Goal: Task Accomplishment & Management: Manage account settings

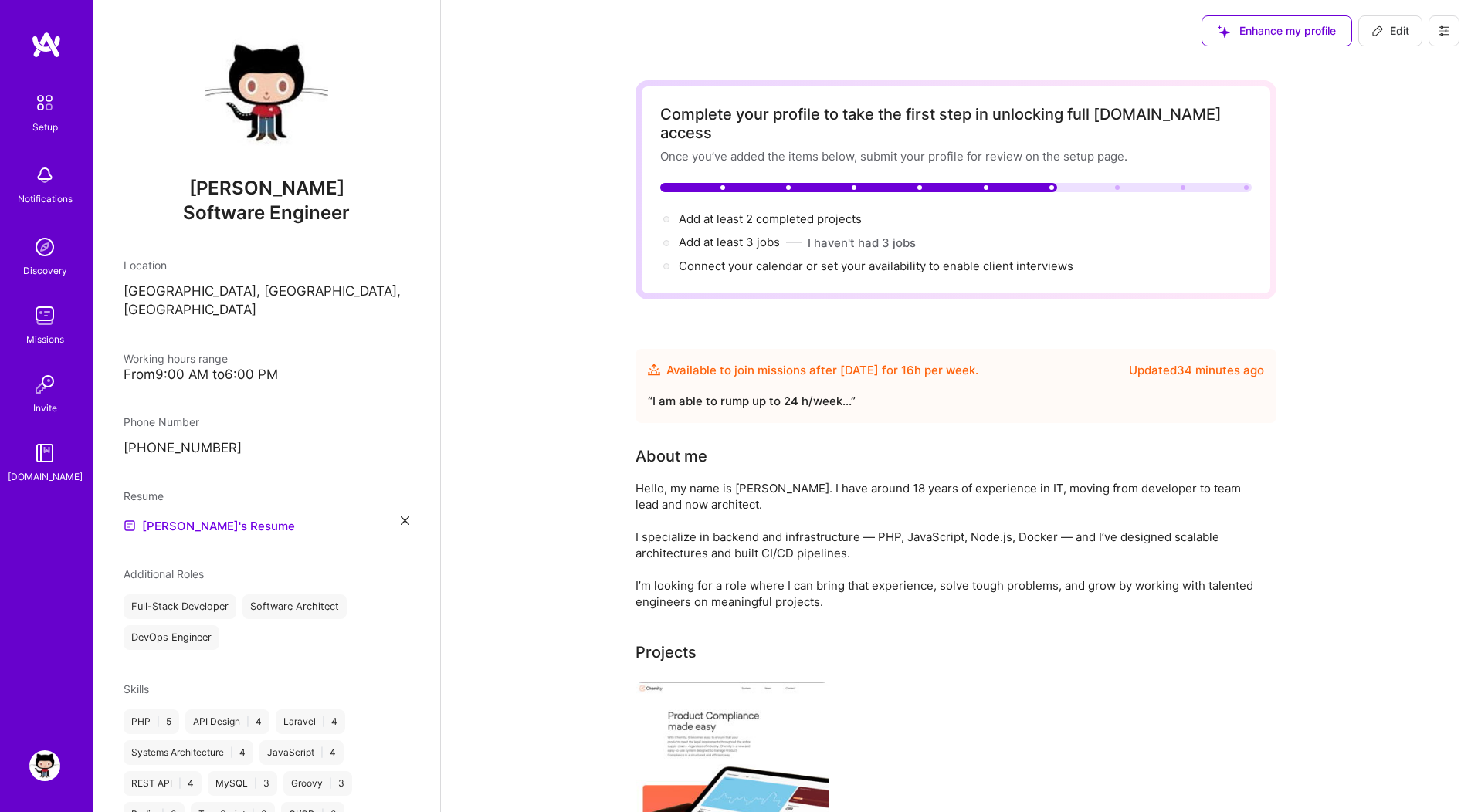
scroll to position [460, 0]
click at [1396, 25] on span "Edit" at bounding box center [1389, 31] width 38 height 16
select select "PL"
select select "Future Date"
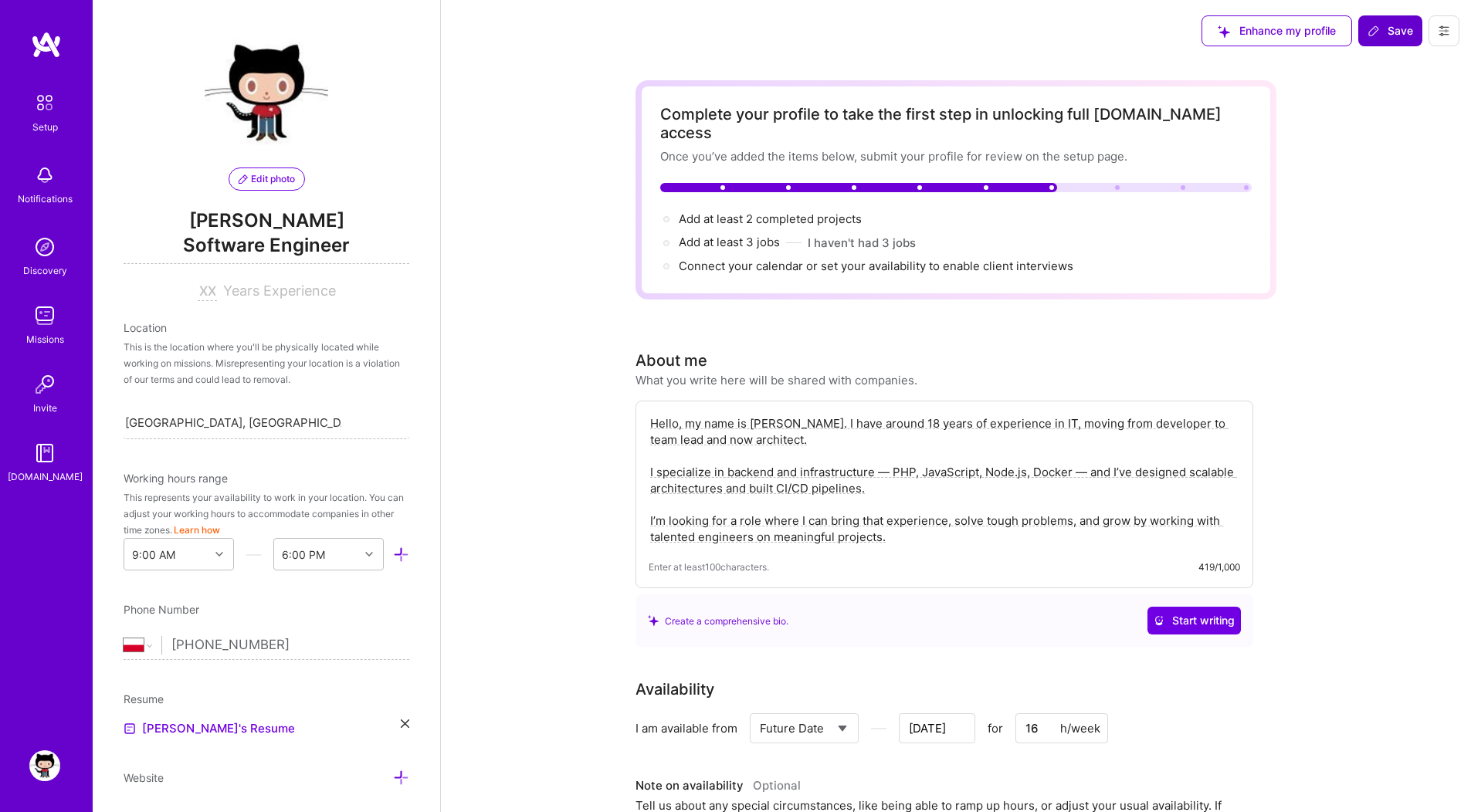
scroll to position [482, 0]
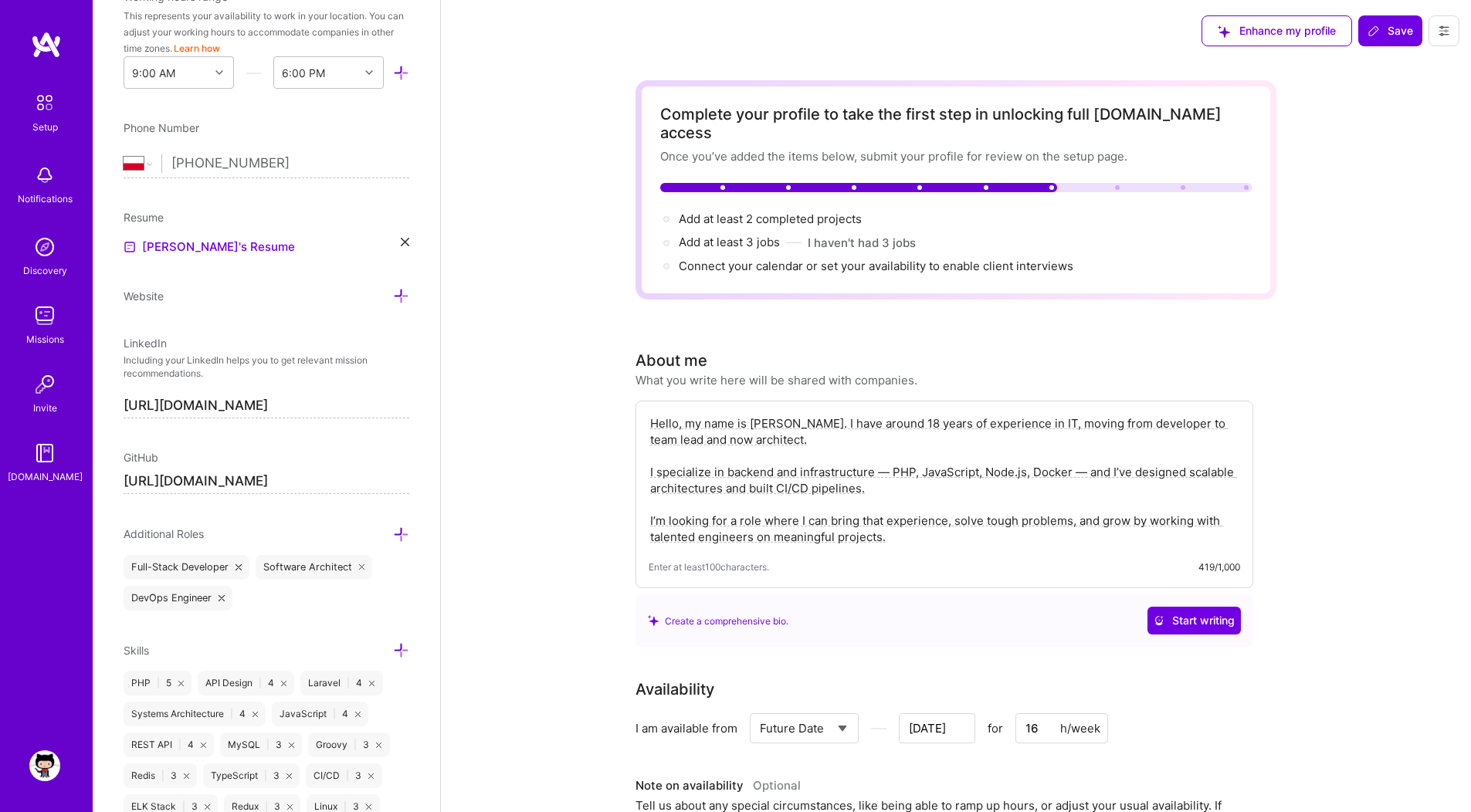
click at [667, 414] on textarea "Hello, my name is [PERSON_NAME]. I have around 18 years of experience in IT, mo…" at bounding box center [945, 480] width 592 height 133
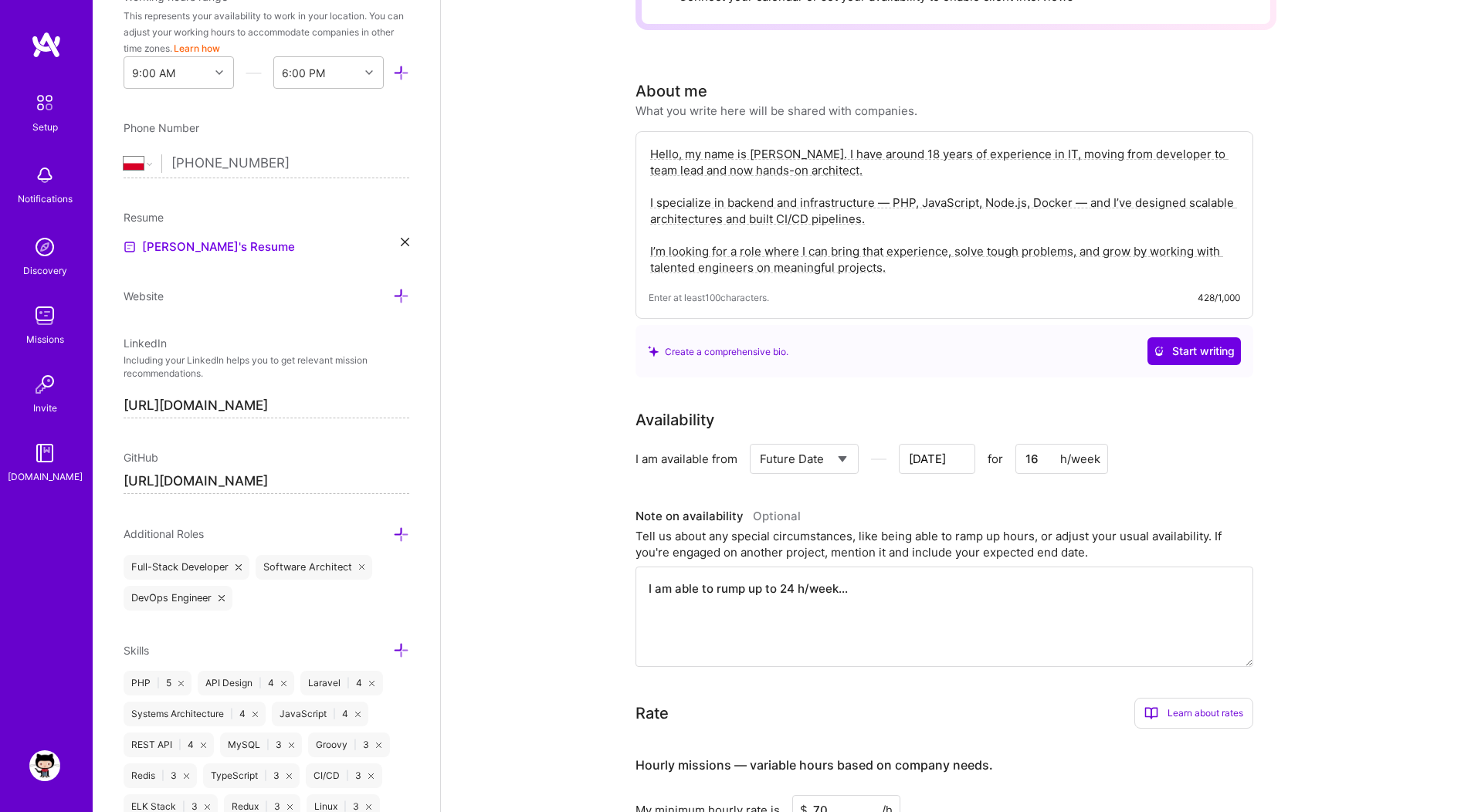
scroll to position [273, 0]
type textarea "Hello, my name is [PERSON_NAME]. I have around 18 years of experience in IT, mo…"
click at [834, 437] on select "Select... Right Now Future Date Not Available" at bounding box center [804, 456] width 89 height 40
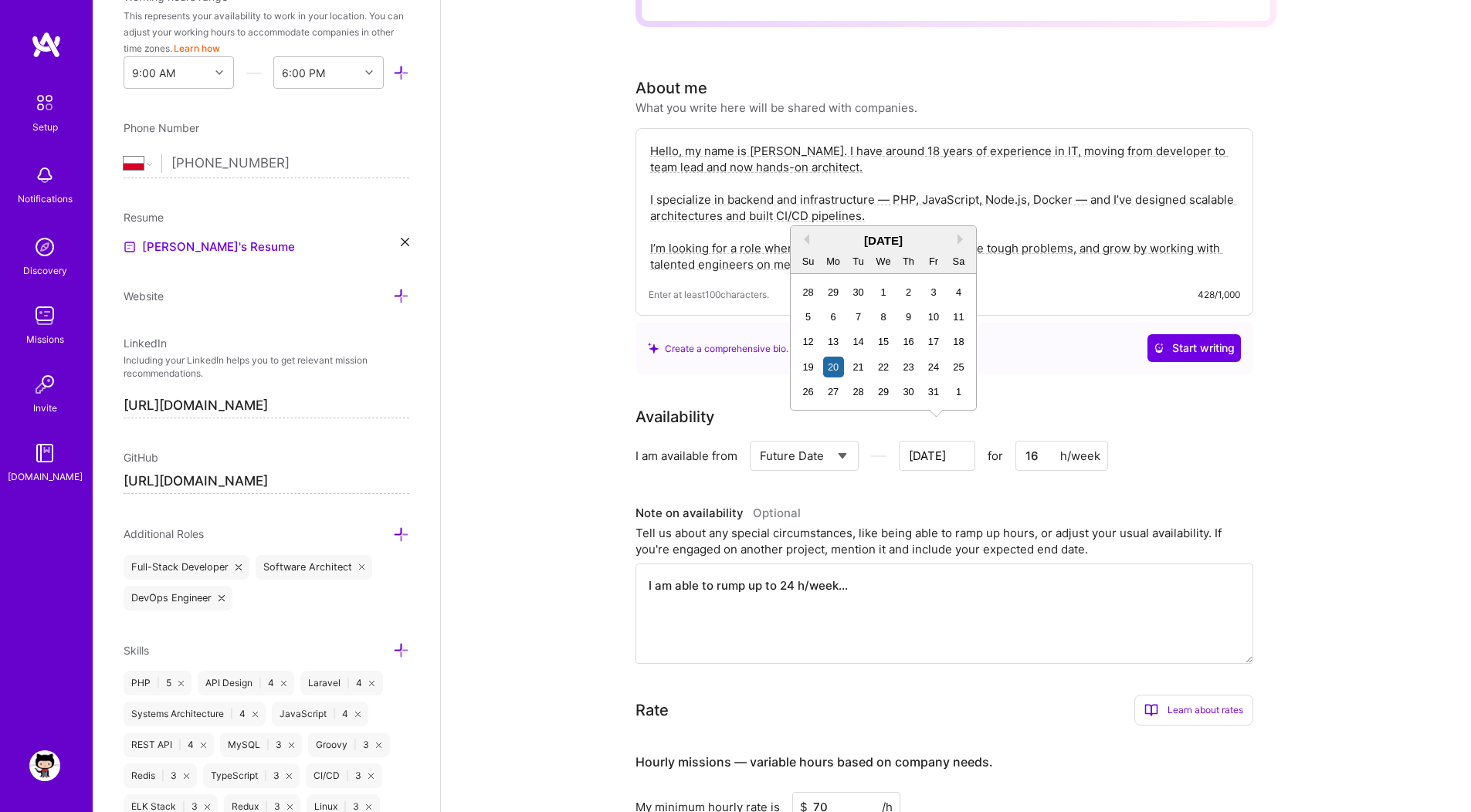
click at [952, 440] on input "[DATE]" at bounding box center [936, 455] width 77 height 30
click at [832, 392] on div "27" at bounding box center [833, 391] width 20 height 20
drag, startPoint x: 1041, startPoint y: 438, endPoint x: 1009, endPoint y: 437, distance: 32.0
click at [1009, 440] on div "Select... Right Now Future Date Not Available [DATE] for 16 h/week" at bounding box center [929, 455] width 358 height 30
type input "[DATE]"
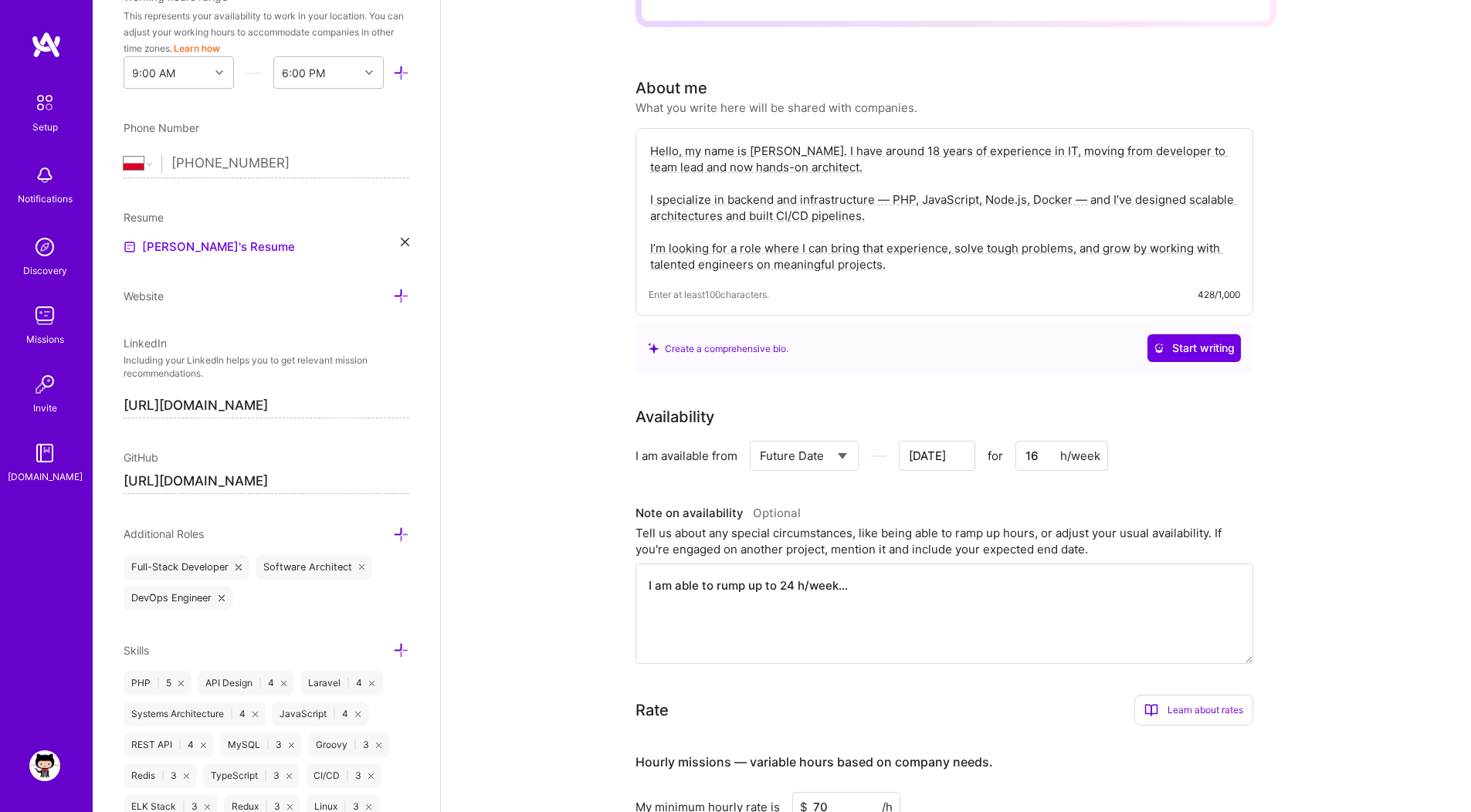
type input "4"
type input "[DATE]"
type input "40"
click at [941, 440] on input "[DATE]" at bounding box center [936, 455] width 77 height 30
click at [831, 390] on div "27" at bounding box center [833, 391] width 20 height 20
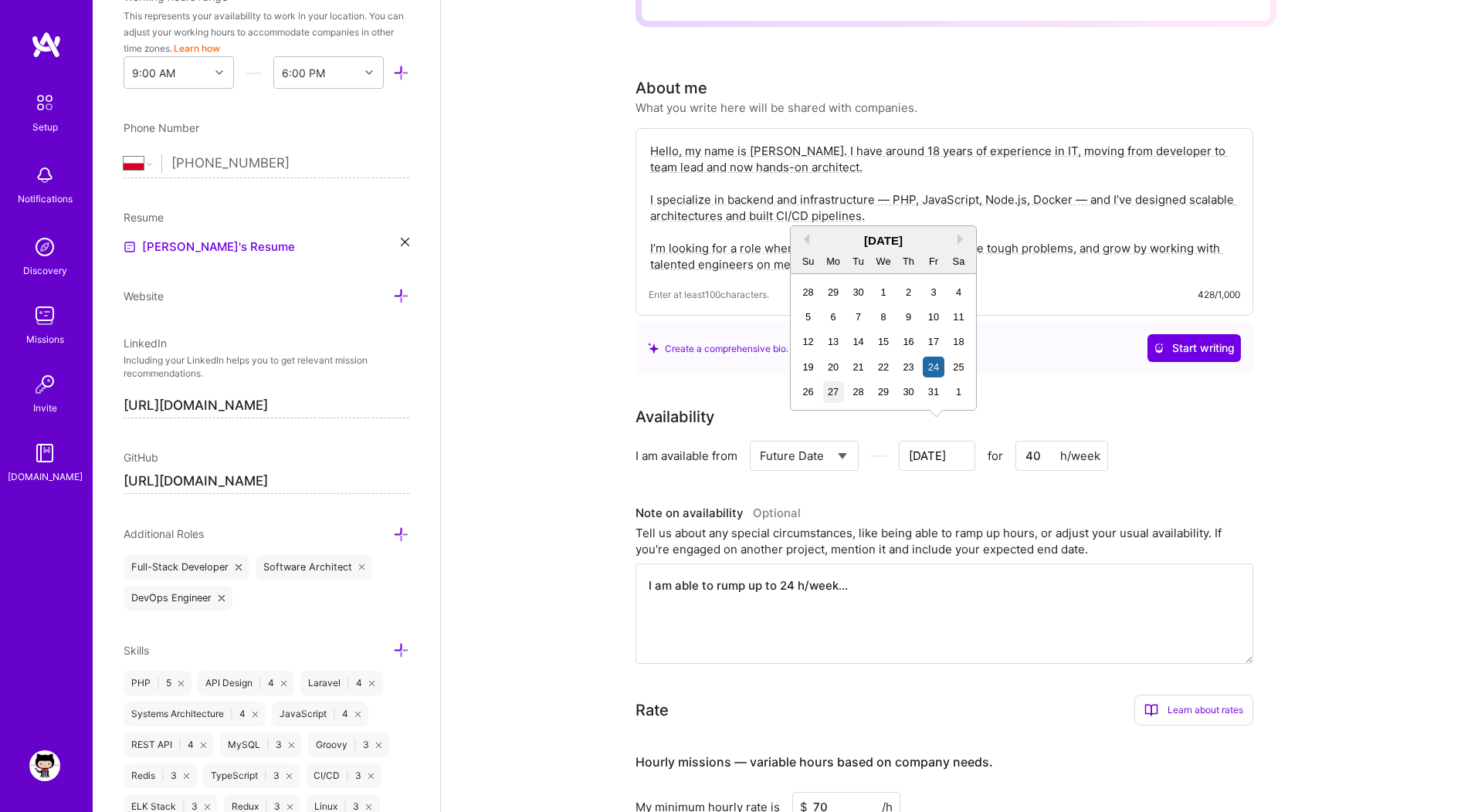
type input "[DATE]"
click at [1290, 459] on div "Complete your profile to take the first step in unlocking full [DOMAIN_NAME] ac…" at bounding box center [956, 752] width 1030 height 1925
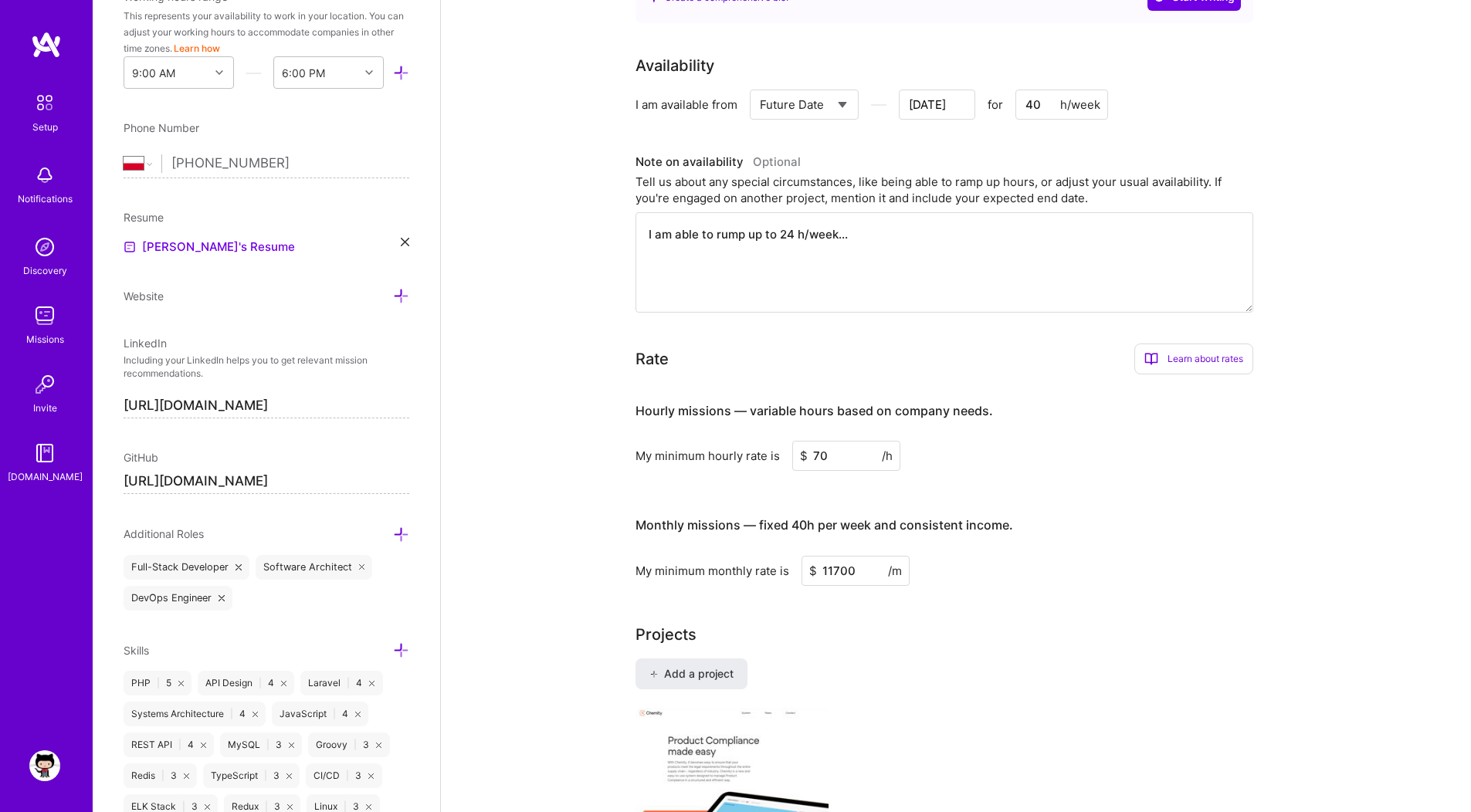
scroll to position [632, 0]
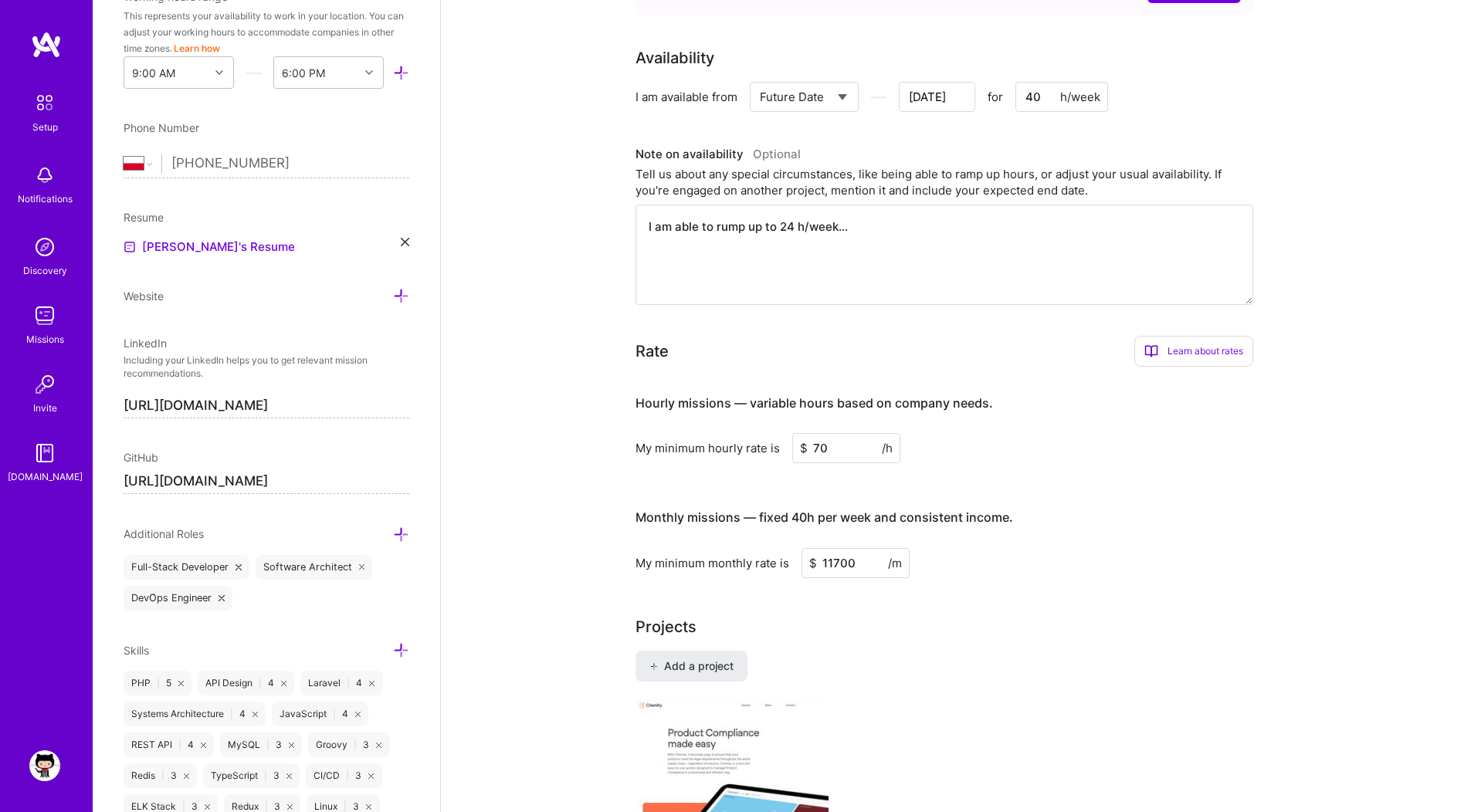
drag, startPoint x: 849, startPoint y: 426, endPoint x: 786, endPoint y: 421, distance: 63.2
click at [786, 433] on div "My minimum hourly rate is $ 70 /h" at bounding box center [944, 447] width 618 height 30
type input "65"
click at [840, 548] on input "11700" at bounding box center [855, 563] width 108 height 30
type input "11000"
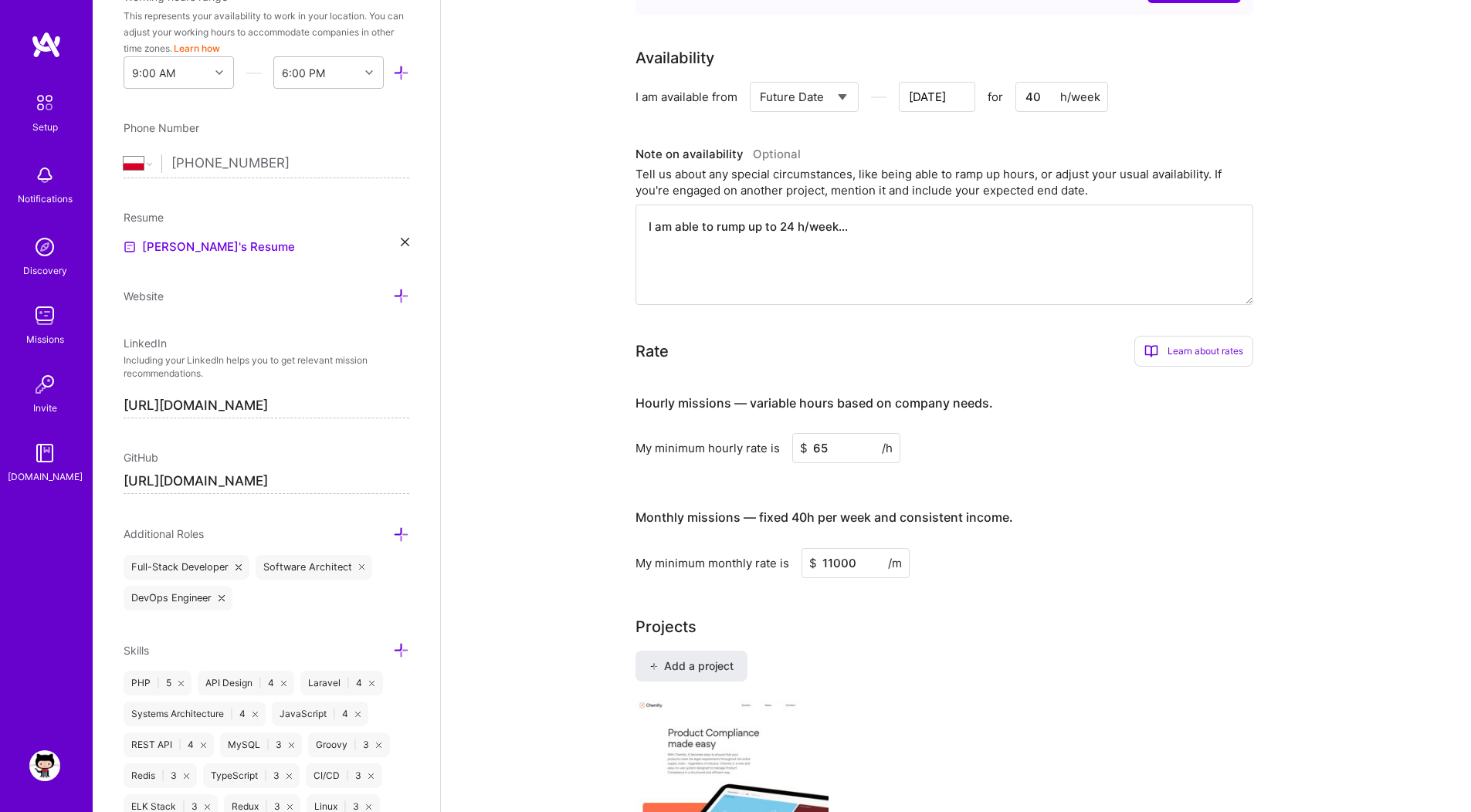
click at [1048, 564] on div "Complete your profile to take the first step in unlocking full [DOMAIN_NAME] ac…" at bounding box center [956, 383] width 641 height 1869
drag, startPoint x: 1048, startPoint y: 564, endPoint x: 975, endPoint y: 582, distance: 75.2
click at [975, 582] on div "Complete your profile to take the first step in unlocking full [DOMAIN_NAME] ac…" at bounding box center [956, 383] width 641 height 1869
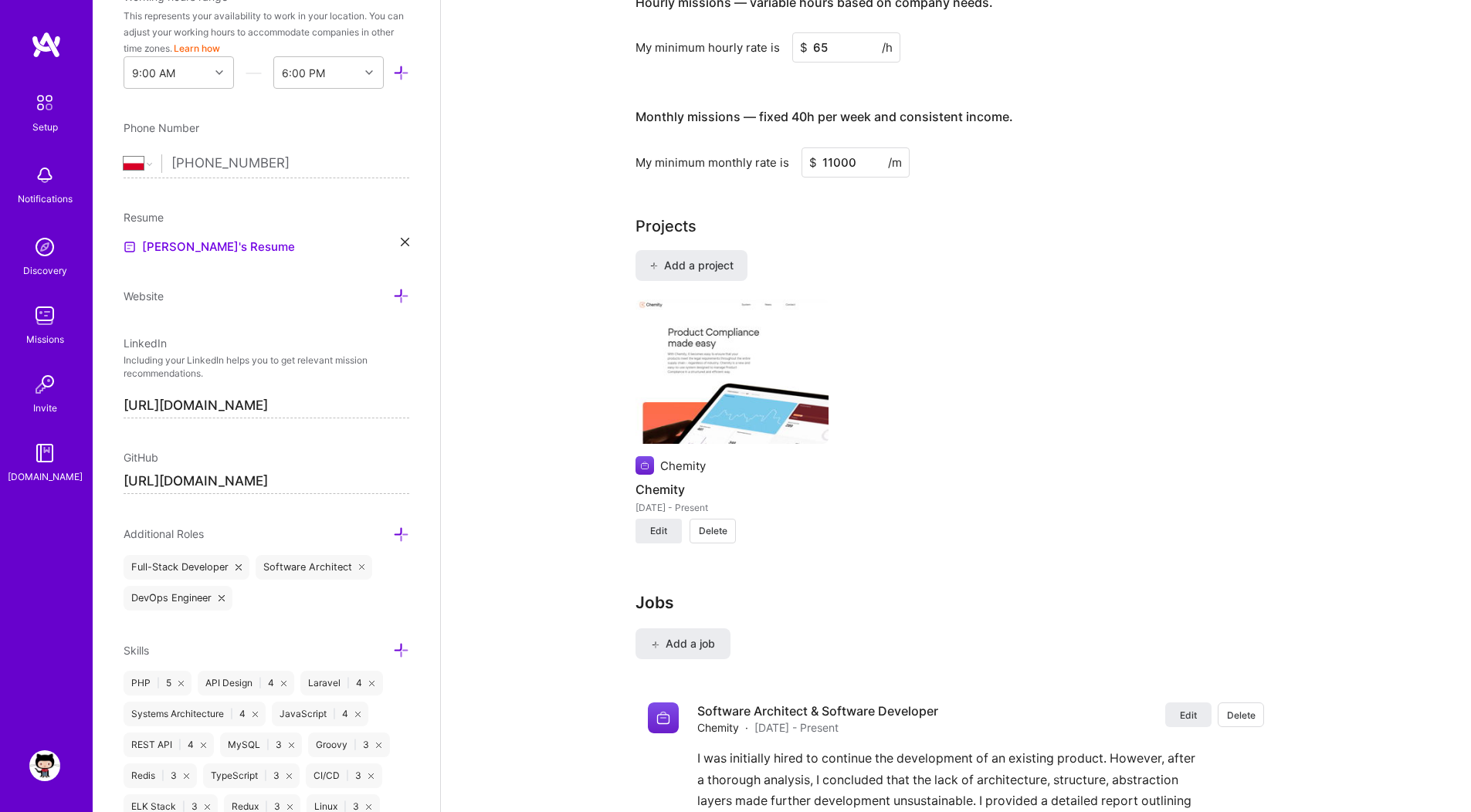
scroll to position [1155, 0]
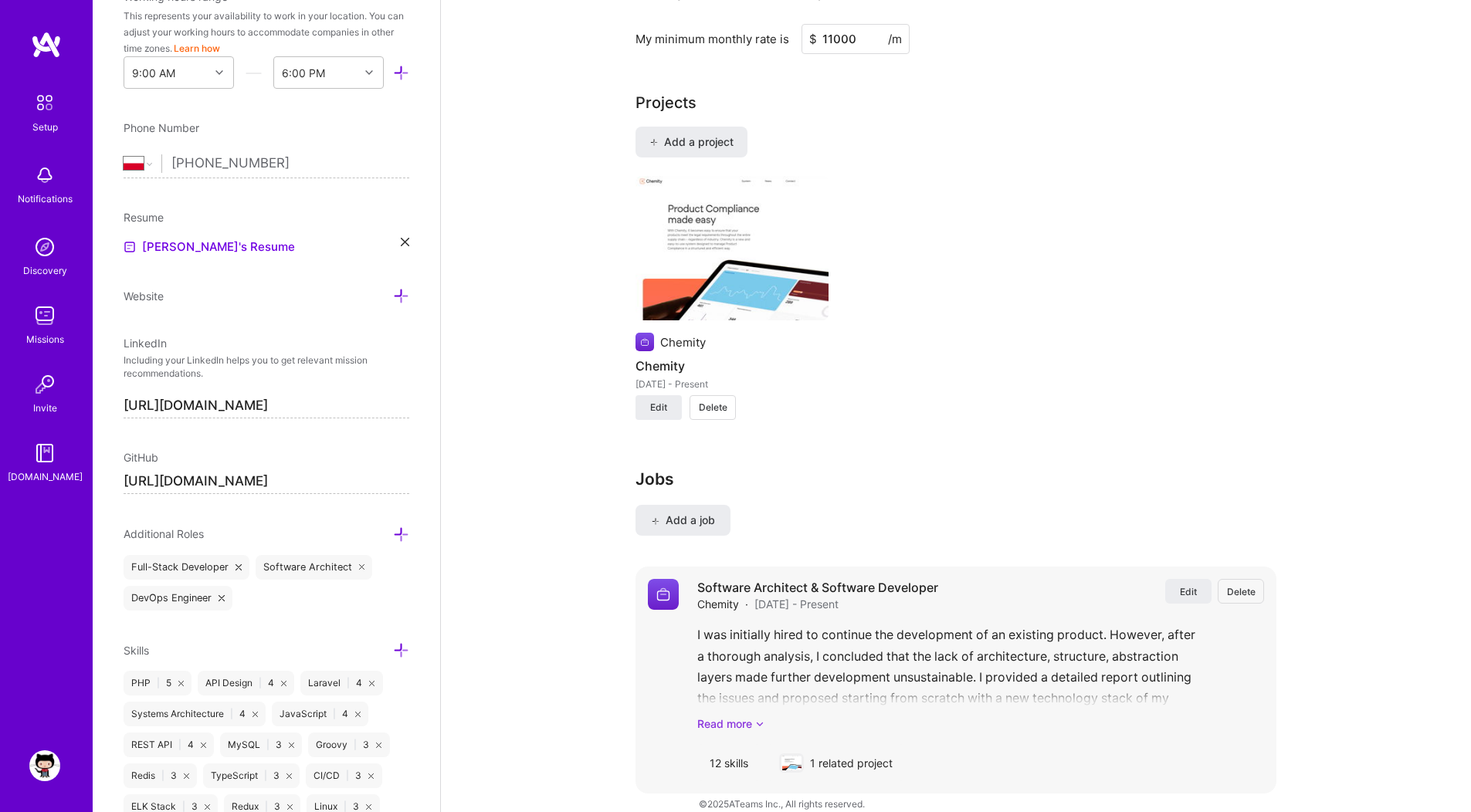
click at [734, 716] on link "Read more" at bounding box center [981, 724] width 567 height 16
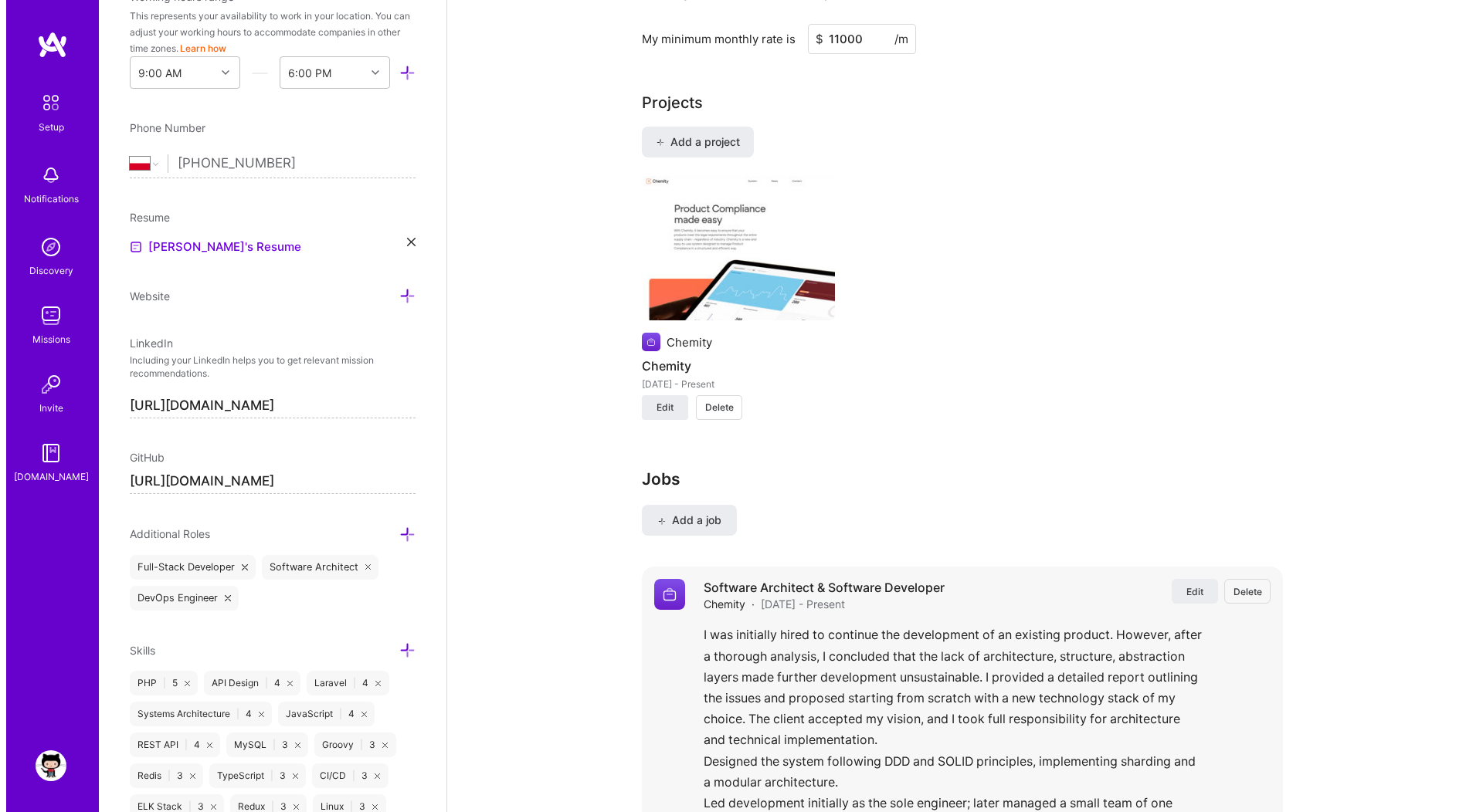
scroll to position [1499, 0]
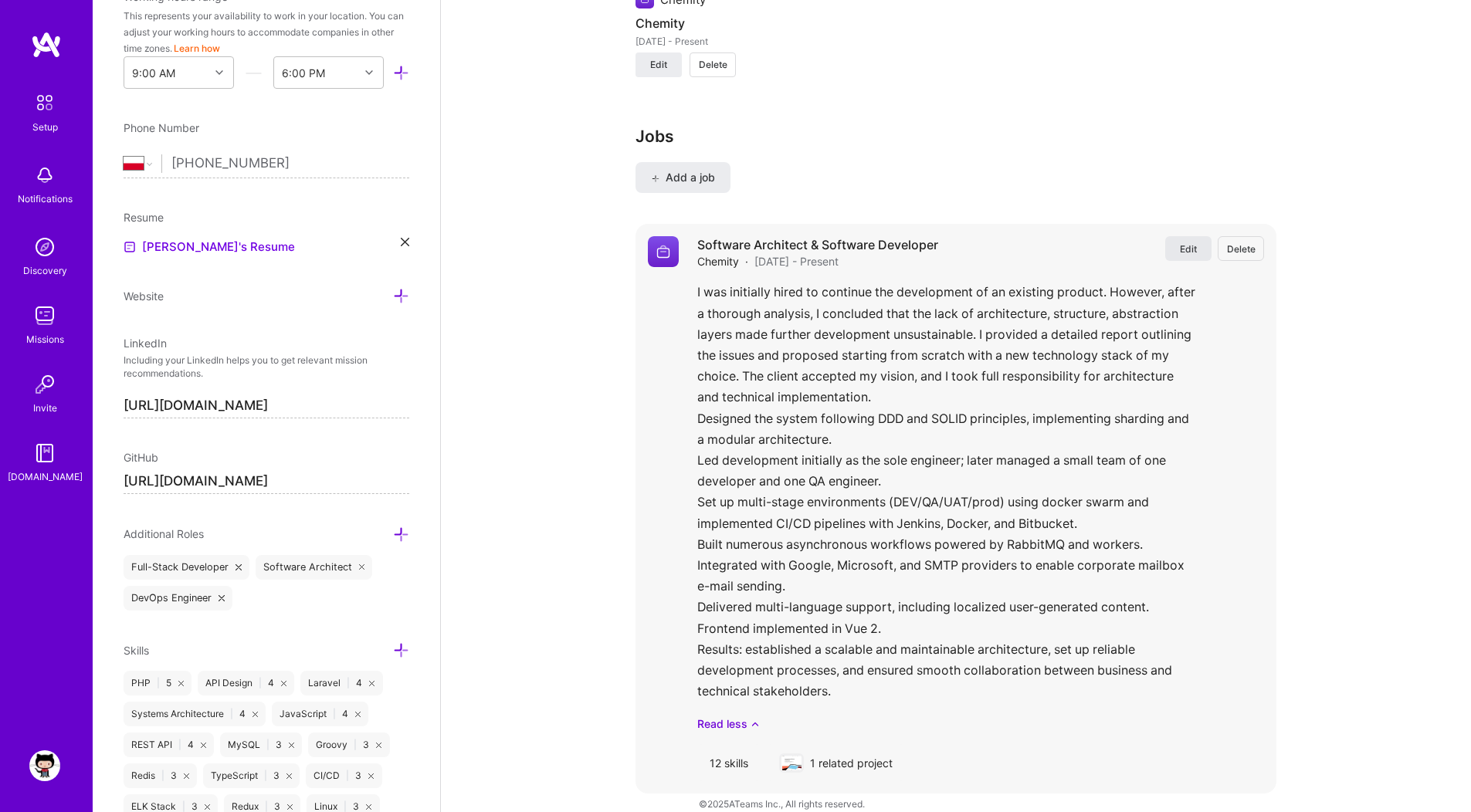
click at [1190, 237] on button "Edit" at bounding box center [1189, 248] width 47 height 24
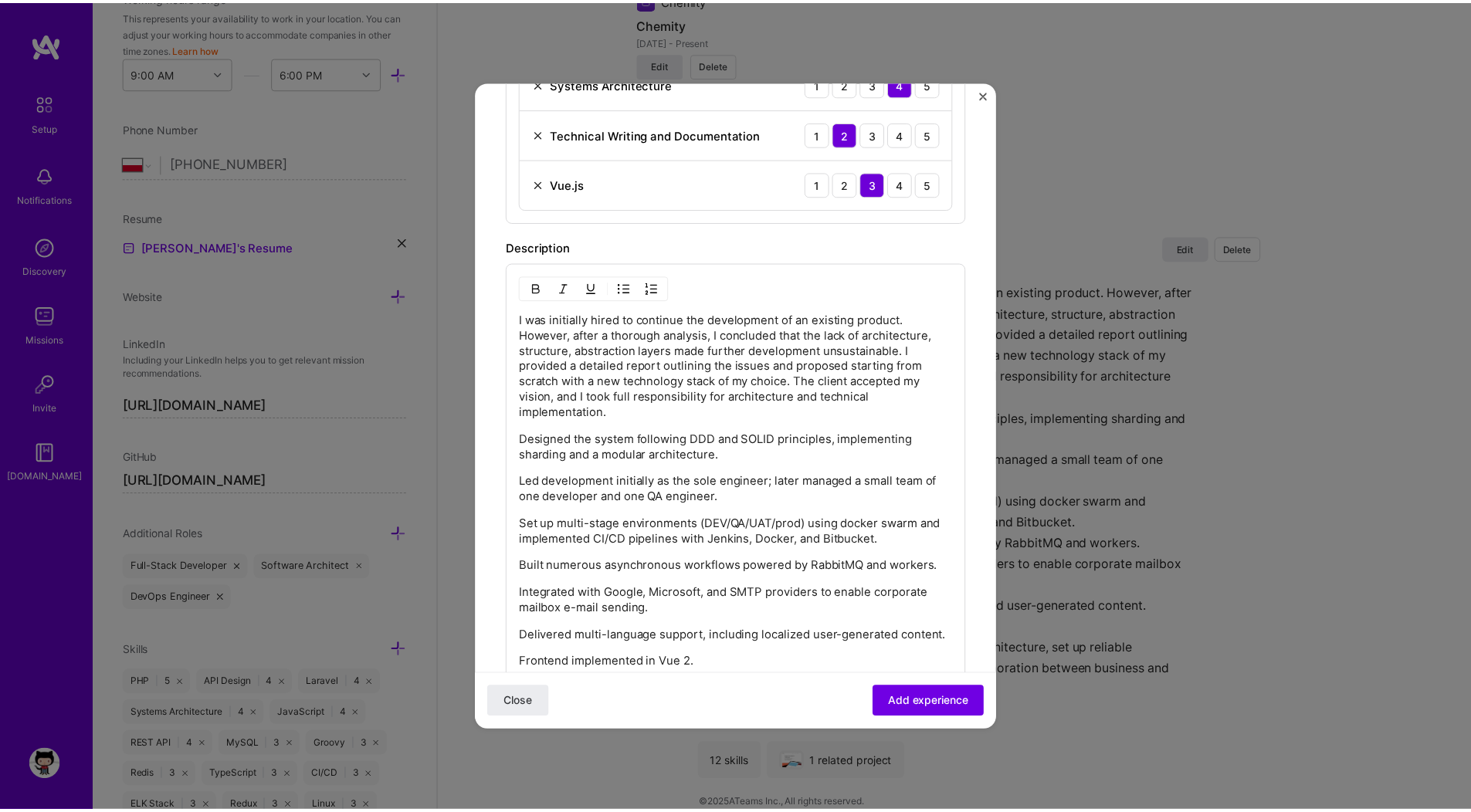
scroll to position [1428, 0]
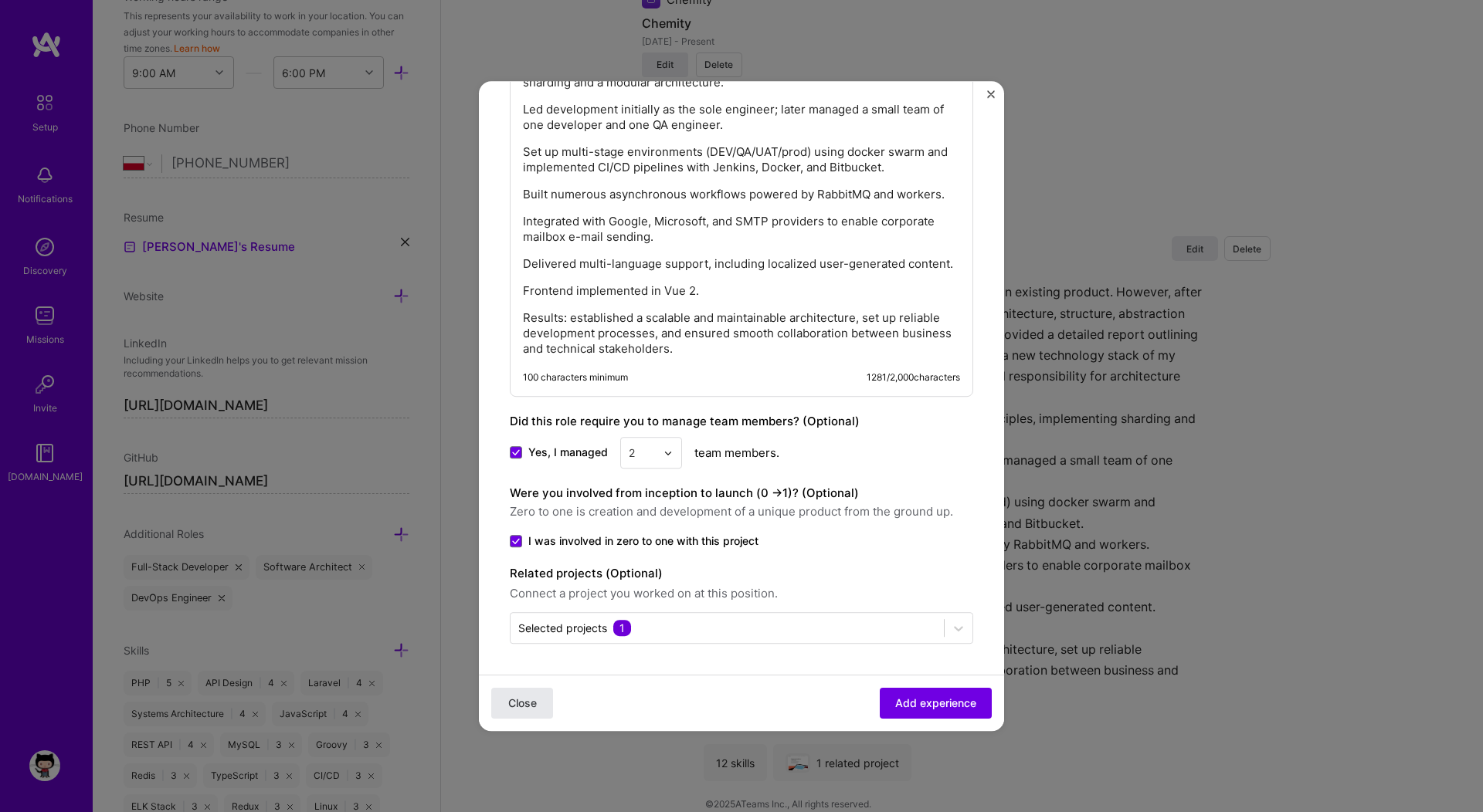
click at [533, 698] on span "Close" at bounding box center [522, 703] width 28 height 16
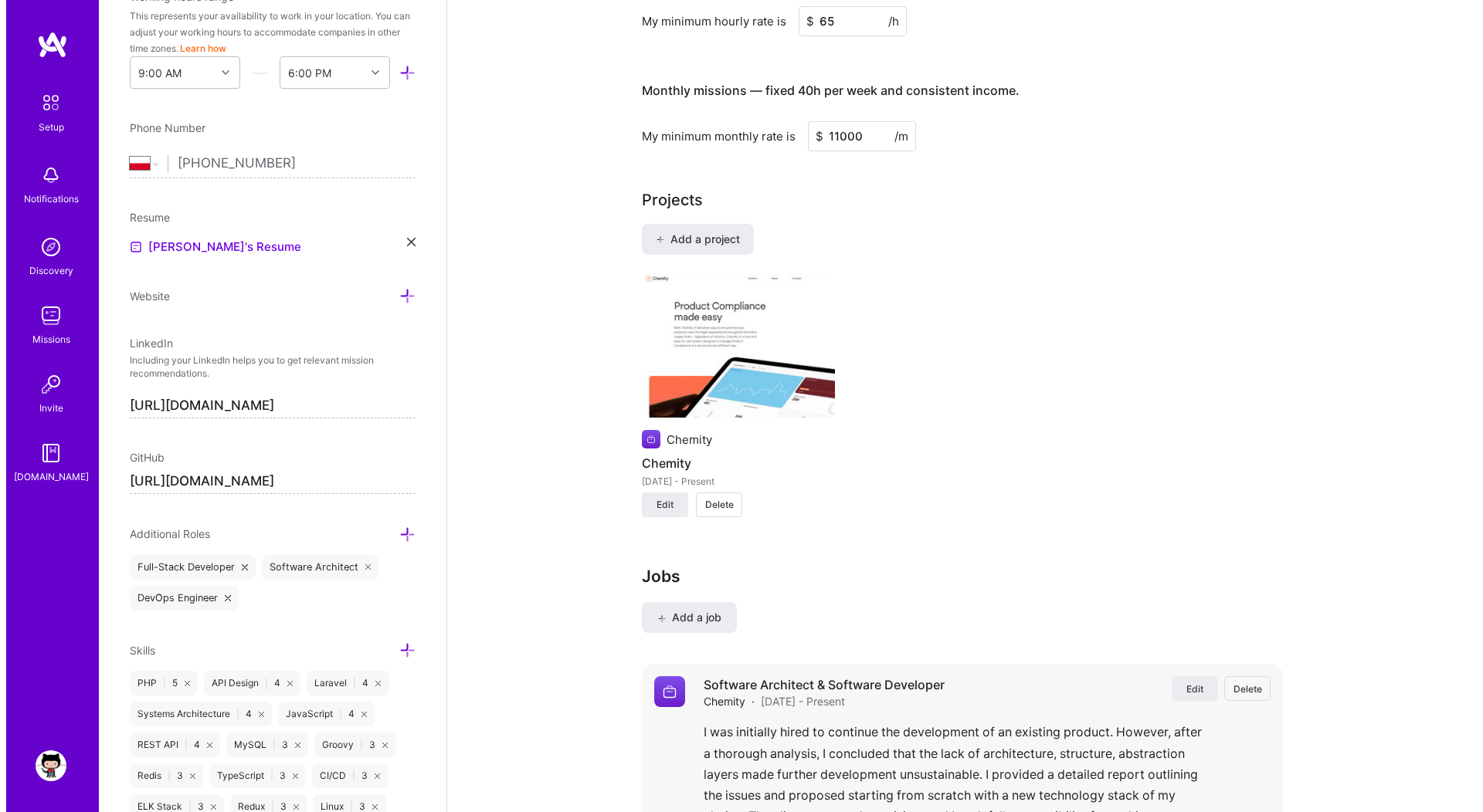
scroll to position [1499, 0]
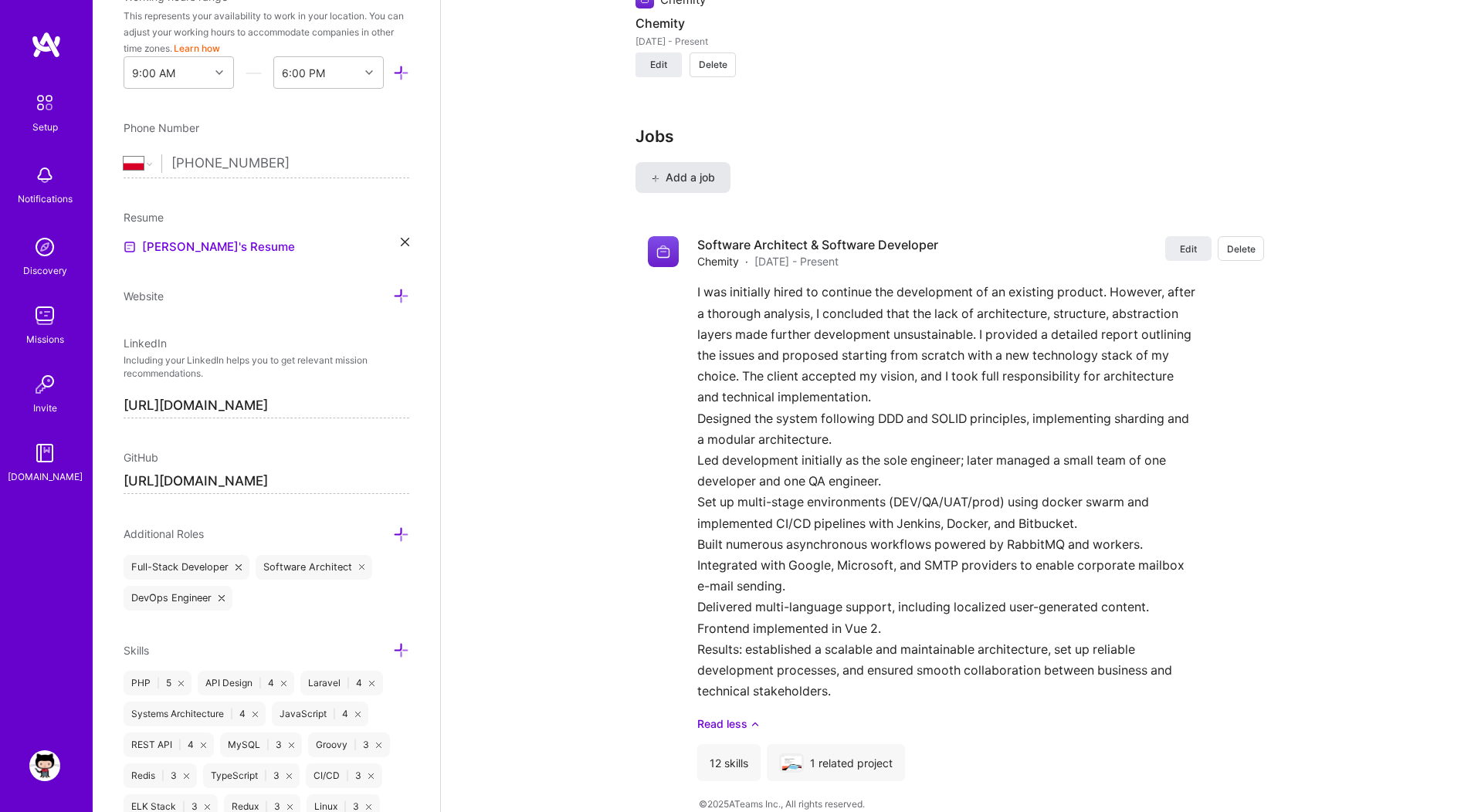
click at [709, 170] on span "Add a job" at bounding box center [683, 178] width 64 height 16
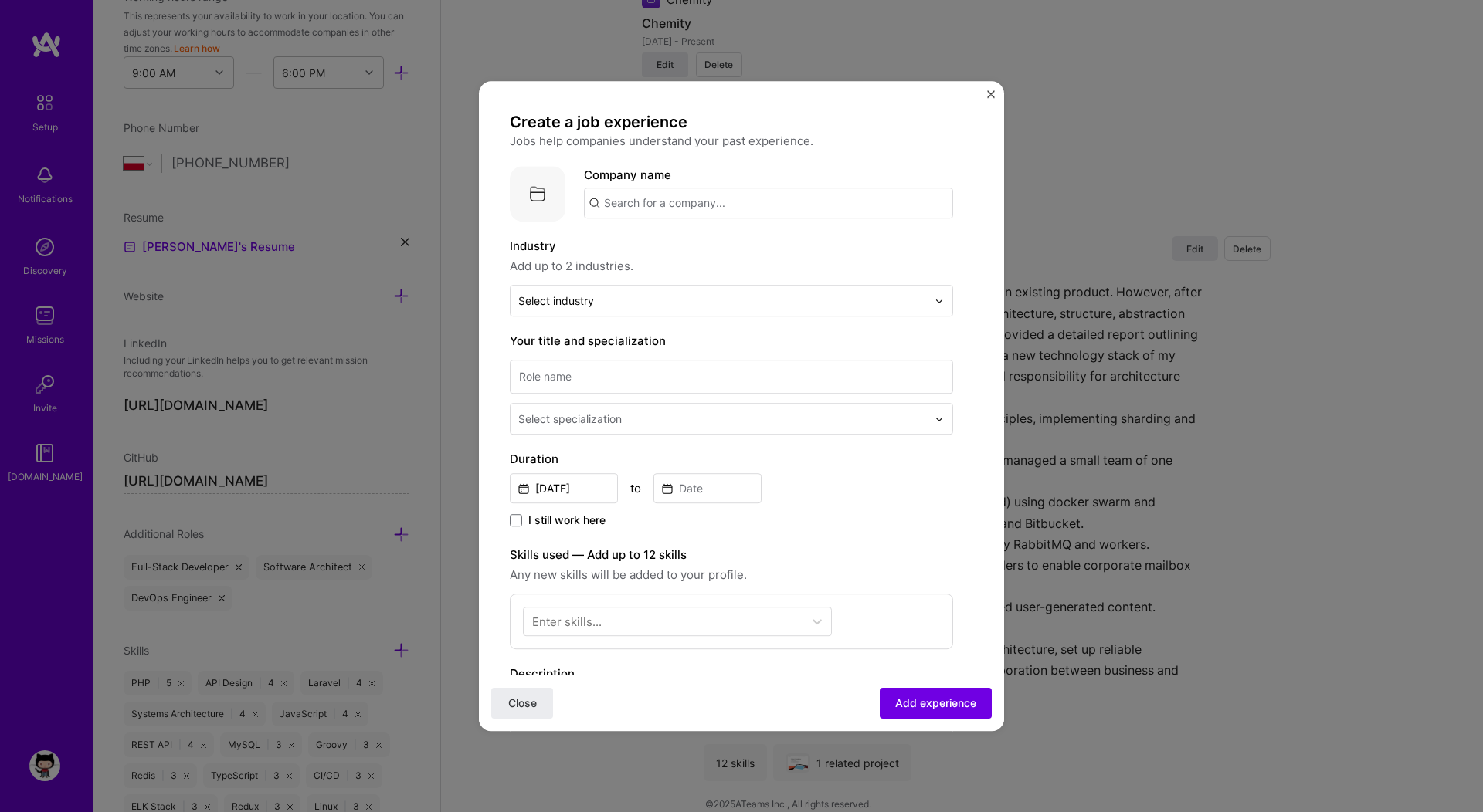
click at [639, 212] on input "text" at bounding box center [769, 203] width 369 height 31
click at [649, 245] on span "Playtika" at bounding box center [651, 242] width 43 height 16
type input "Playtika"
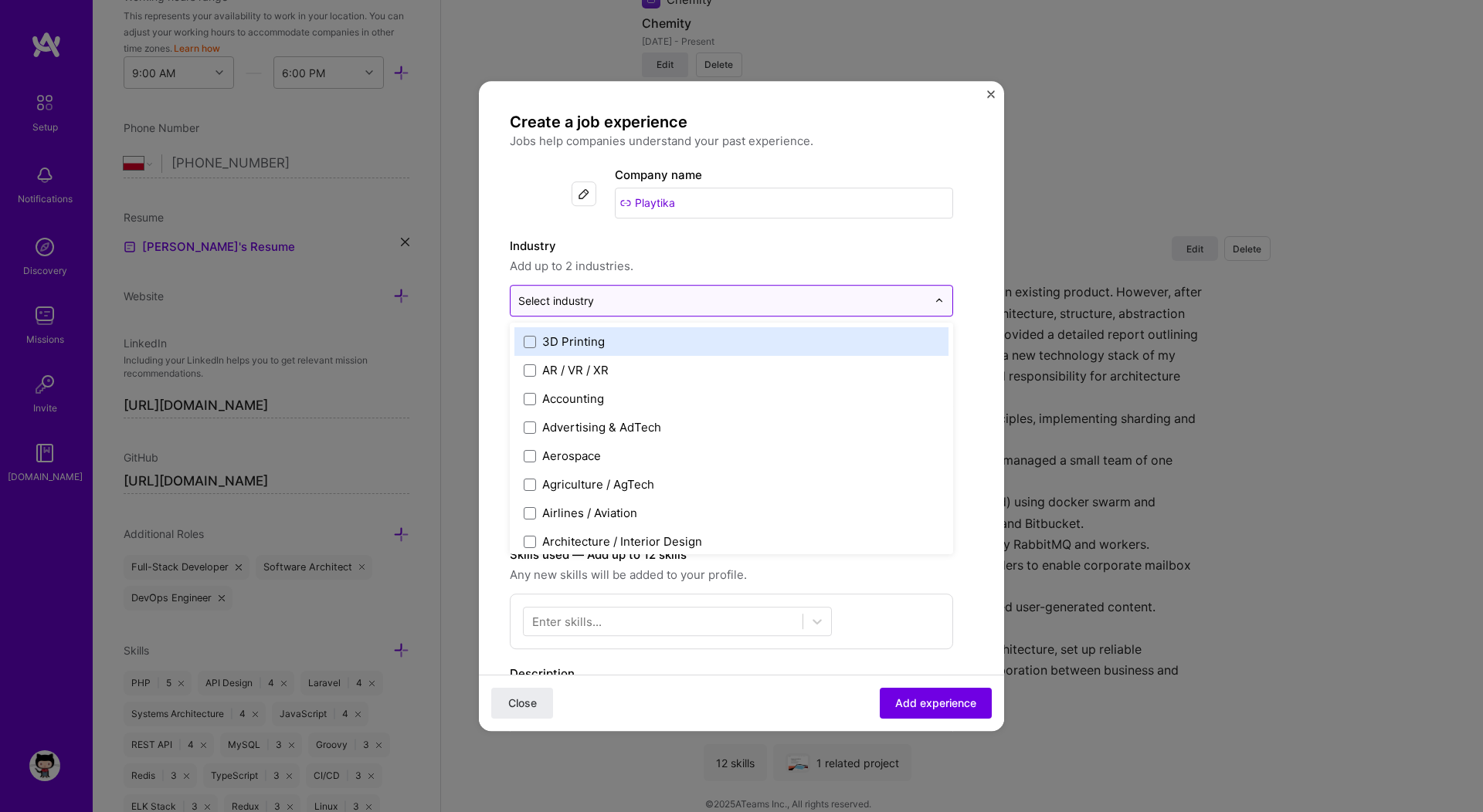
click at [598, 306] on input "text" at bounding box center [722, 301] width 409 height 16
type input "gam"
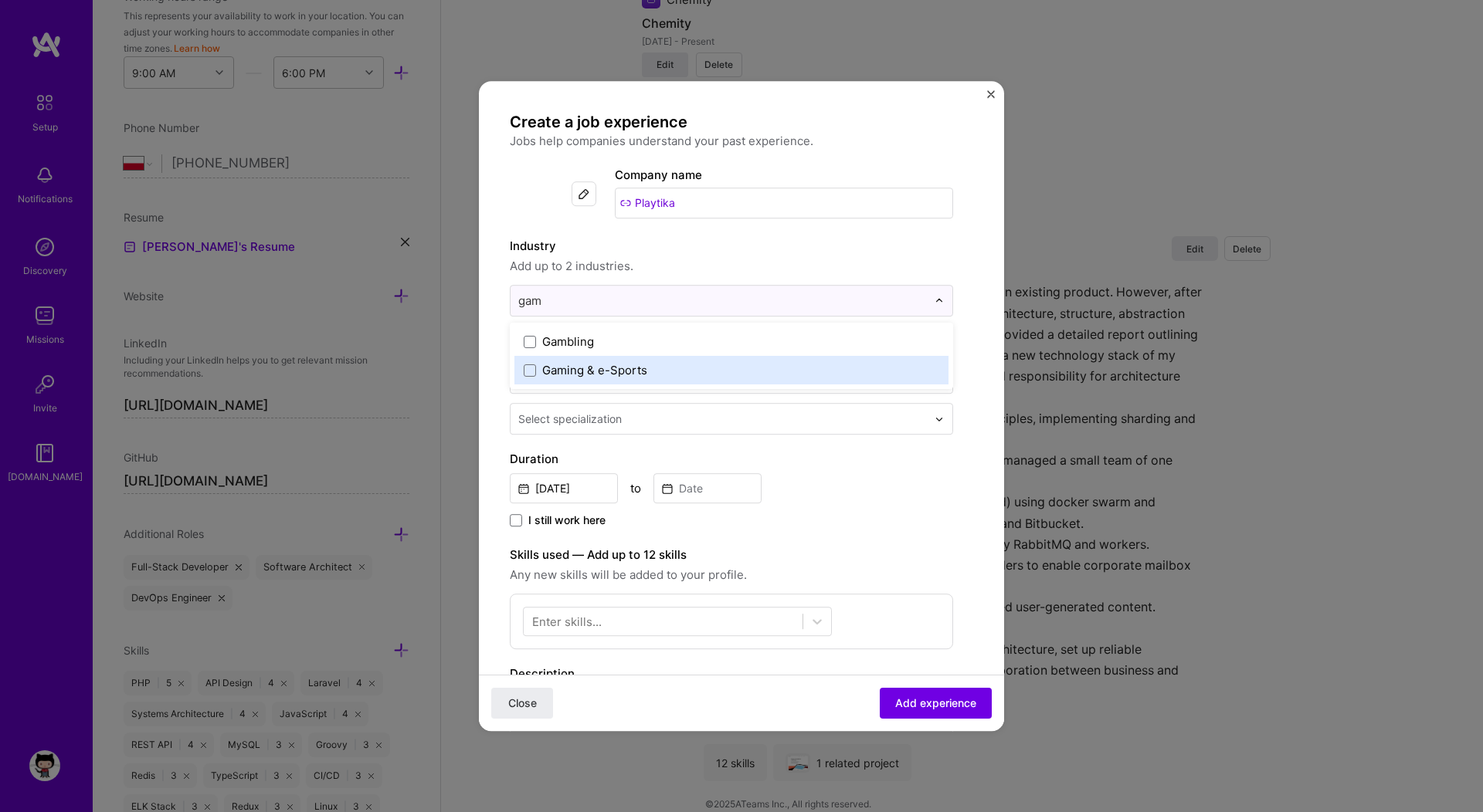
click at [562, 361] on div "Gaming & e-Sports" at bounding box center [731, 370] width 434 height 28
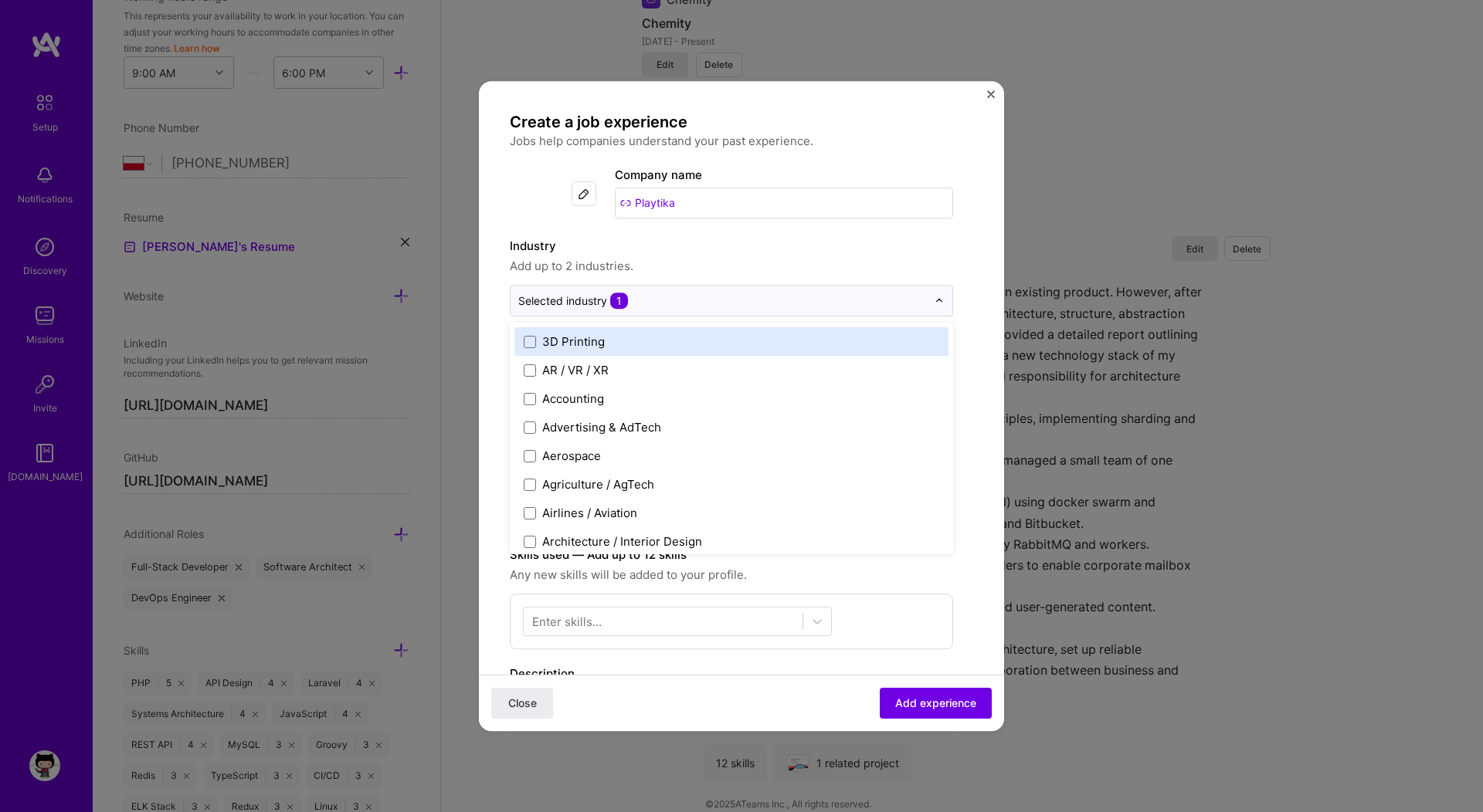
click at [493, 347] on form "Create a job experience Jobs help companies understand your past experience. Co…" at bounding box center [741, 620] width 525 height 1017
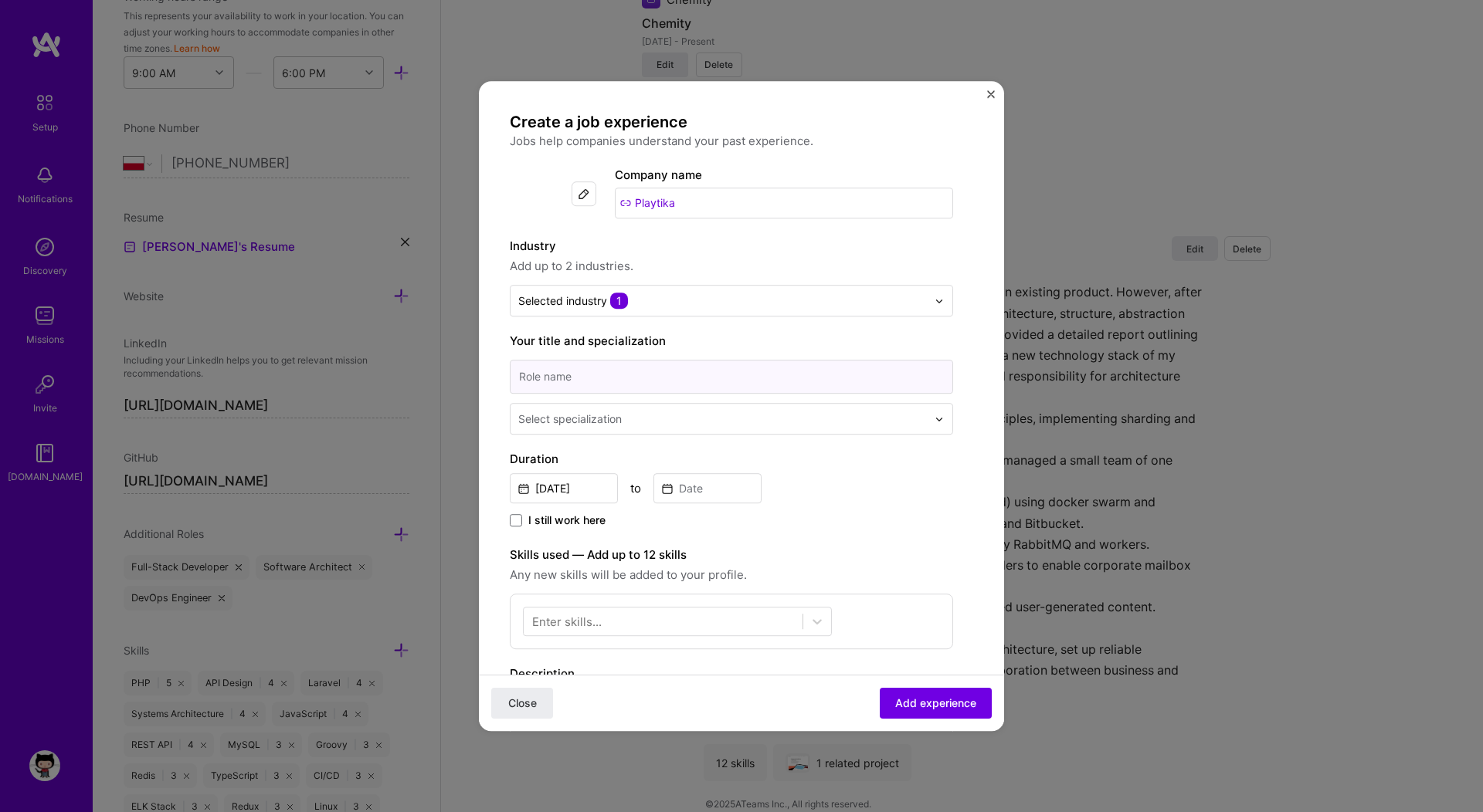
click at [607, 373] on input at bounding box center [731, 376] width 444 height 34
paste input "Senior Software Engineer"
type input "Senior Software Engineer"
click at [524, 416] on div "Select specialization" at bounding box center [570, 418] width 104 height 16
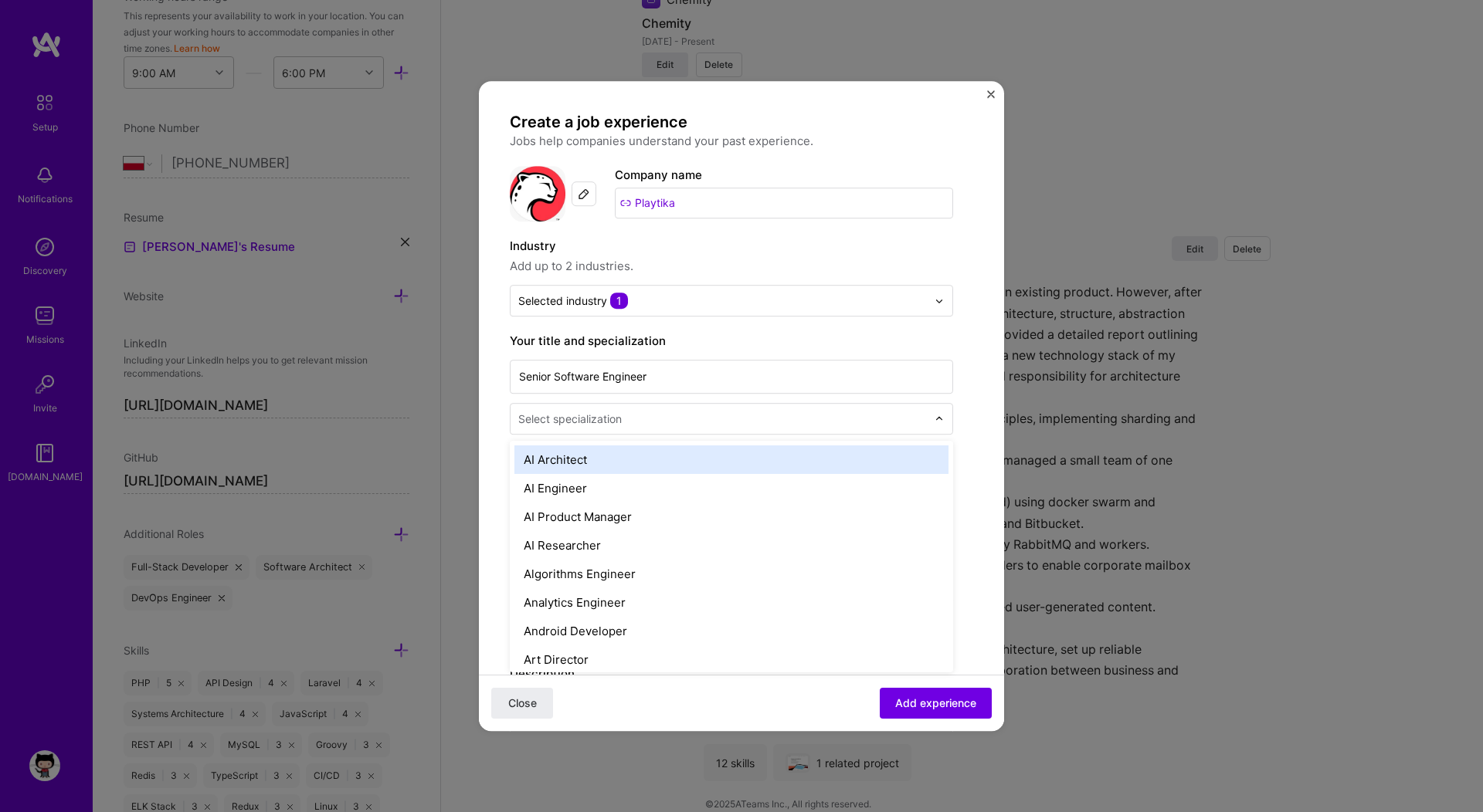
click at [490, 417] on form "Create a job experience Jobs help companies understand your past experience. Co…" at bounding box center [741, 620] width 525 height 1017
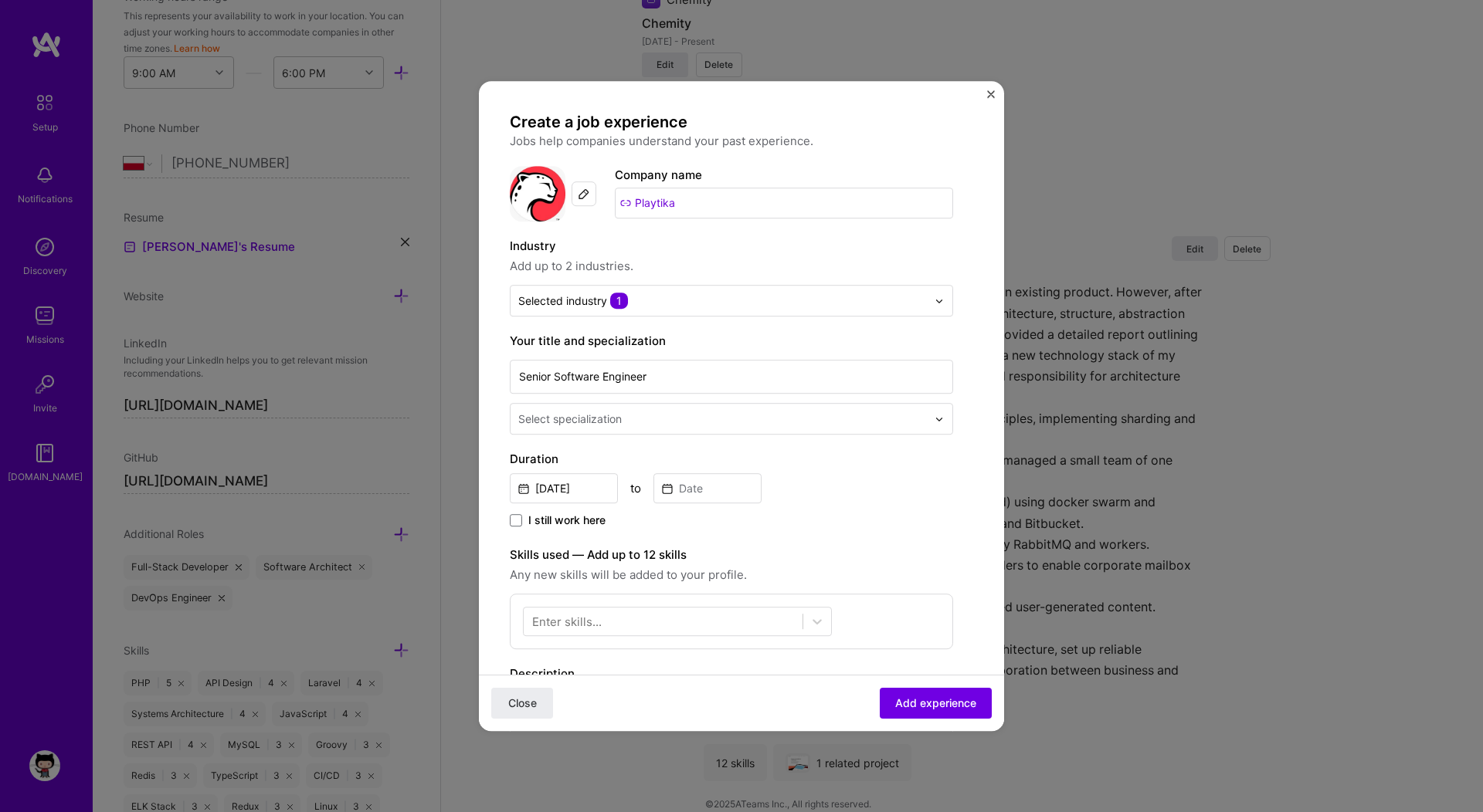
click at [594, 422] on div "Select specialization" at bounding box center [570, 418] width 104 height 16
click at [571, 376] on input "Senior Software Engineer" at bounding box center [731, 376] width 444 height 34
click at [573, 428] on div at bounding box center [724, 419] width 412 height 19
click at [557, 428] on div at bounding box center [724, 419] width 412 height 19
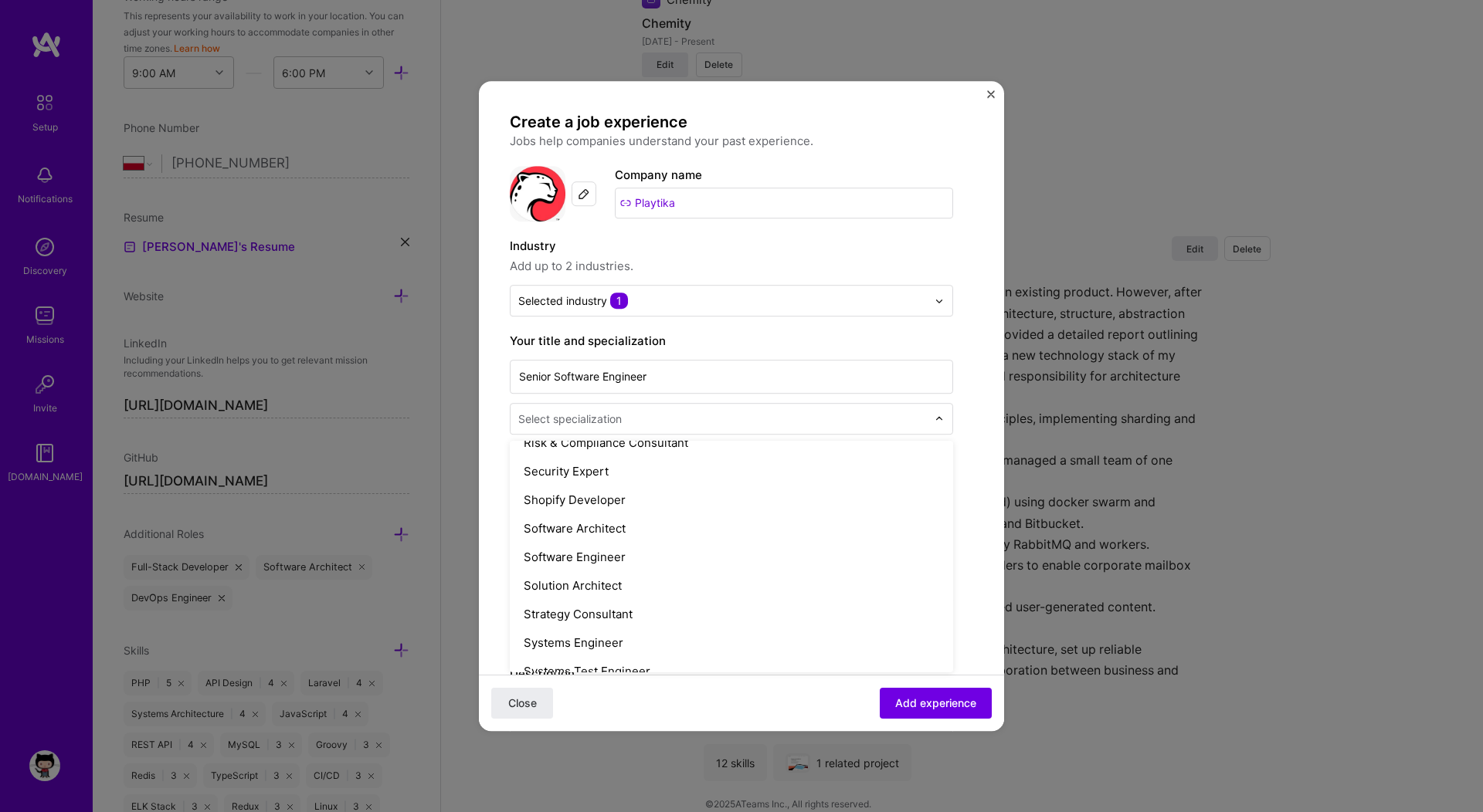
scroll to position [1621, 0]
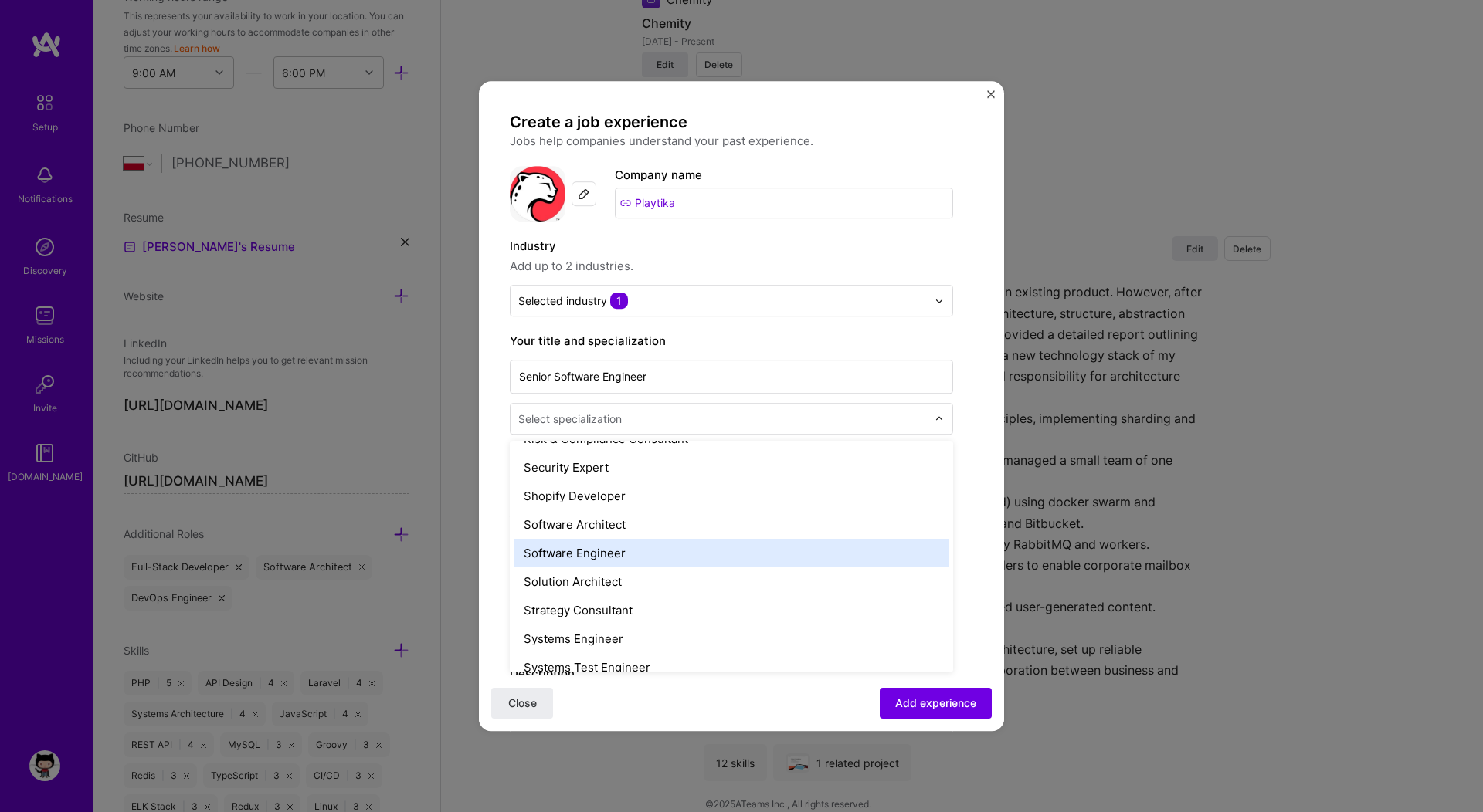
click at [623, 550] on div "Software Engineer" at bounding box center [731, 553] width 434 height 28
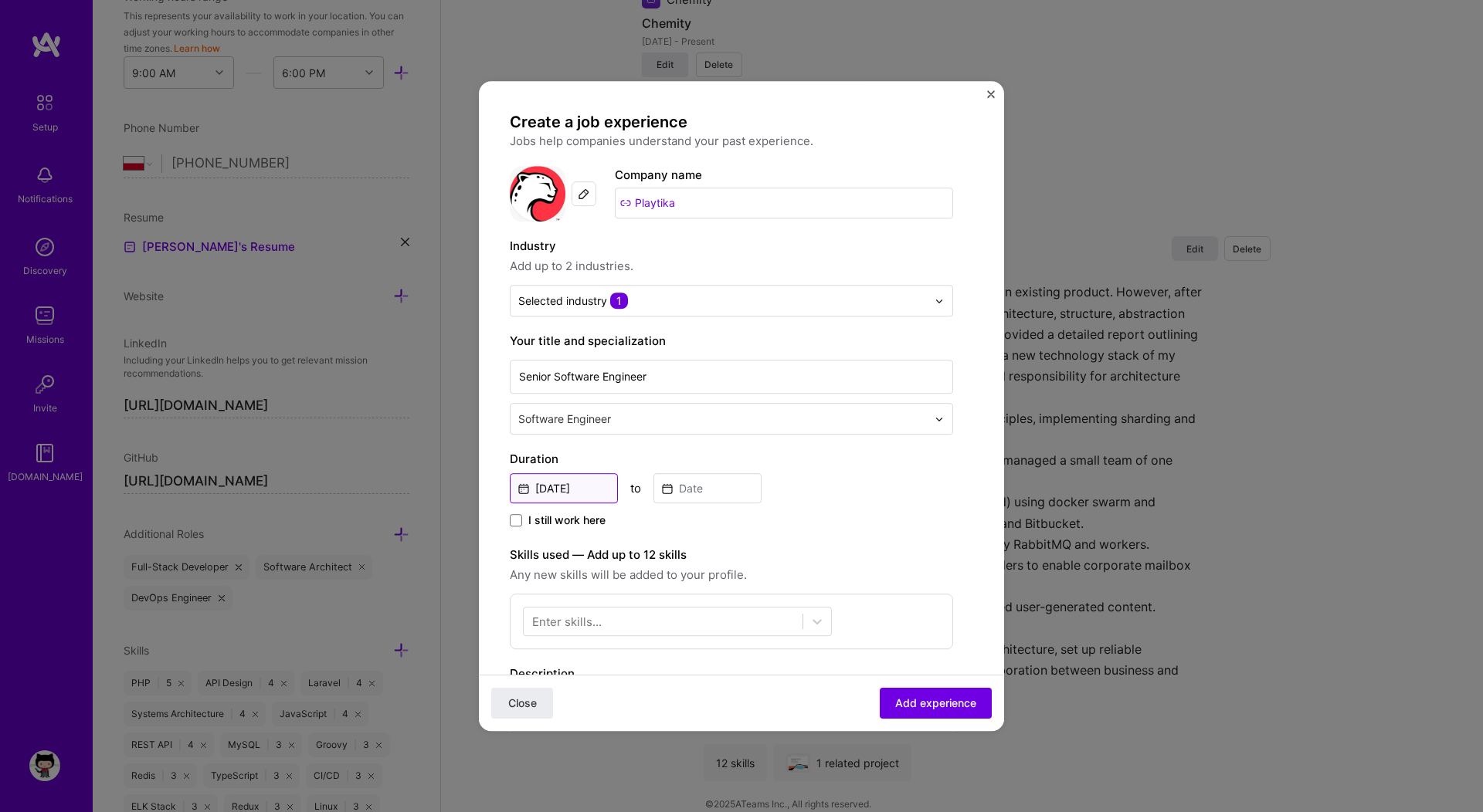
click at [571, 491] on input "[DATE]" at bounding box center [563, 488] width 108 height 30
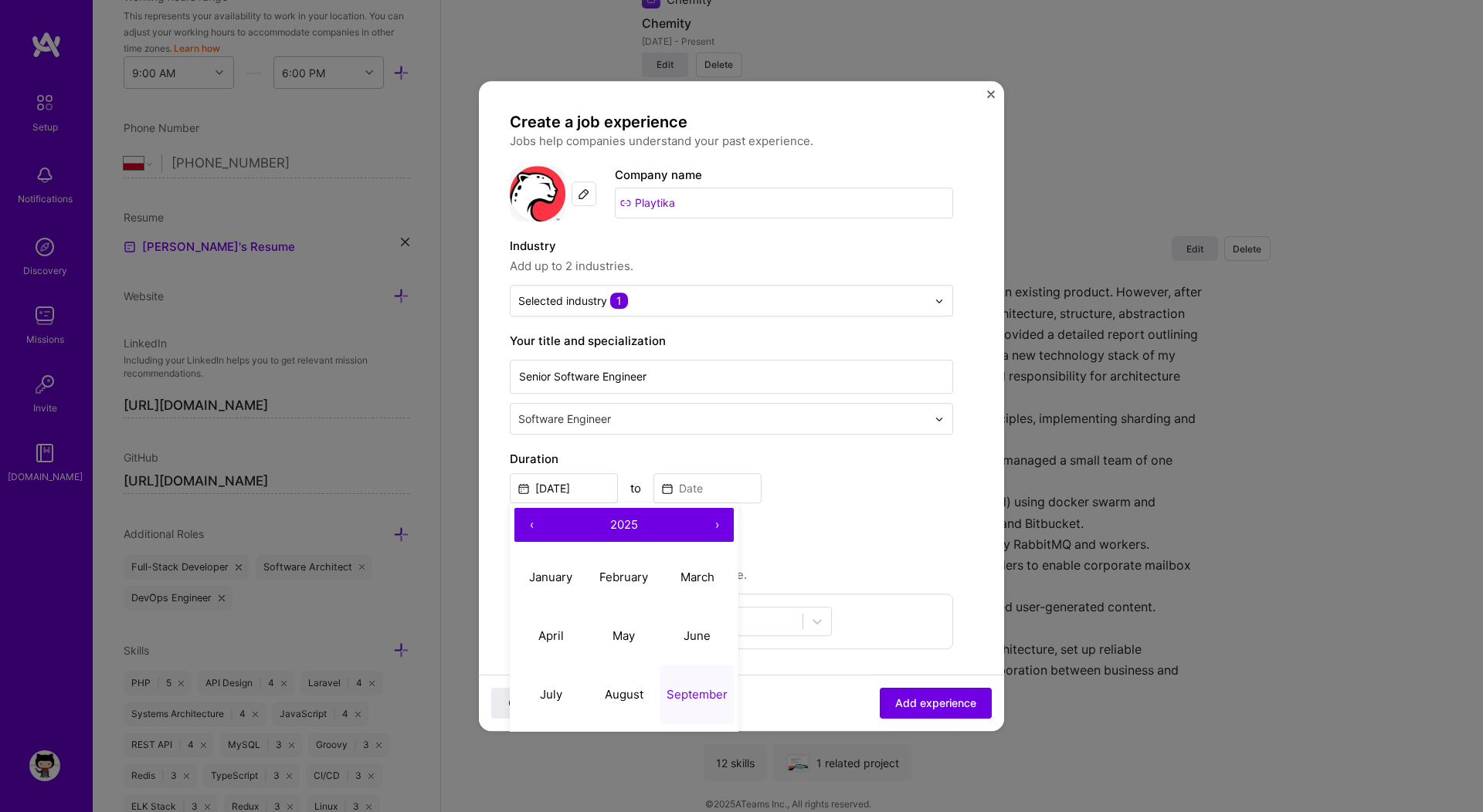
click at [524, 522] on button "‹" at bounding box center [531, 525] width 34 height 34
click at [610, 573] on abbr "February" at bounding box center [624, 576] width 49 height 15
type input "[DATE]"
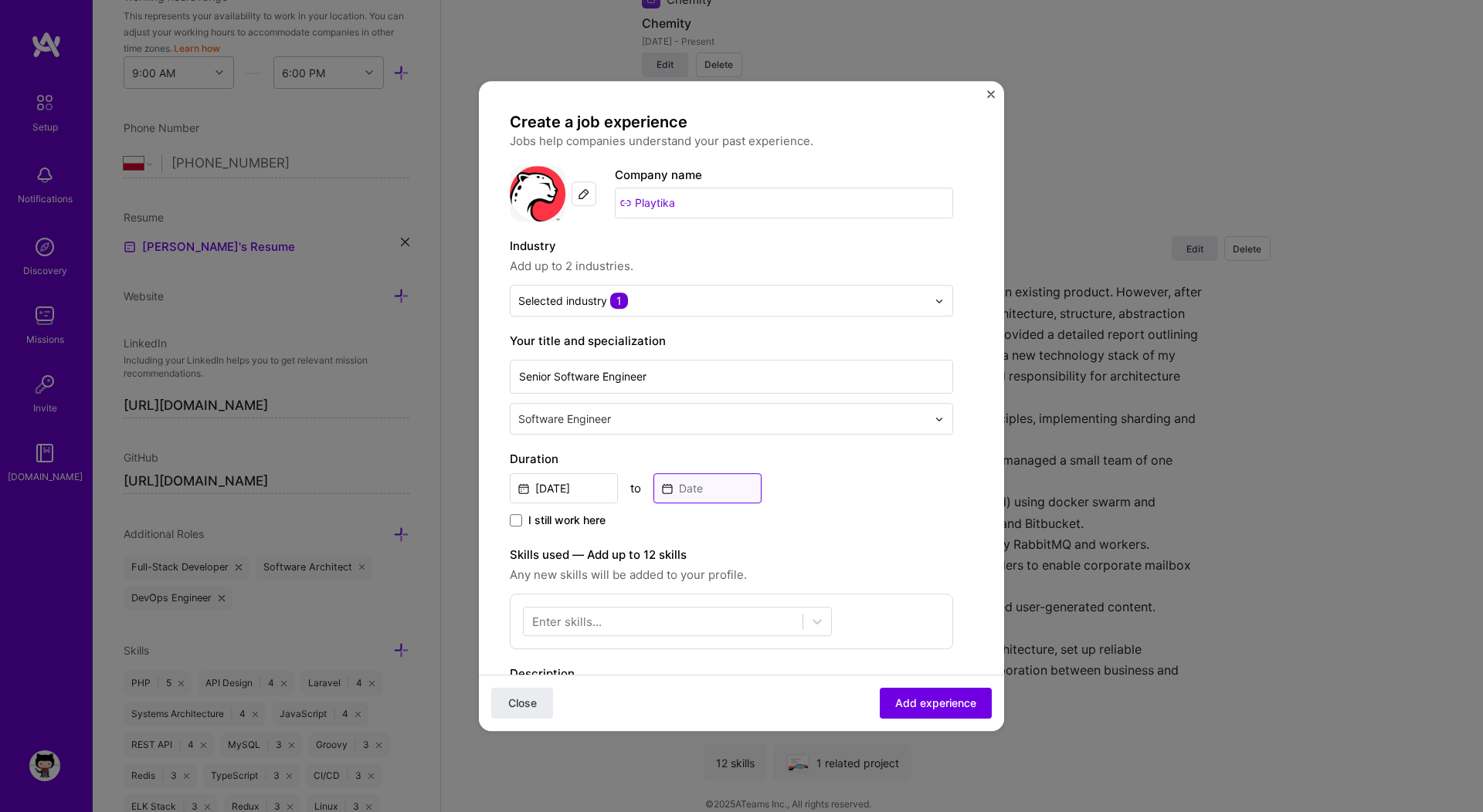
click at [709, 494] on input at bounding box center [707, 488] width 108 height 30
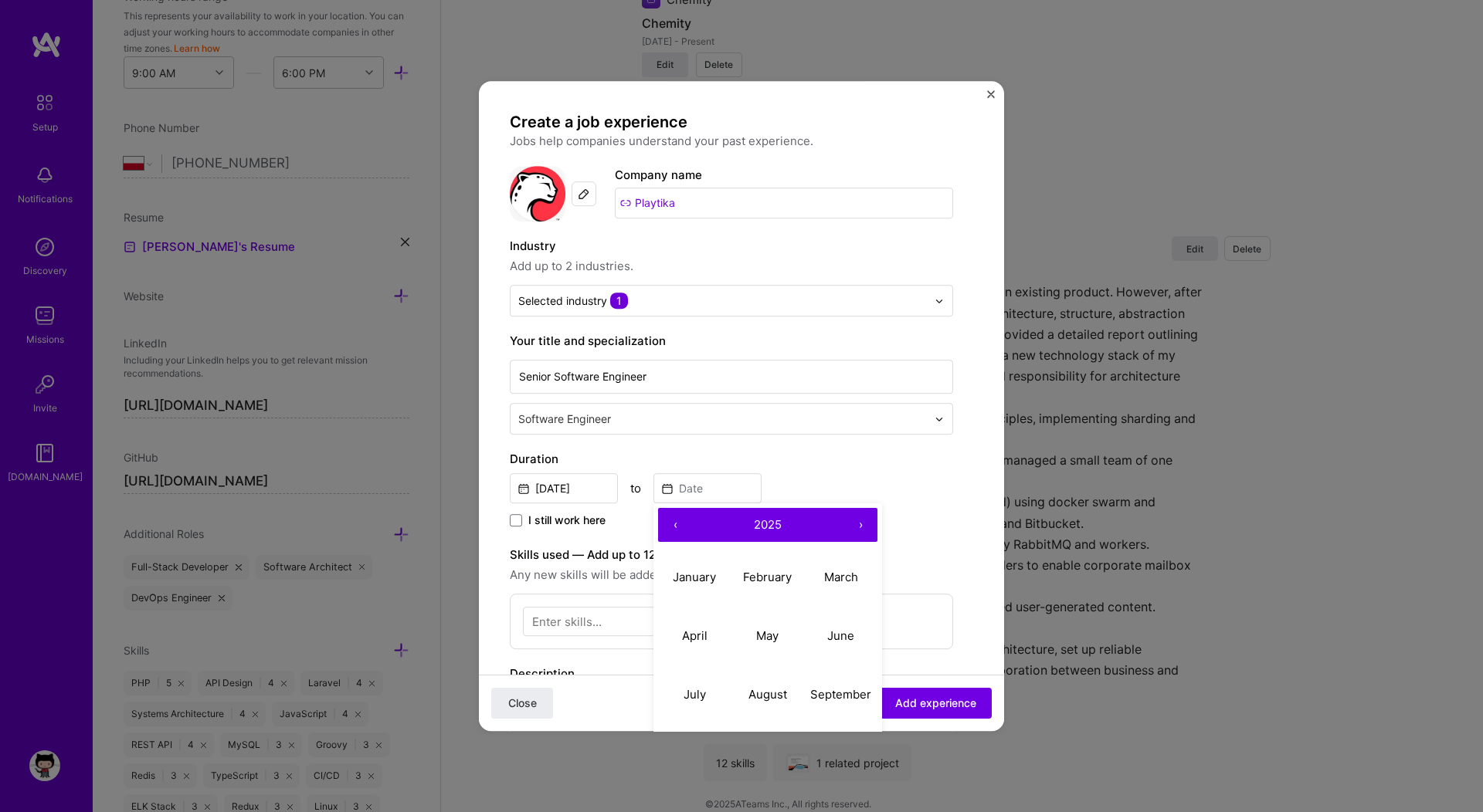
click at [675, 528] on button "‹" at bounding box center [675, 525] width 34 height 34
click at [859, 524] on button "›" at bounding box center [860, 525] width 34 height 34
click at [701, 584] on button "January" at bounding box center [695, 577] width 74 height 58
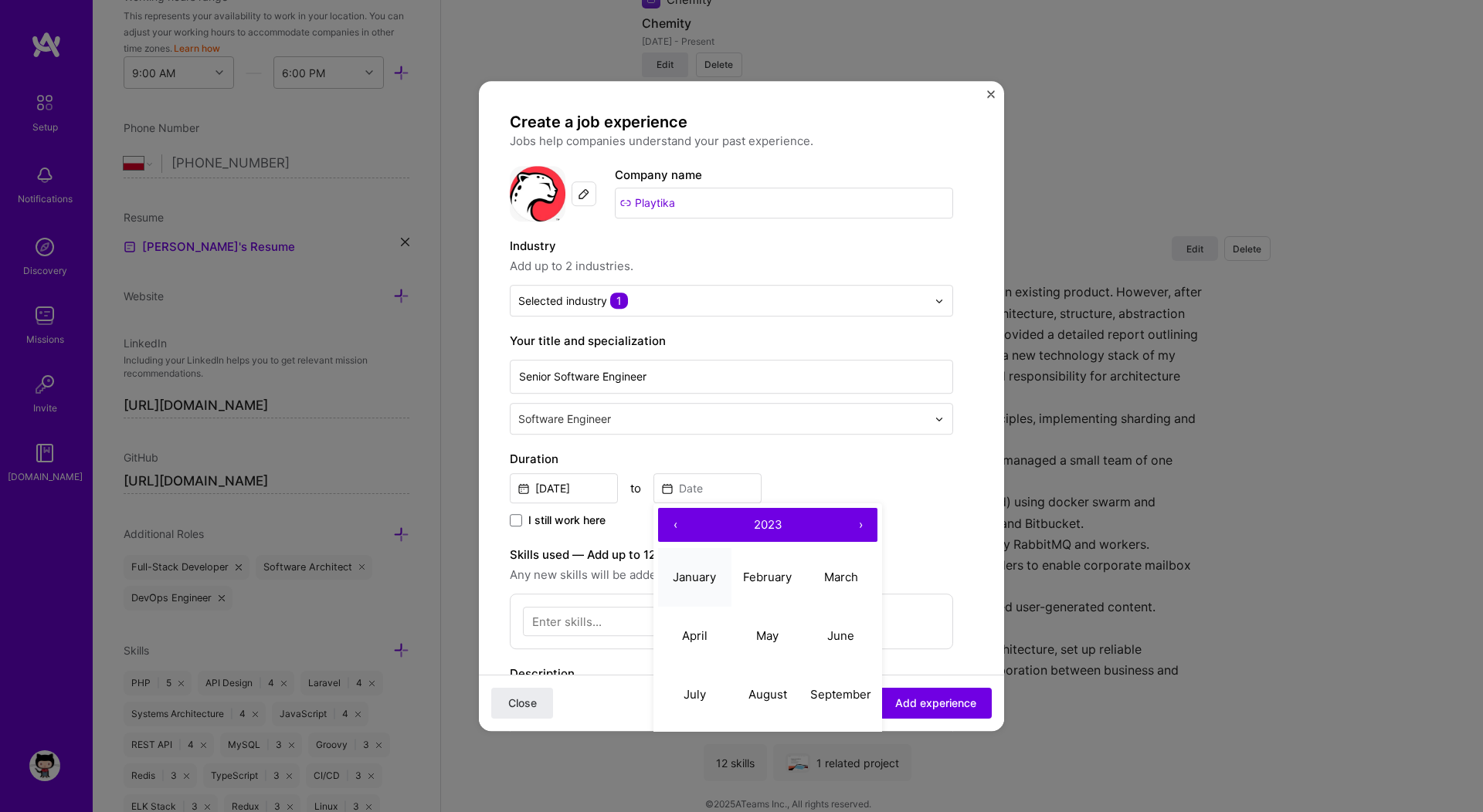
type input "[DATE]"
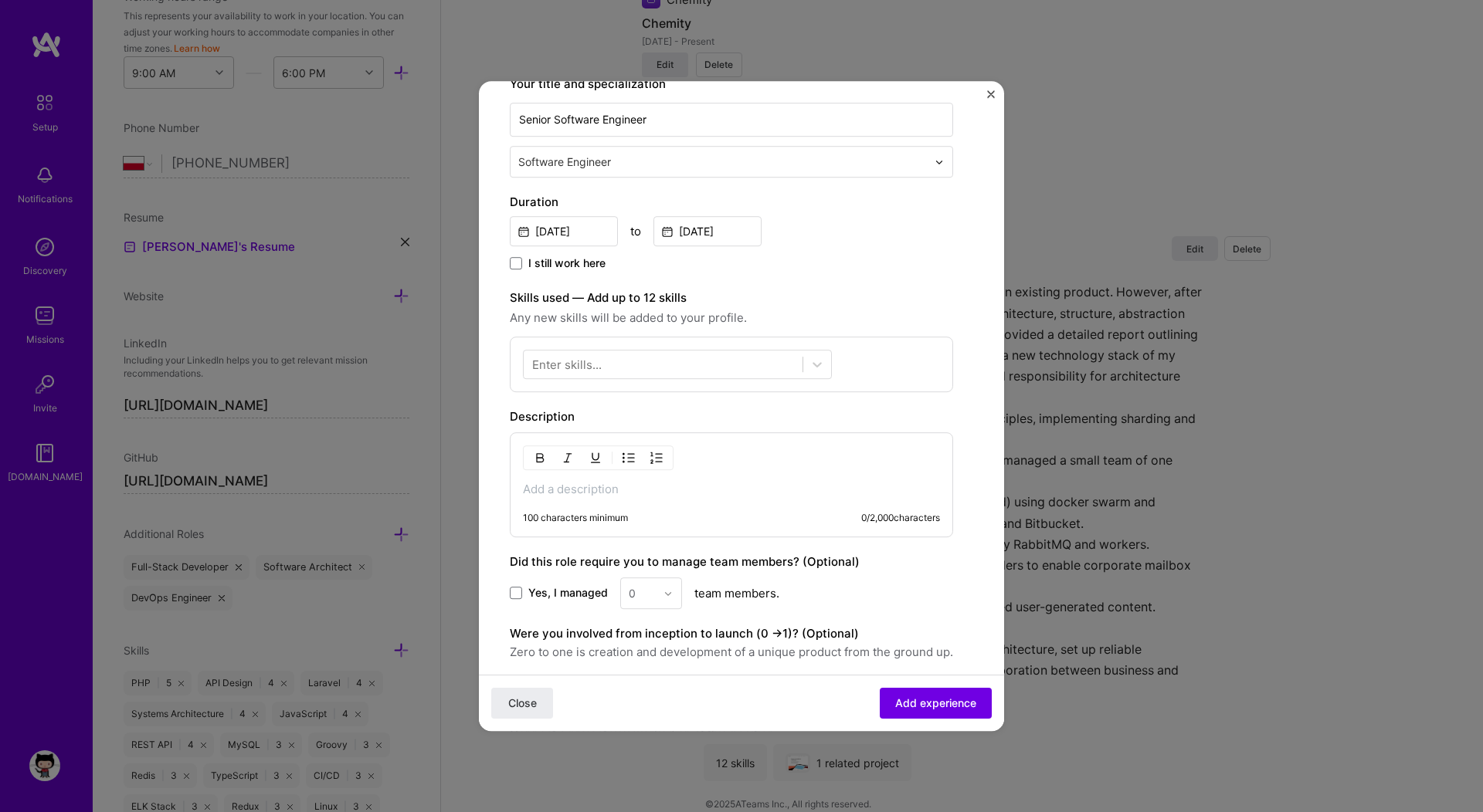
scroll to position [260, 0]
click at [717, 363] on div at bounding box center [663, 362] width 279 height 25
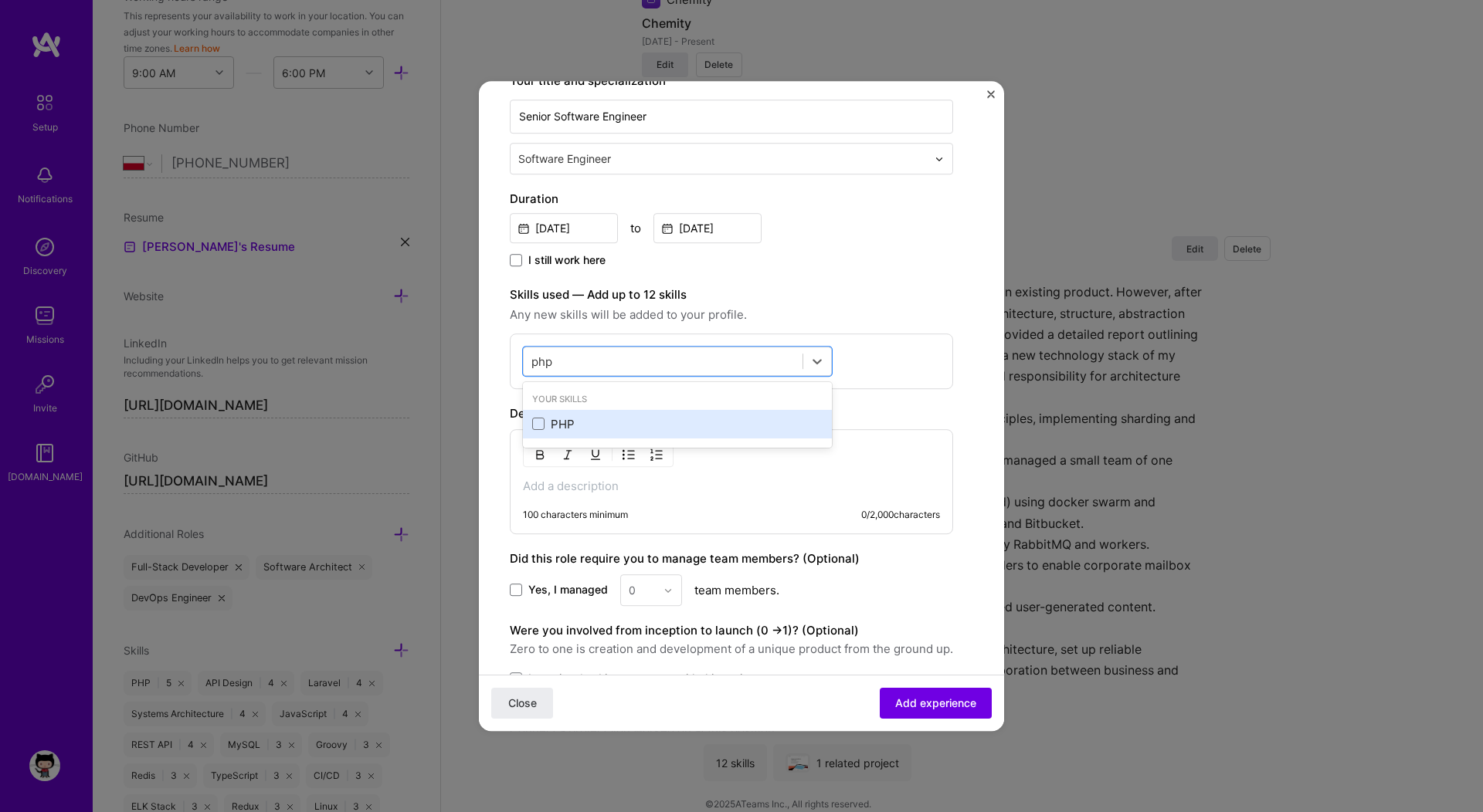
click at [558, 428] on div "PHP" at bounding box center [676, 424] width 290 height 16
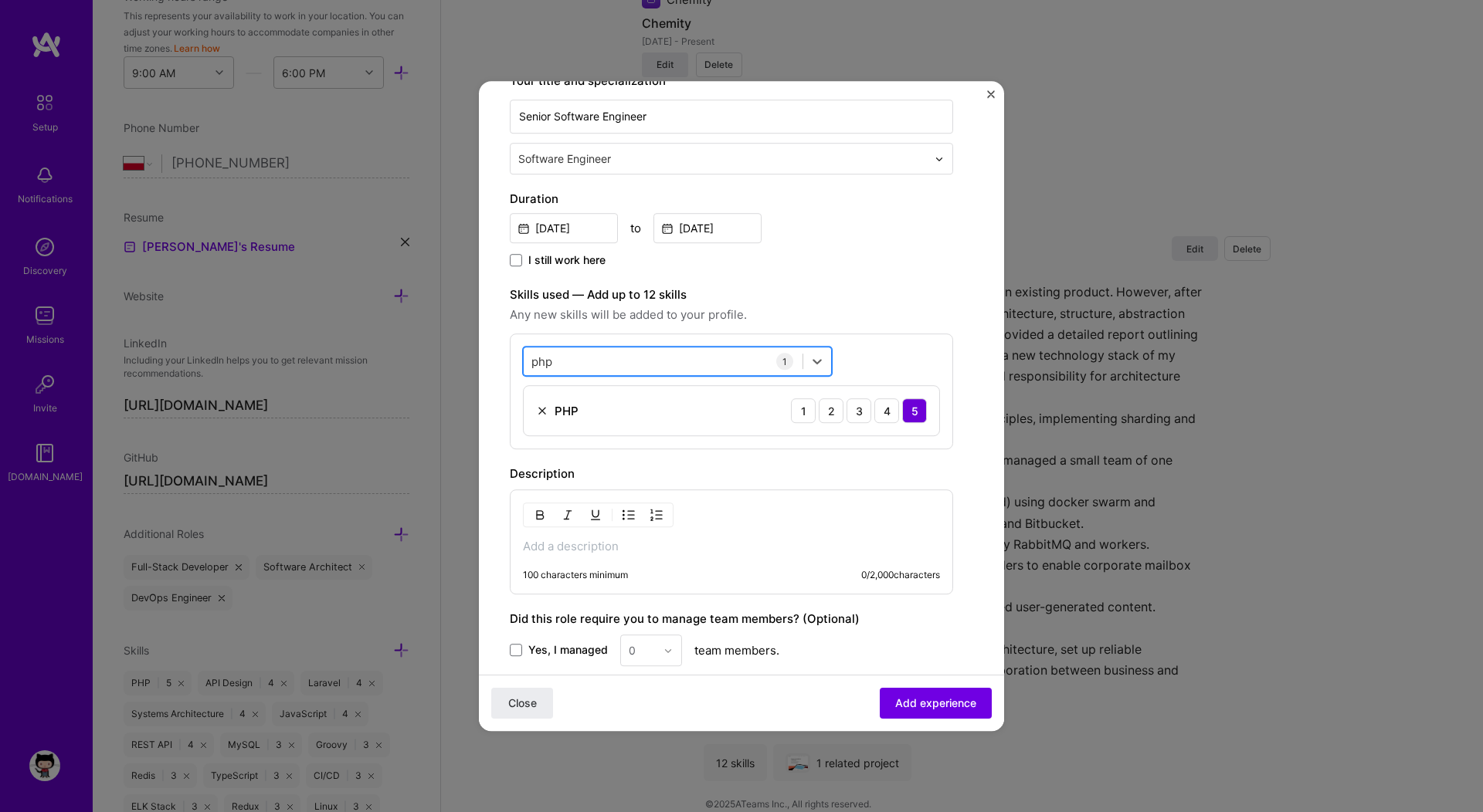
click at [631, 360] on div "php php" at bounding box center [663, 362] width 279 height 25
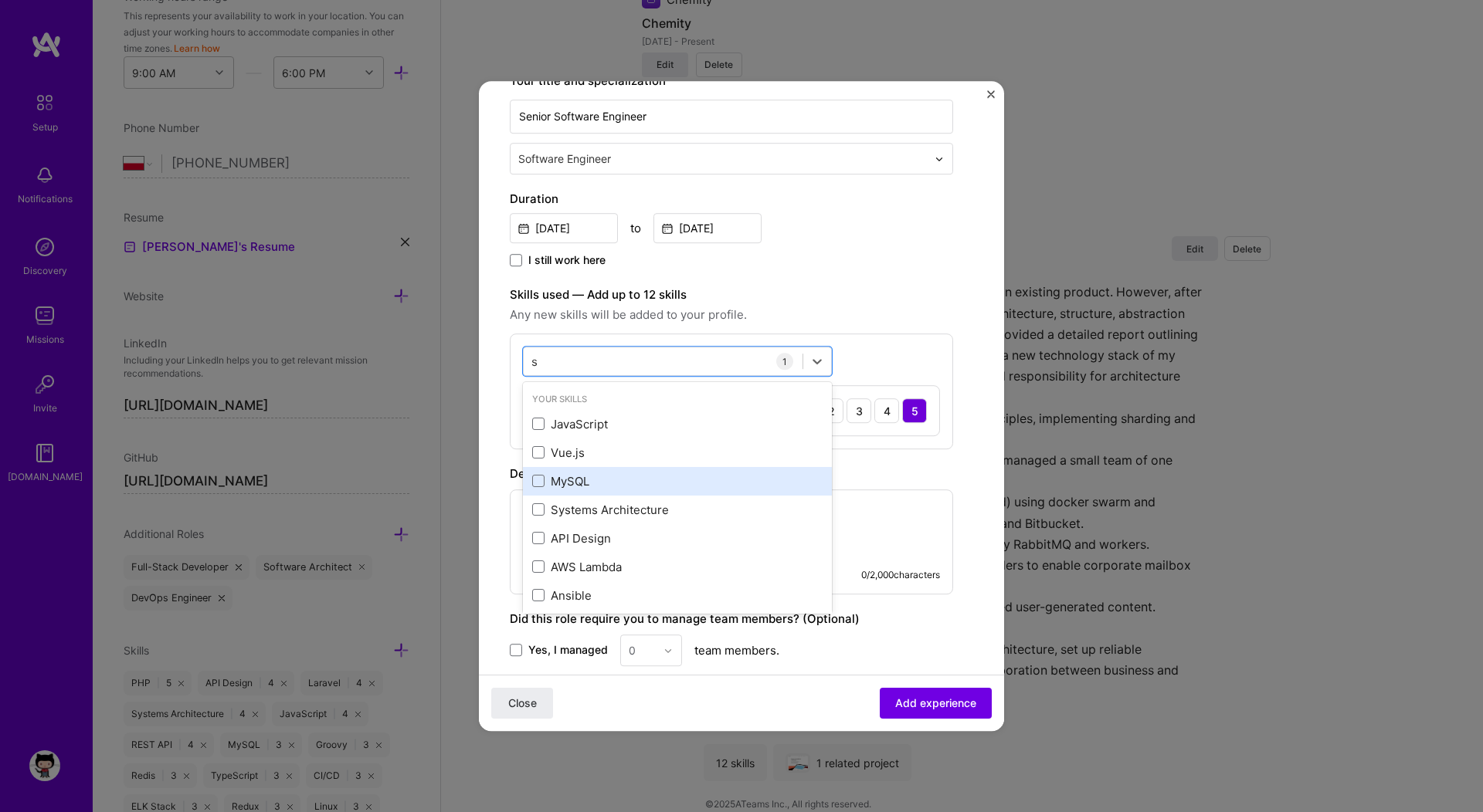
click at [566, 477] on div "MySQL" at bounding box center [676, 481] width 290 height 16
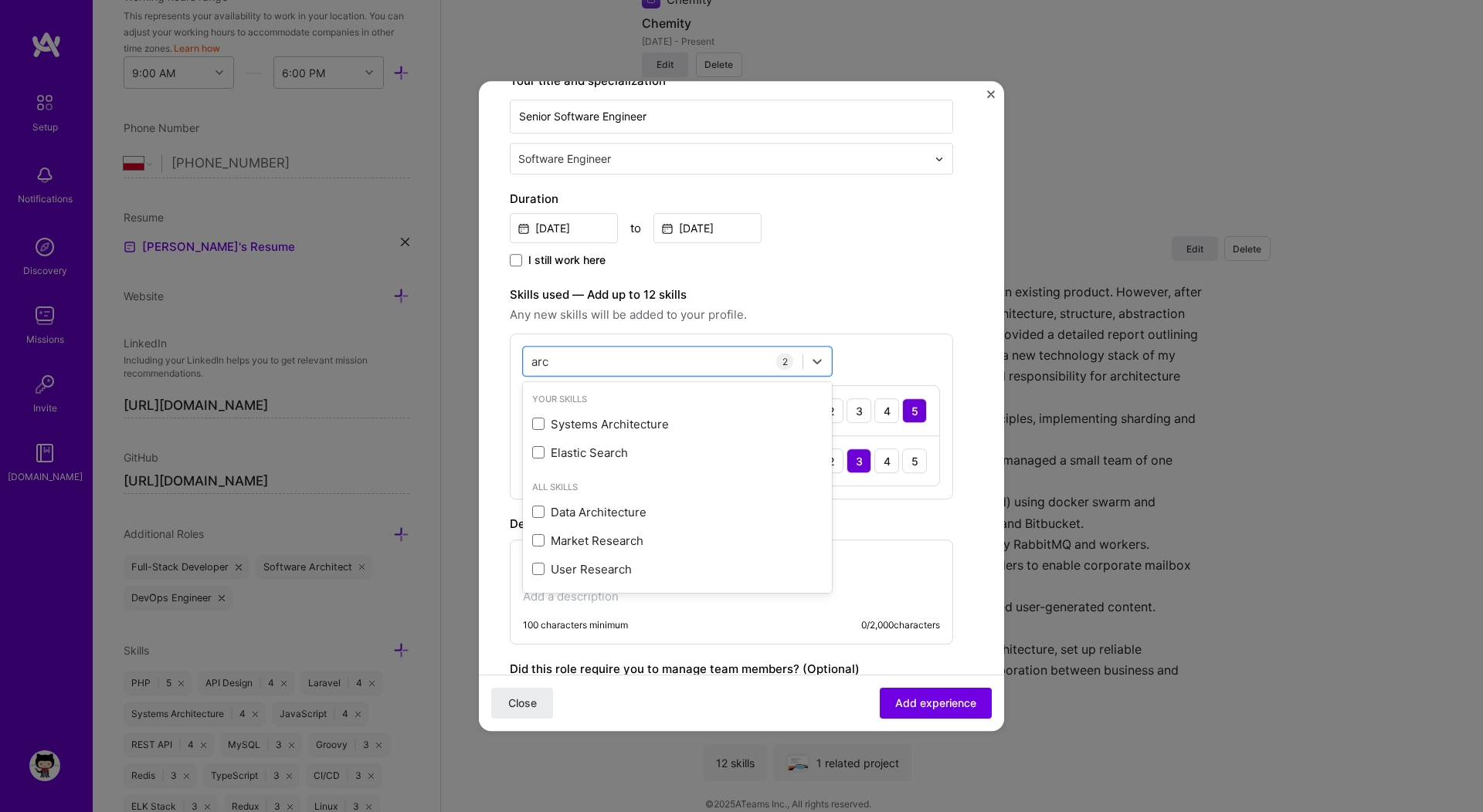
scroll to position [0, 0]
type input "arch"
type input "d"
click at [634, 508] on div "React" at bounding box center [676, 509] width 290 height 16
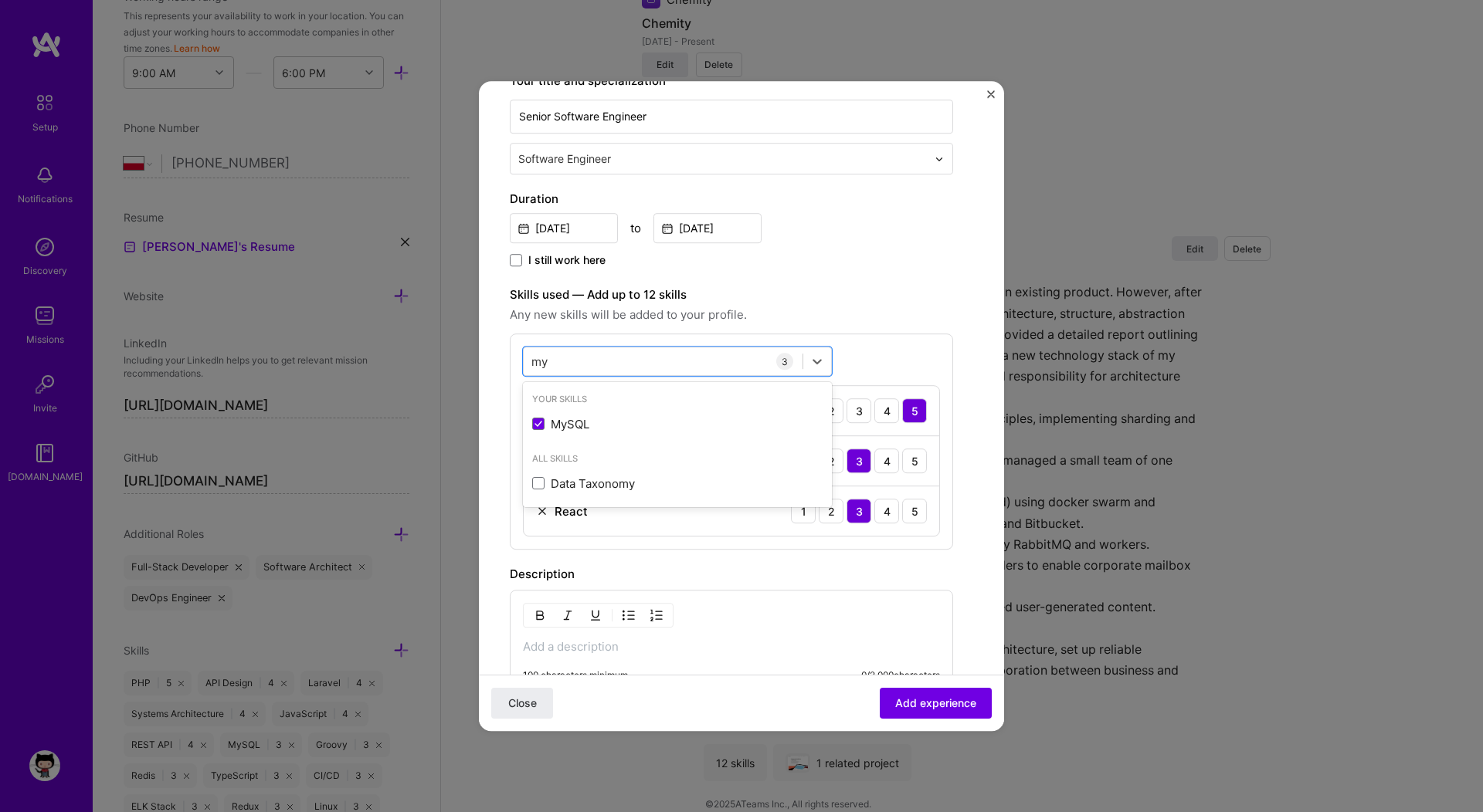
type input "m"
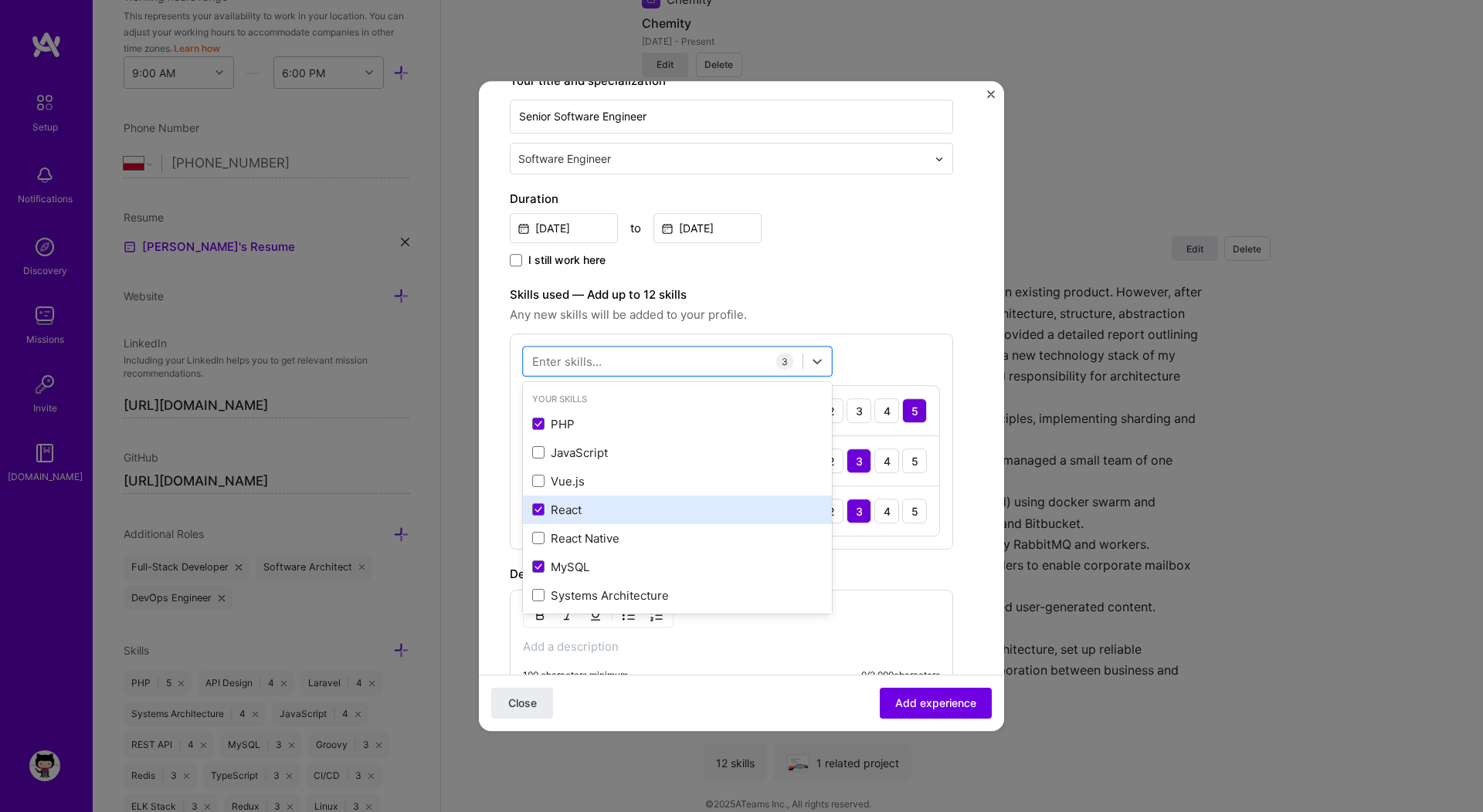
click at [573, 505] on div "React" at bounding box center [676, 509] width 290 height 16
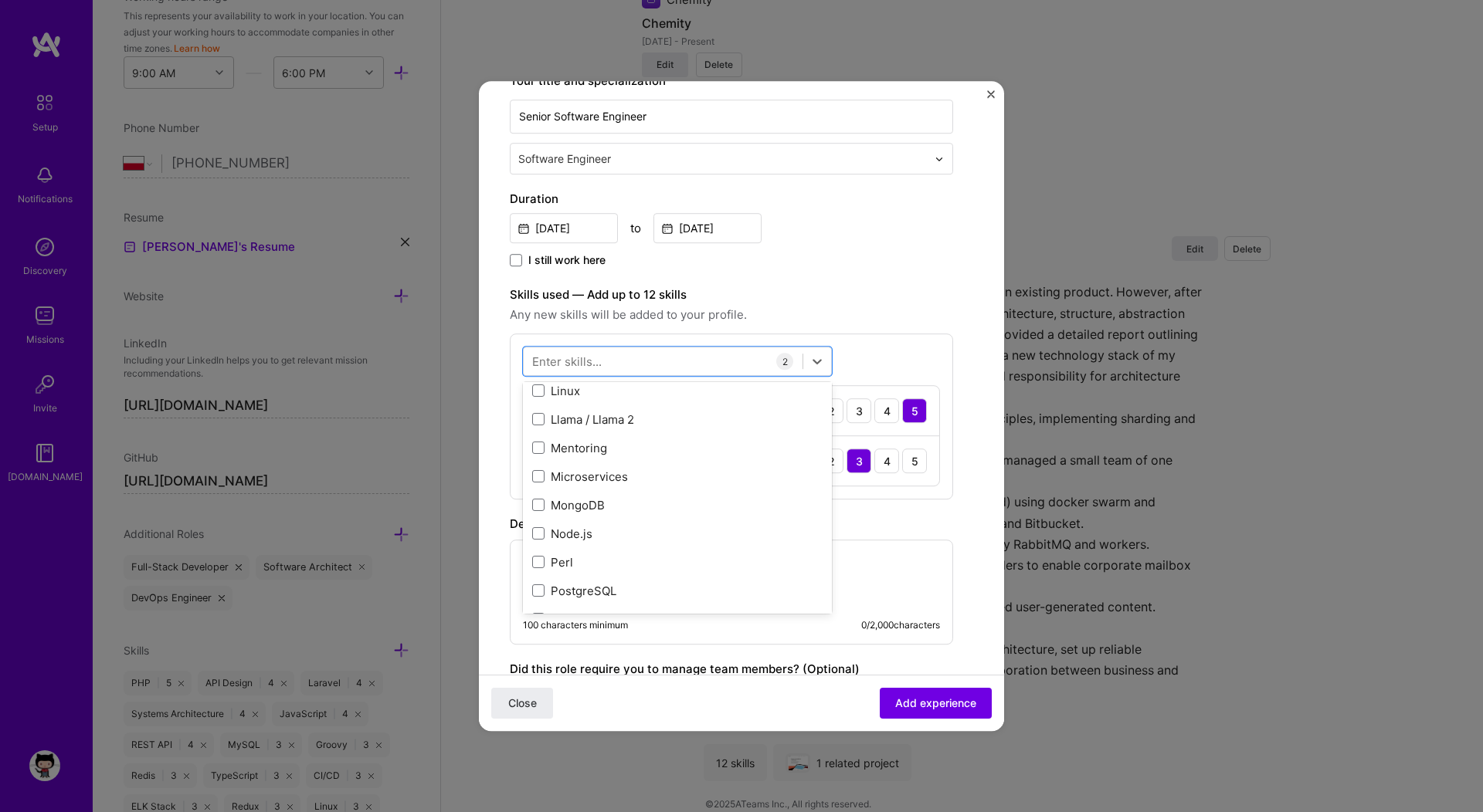
scroll to position [893, 0]
click at [630, 471] on div "Microservices" at bounding box center [676, 473] width 290 height 16
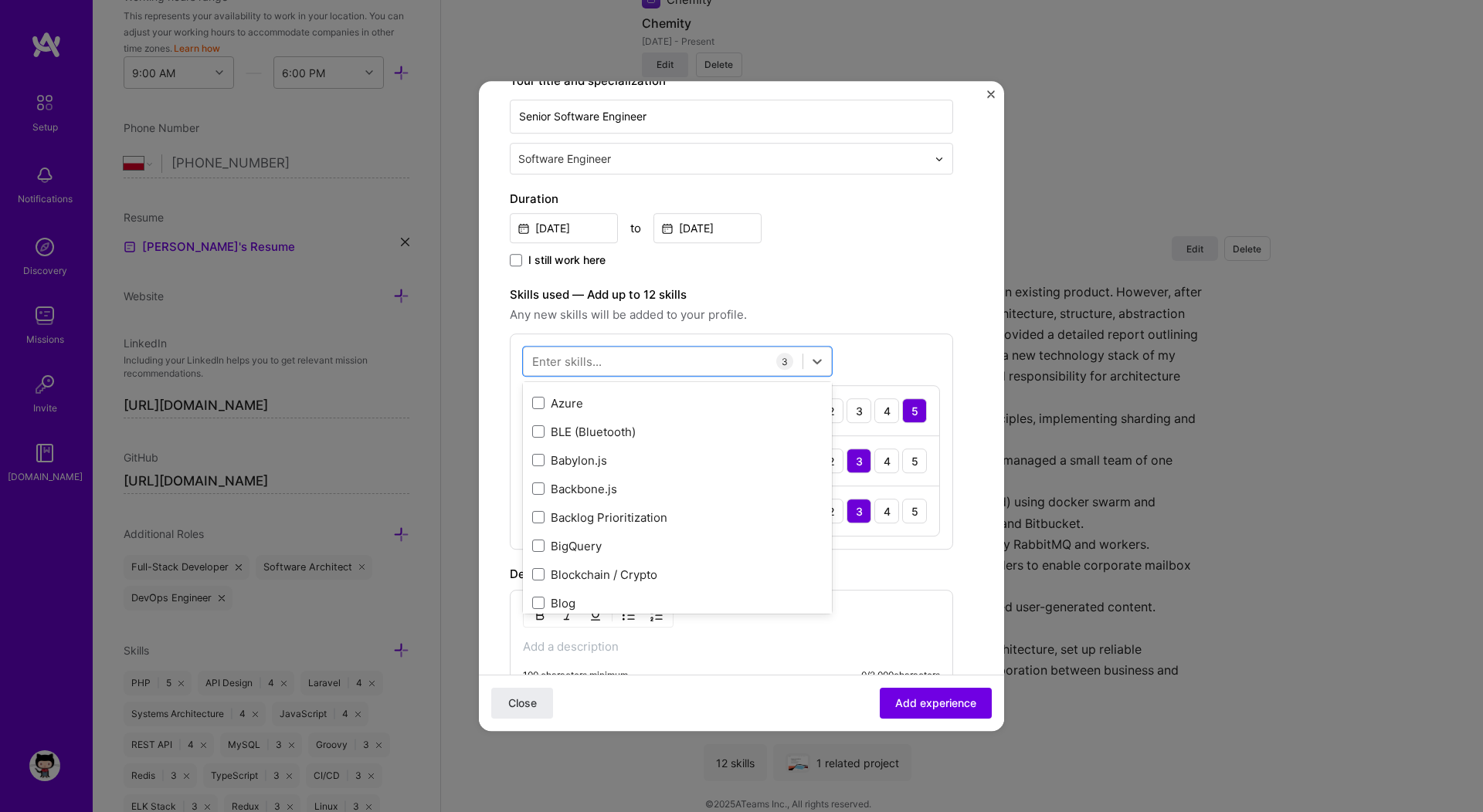
scroll to position [2715, 0]
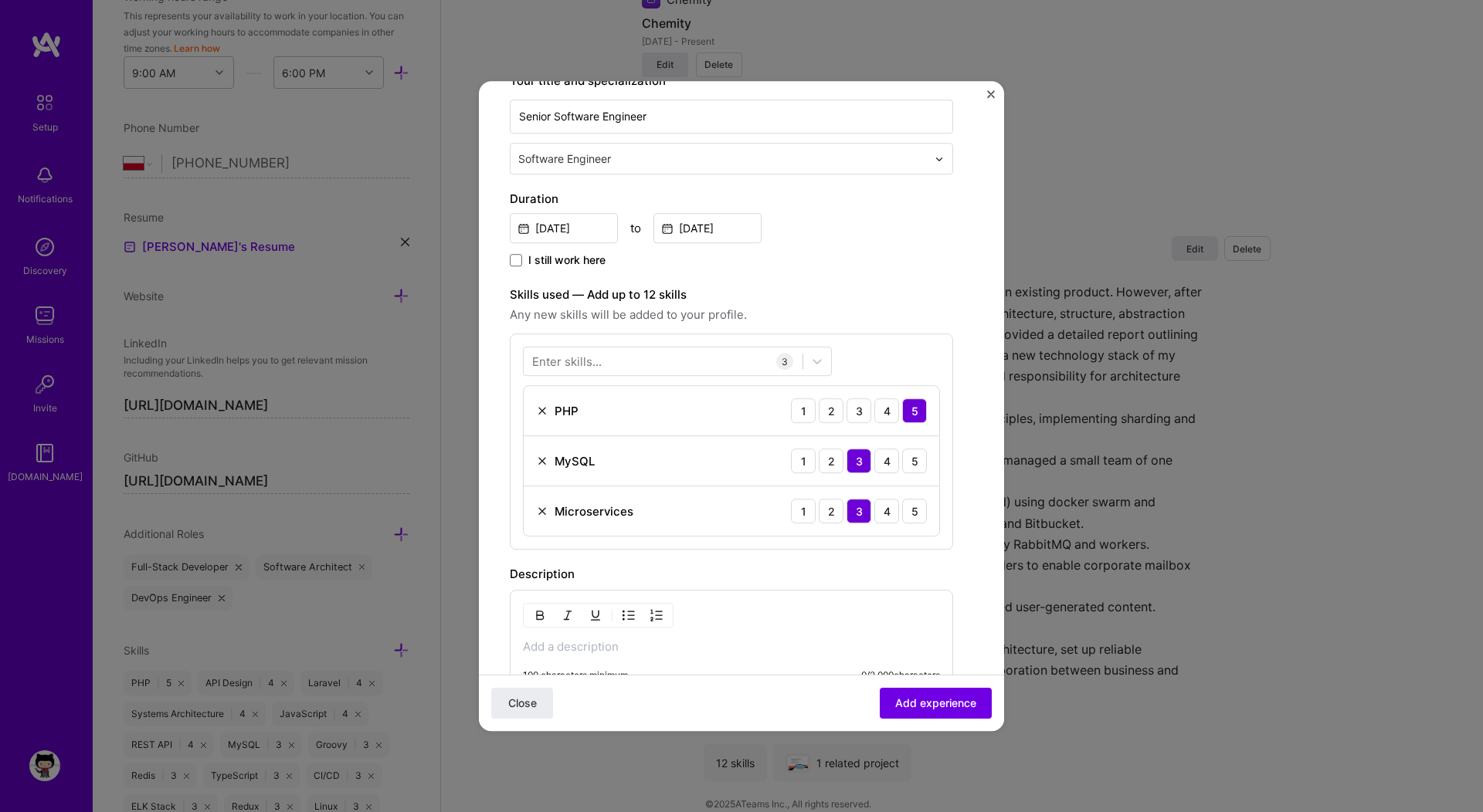
click at [865, 284] on div "Create a job experience Jobs help companies understand your past experience. Co…" at bounding box center [731, 397] width 444 height 1090
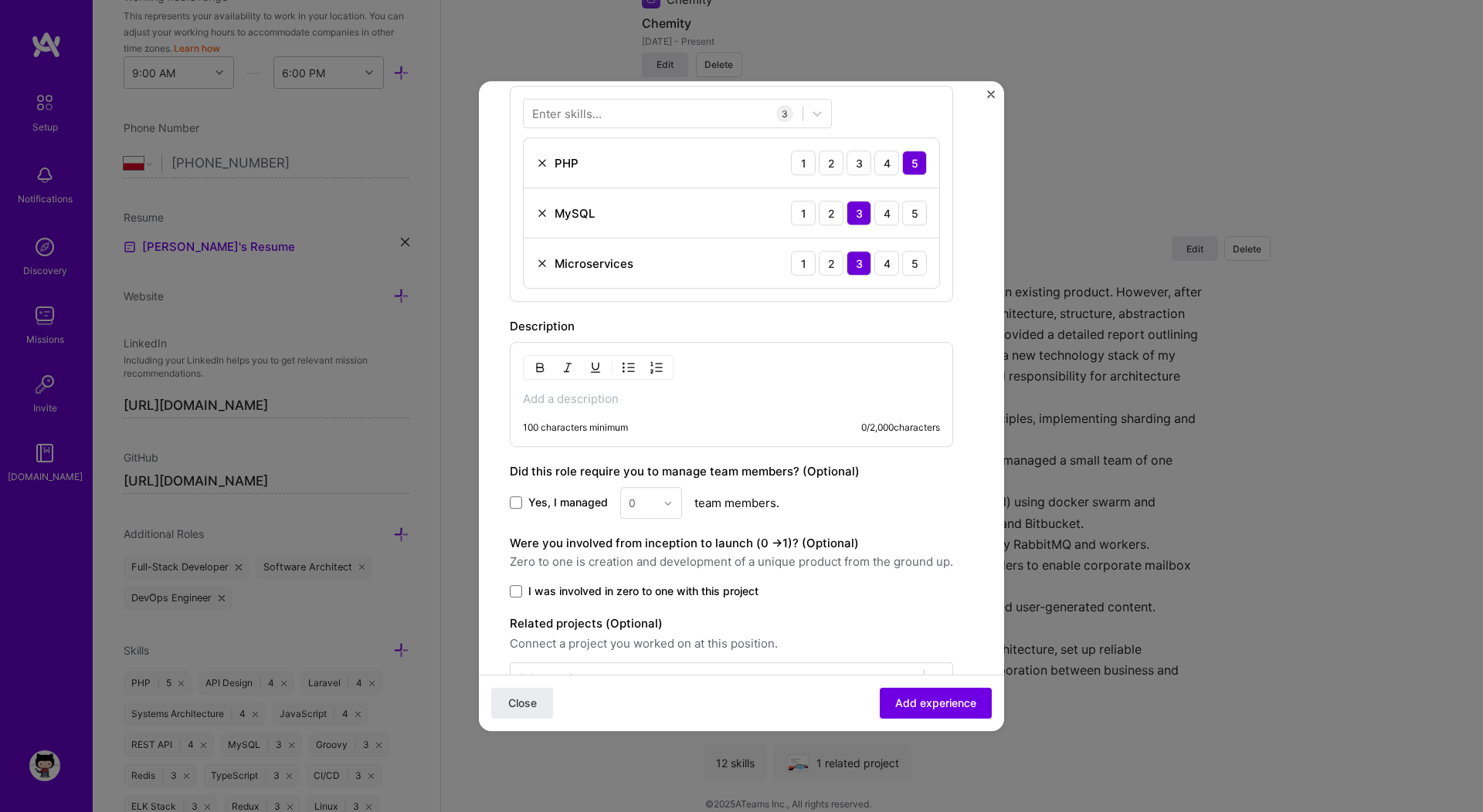
scroll to position [511, 0]
click at [617, 400] on p at bounding box center [732, 396] width 417 height 16
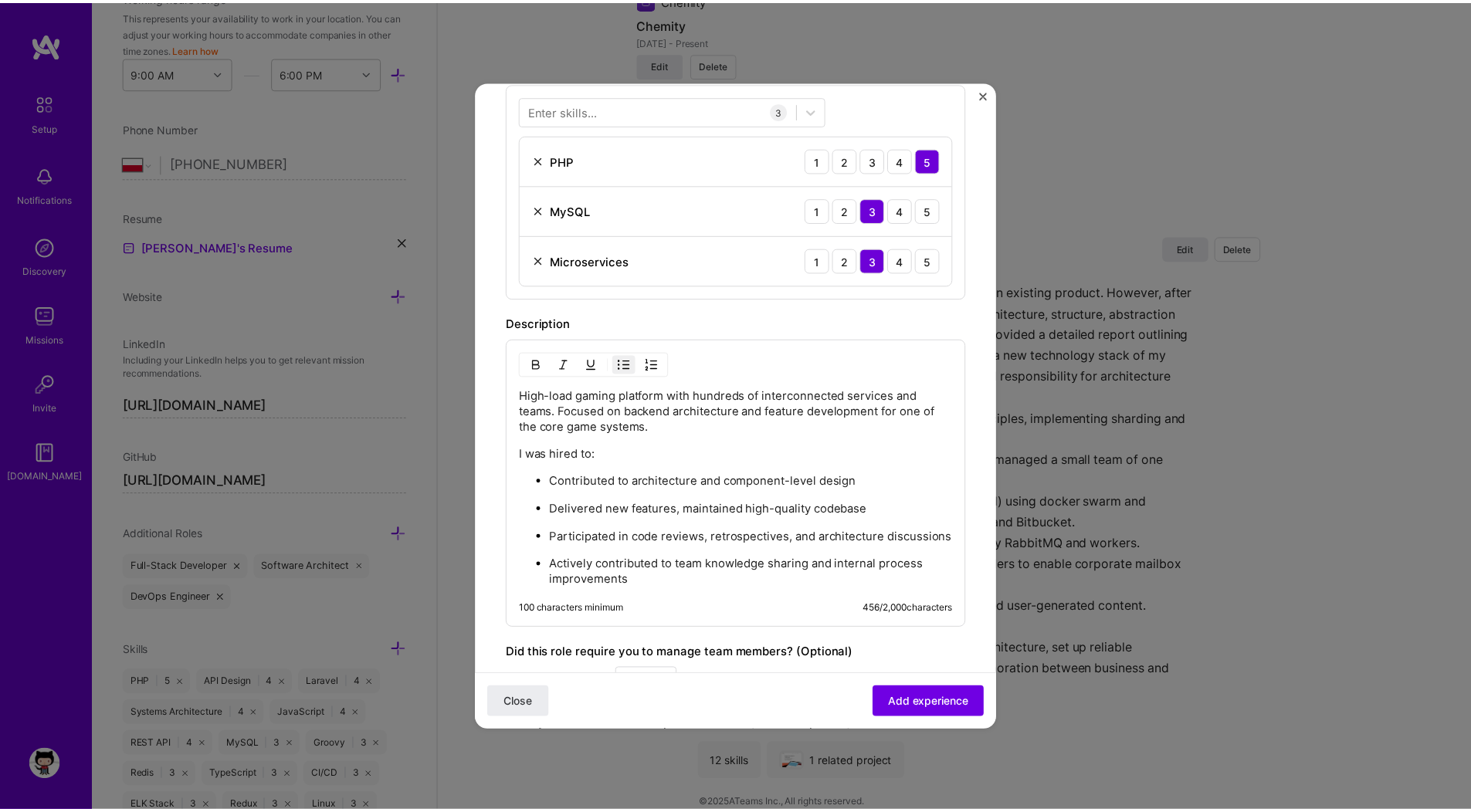
scroll to position [759, 0]
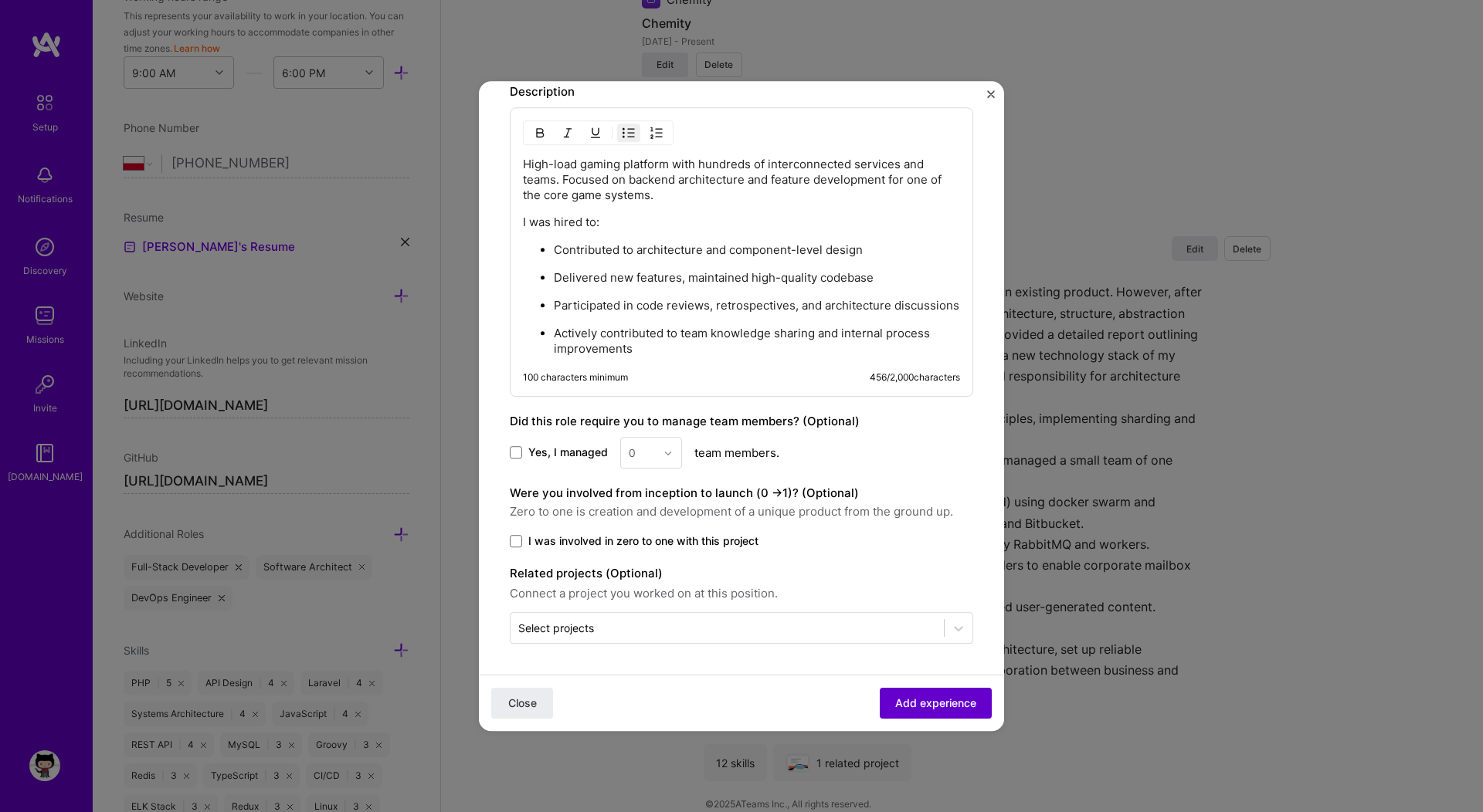
click at [906, 698] on span "Add experience" at bounding box center [936, 703] width 82 height 16
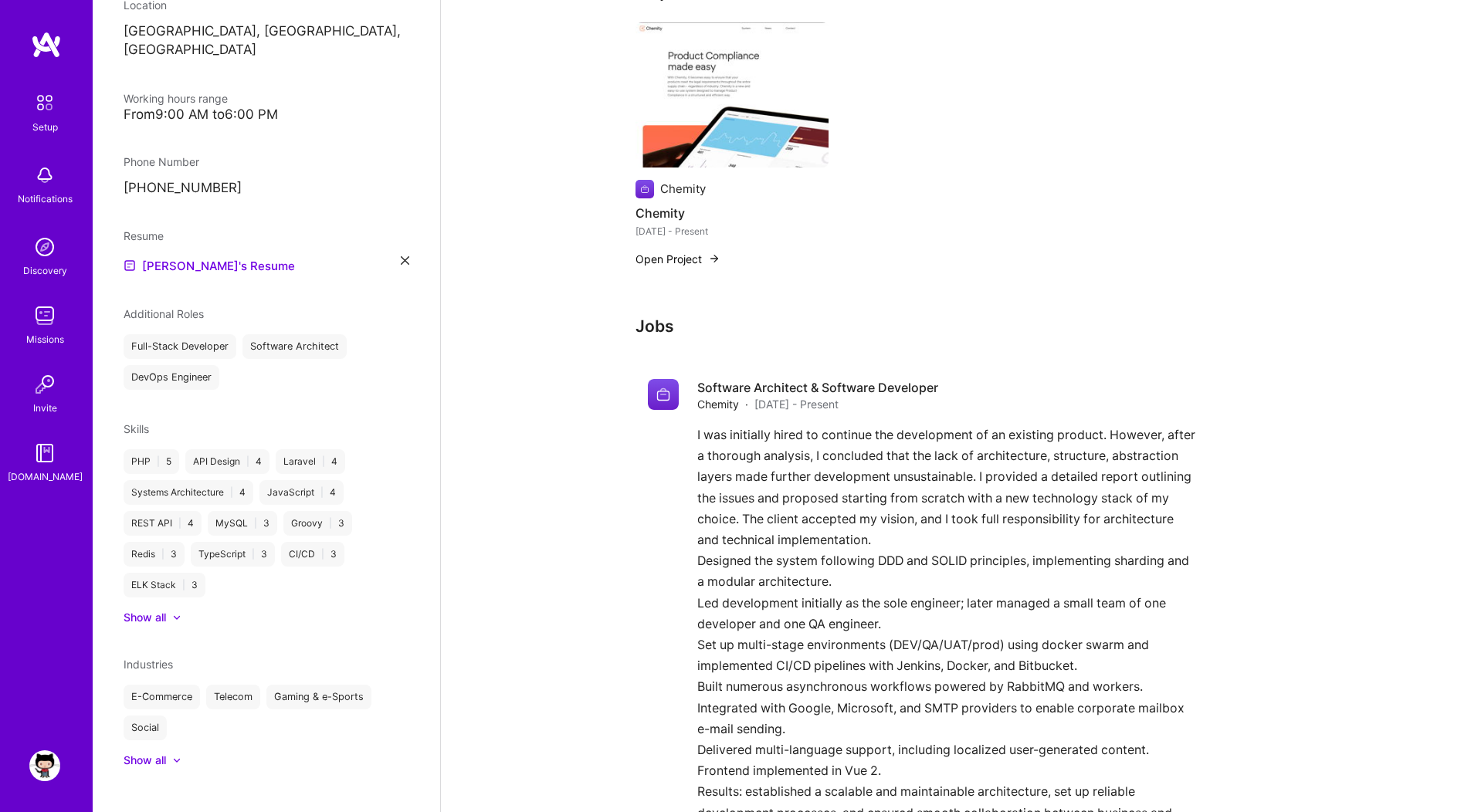
scroll to position [1061, 0]
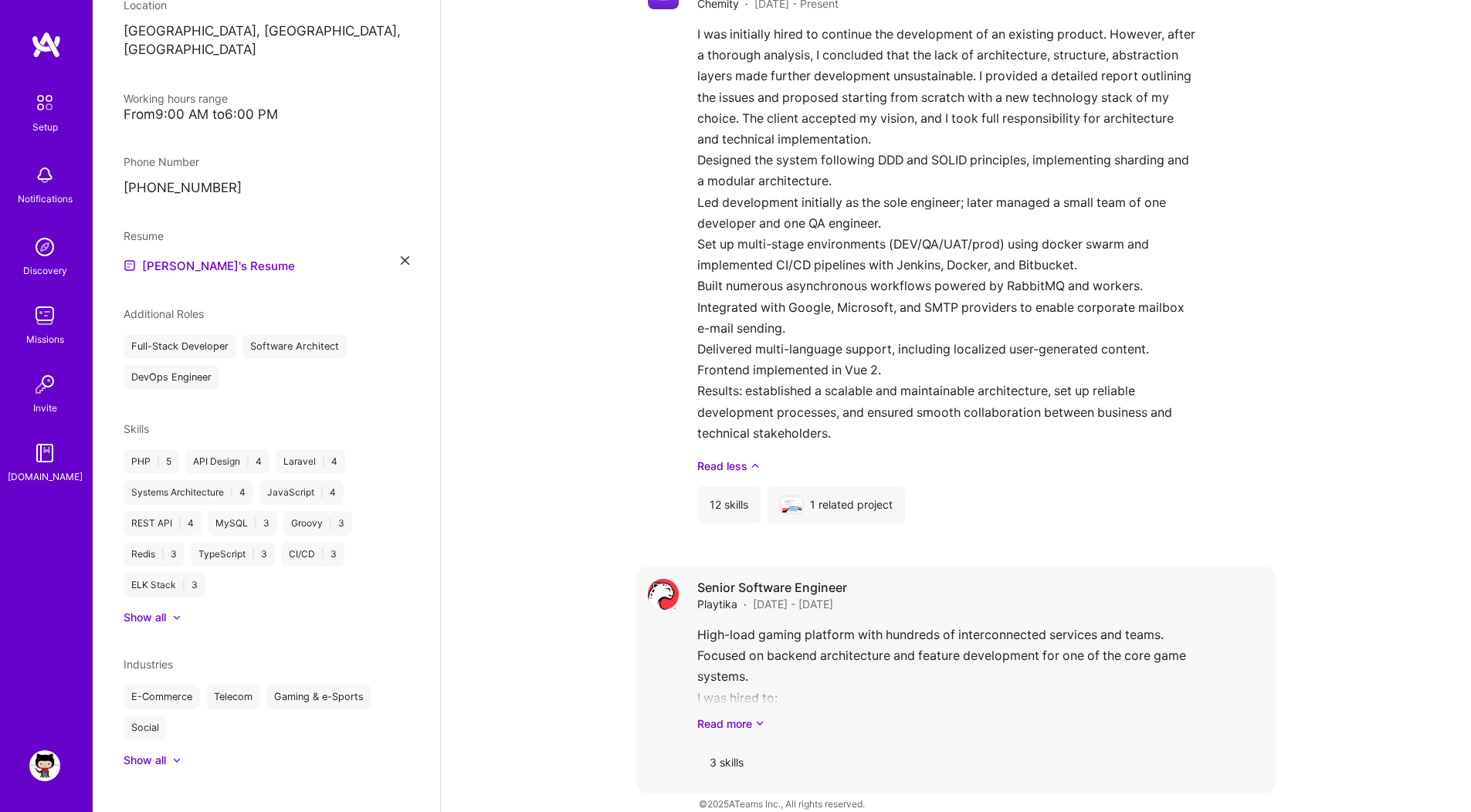
click at [937, 625] on div "High-load gaming platform with hundreds of interconnected services and teams. F…" at bounding box center [981, 678] width 567 height 108
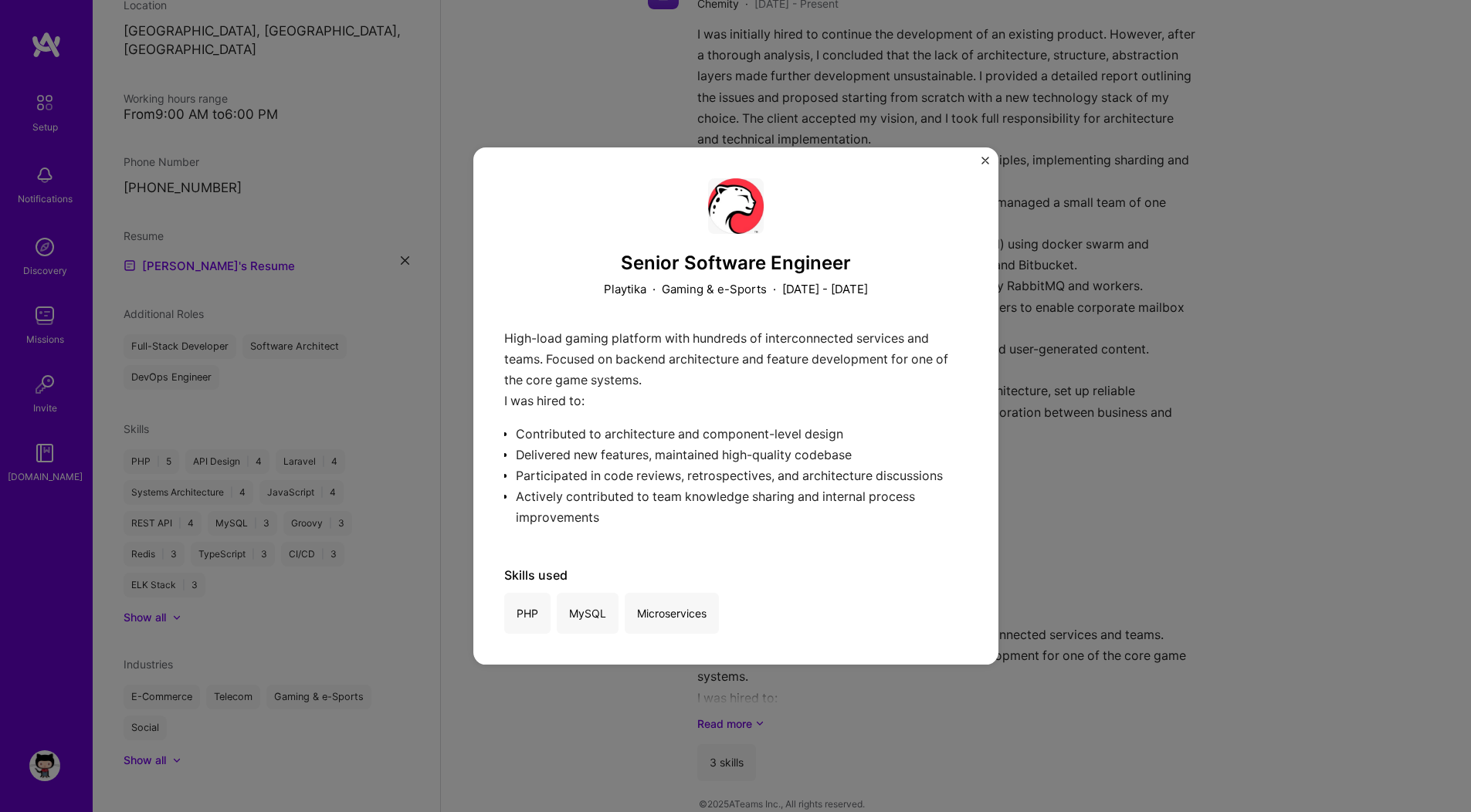
click at [987, 158] on img "Close" at bounding box center [986, 161] width 8 height 8
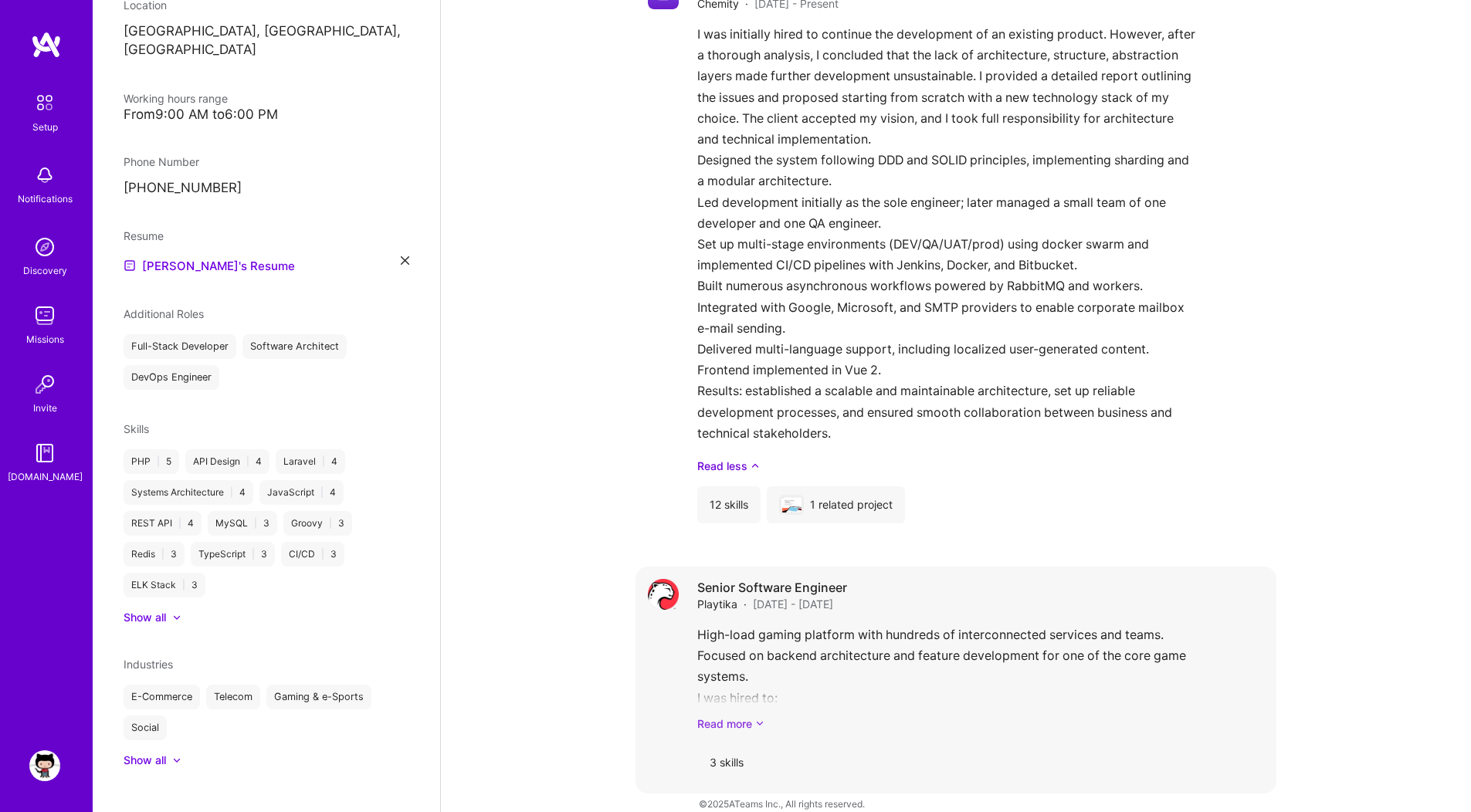
click at [735, 716] on link "Read more" at bounding box center [981, 724] width 567 height 16
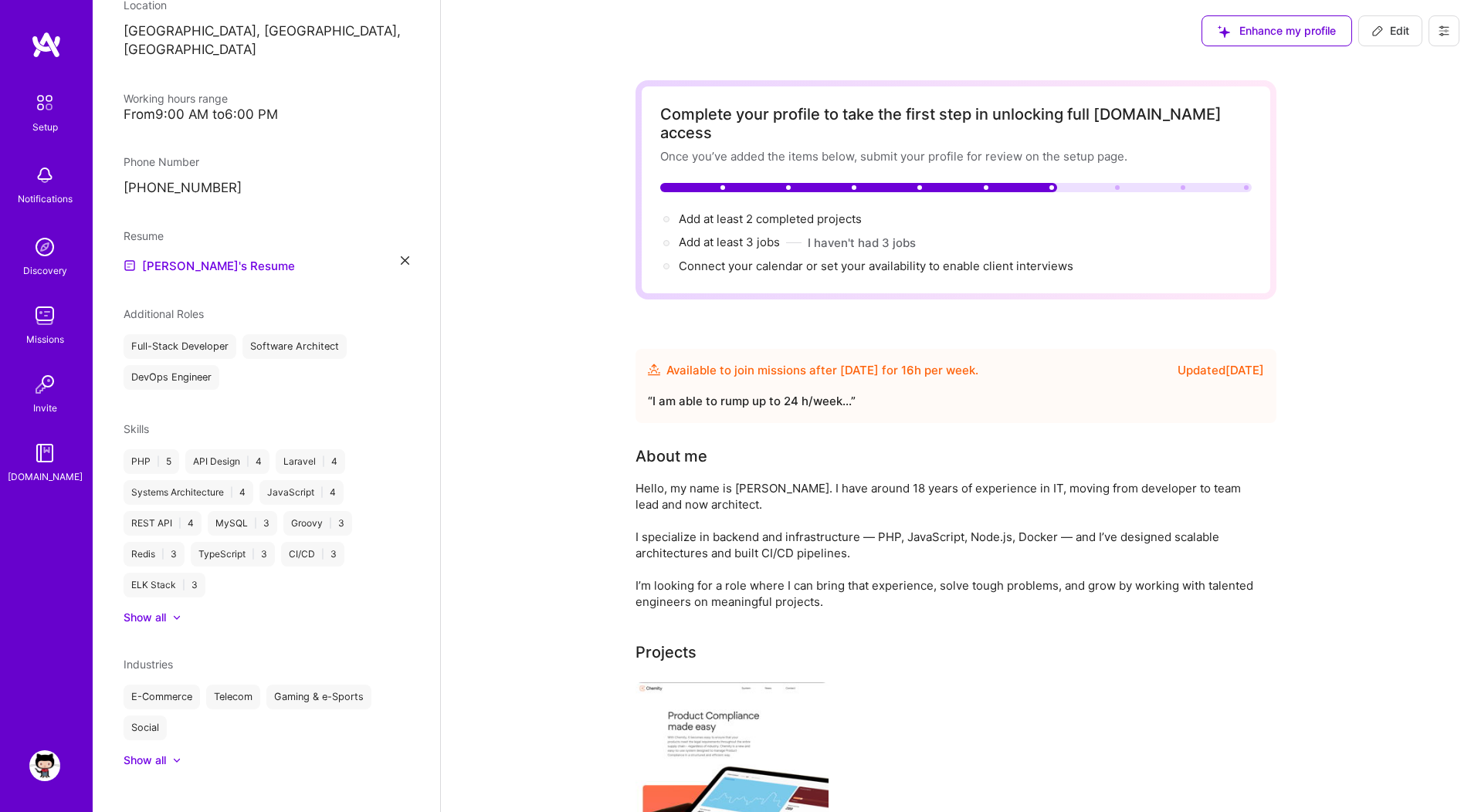
click at [1394, 30] on span "Edit" at bounding box center [1389, 31] width 38 height 16
select select "PL"
select select "Future Date"
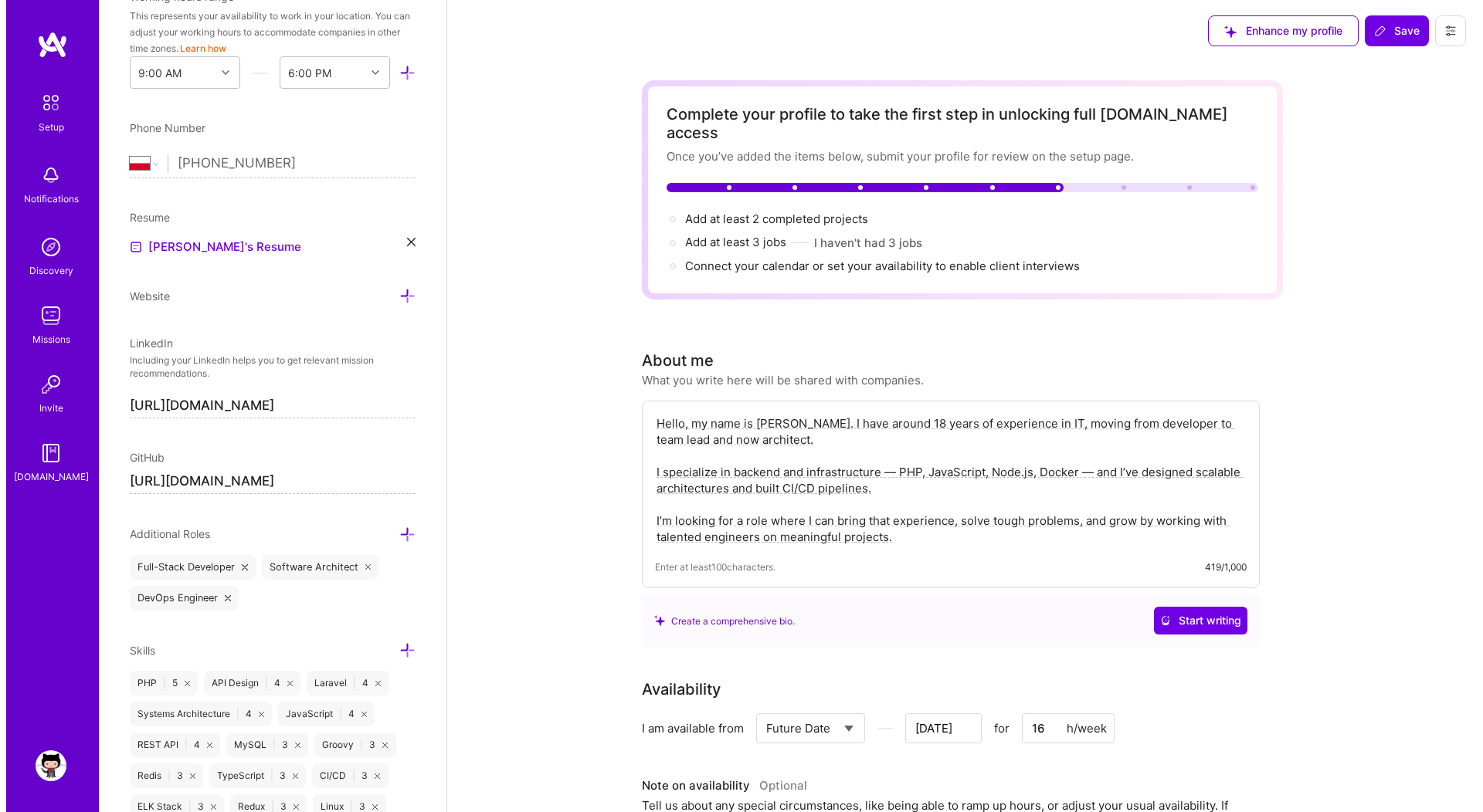
scroll to position [1859, 0]
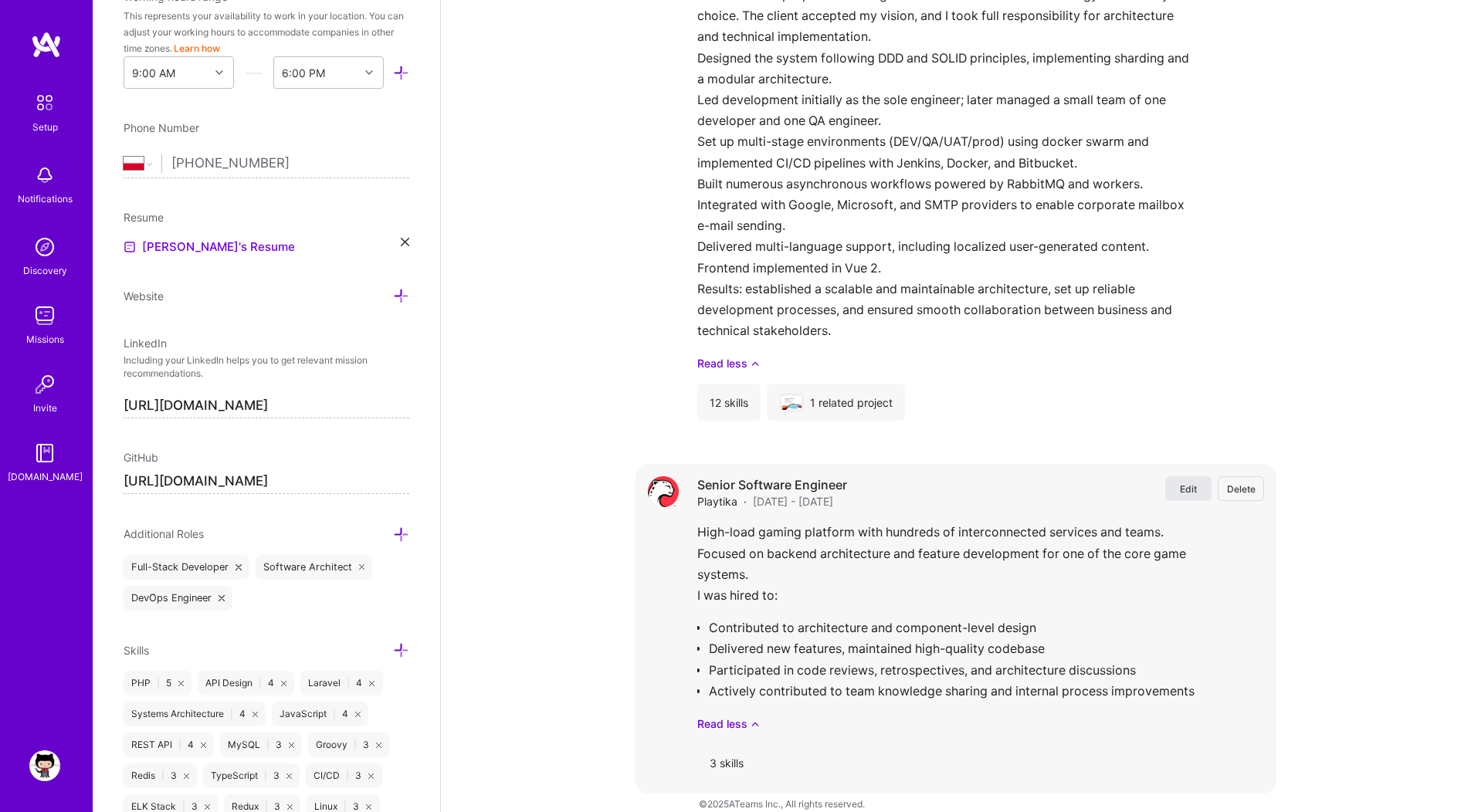
click at [1192, 482] on span "Edit" at bounding box center [1189, 489] width 17 height 14
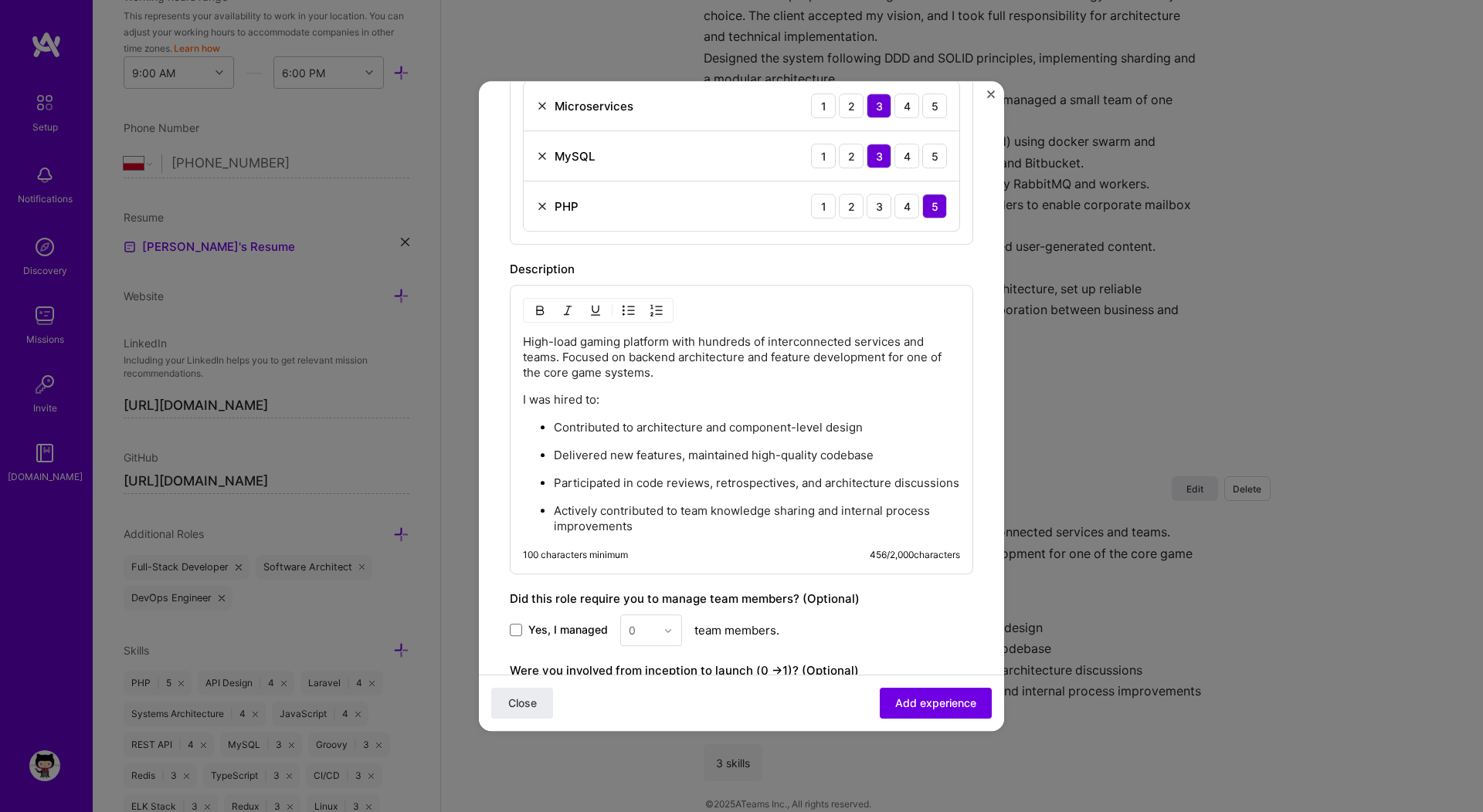
scroll to position [579, 0]
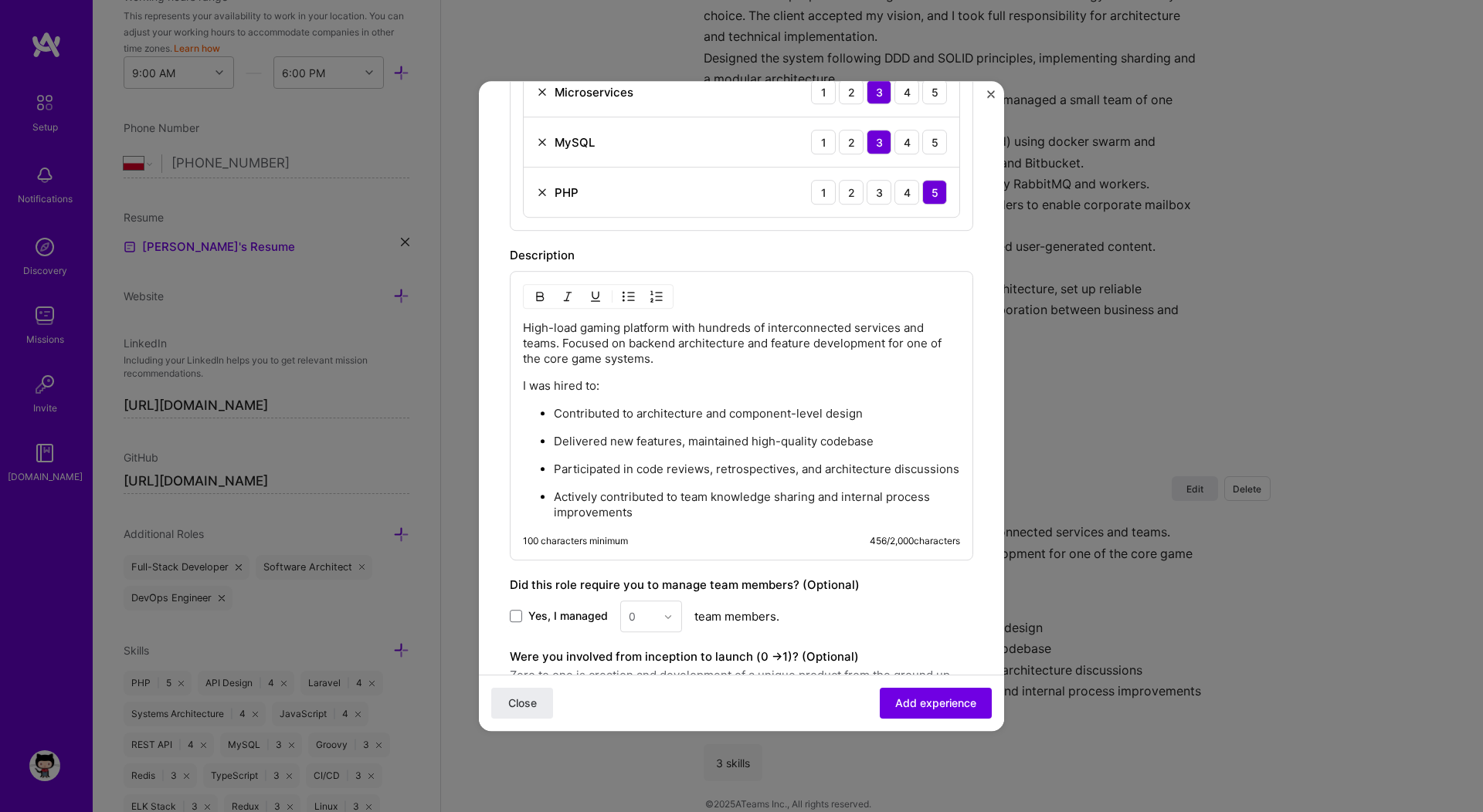
click at [664, 540] on div "High-load gaming platform with hundreds of interconnected services and teams. F…" at bounding box center [742, 415] width 464 height 289
click at [663, 520] on p "Actively contributed to team knowledge sharing and internal process improvements" at bounding box center [757, 505] width 407 height 31
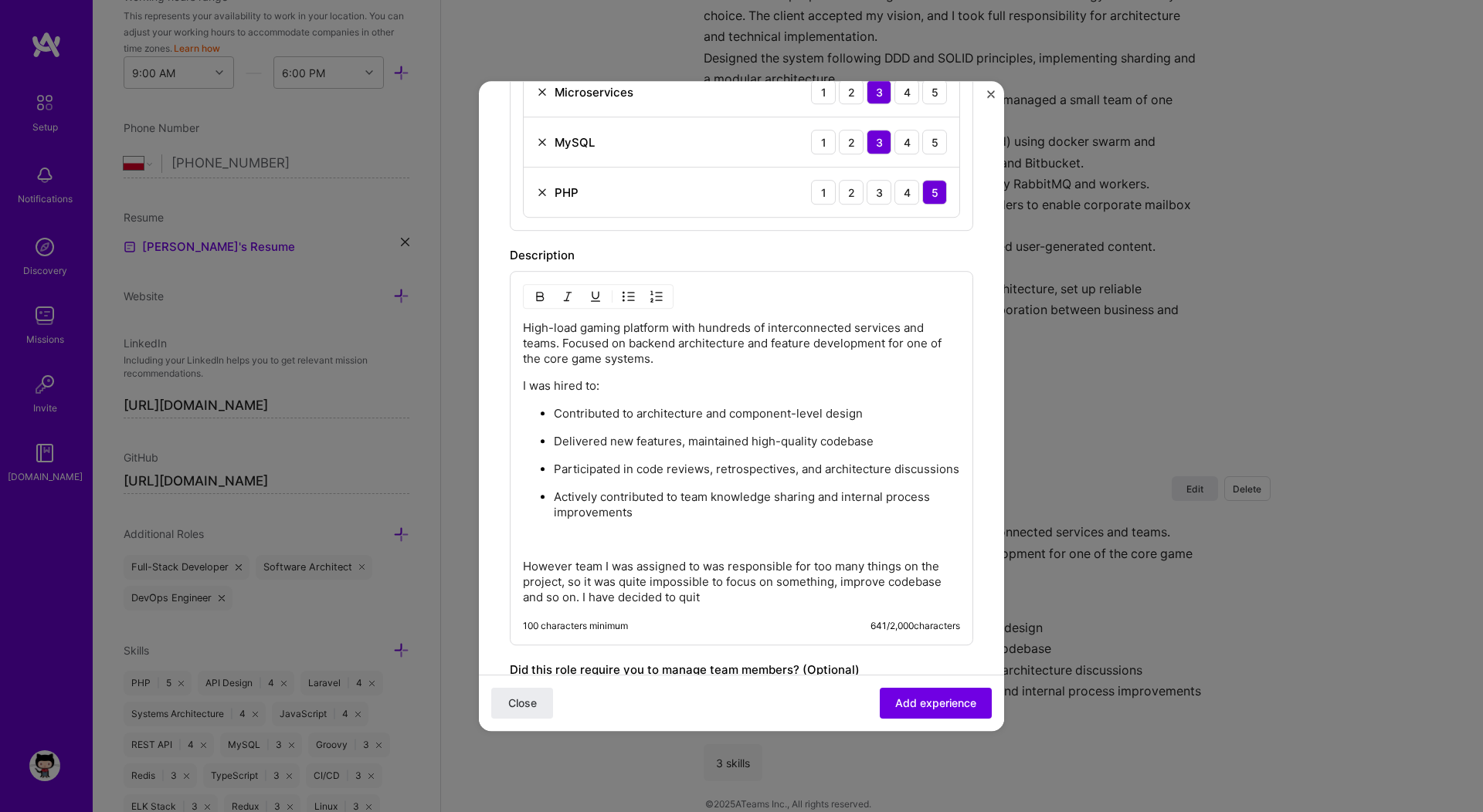
click at [940, 603] on p "However team I was assigned to was responsible for too many things on the proje…" at bounding box center [742, 582] width 437 height 47
click at [651, 597] on p "However team I was assigned to was responsible for too many things on the proje…" at bounding box center [742, 582] width 437 height 47
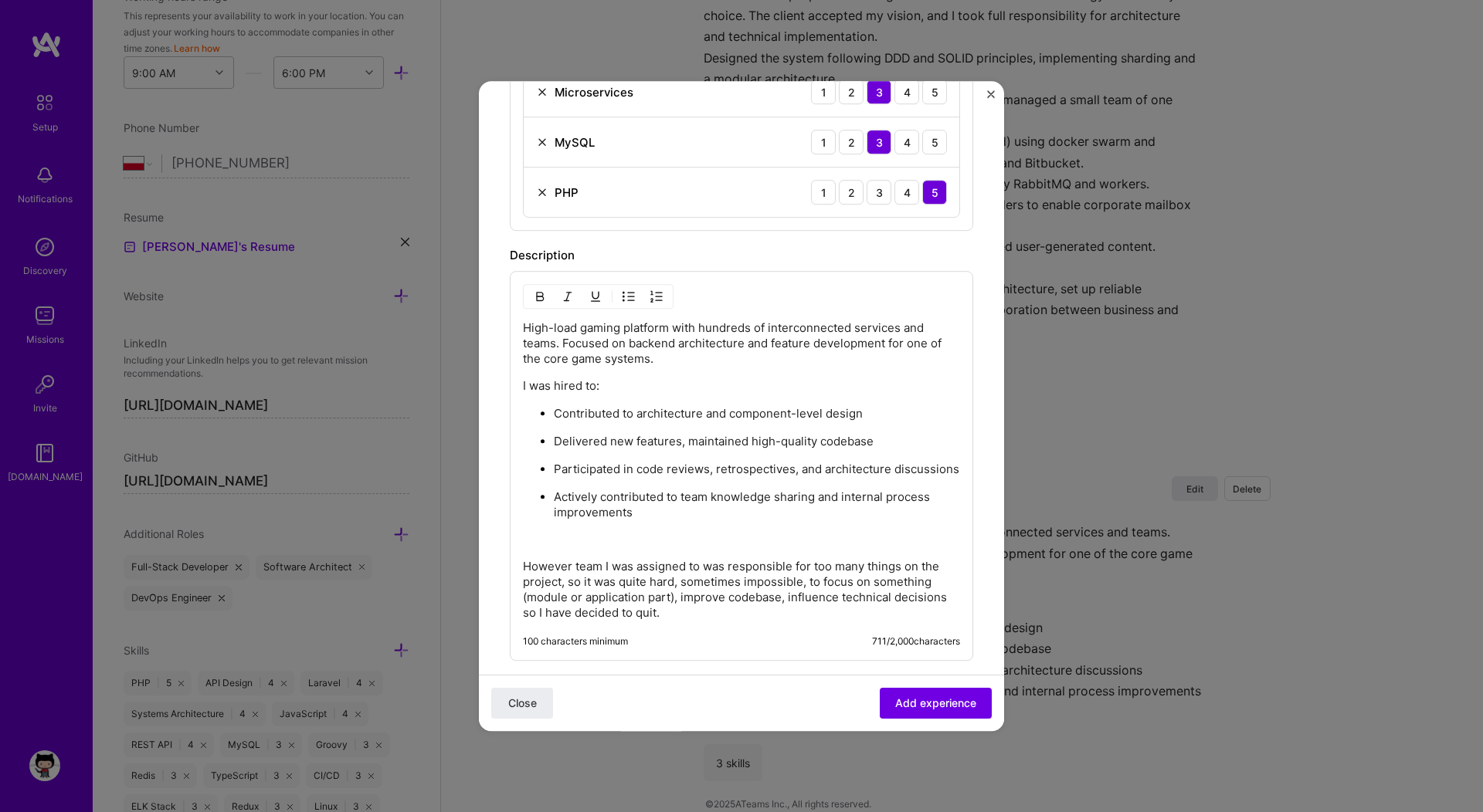
click at [688, 547] on p at bounding box center [742, 539] width 437 height 16
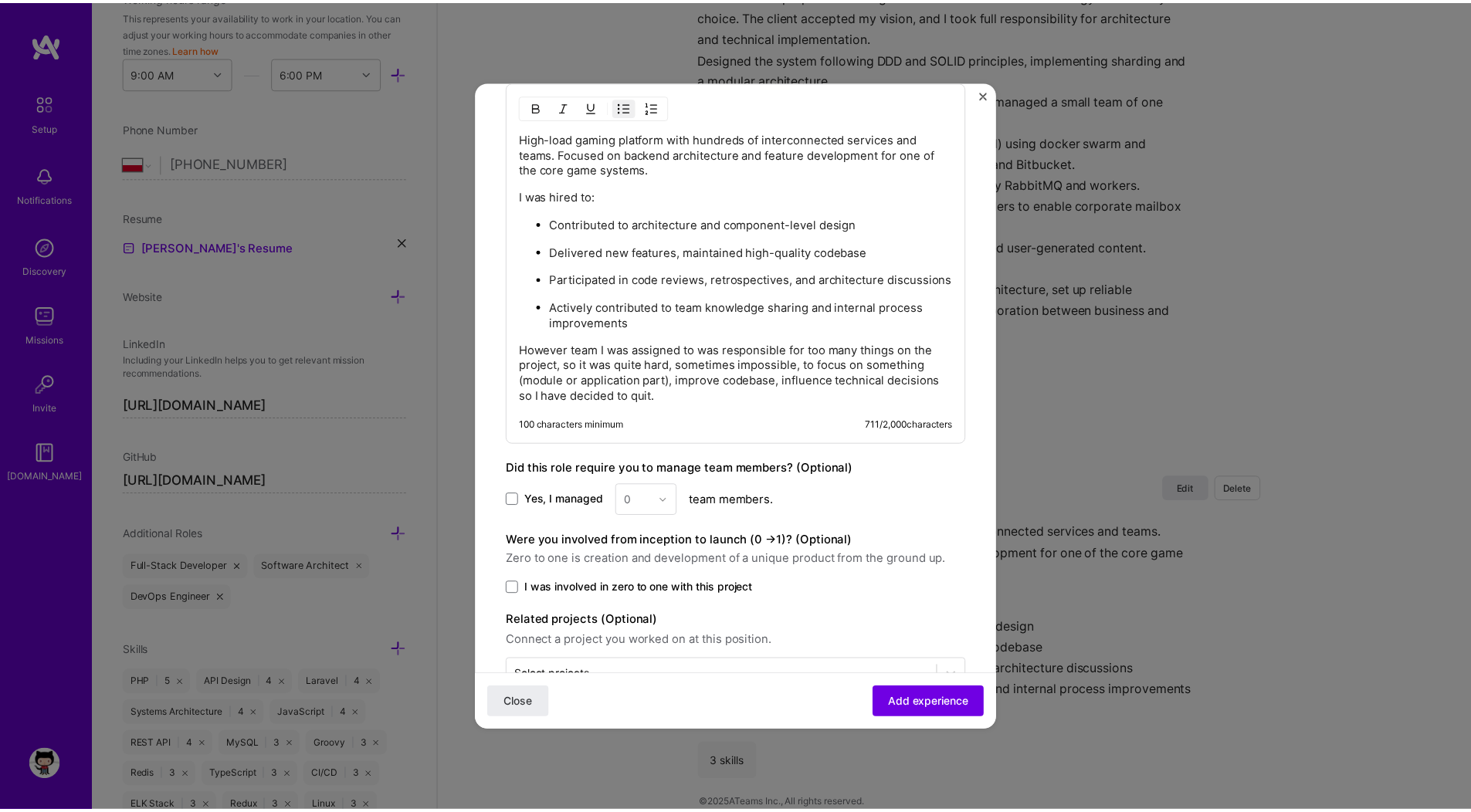
scroll to position [831, 0]
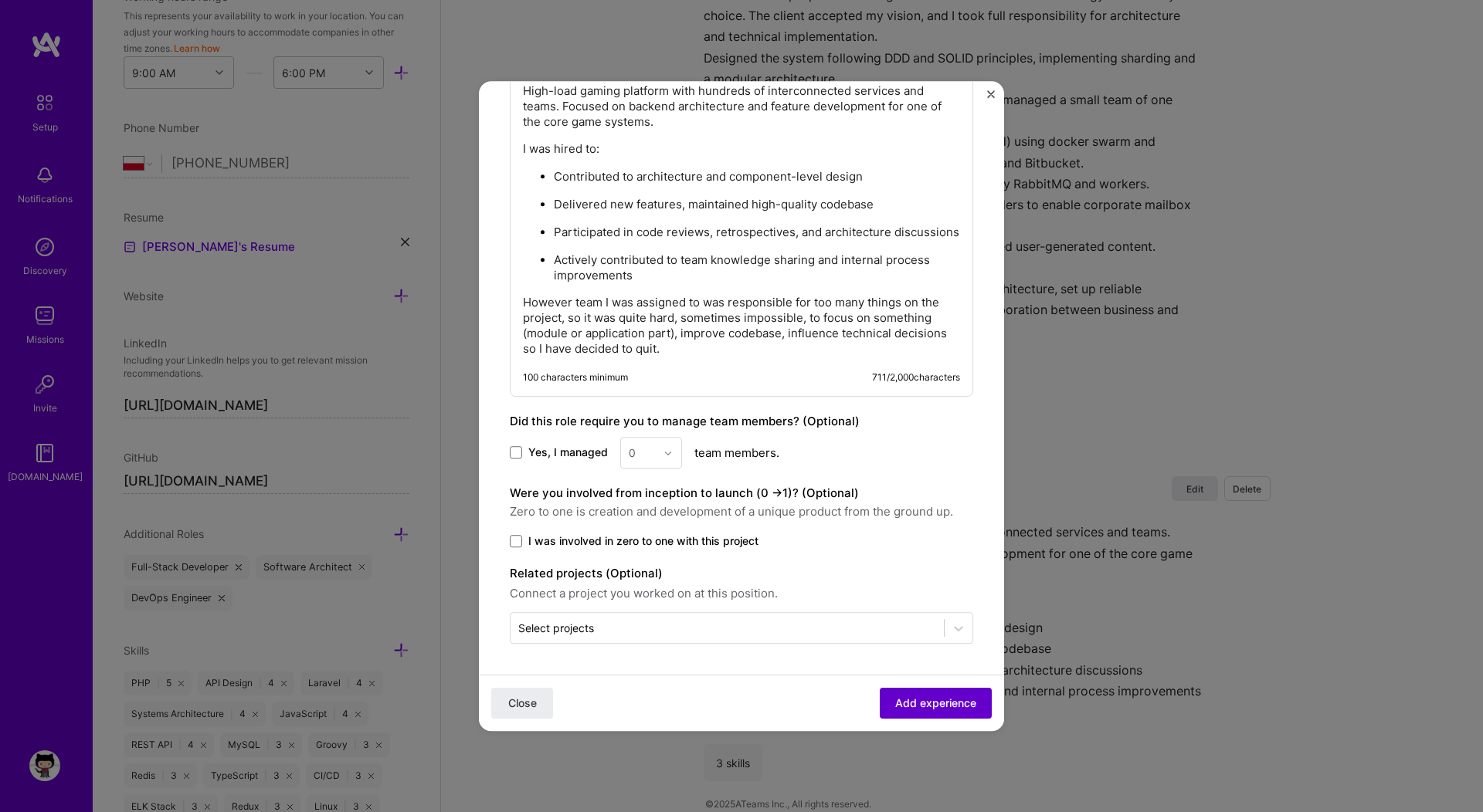
click at [892, 715] on button "Add experience" at bounding box center [936, 703] width 112 height 31
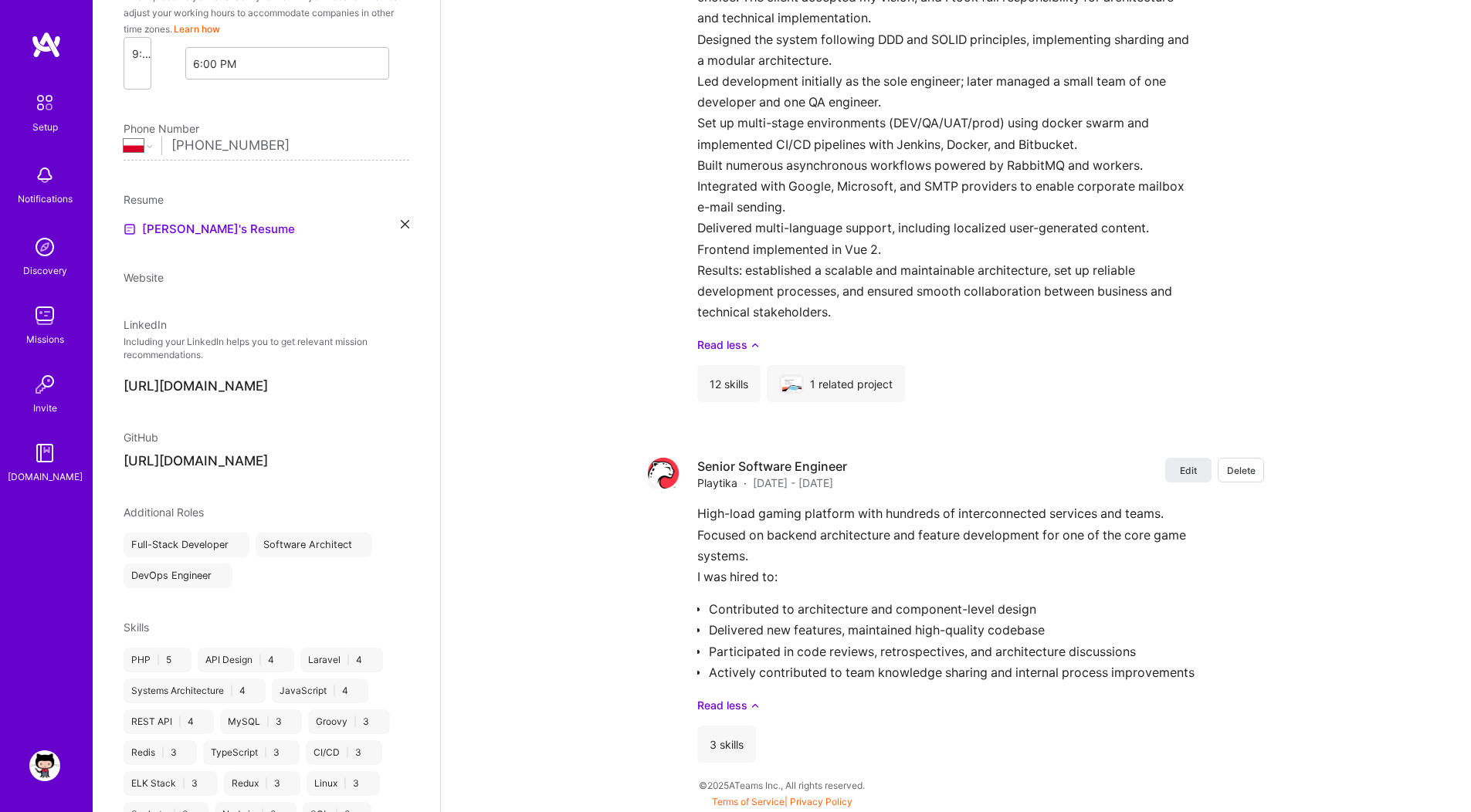
select select "PL"
select select "Future Date"
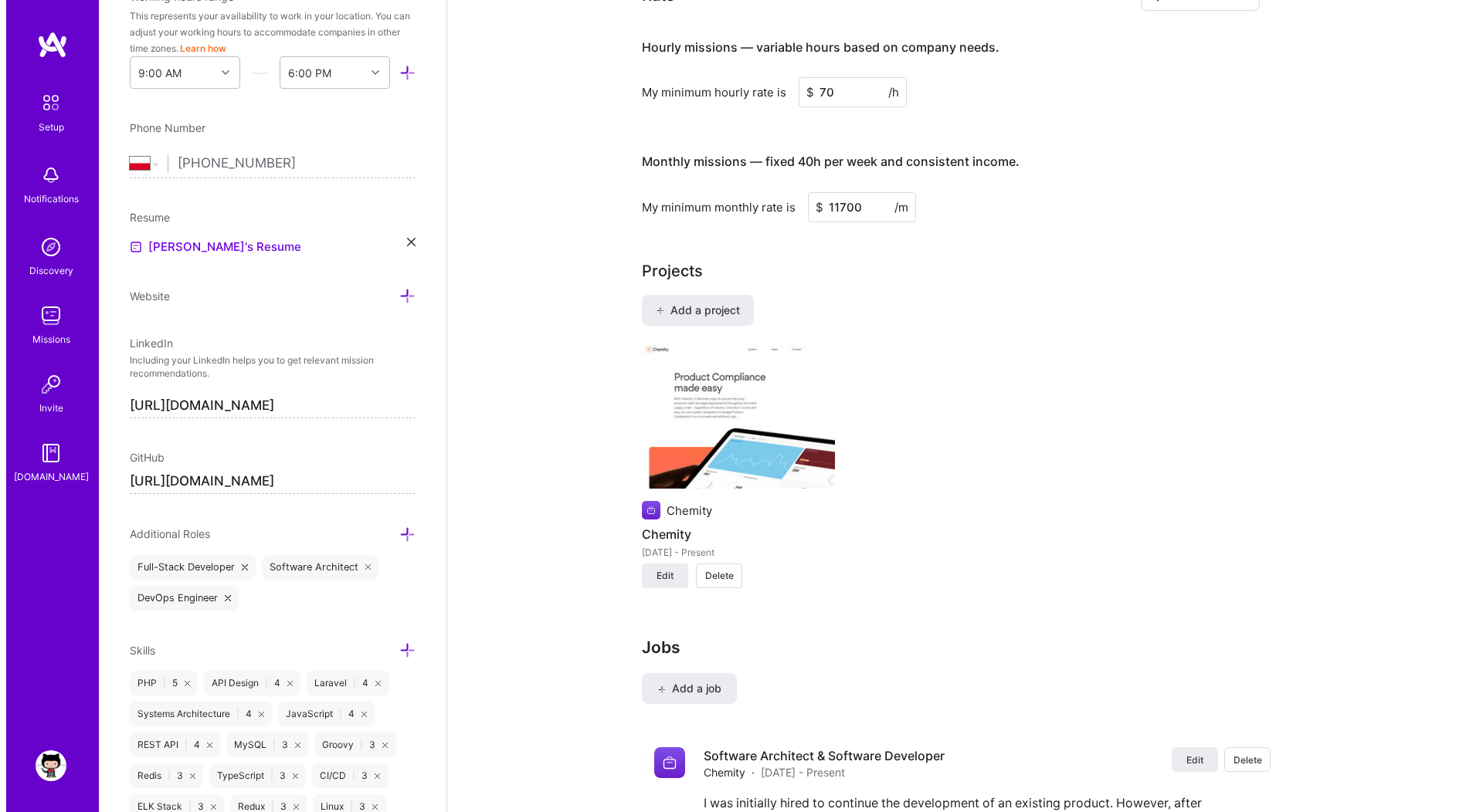
scroll to position [986, 0]
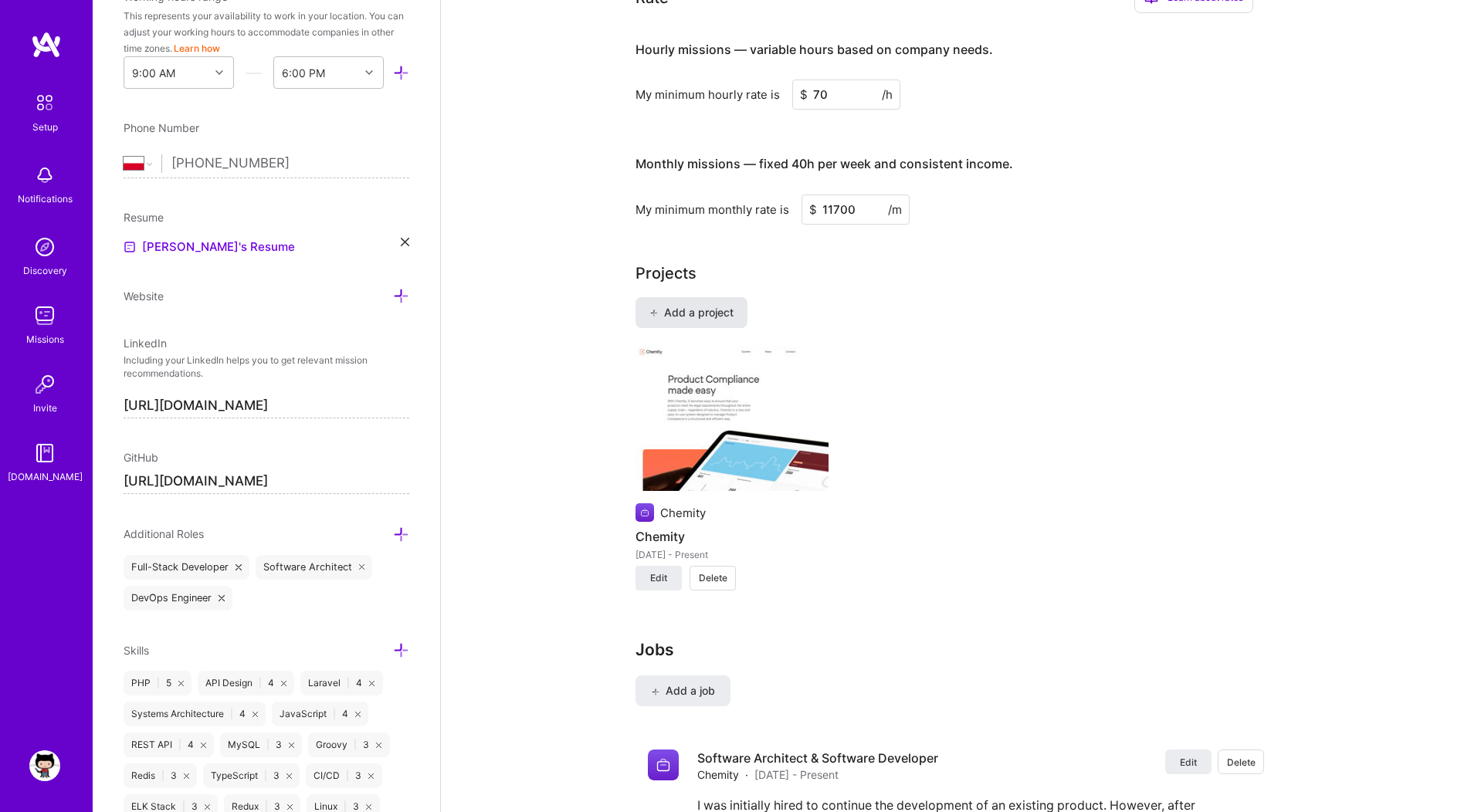
click at [718, 305] on span "Add a project" at bounding box center [691, 312] width 84 height 16
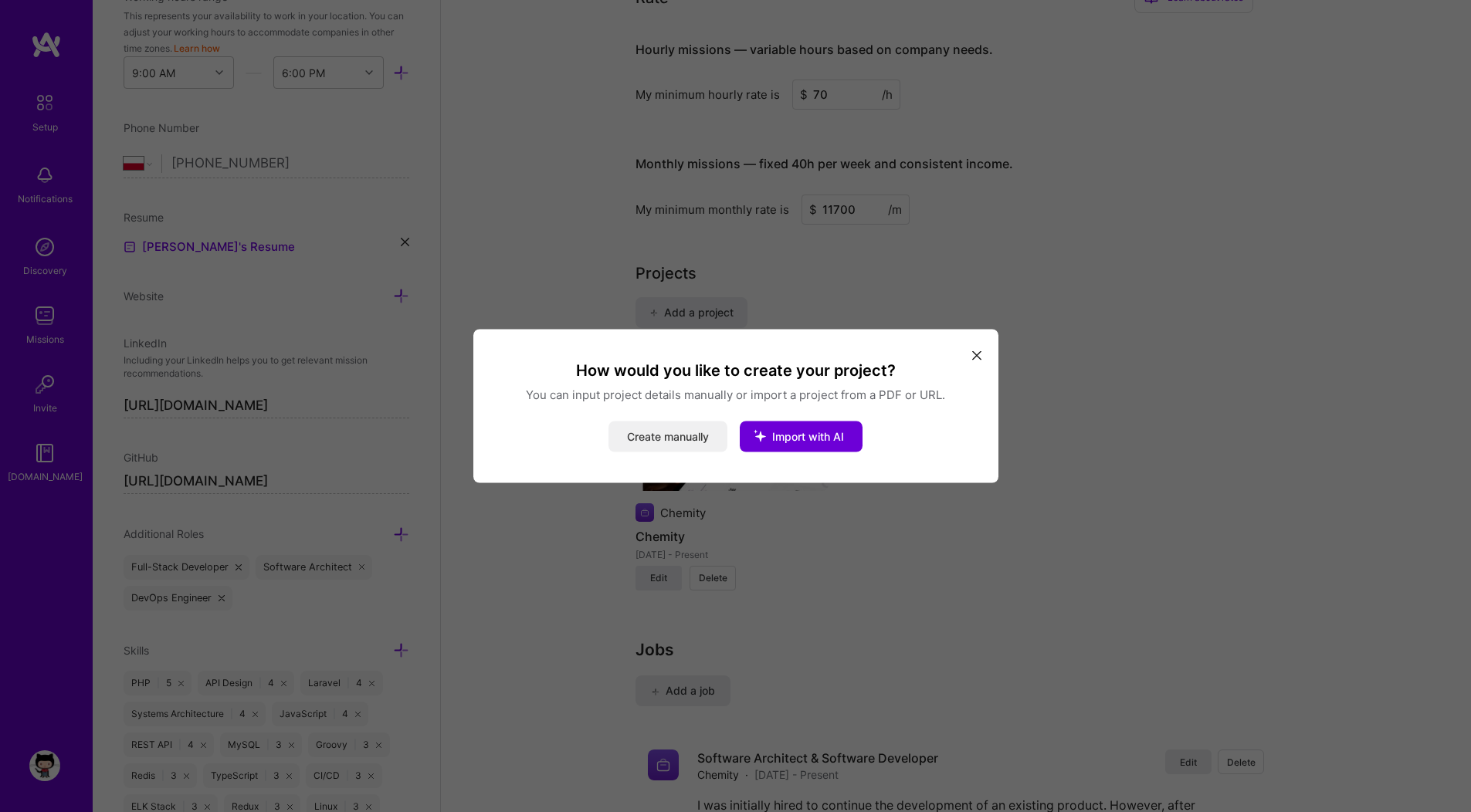
click at [675, 426] on button "Create manually" at bounding box center [668, 438] width 119 height 31
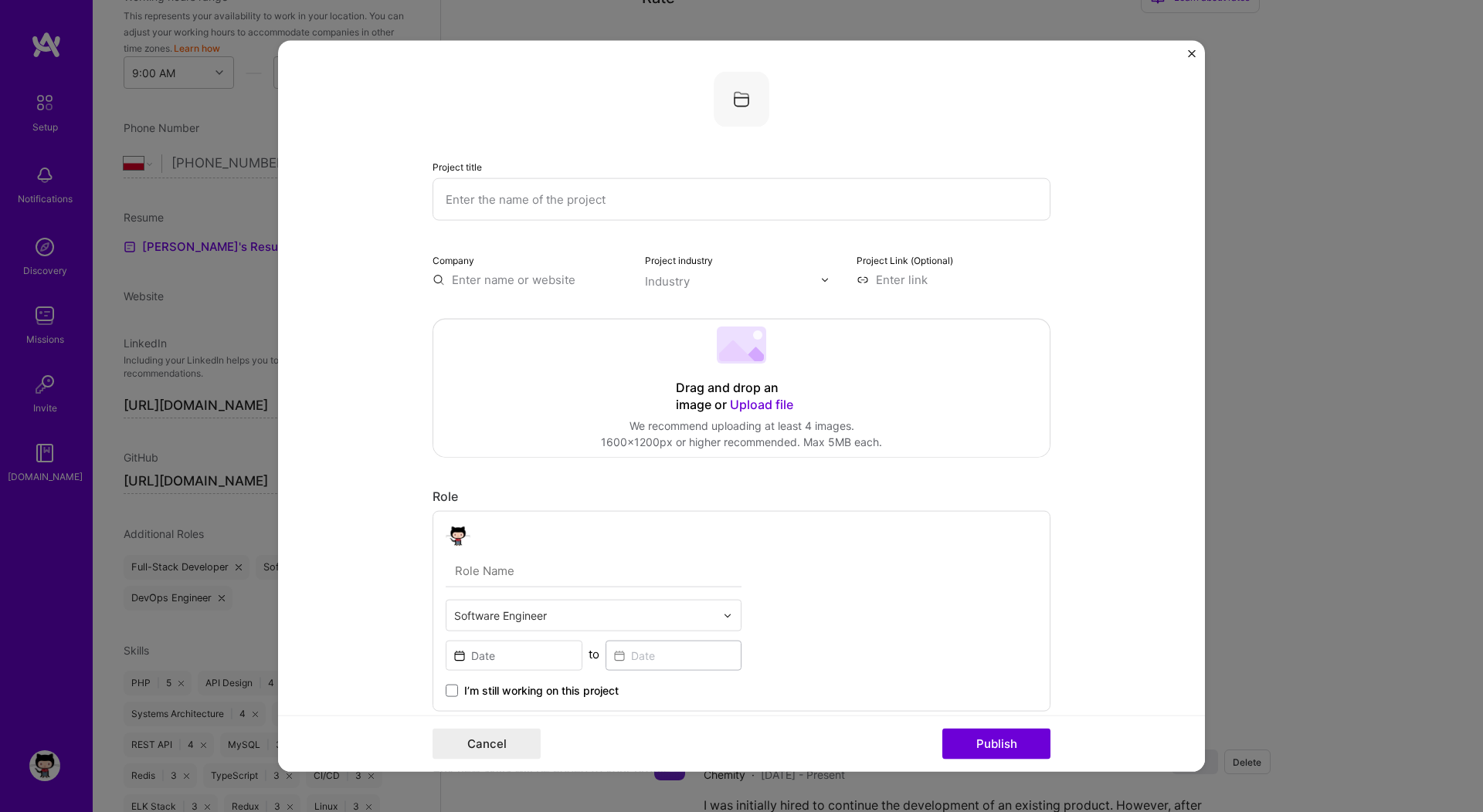
click at [540, 209] on input "text" at bounding box center [742, 200] width 618 height 43
type input "Bingoblitz"
click at [512, 280] on input "text" at bounding box center [530, 279] width 194 height 16
click at [544, 317] on div "Playtika [DOMAIN_NAME]" at bounding box center [548, 317] width 232 height 44
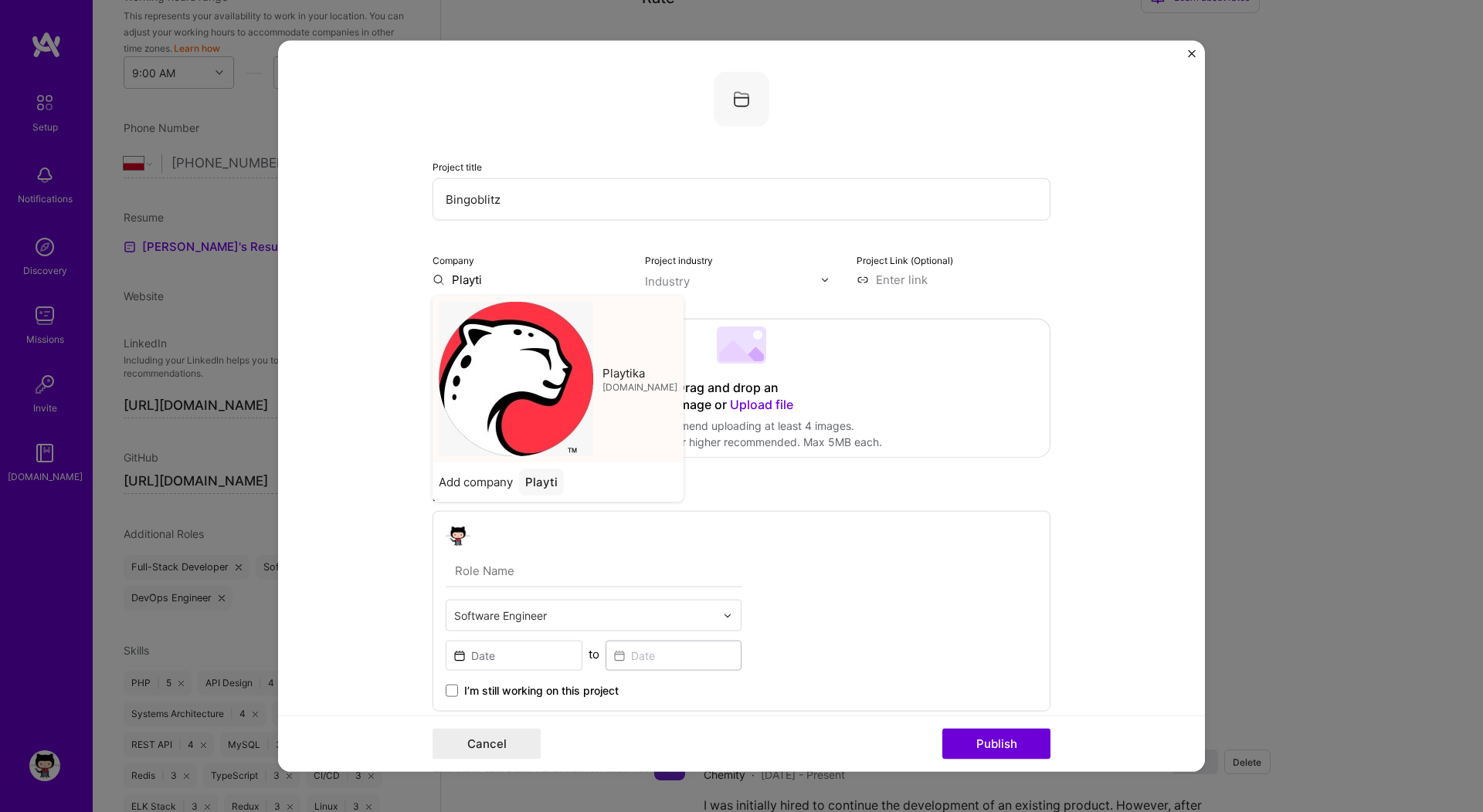
type input "Playtika"
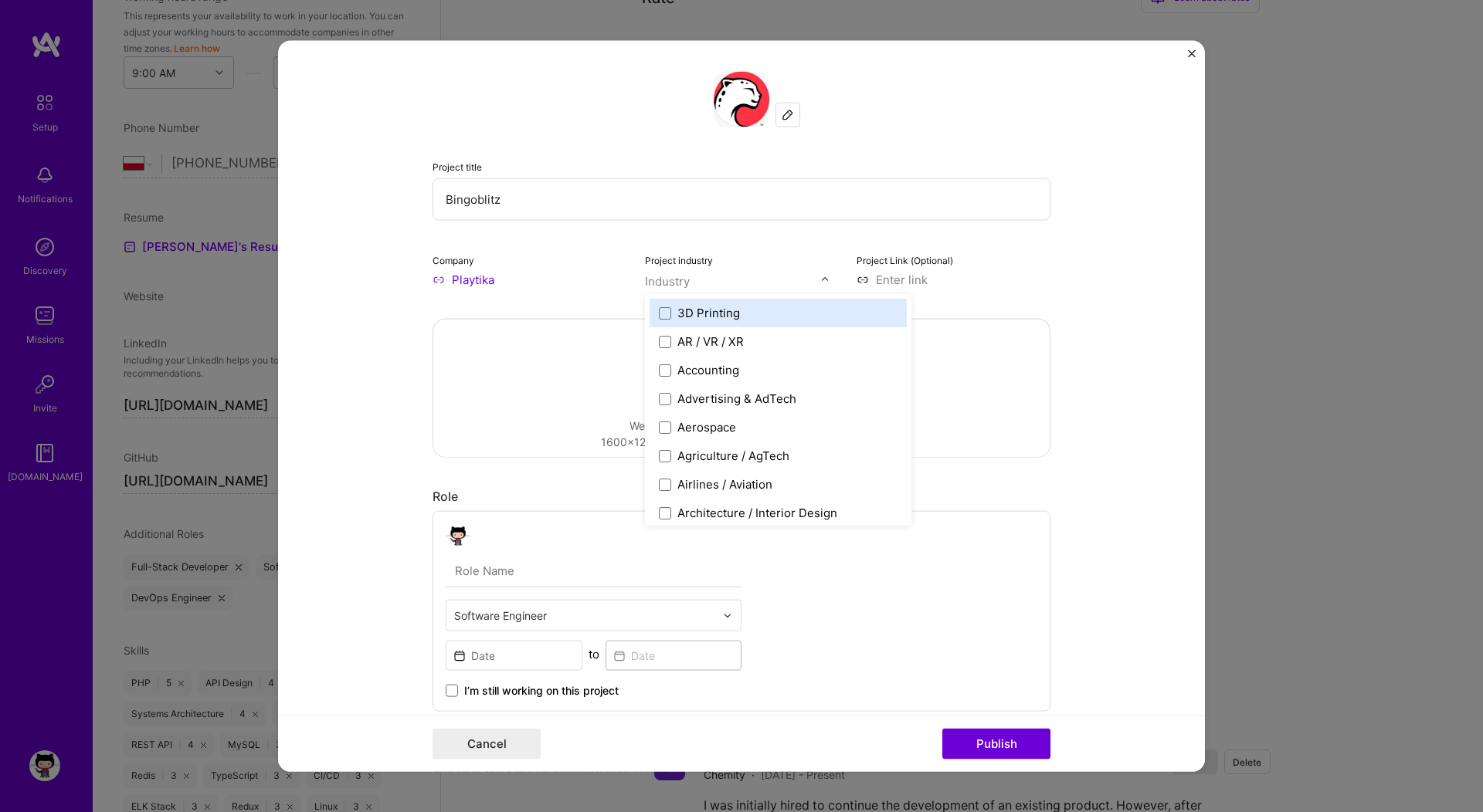
click at [713, 275] on input "text" at bounding box center [733, 281] width 176 height 16
type input "c"
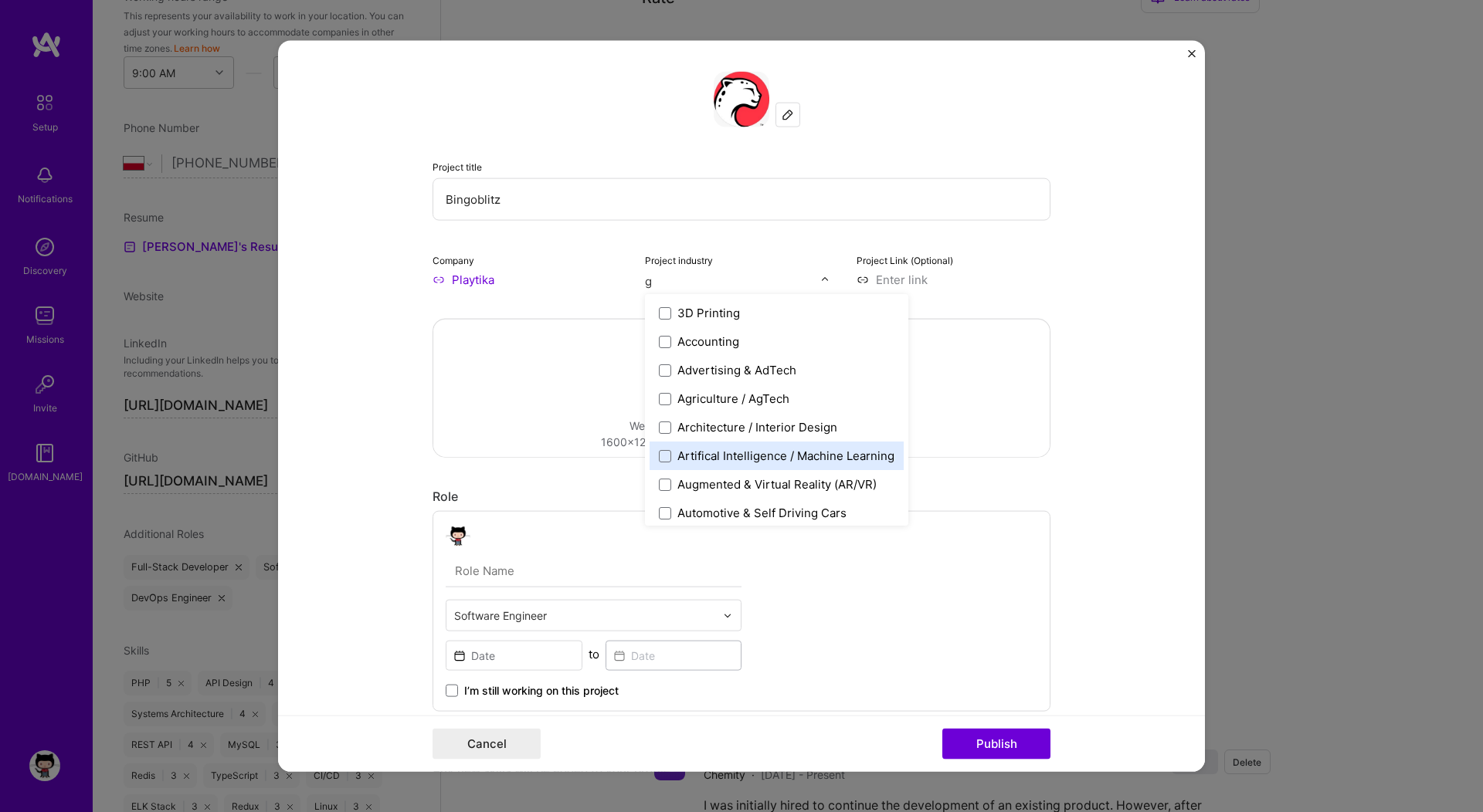
type input "ga"
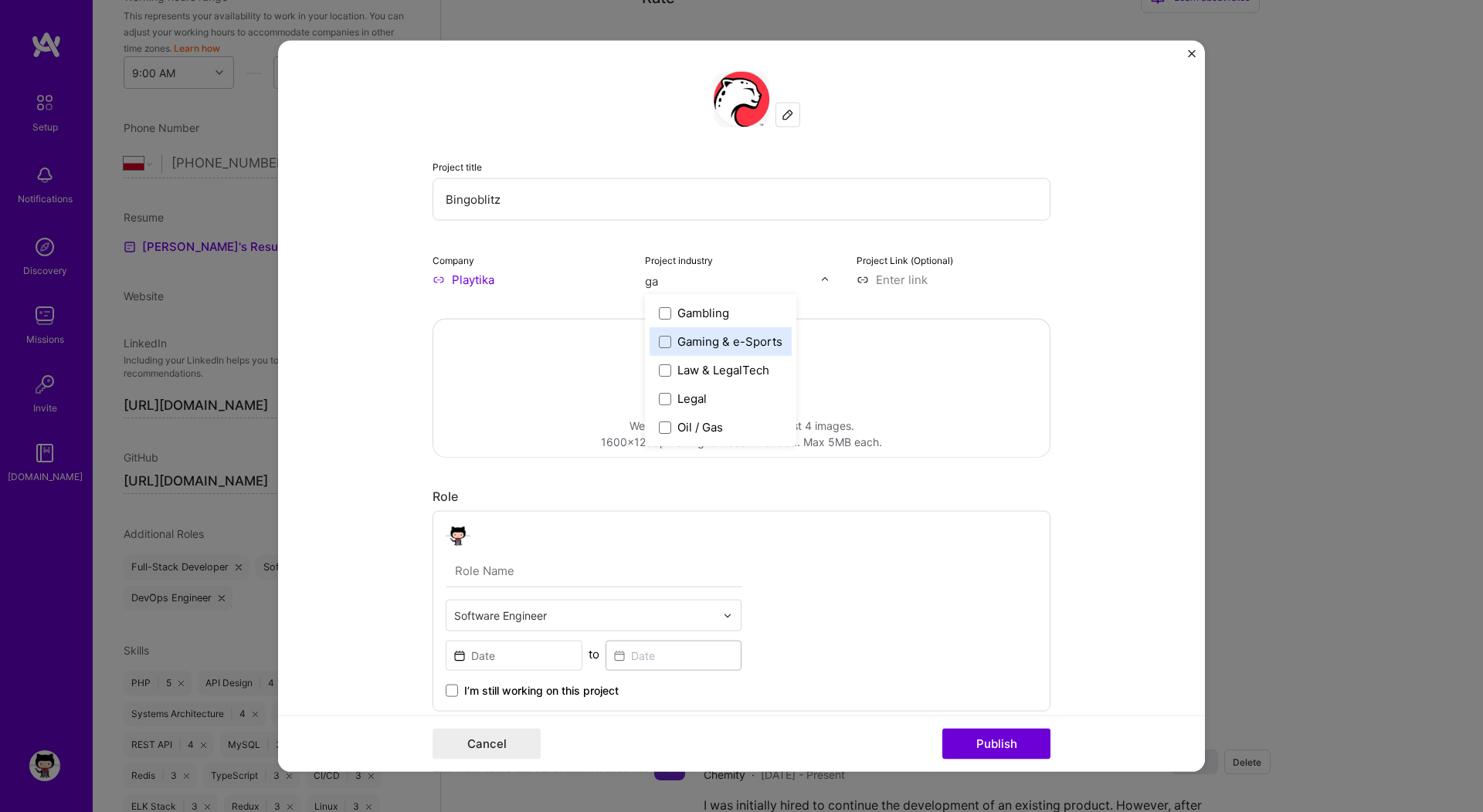
click at [696, 340] on div "Gaming & e-Sports" at bounding box center [730, 341] width 105 height 16
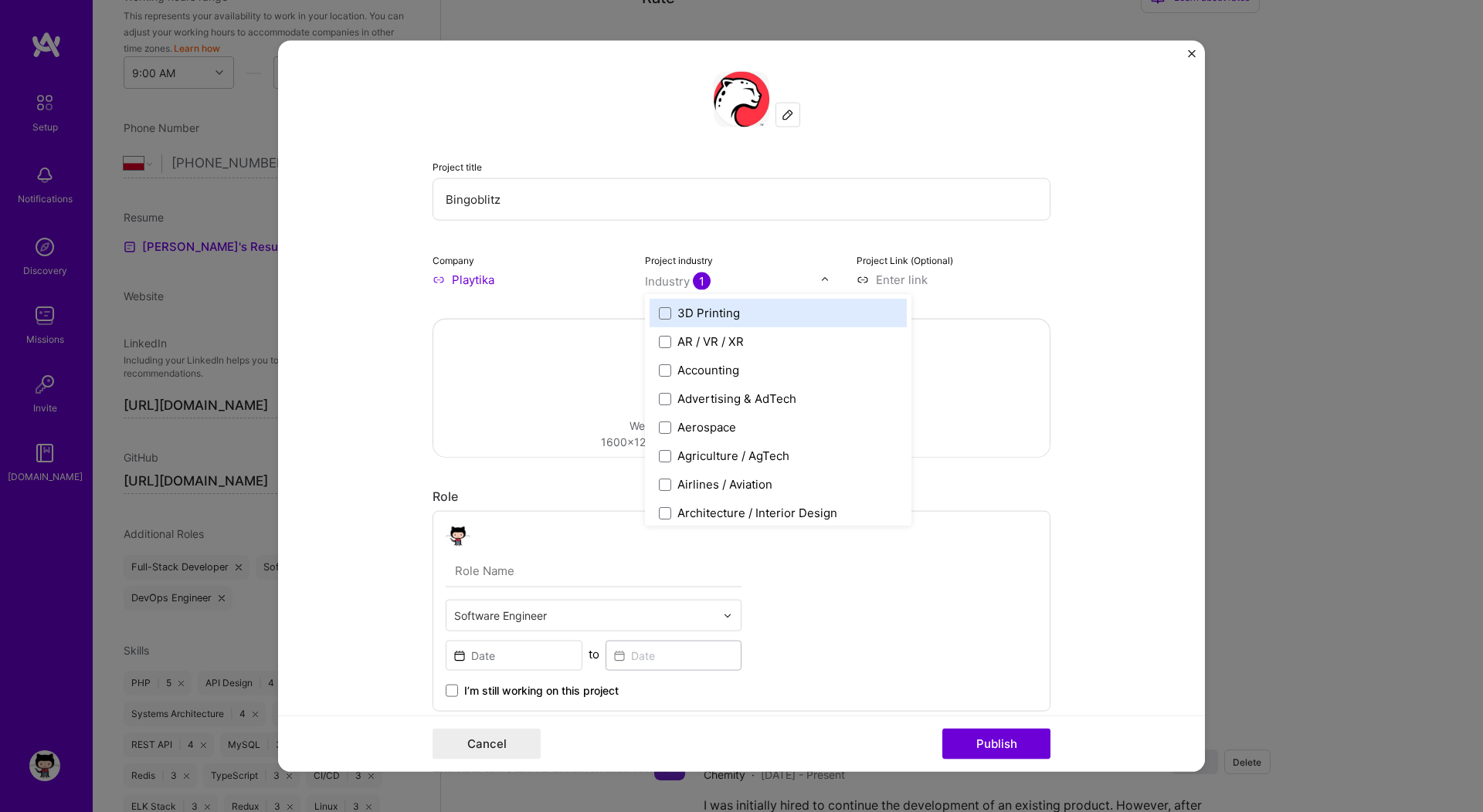
click at [1080, 321] on form "Project title Bingoblitz Company Playtika Project industry option Gaming & e-Sp…" at bounding box center [742, 406] width 927 height 731
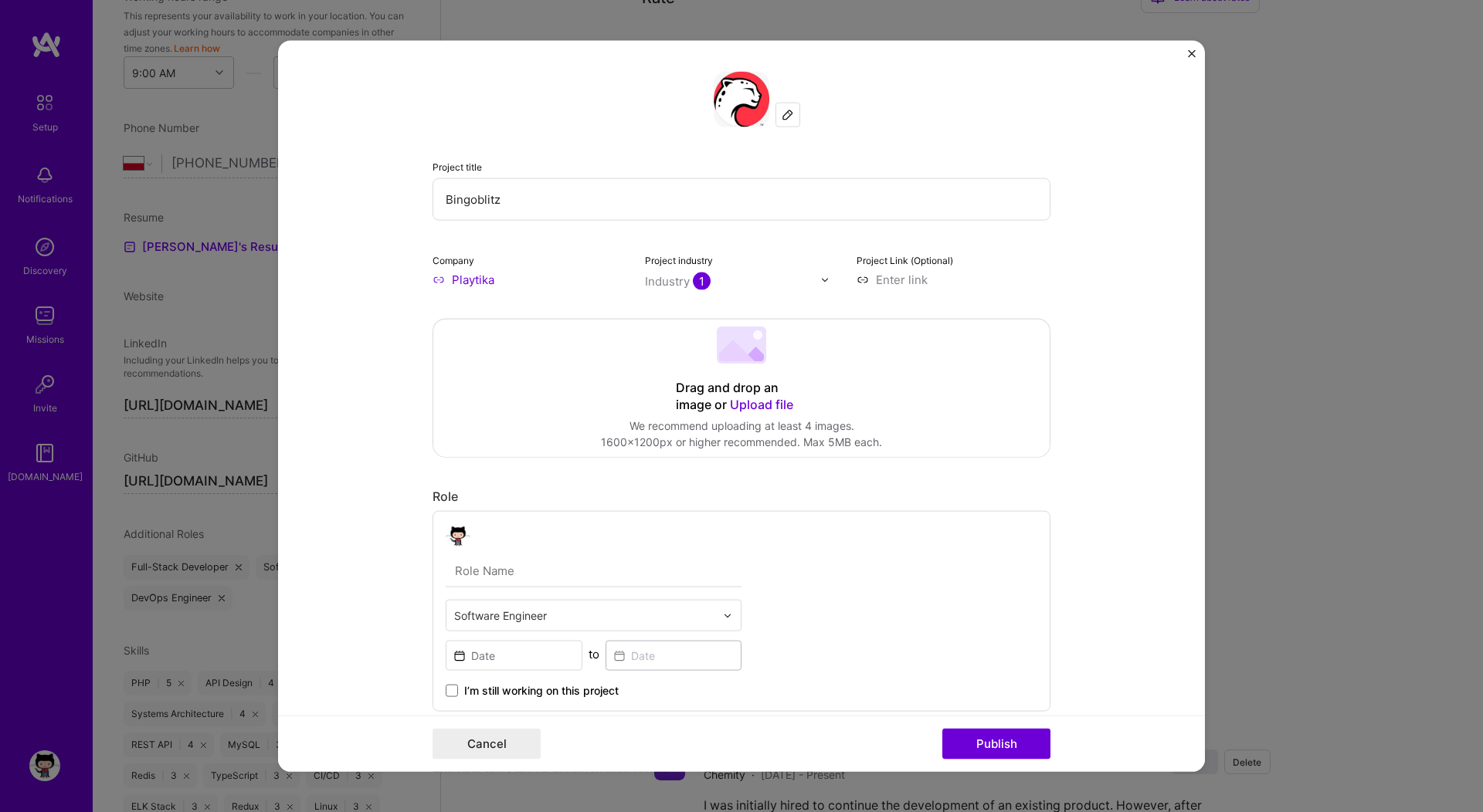
click at [923, 285] on input at bounding box center [954, 279] width 194 height 16
paste input "[URL][DOMAIN_NAME]"
type input "[URL][DOMAIN_NAME]"
click at [1098, 352] on form "Project title Bingoblitz Company Playtika Project industry Industry 1 Project L…" at bounding box center [742, 406] width 927 height 731
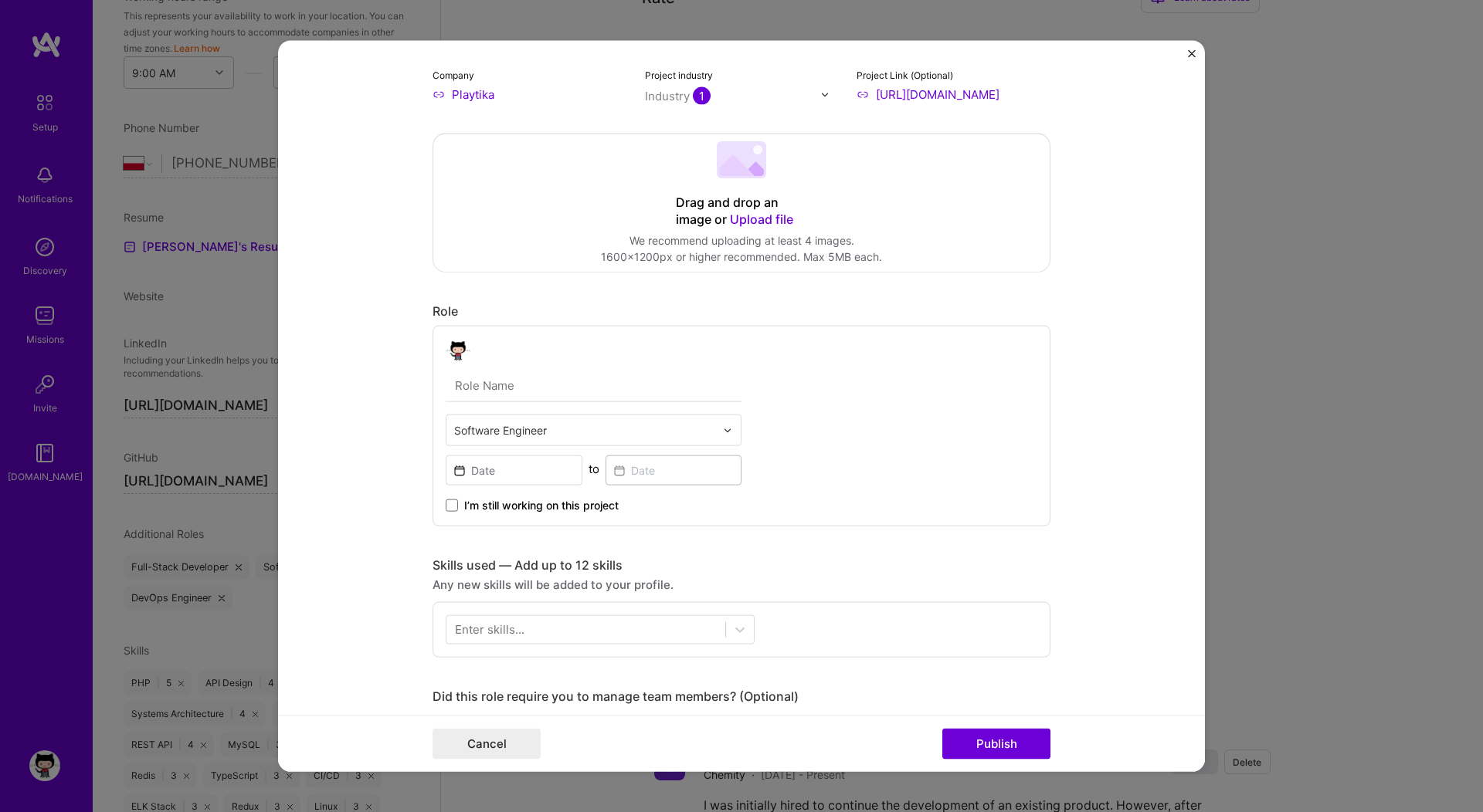
click at [490, 386] on input "text" at bounding box center [593, 385] width 296 height 32
click at [564, 385] on input "Software Architect & Software Engineer" at bounding box center [593, 385] width 296 height 32
click at [652, 371] on input "Senior Software Engineer" at bounding box center [593, 385] width 296 height 32
type input "Senior Software Engineer"
click at [524, 466] on input at bounding box center [513, 471] width 137 height 30
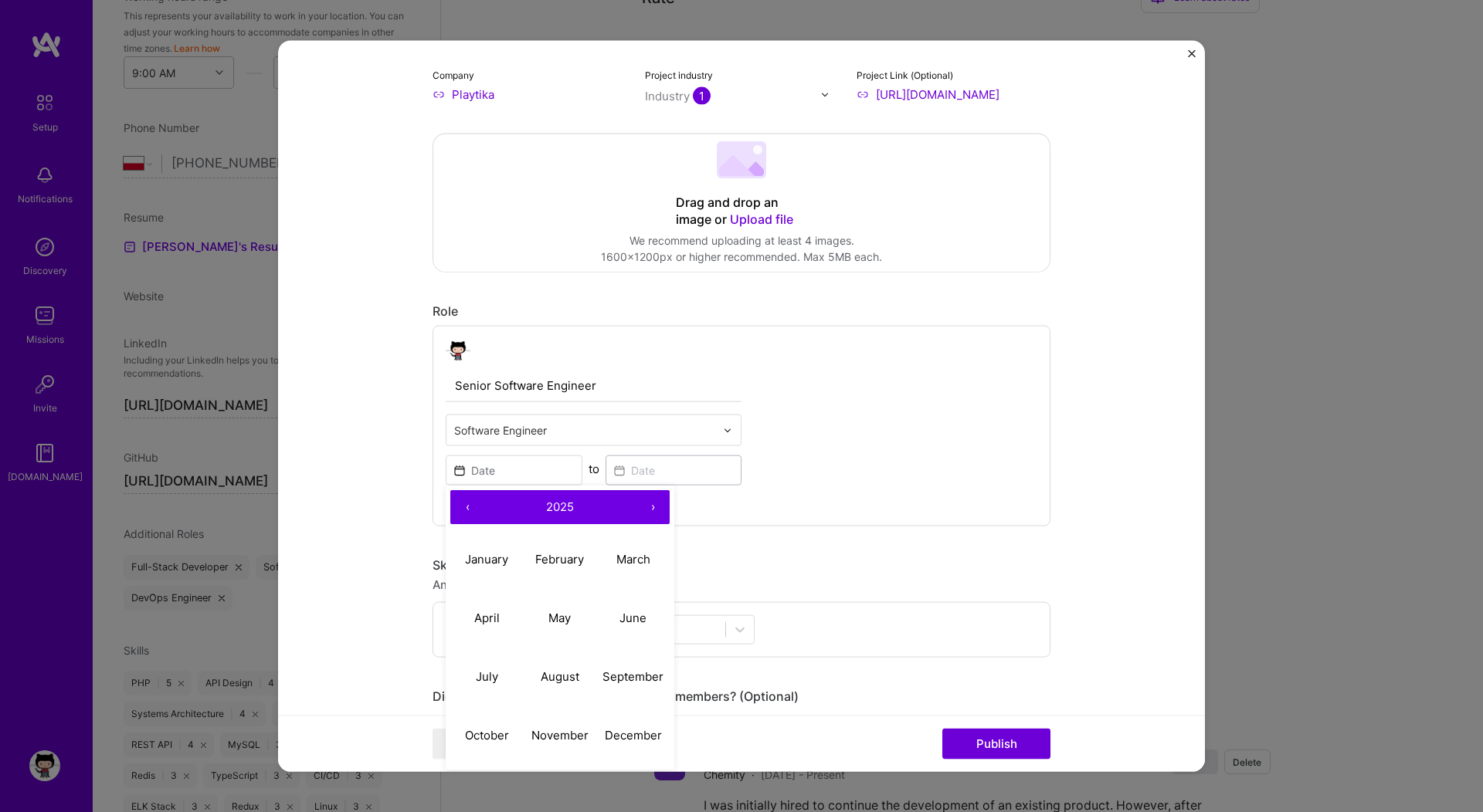
click at [466, 505] on button "‹" at bounding box center [467, 506] width 34 height 34
click at [491, 564] on abbr "January" at bounding box center [486, 558] width 44 height 15
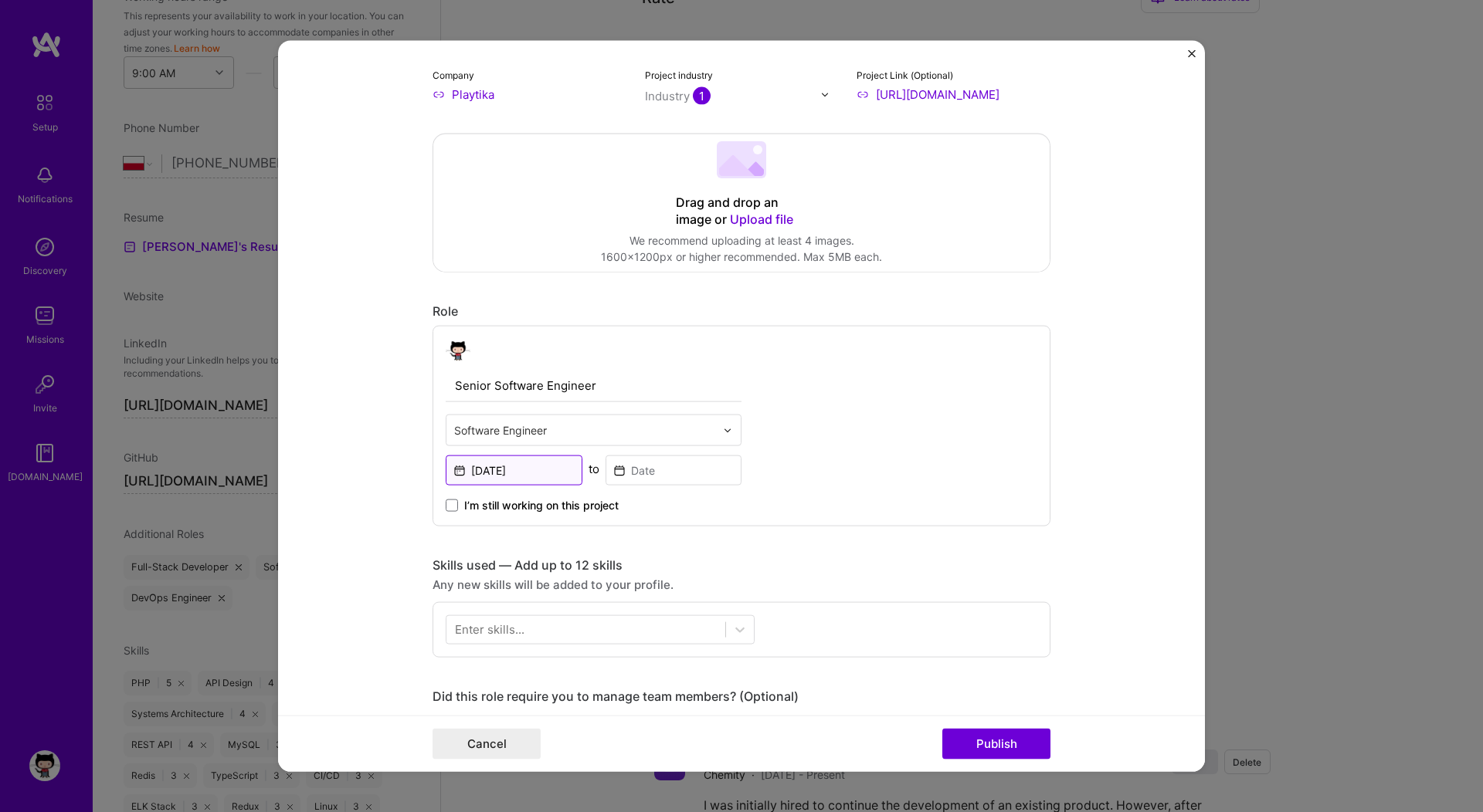
click at [530, 470] on input "[DATE]" at bounding box center [513, 471] width 137 height 30
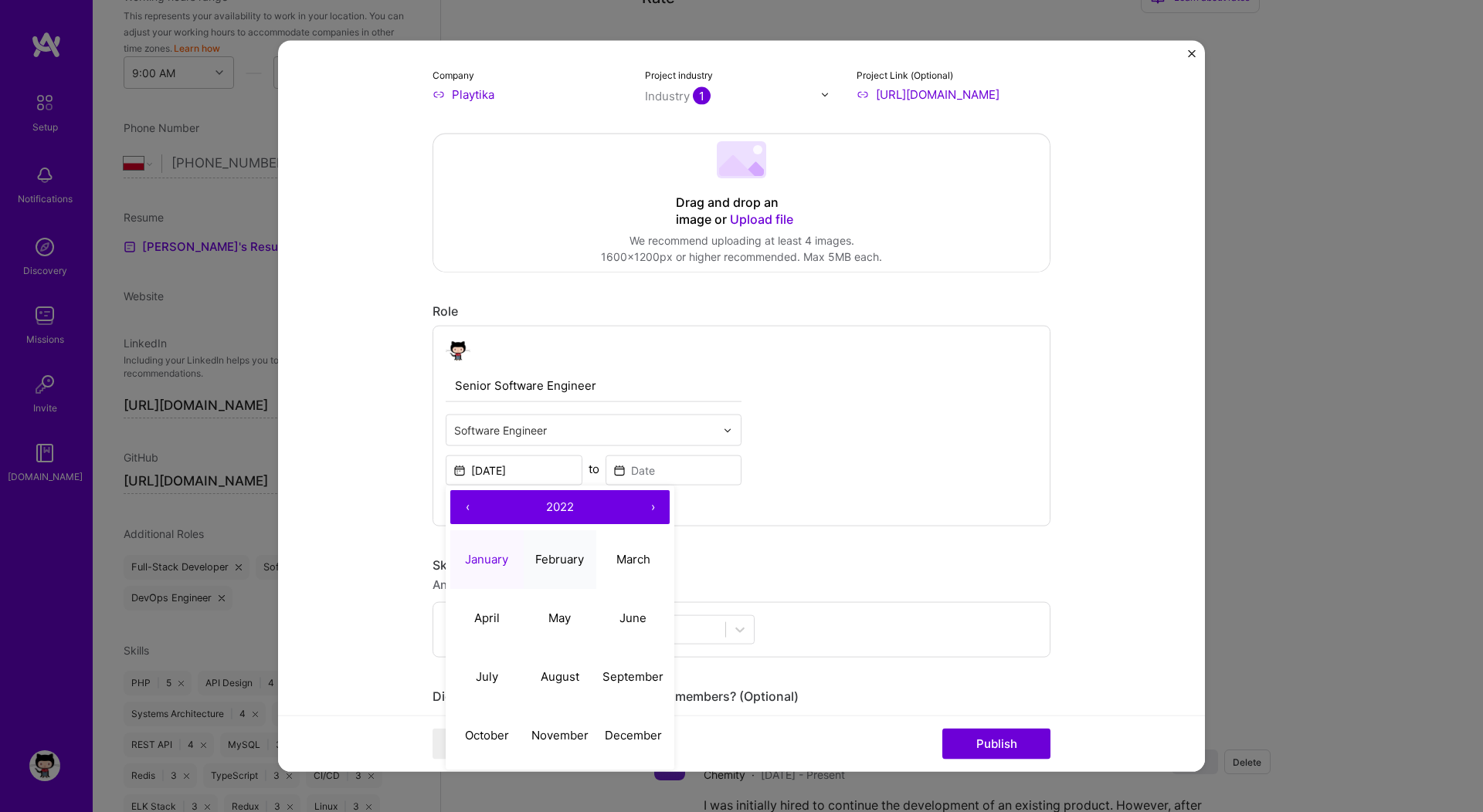
click at [556, 559] on abbr "February" at bounding box center [560, 558] width 49 height 15
type input "[DATE]"
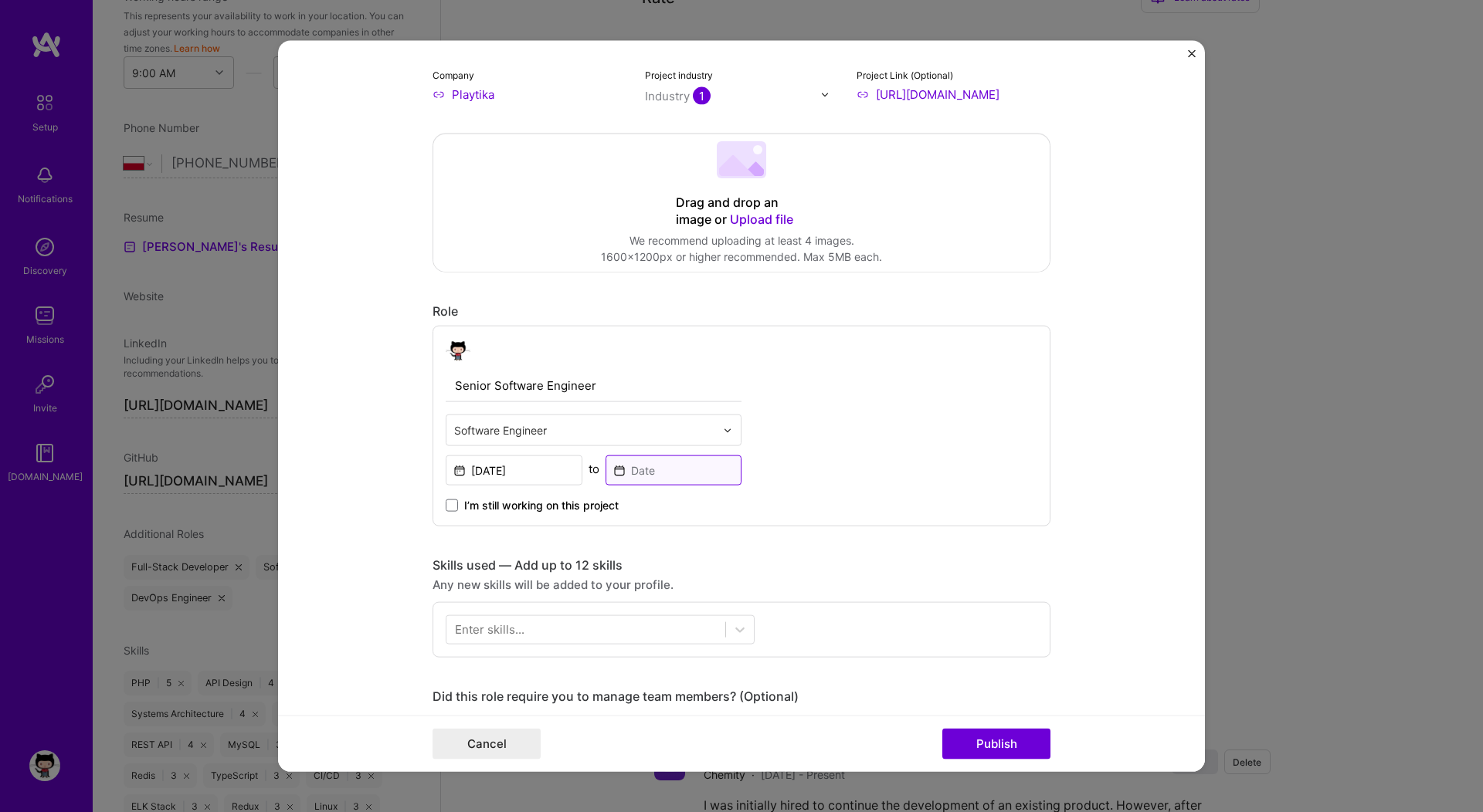
click at [640, 473] on input at bounding box center [674, 471] width 137 height 30
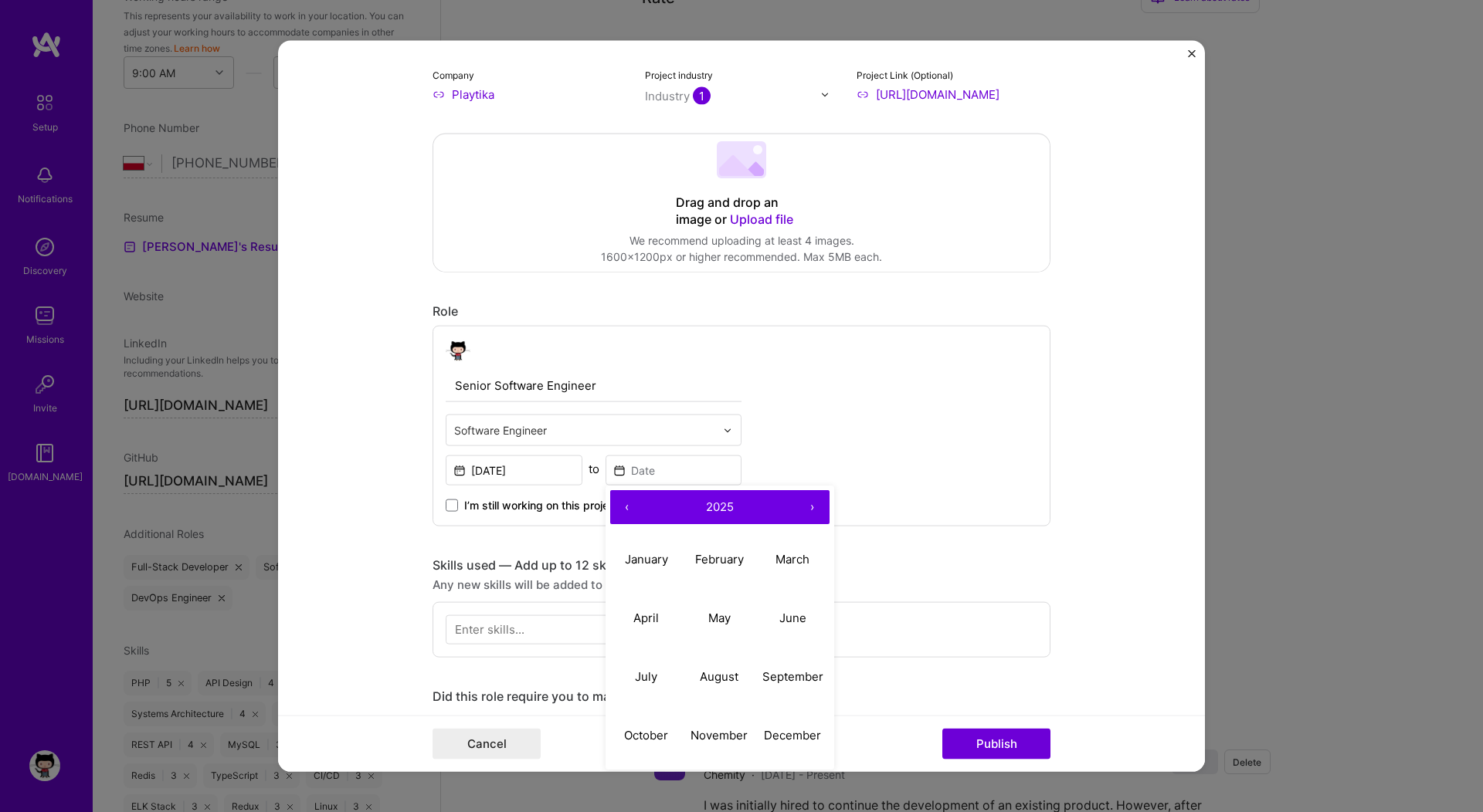
click at [613, 505] on button "‹" at bounding box center [627, 506] width 34 height 34
click at [653, 561] on abbr "January" at bounding box center [646, 558] width 44 height 15
type input "[DATE]"
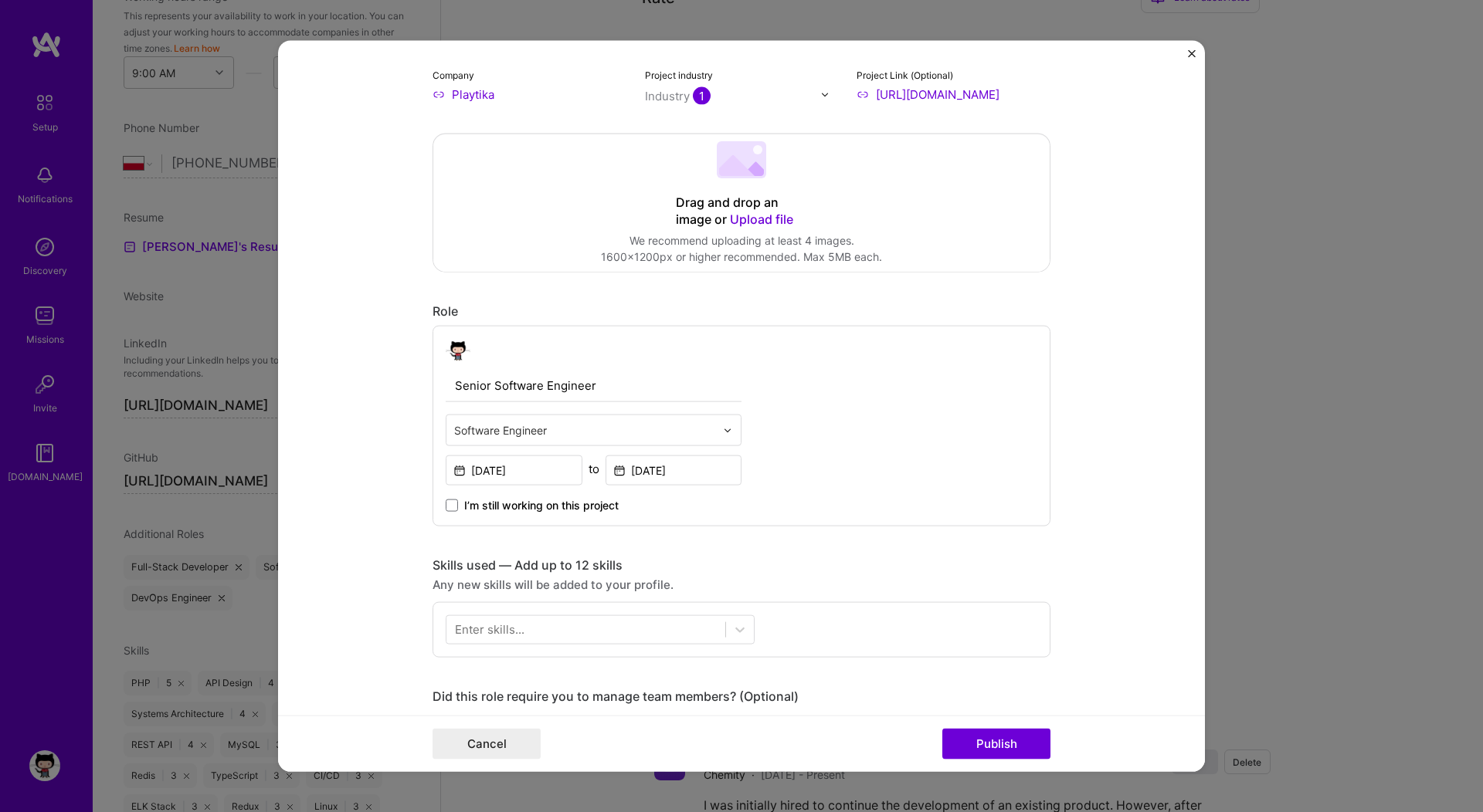
scroll to position [430, 0]
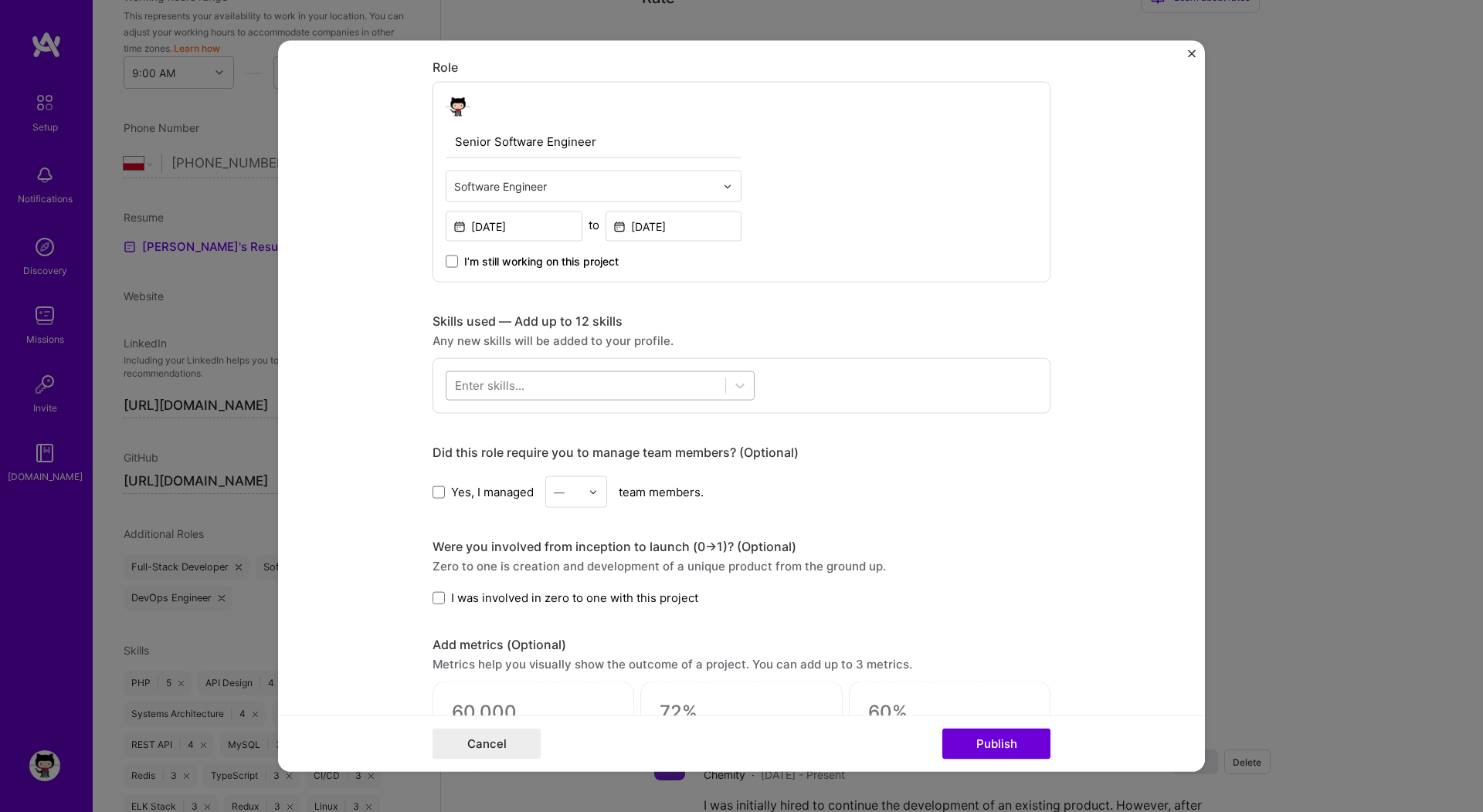
click at [548, 389] on div at bounding box center [585, 385] width 279 height 25
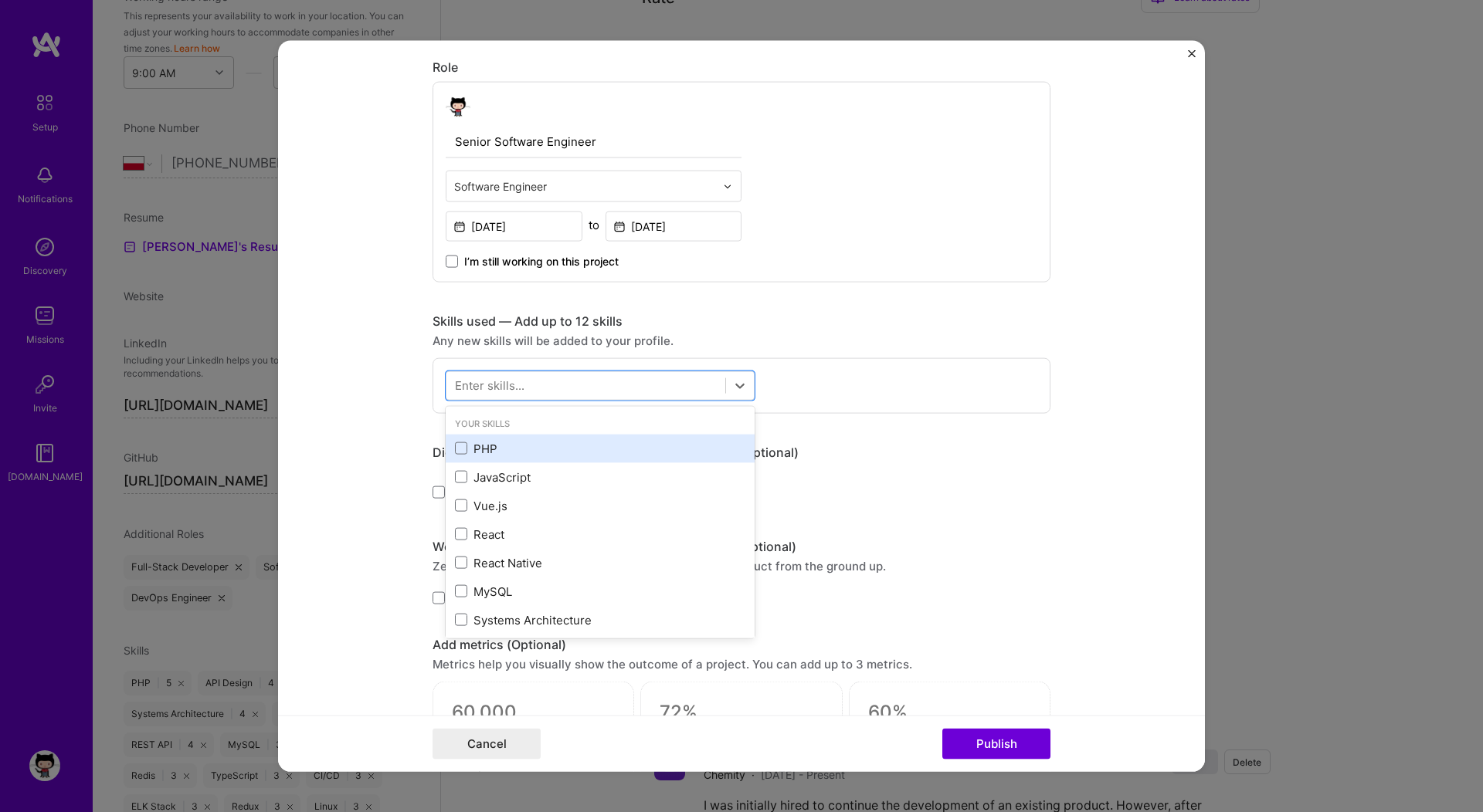
click at [477, 446] on div "PHP" at bounding box center [600, 448] width 290 height 16
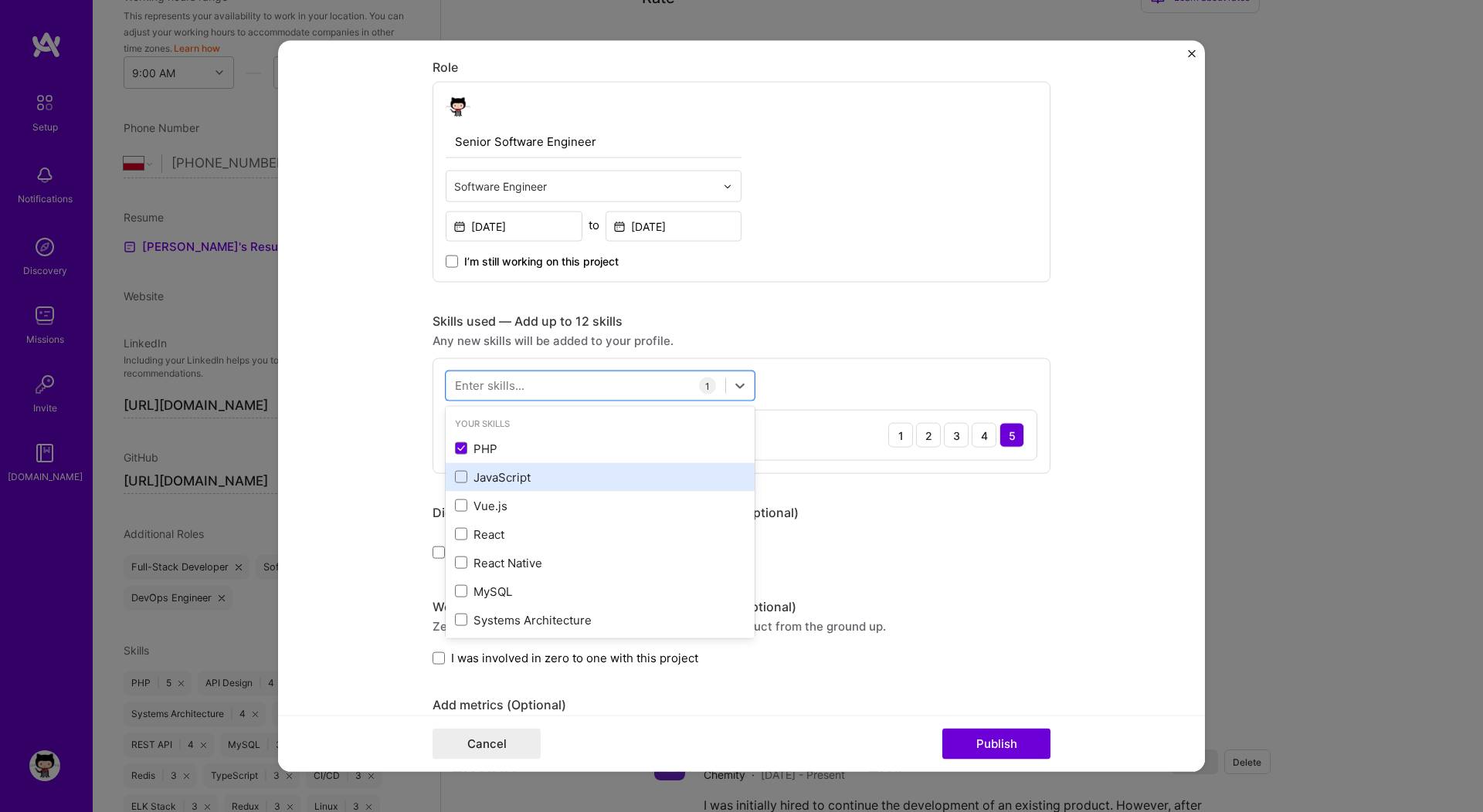
click at [484, 476] on div "JavaScript" at bounding box center [600, 476] width 290 height 16
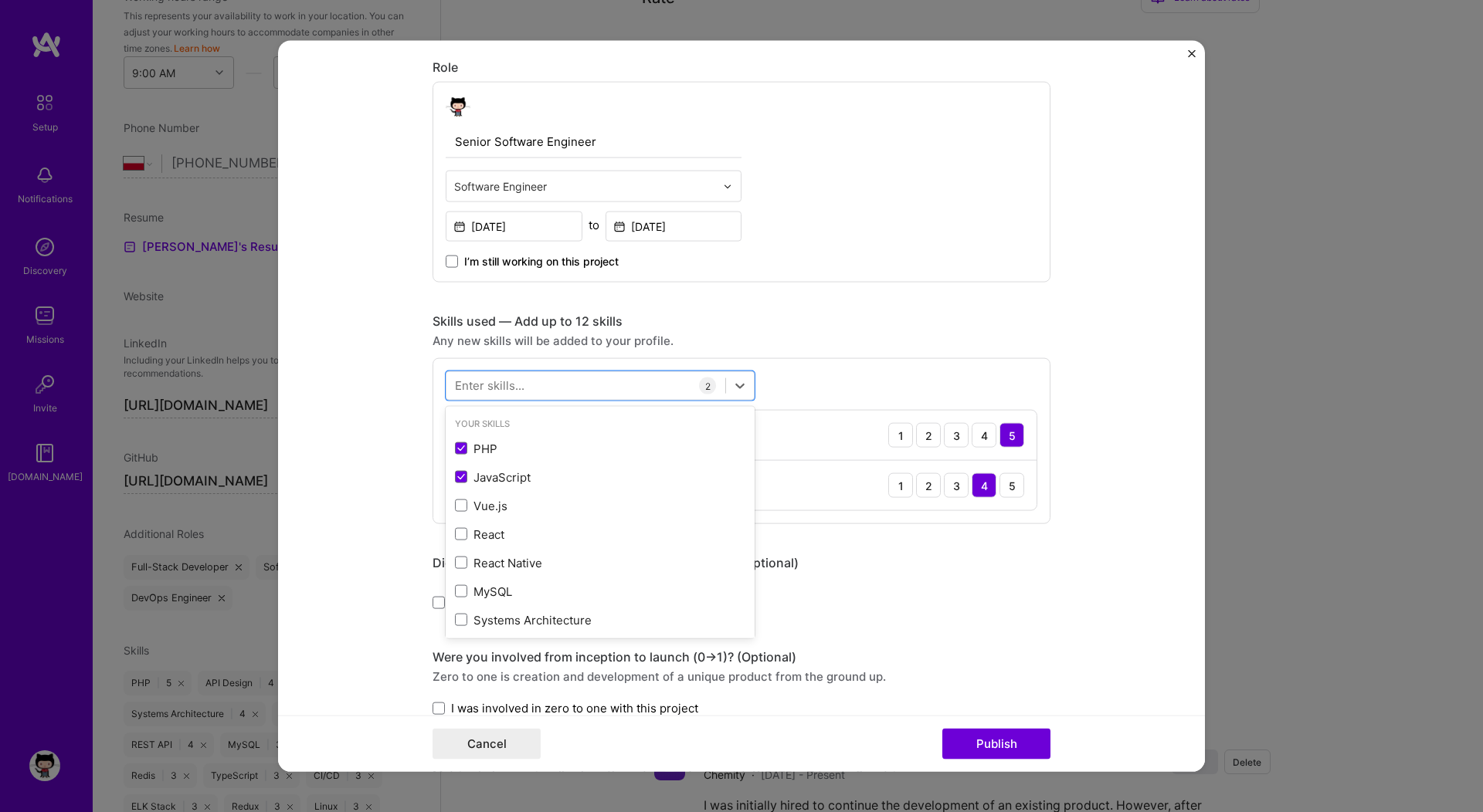
click at [479, 383] on div "Enter skills..." at bounding box center [490, 385] width 70 height 16
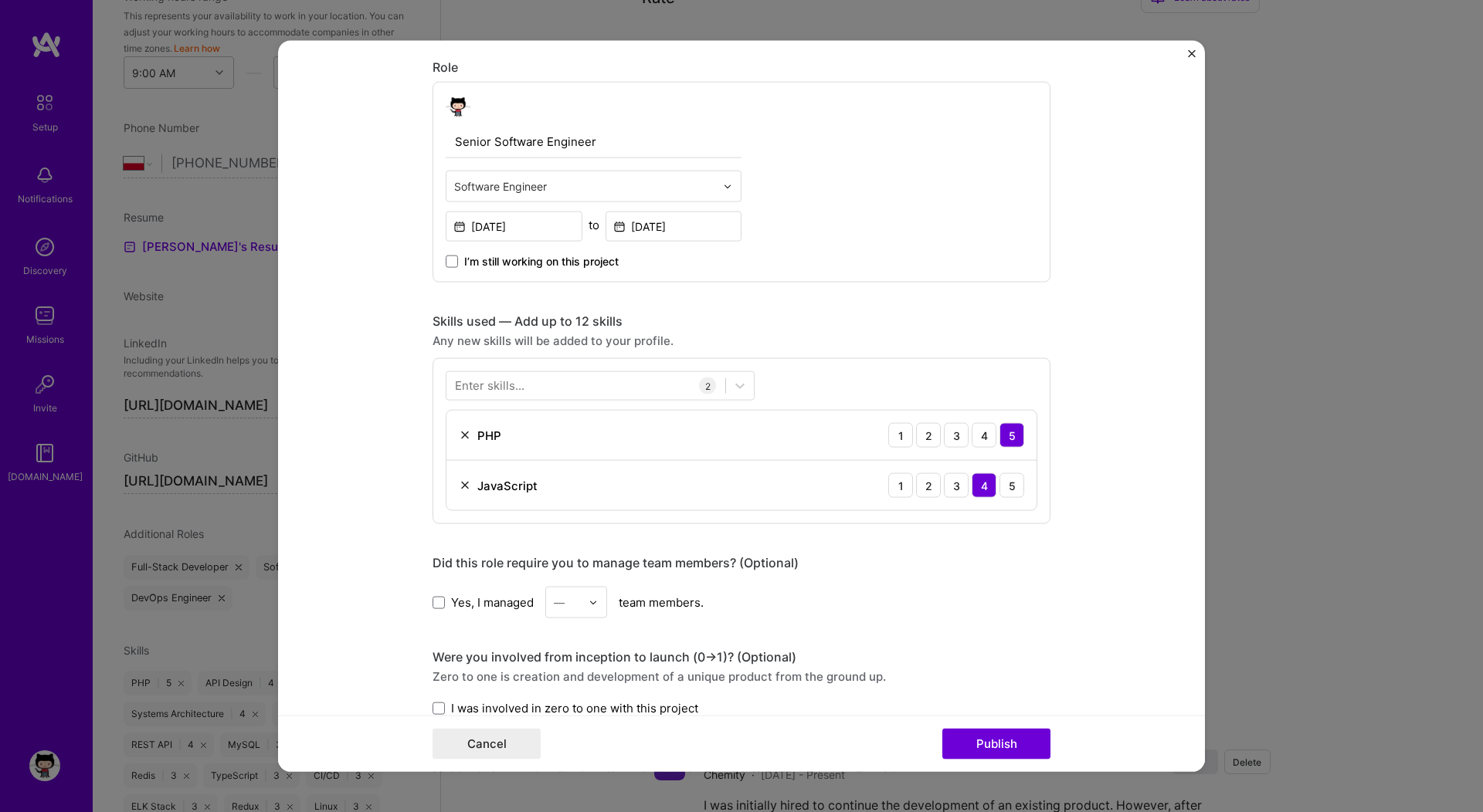
click at [479, 383] on div "Enter skills..." at bounding box center [490, 385] width 70 height 16
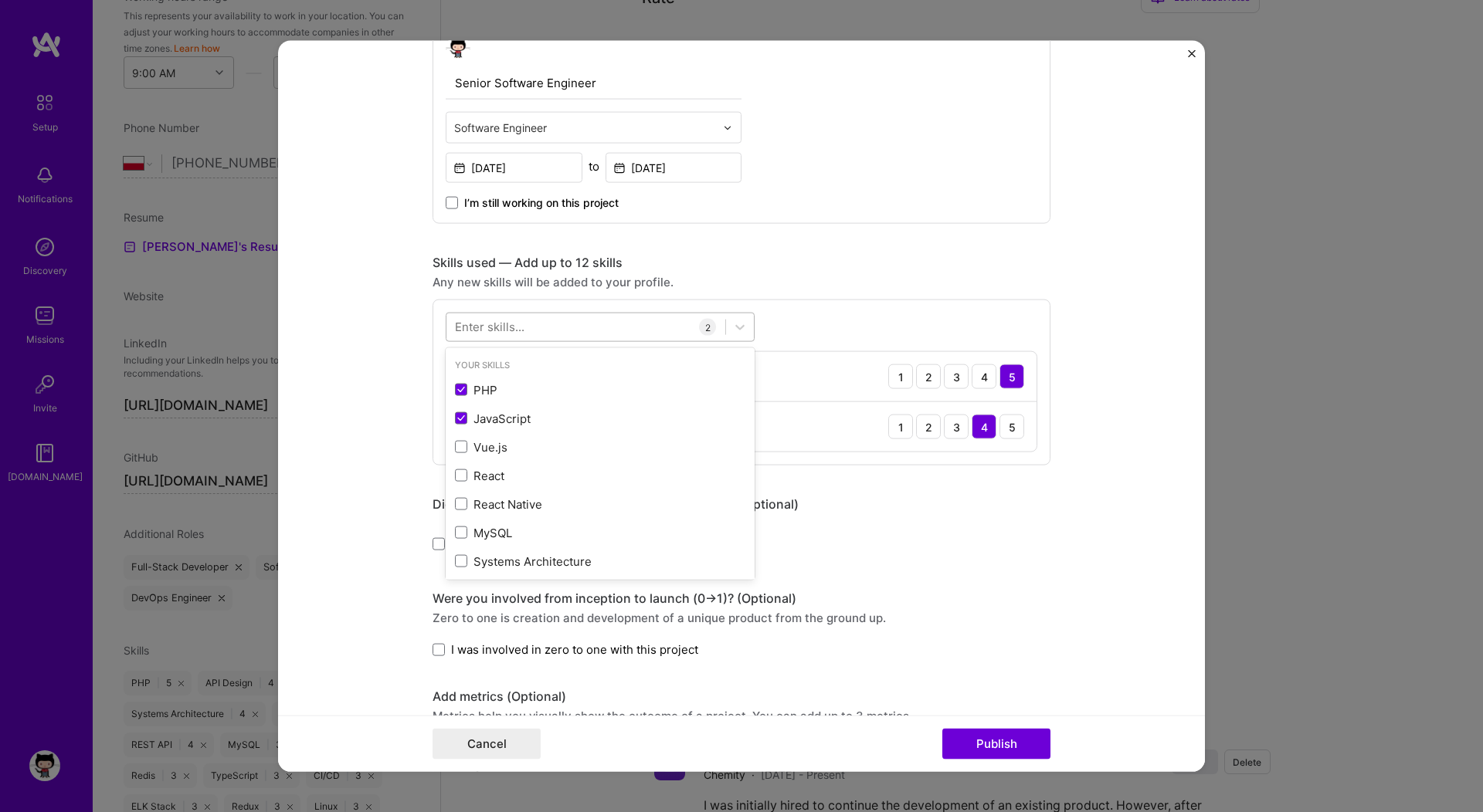
scroll to position [477, 0]
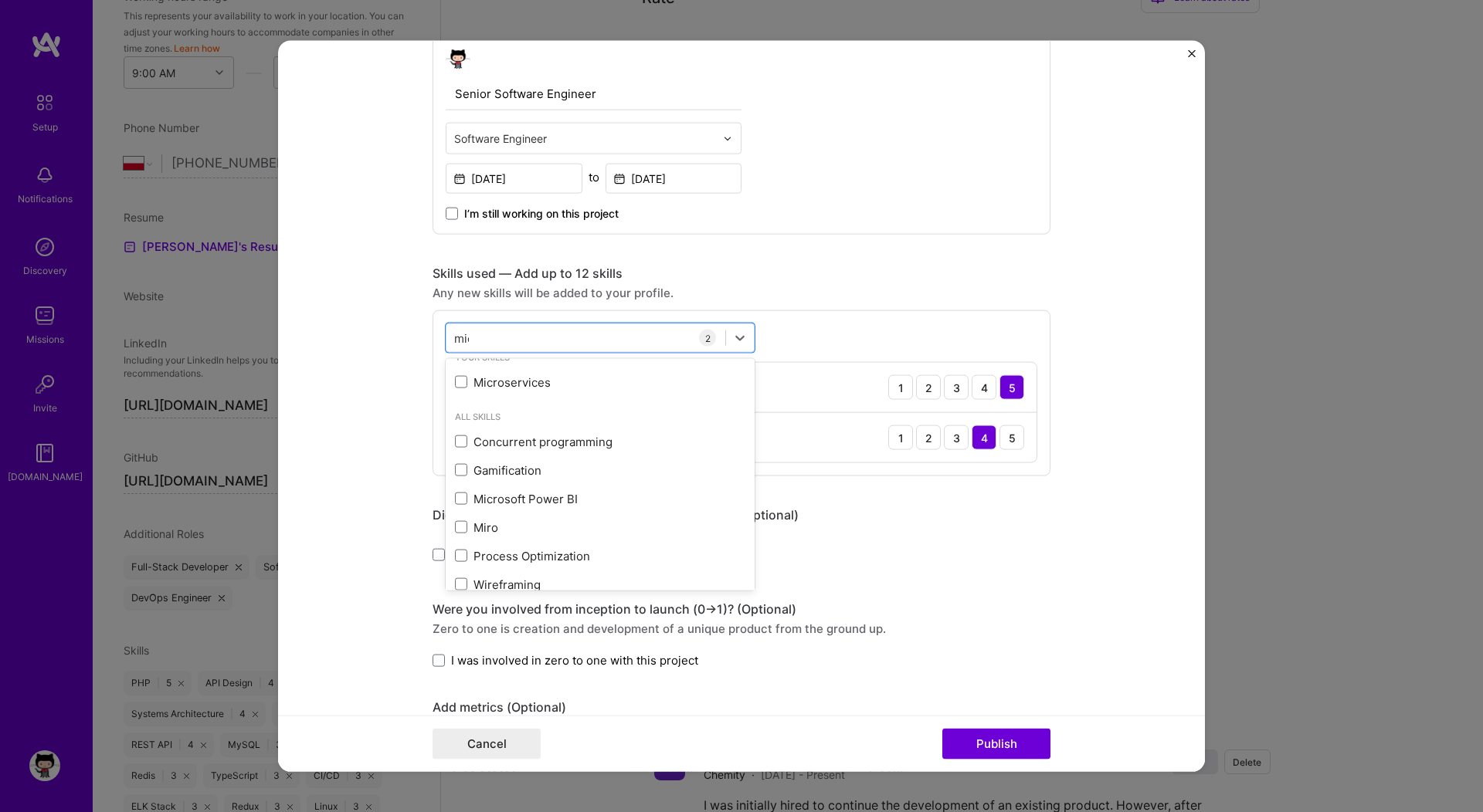
scroll to position [0, 0]
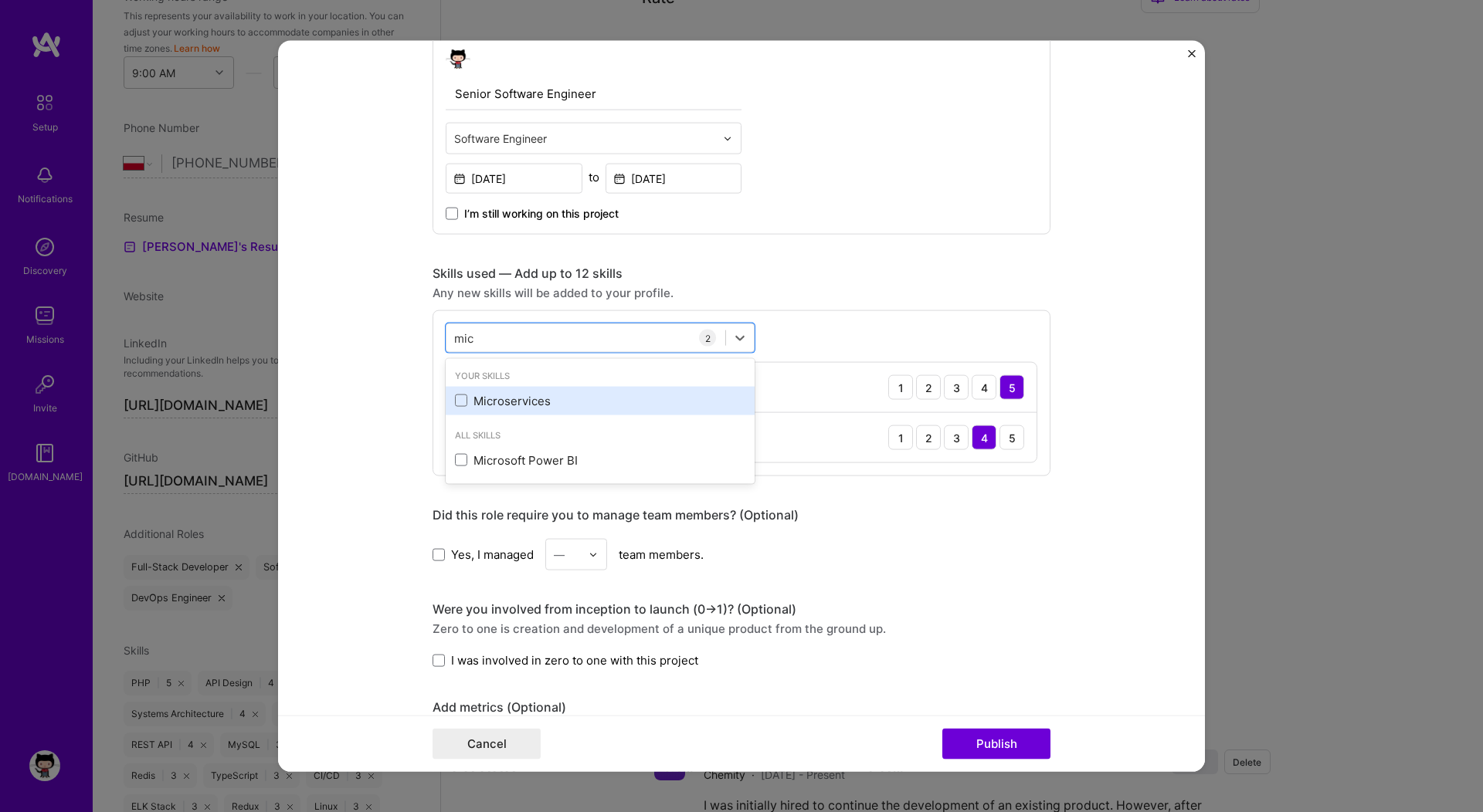
click at [490, 397] on div "Microservices" at bounding box center [600, 400] width 290 height 16
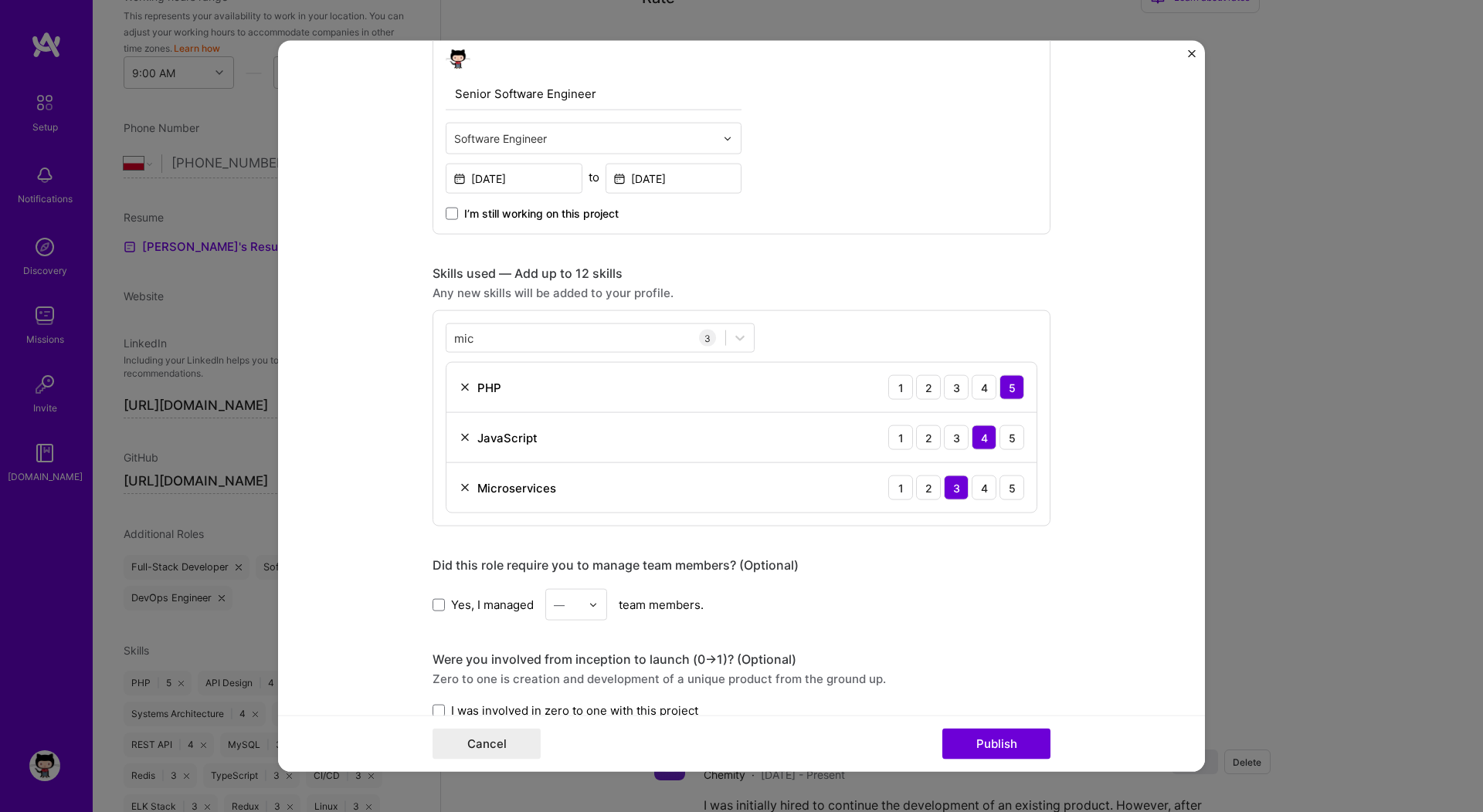
click at [375, 428] on form "Project title Bingoblitz Company Playtika Project industry Industry 1 Project L…" at bounding box center [742, 406] width 927 height 731
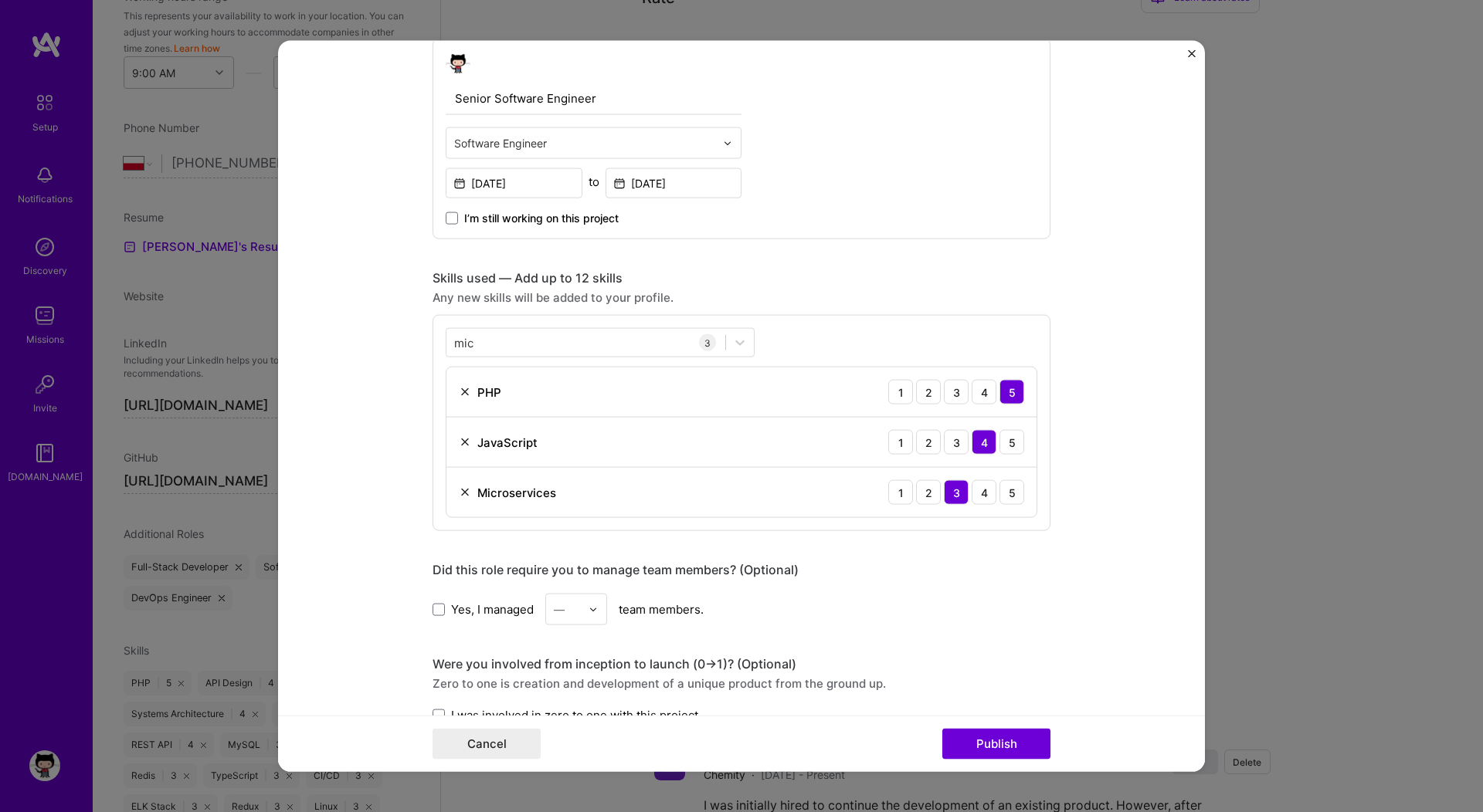
scroll to position [471, 0]
click at [488, 340] on div "mic mic" at bounding box center [585, 344] width 279 height 25
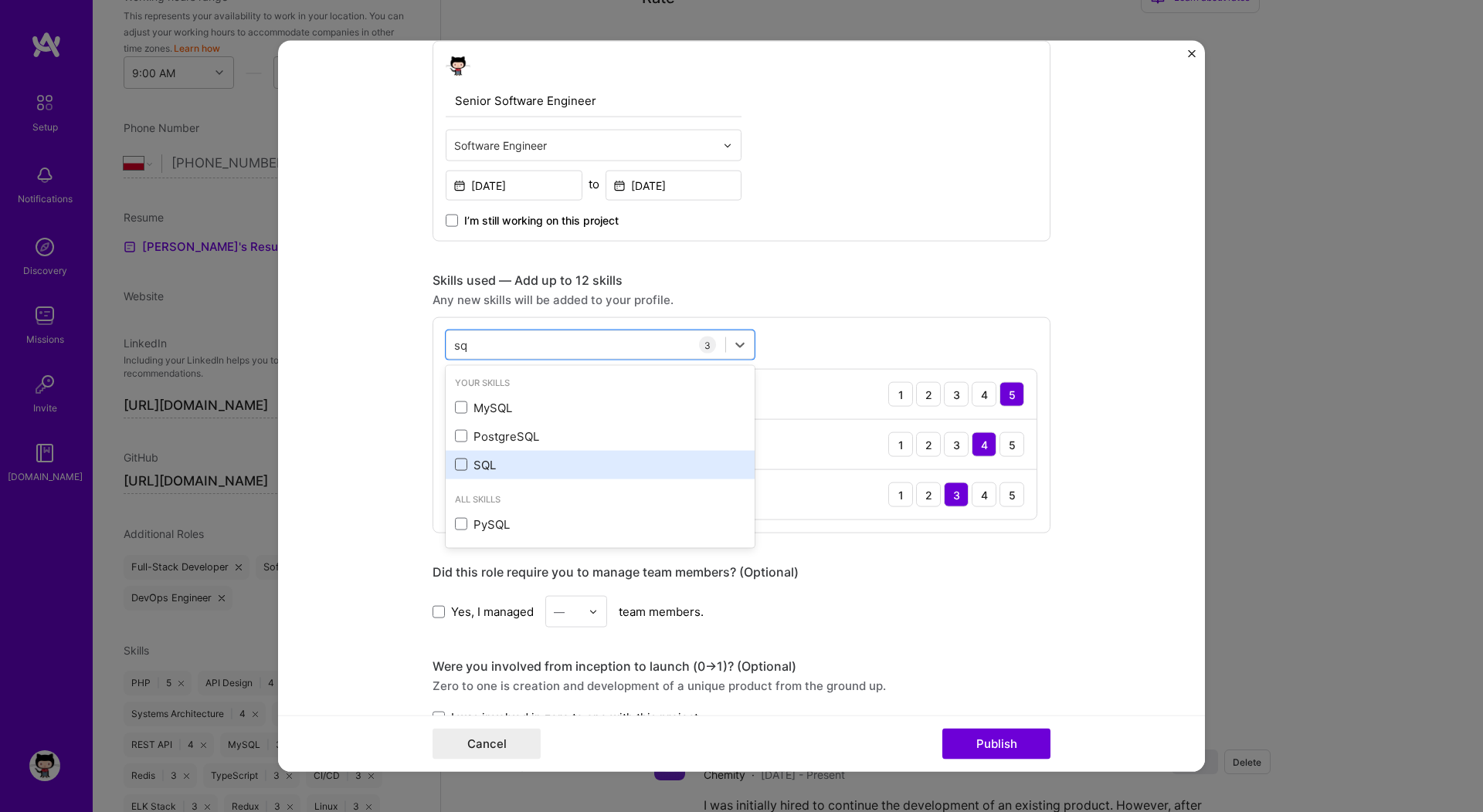
click at [458, 463] on span at bounding box center [461, 465] width 13 height 13
click at [0, 0] on input "checkbox" at bounding box center [0, 0] width 0 height 0
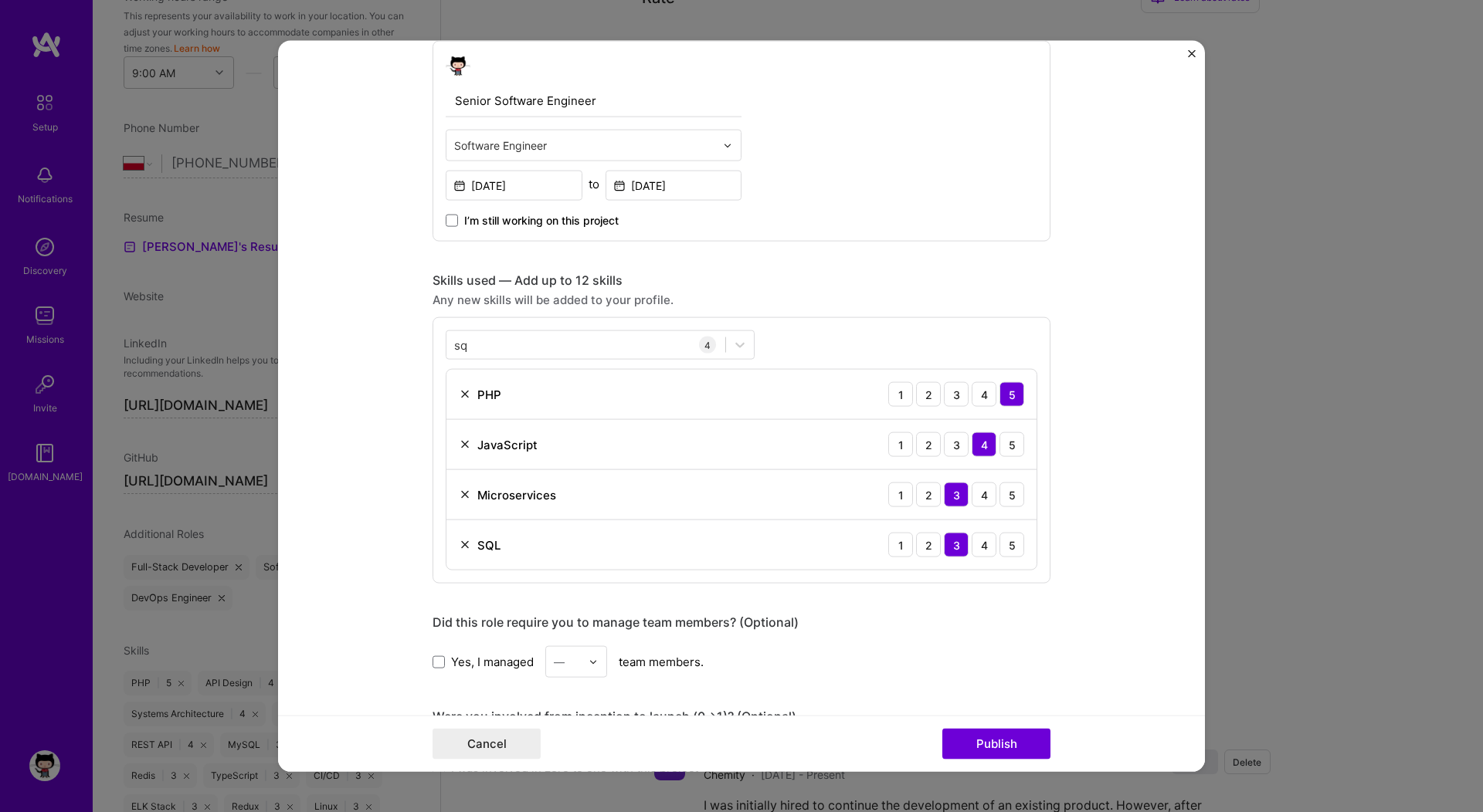
click at [384, 486] on form "Project title Bingoblitz Company Playtika Project industry Industry 1 Project L…" at bounding box center [742, 406] width 927 height 731
click at [484, 347] on div "sq sq" at bounding box center [585, 344] width 279 height 25
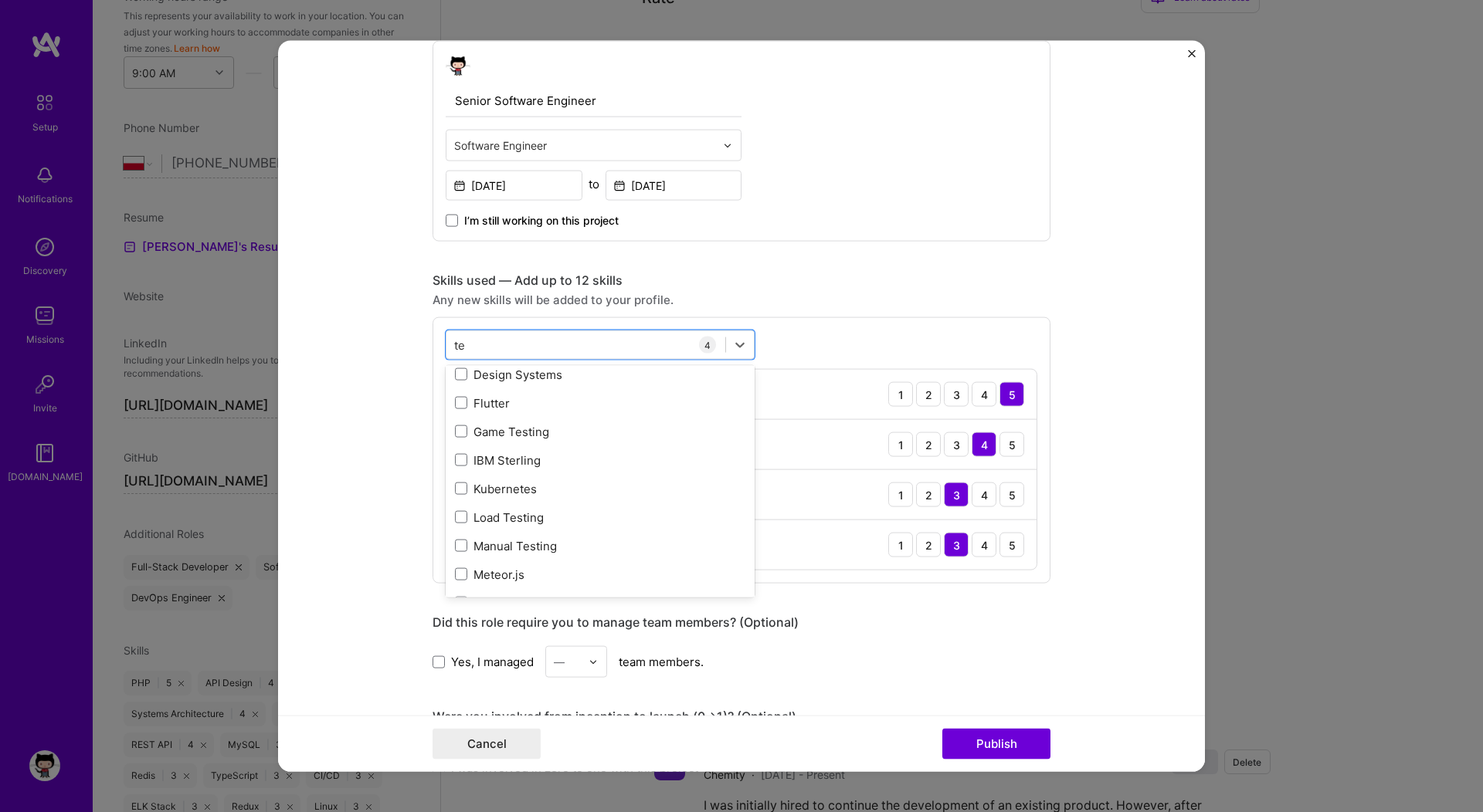
scroll to position [836, 0]
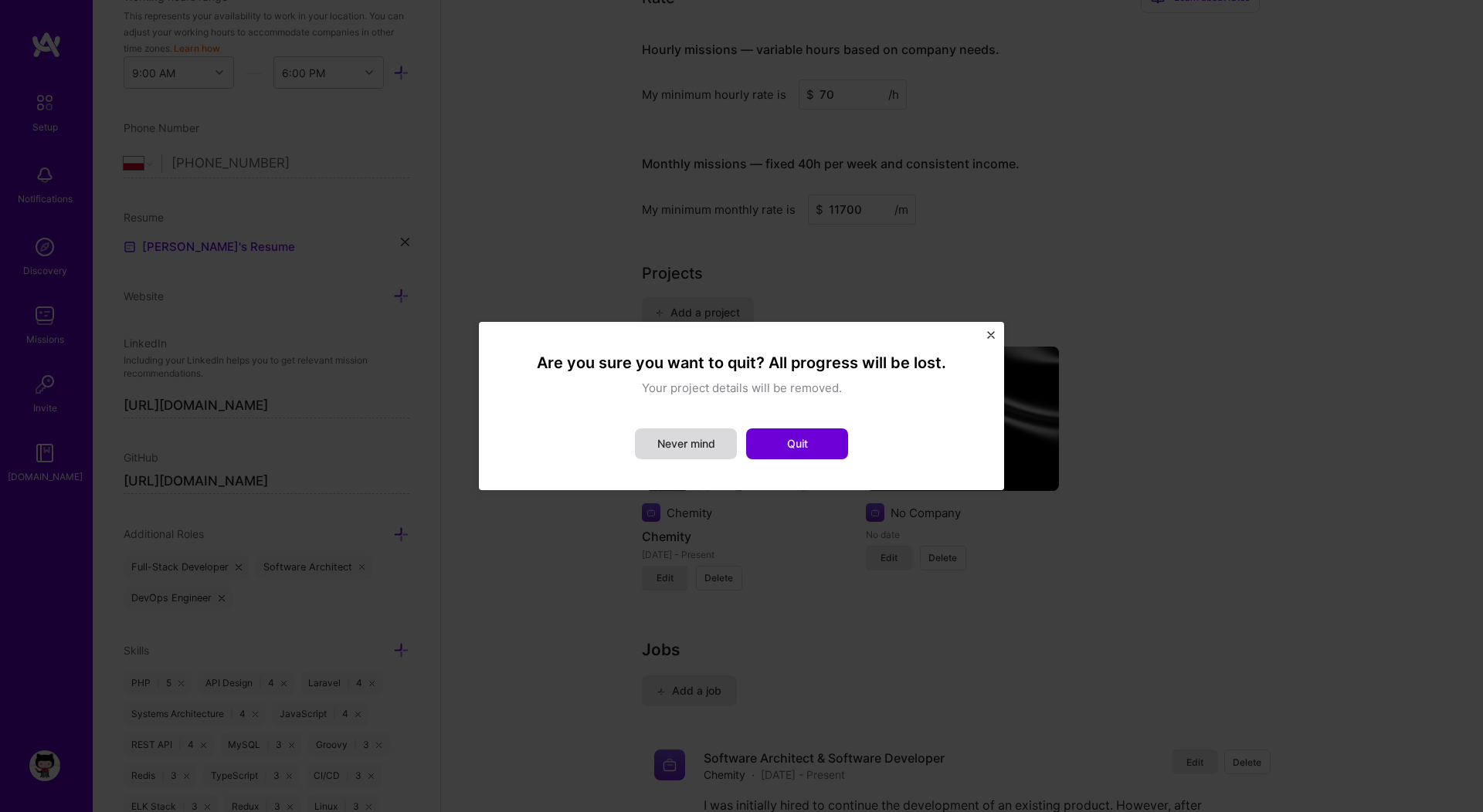
click at [711, 443] on button "Never mind" at bounding box center [685, 444] width 102 height 31
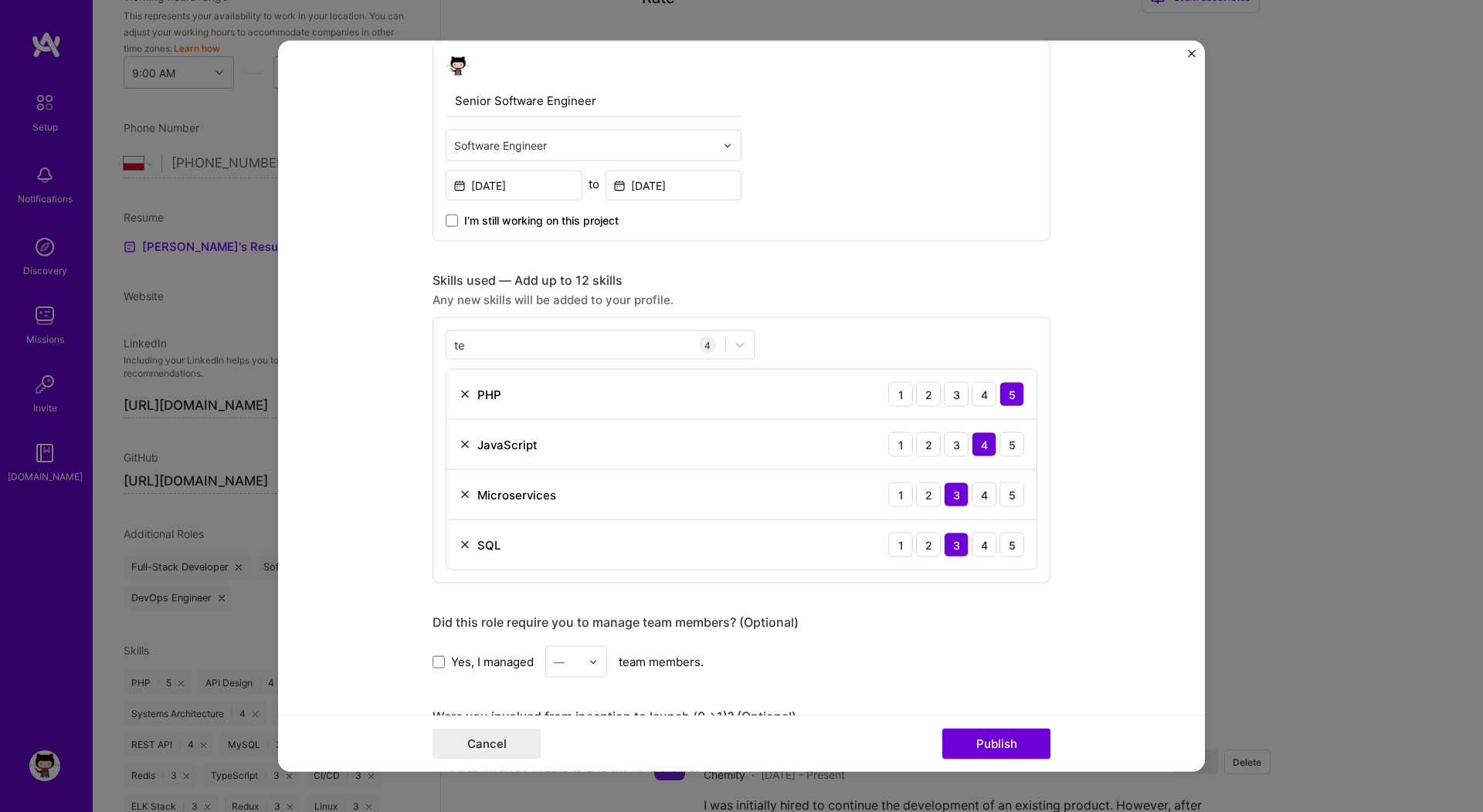
click at [794, 297] on div "Any new skills will be added to your profile." at bounding box center [742, 300] width 618 height 16
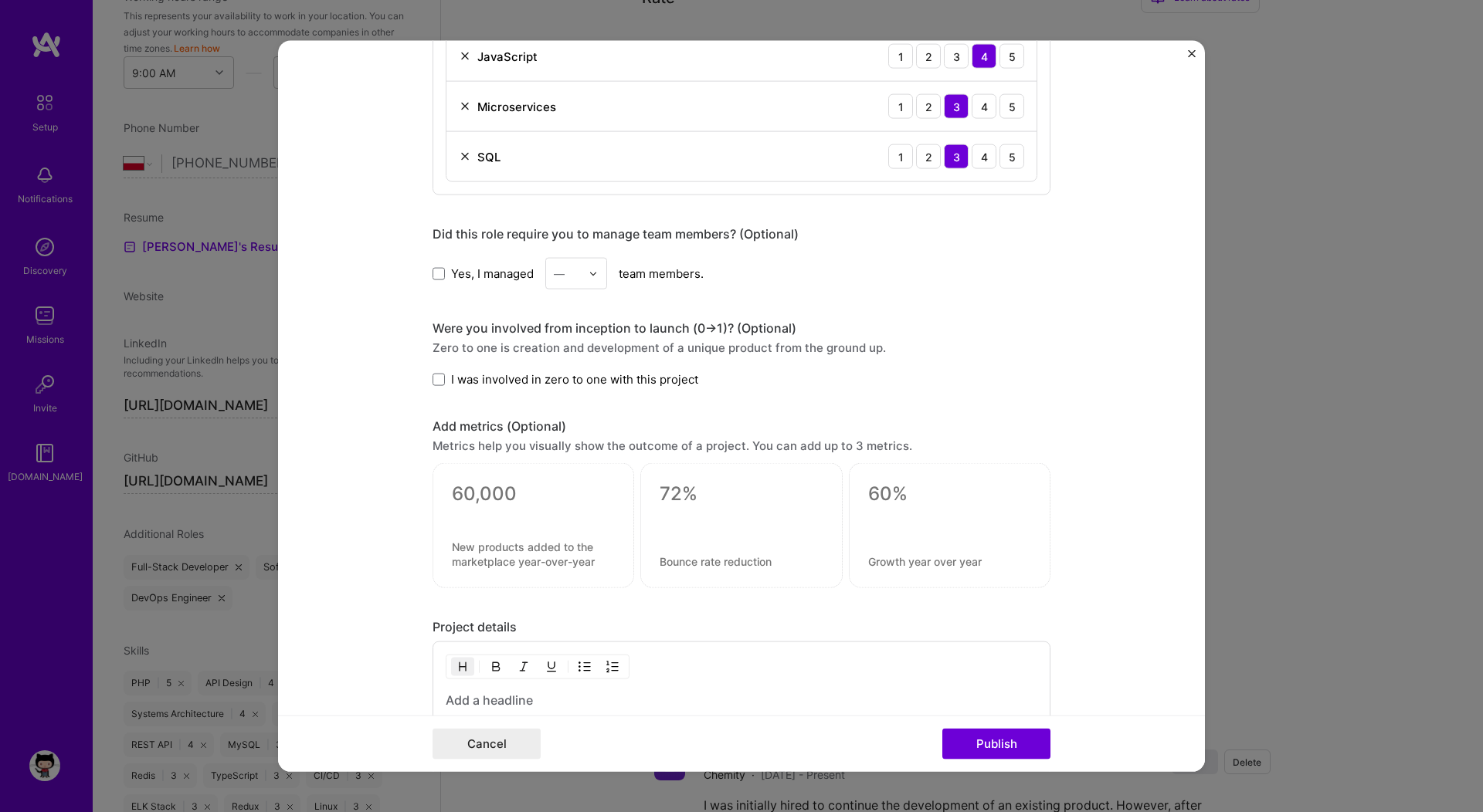
scroll to position [861, 0]
click at [517, 508] on div at bounding box center [534, 512] width 163 height 16
click at [477, 481] on textarea at bounding box center [534, 493] width 163 height 23
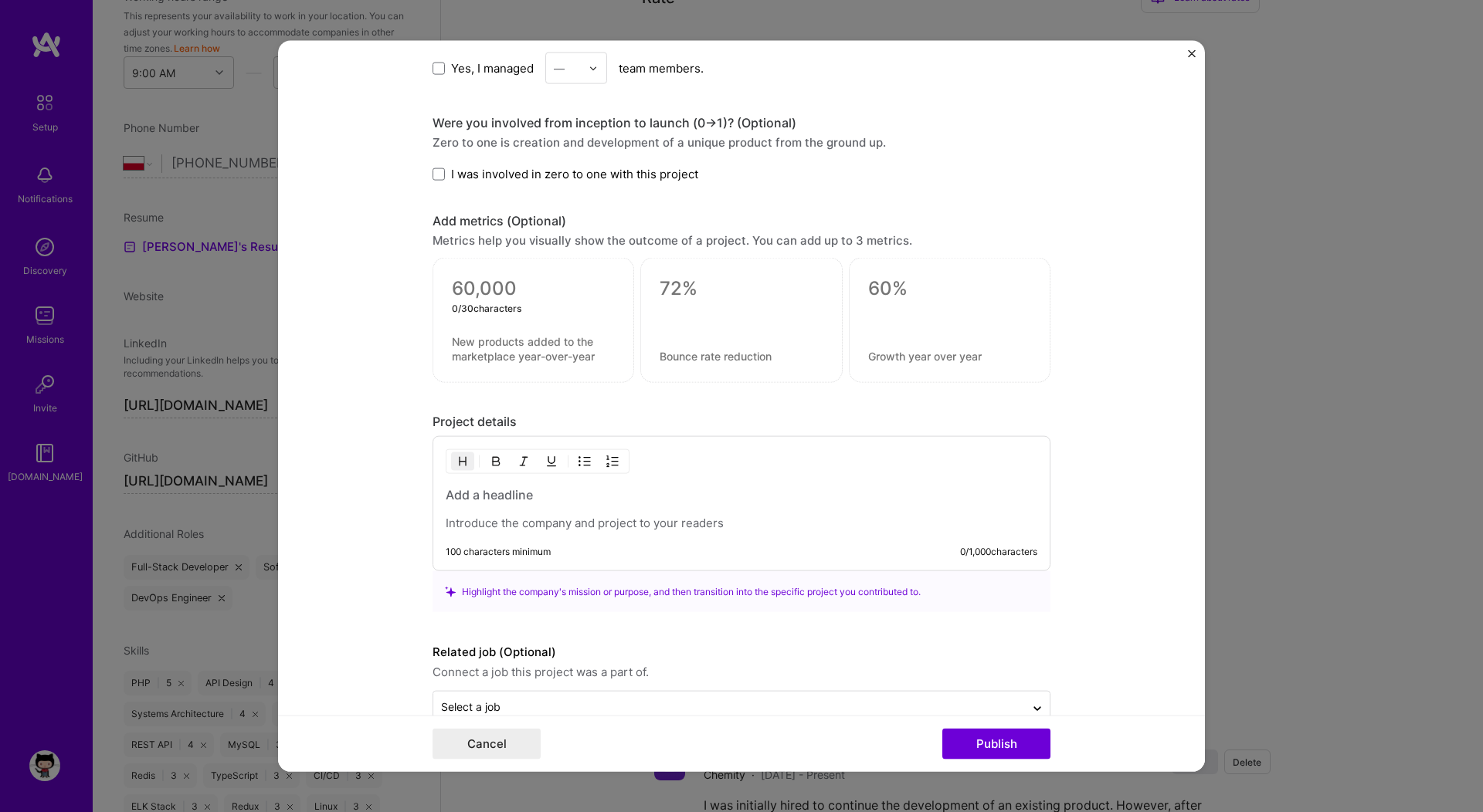
scroll to position [1099, 0]
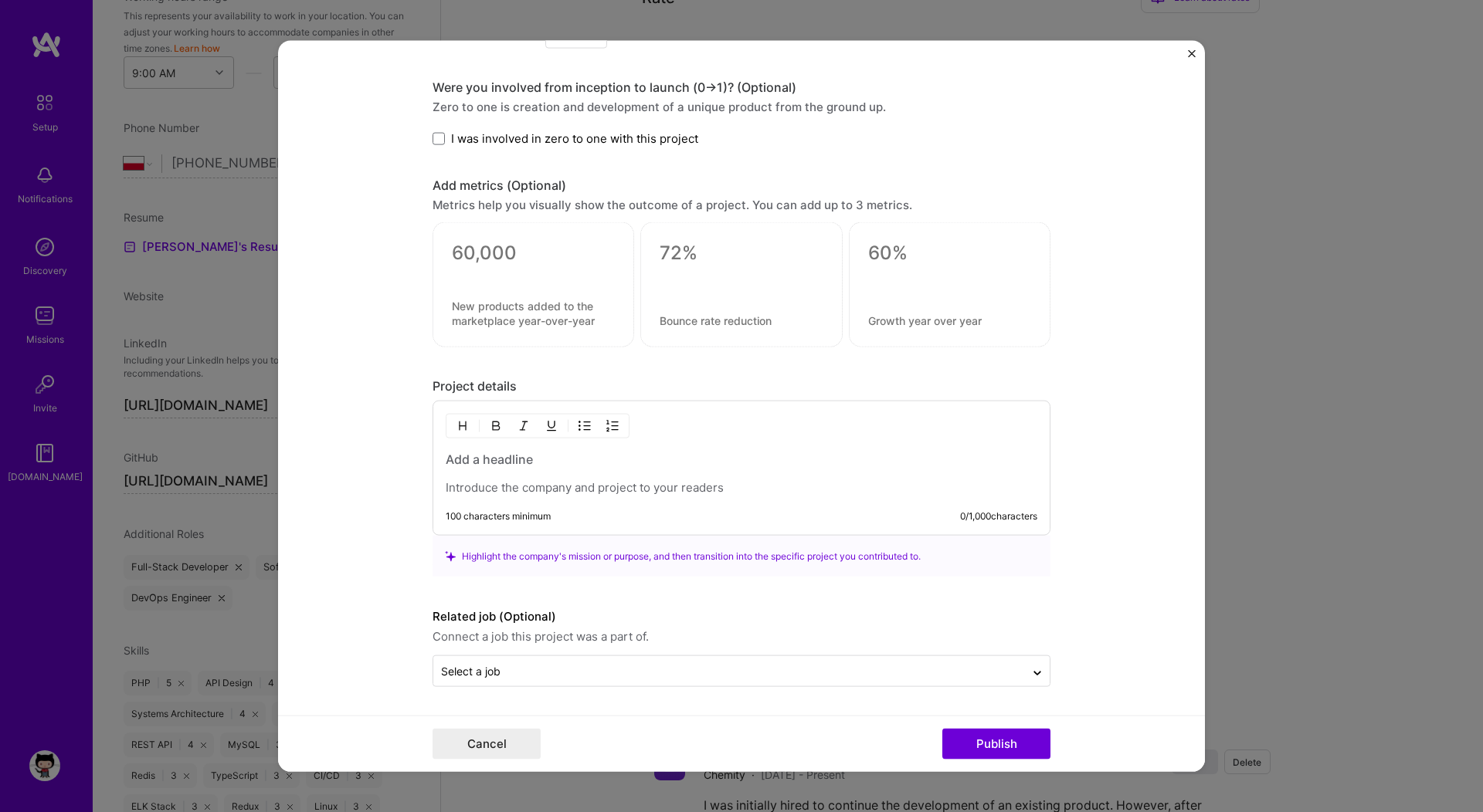
click at [482, 481] on p at bounding box center [742, 488] width 592 height 16
click at [470, 464] on h3 at bounding box center [742, 460] width 592 height 17
click at [482, 489] on p at bounding box center [742, 488] width 592 height 16
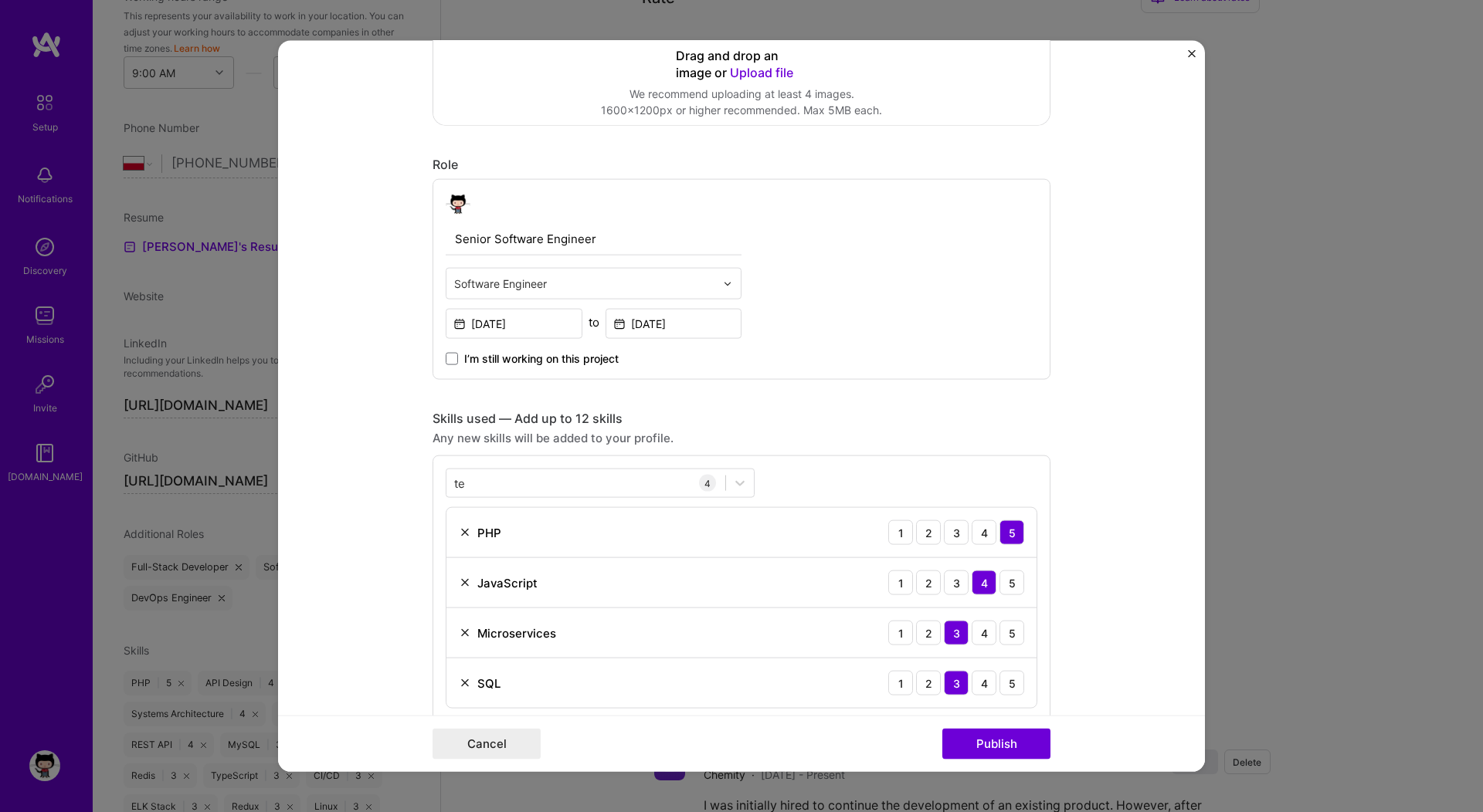
scroll to position [341, 0]
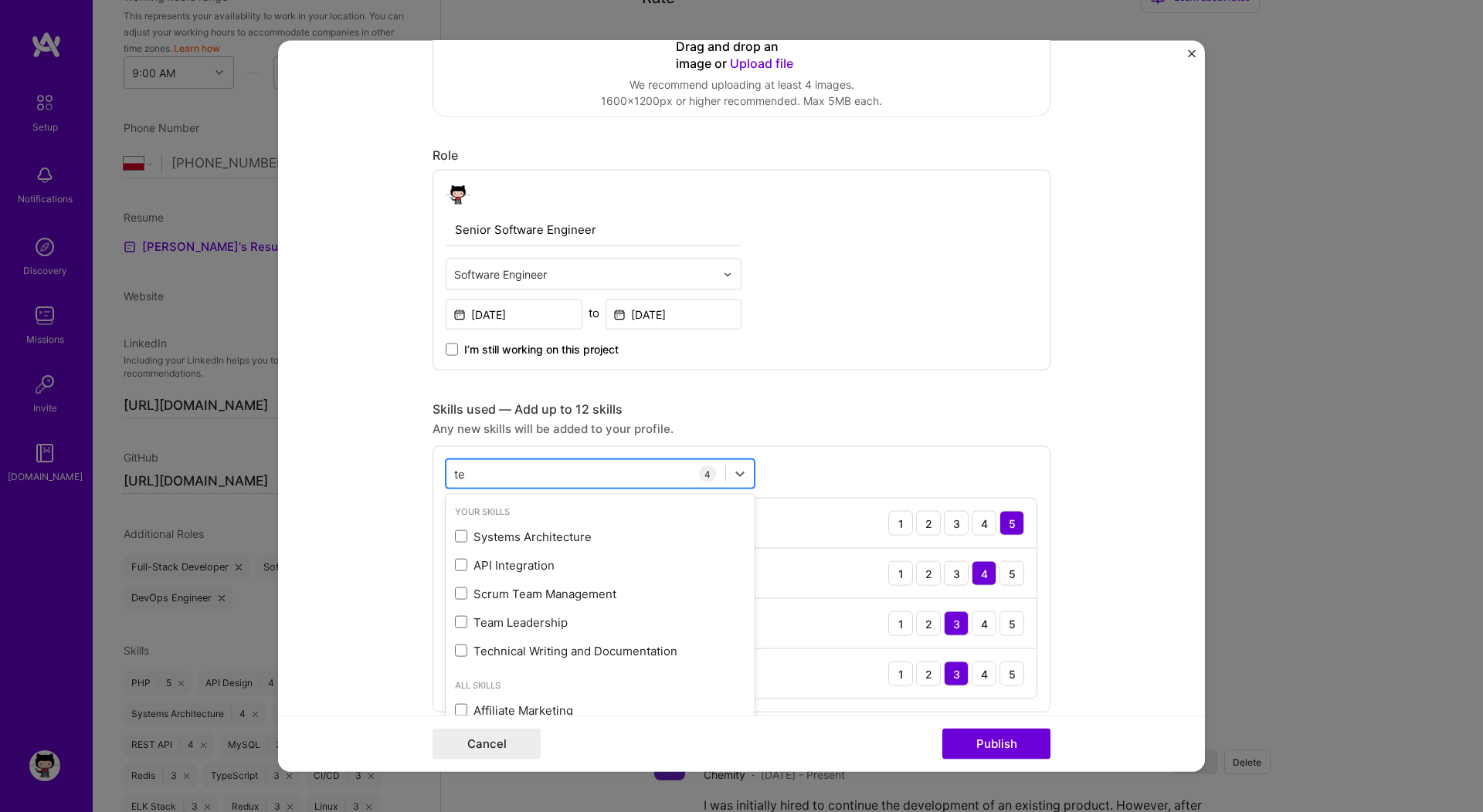
click at [516, 473] on div "te te" at bounding box center [585, 473] width 279 height 25
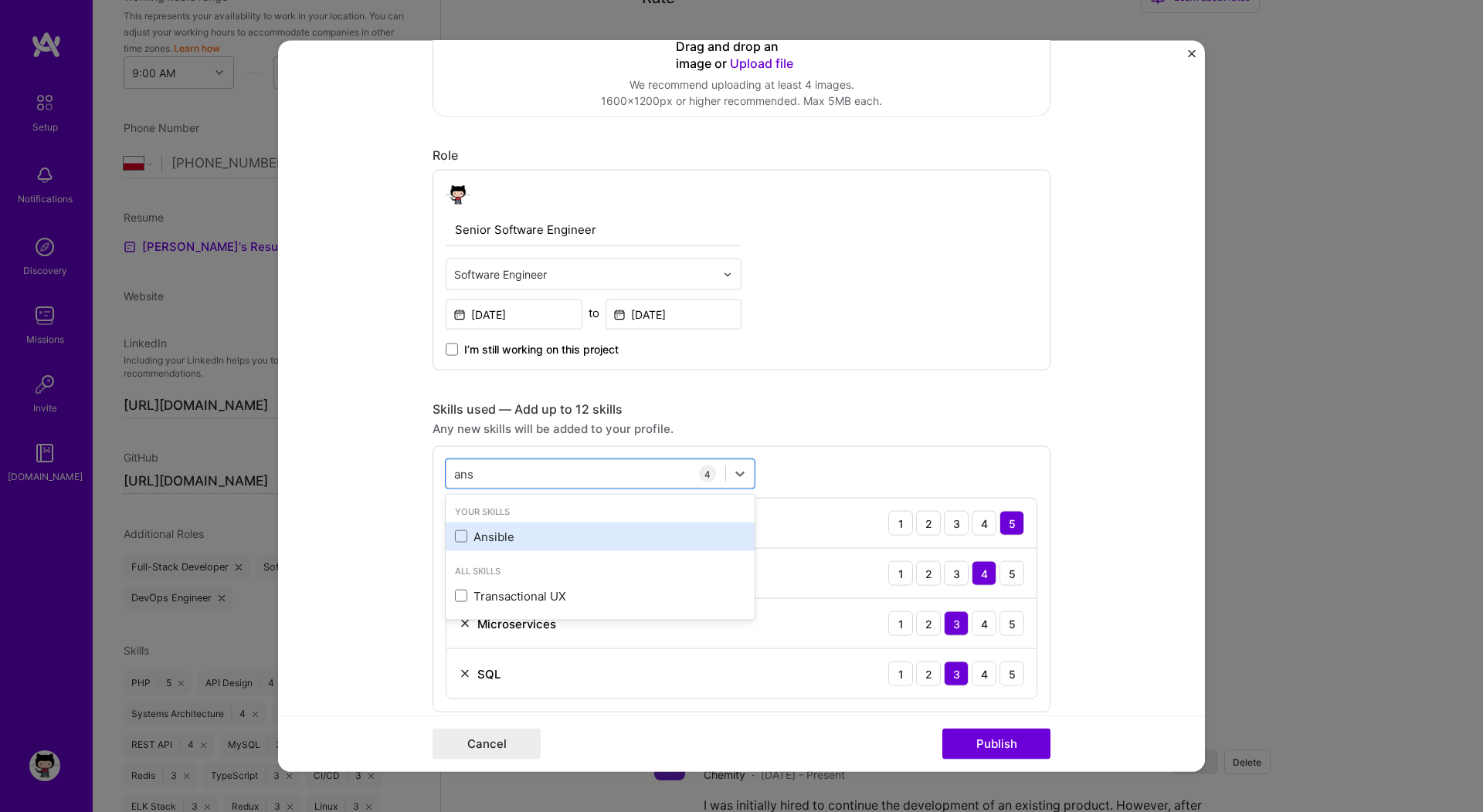
click at [484, 538] on div "Ansible" at bounding box center [600, 536] width 290 height 16
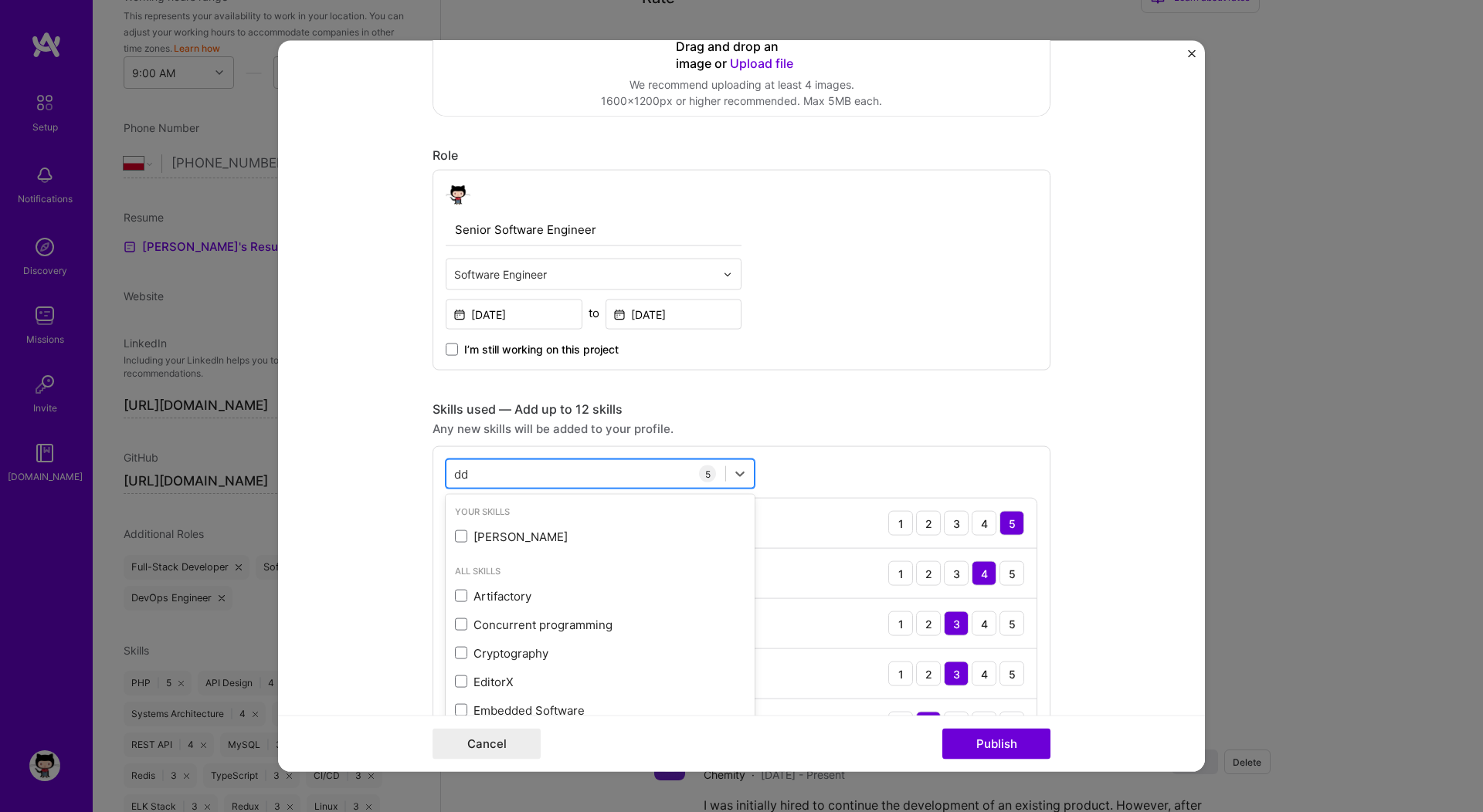
type input "ddd"
click at [377, 500] on form "Project title Bingoblitz Company Playtika Project industry Industry 1 Project L…" at bounding box center [742, 406] width 927 height 731
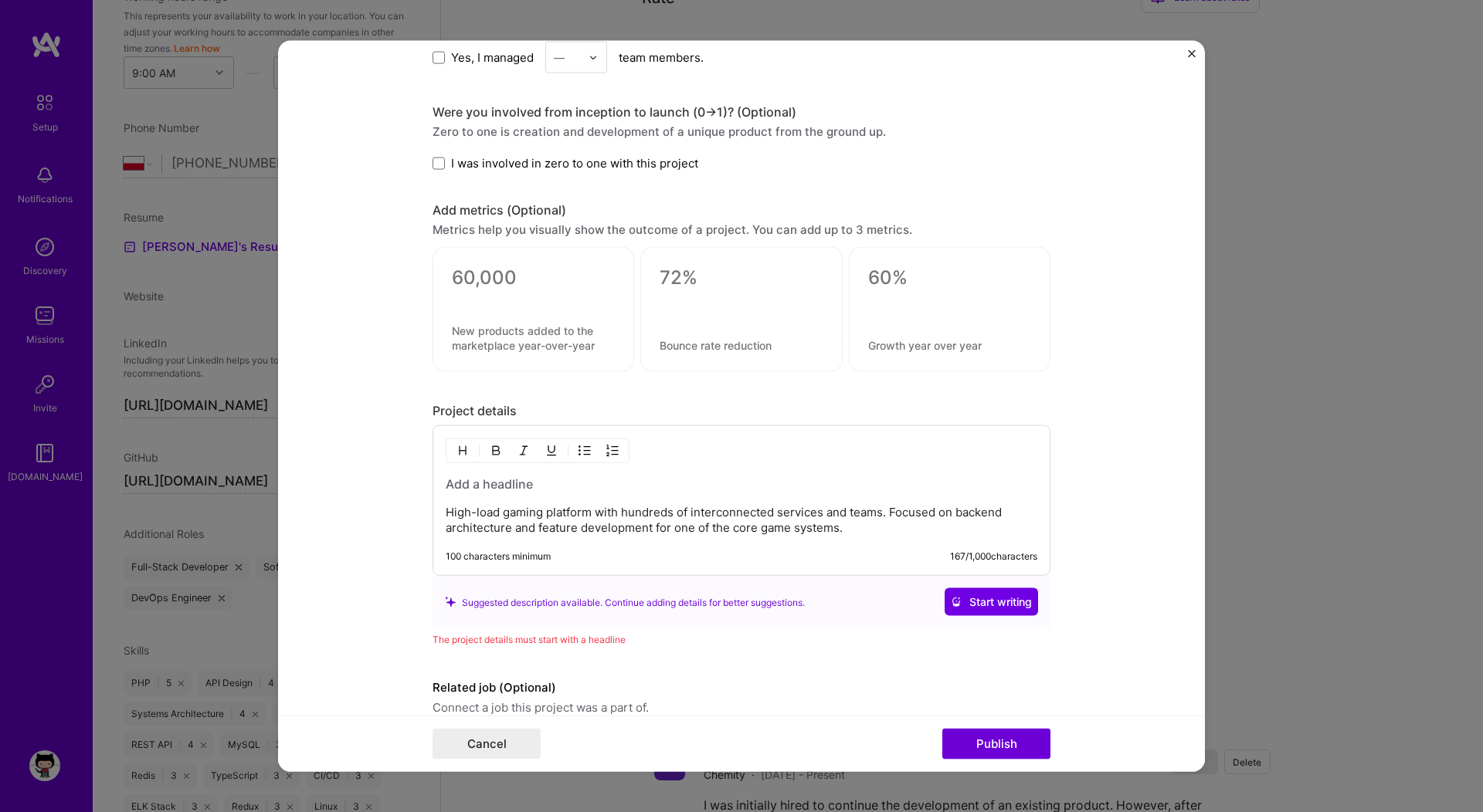
scroll to position [1137, 0]
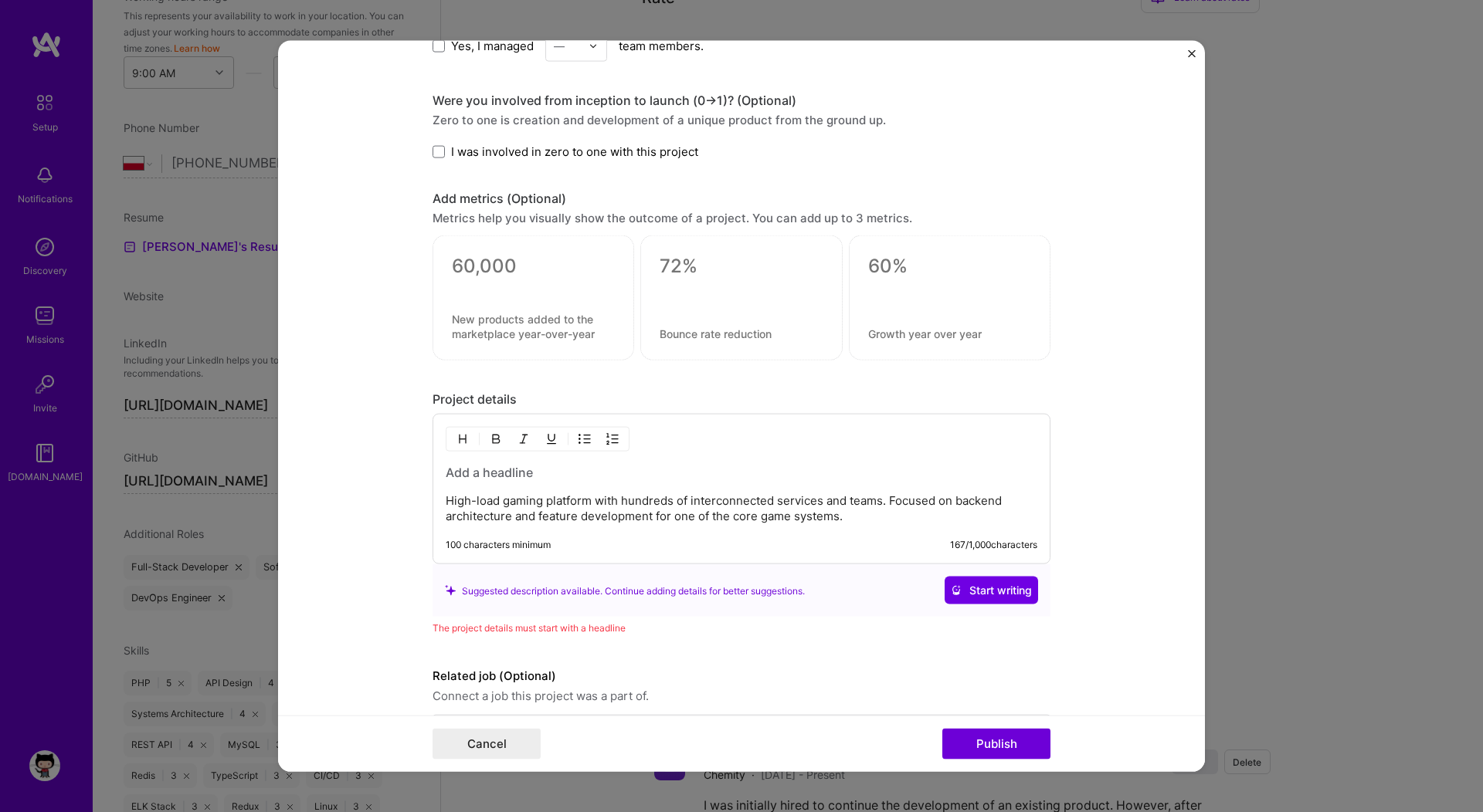
click at [588, 474] on h3 at bounding box center [742, 472] width 592 height 17
click at [600, 463] on div "High-load gaming platform with hundreds of interconnected services and teams. F…" at bounding box center [742, 489] width 618 height 150
click at [583, 472] on h3 at bounding box center [742, 472] width 592 height 17
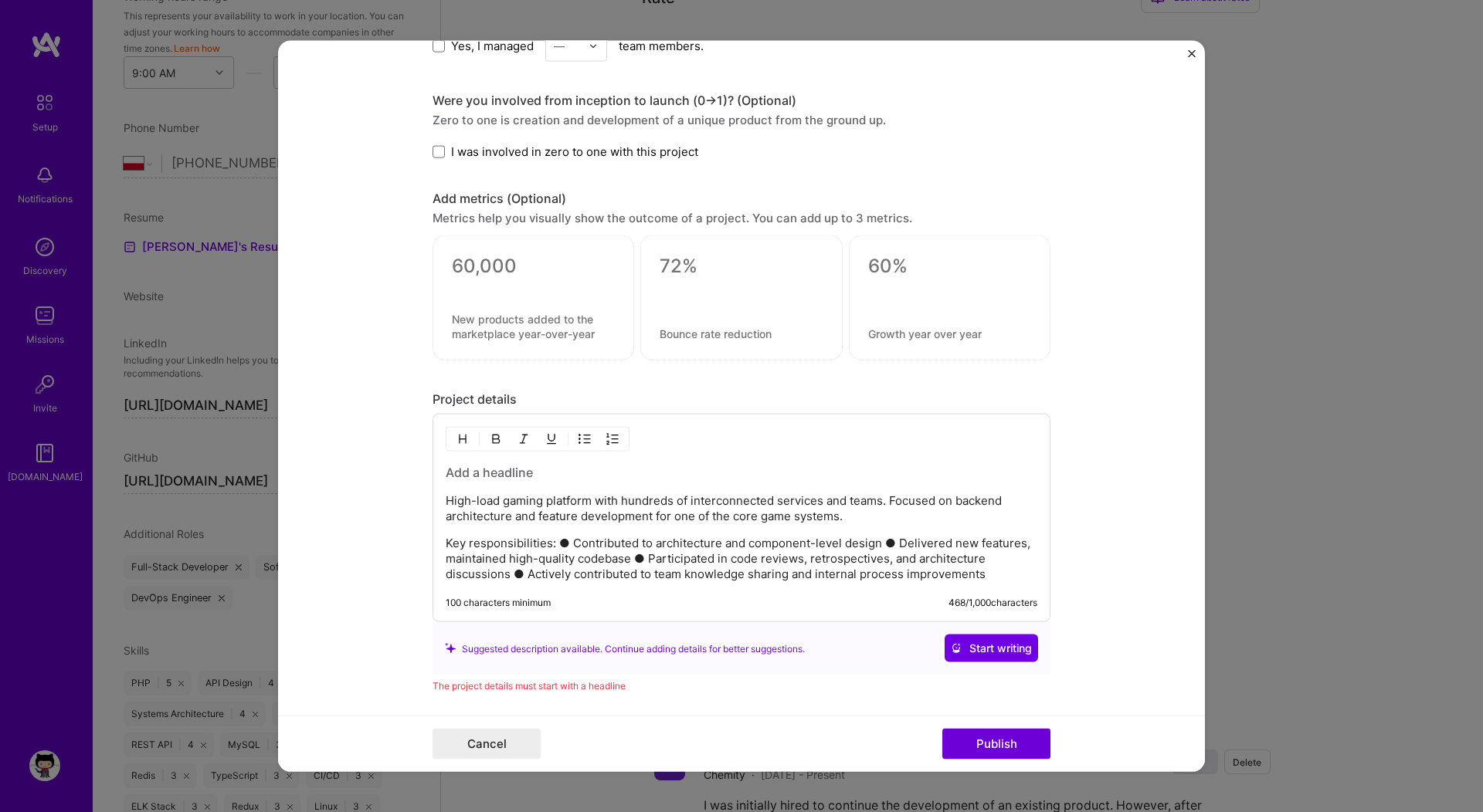
drag, startPoint x: 545, startPoint y: 543, endPoint x: 777, endPoint y: 327, distance: 317.0
click at [558, 527] on div "High-load gaming platform with hundreds of interconnected services and teams. F…" at bounding box center [742, 523] width 592 height 118
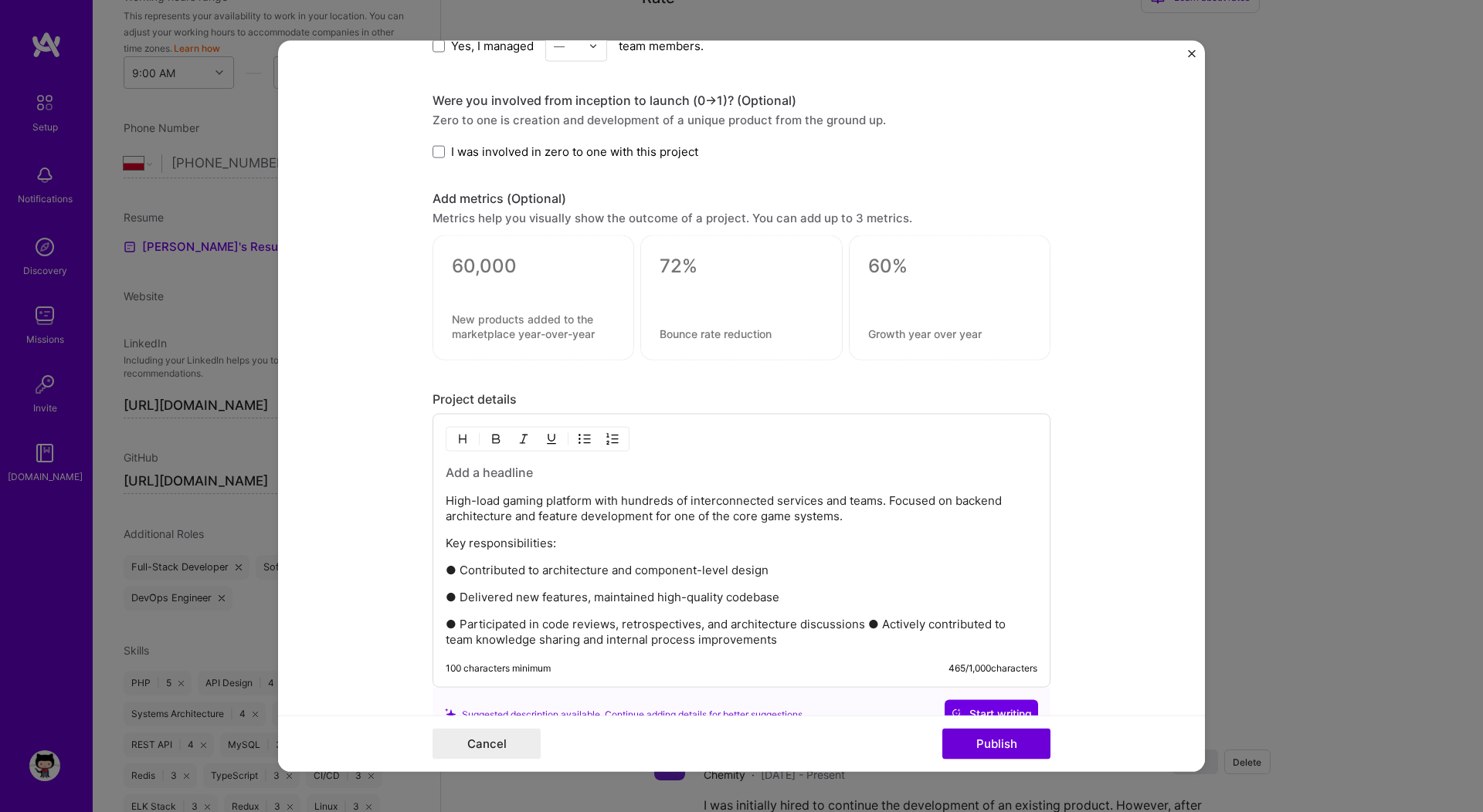
drag, startPoint x: 856, startPoint y: 626, endPoint x: 925, endPoint y: 565, distance: 92.1
click at [857, 624] on p "●​ Participated in code reviews, retrospectives, and architecture discussions ●…" at bounding box center [742, 633] width 592 height 31
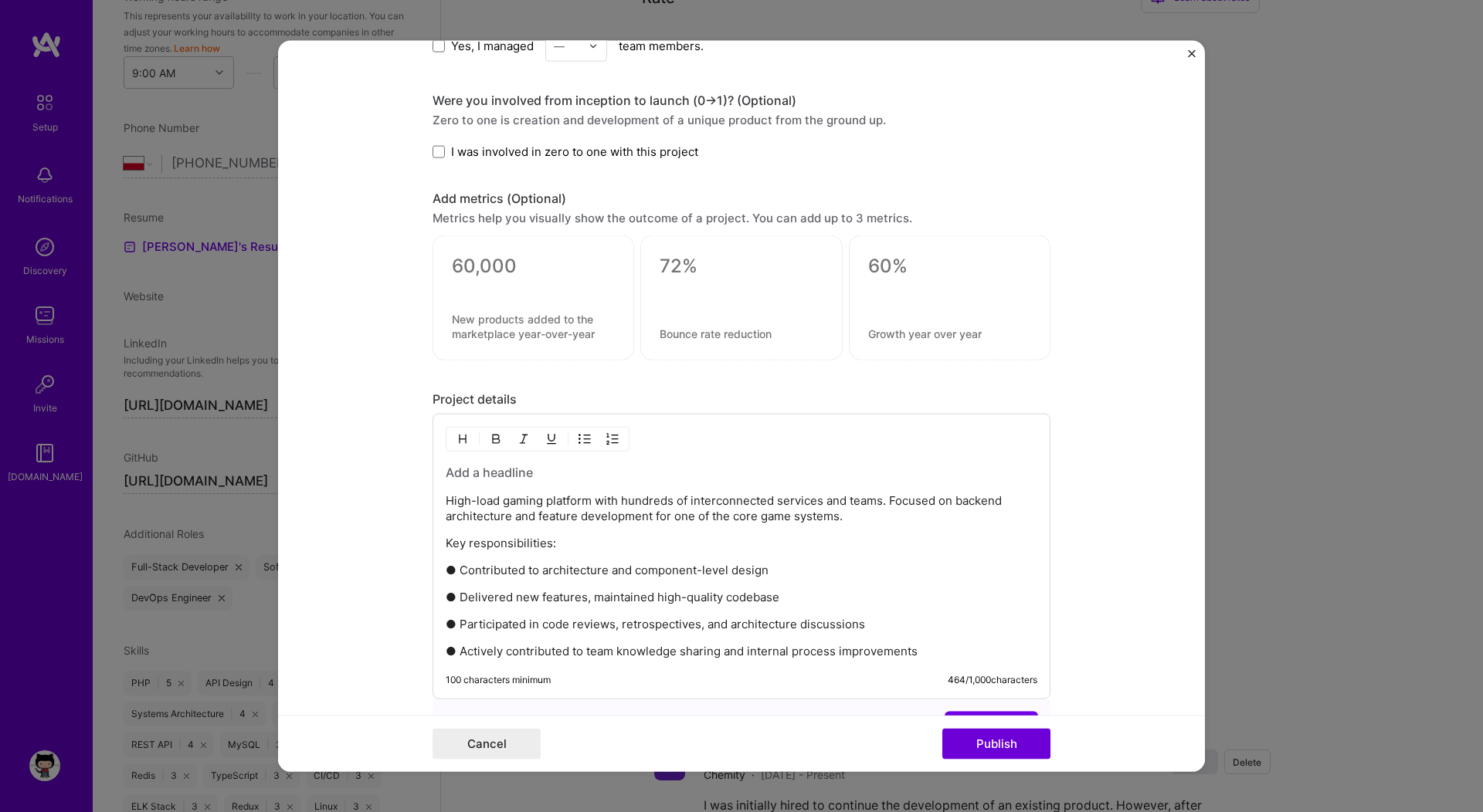
scroll to position [1331, 0]
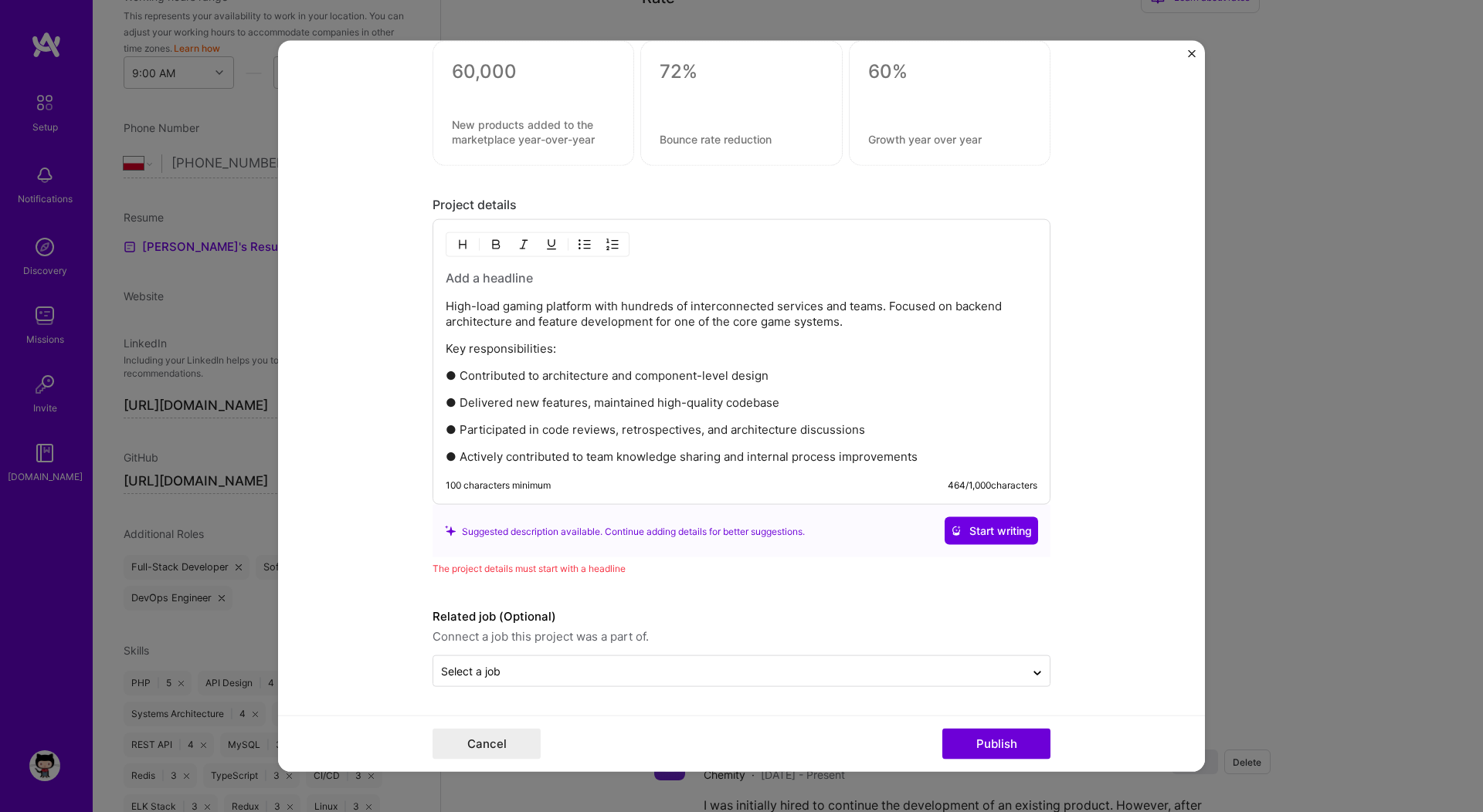
click at [522, 276] on h3 at bounding box center [742, 278] width 592 height 17
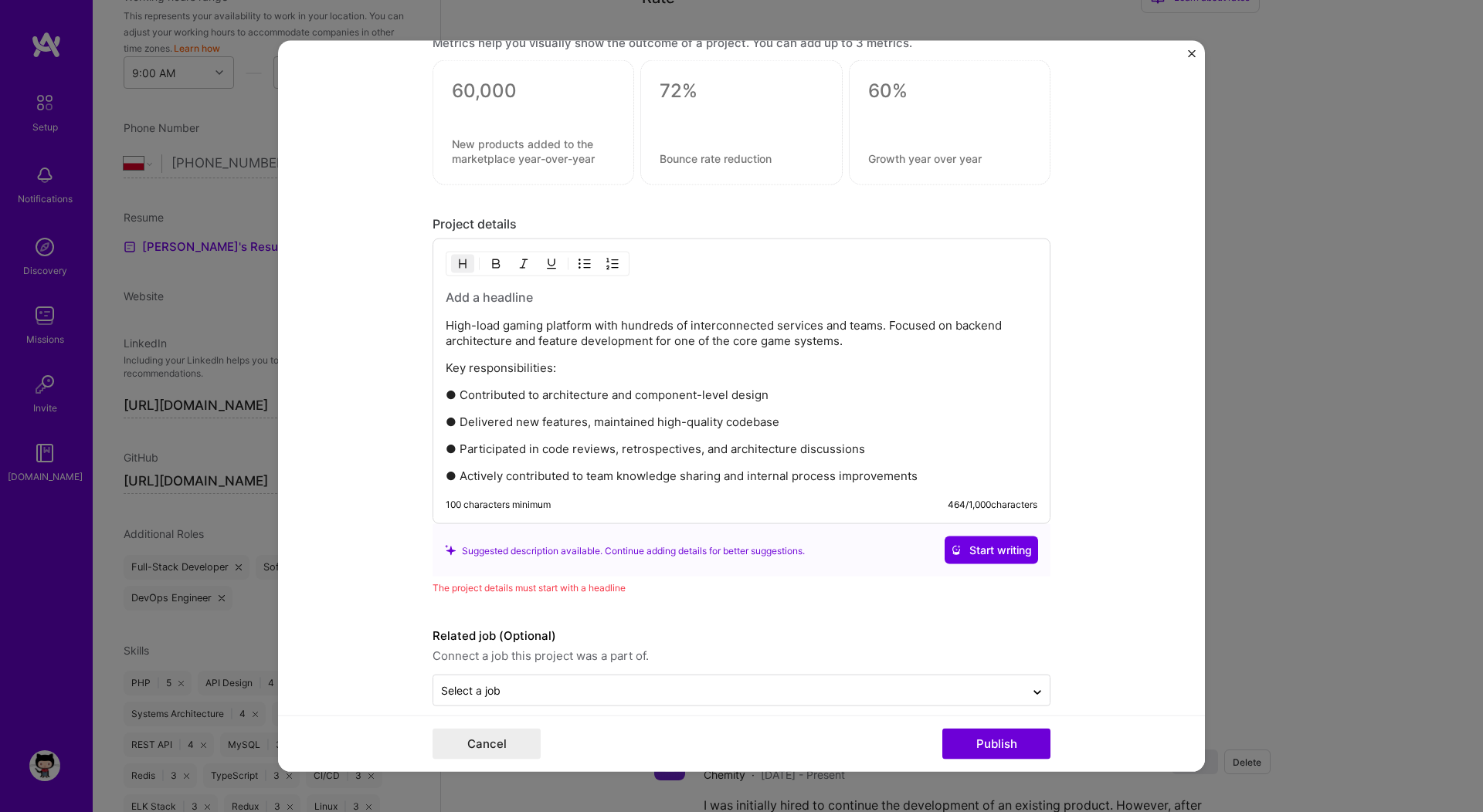
scroll to position [1315, 0]
click at [959, 545] on span "Start writing" at bounding box center [992, 548] width 82 height 16
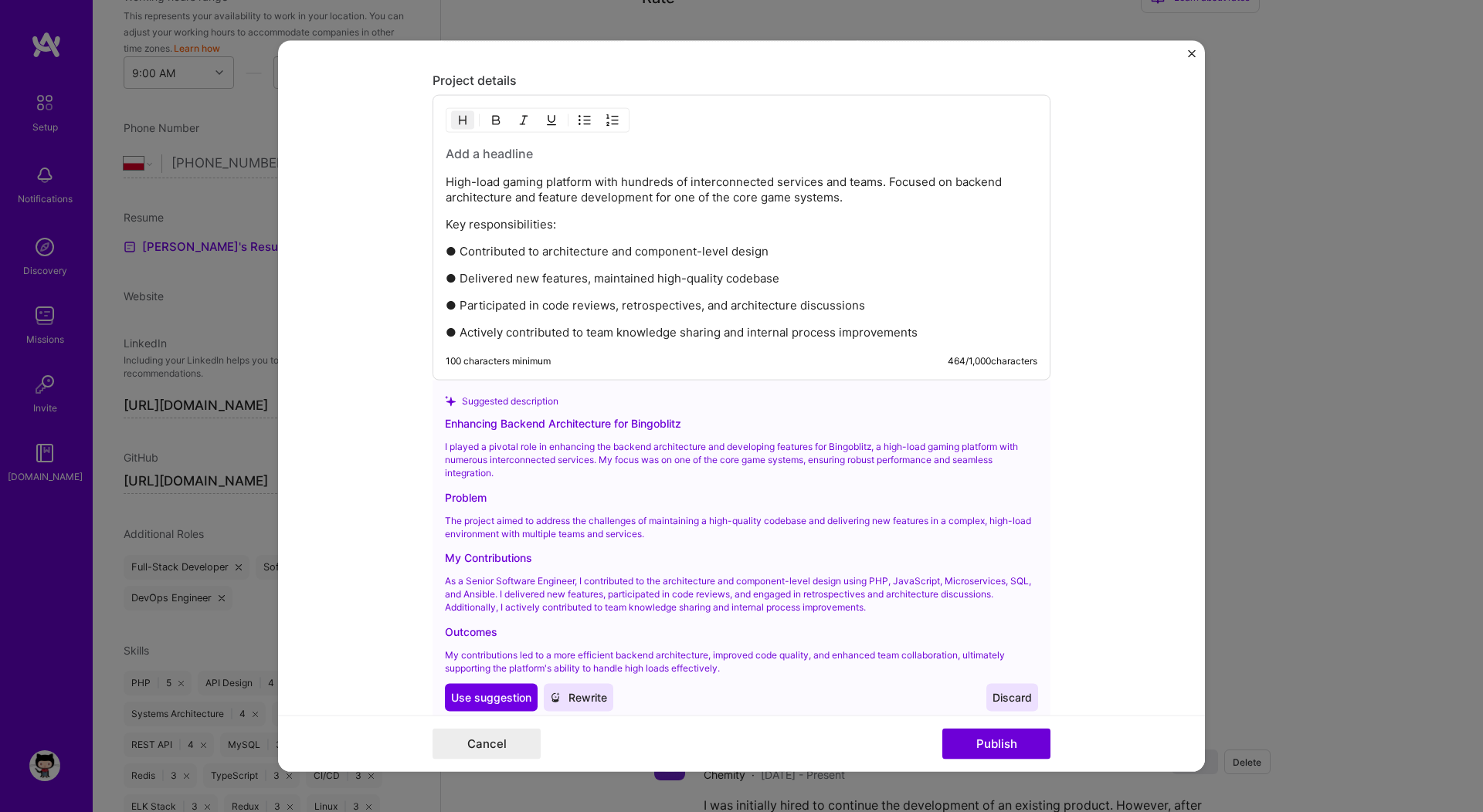
scroll to position [1457, 0]
drag, startPoint x: 441, startPoint y: 419, endPoint x: 724, endPoint y: 423, distance: 283.0
click at [724, 423] on div "Enhancing Backend Architecture for Bingoblitz" at bounding box center [741, 422] width 593 height 16
copy div "Enhancing Backend Architecture for Bingoblitz"
click at [500, 154] on h3 at bounding box center [742, 152] width 592 height 17
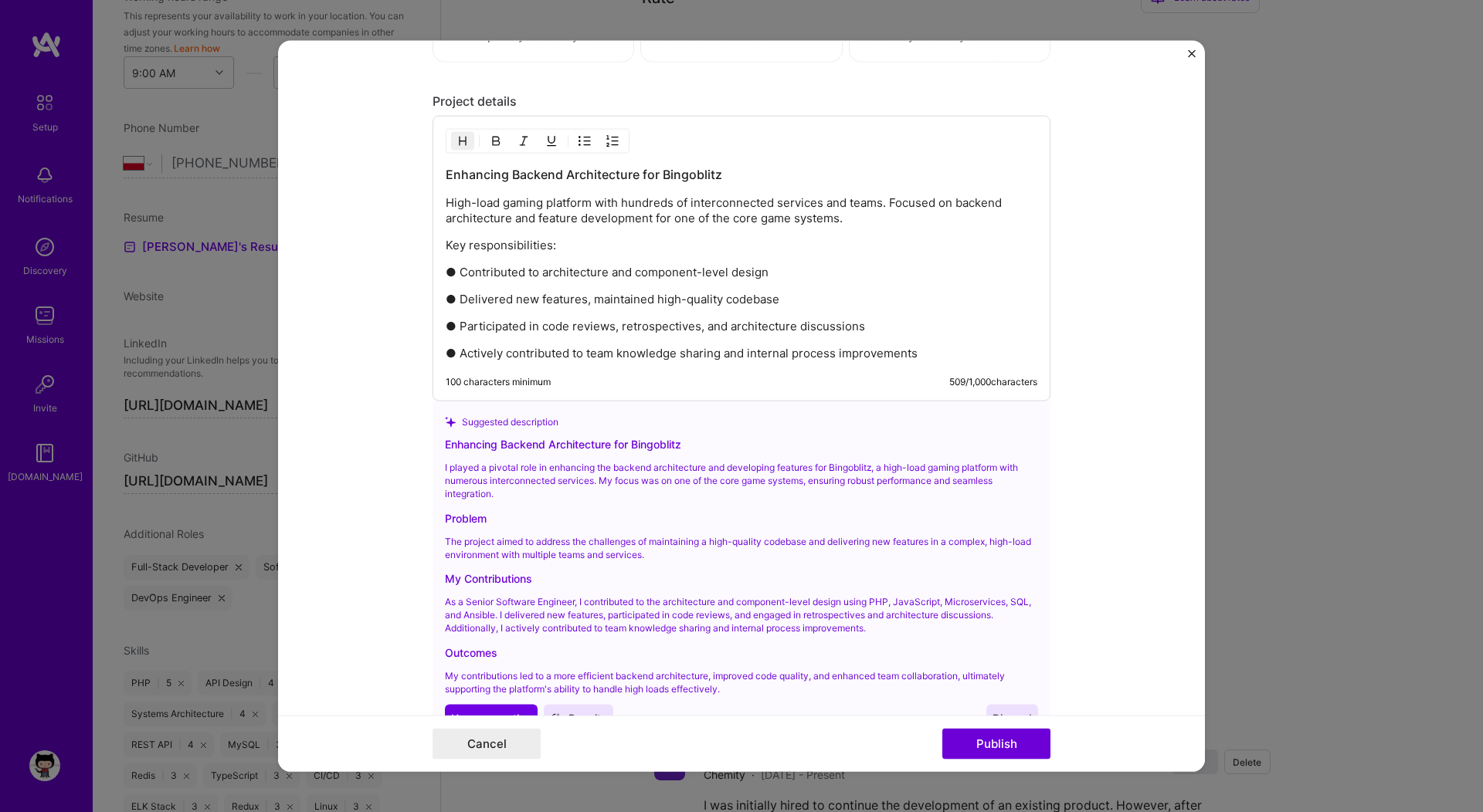
scroll to position [1432, 0]
drag, startPoint x: 652, startPoint y: 176, endPoint x: 433, endPoint y: 181, distance: 219.1
click at [433, 180] on div "Enhancing Backend Architecture for Bingoblitz High-load gaming platform with hu…" at bounding box center [742, 262] width 618 height 285
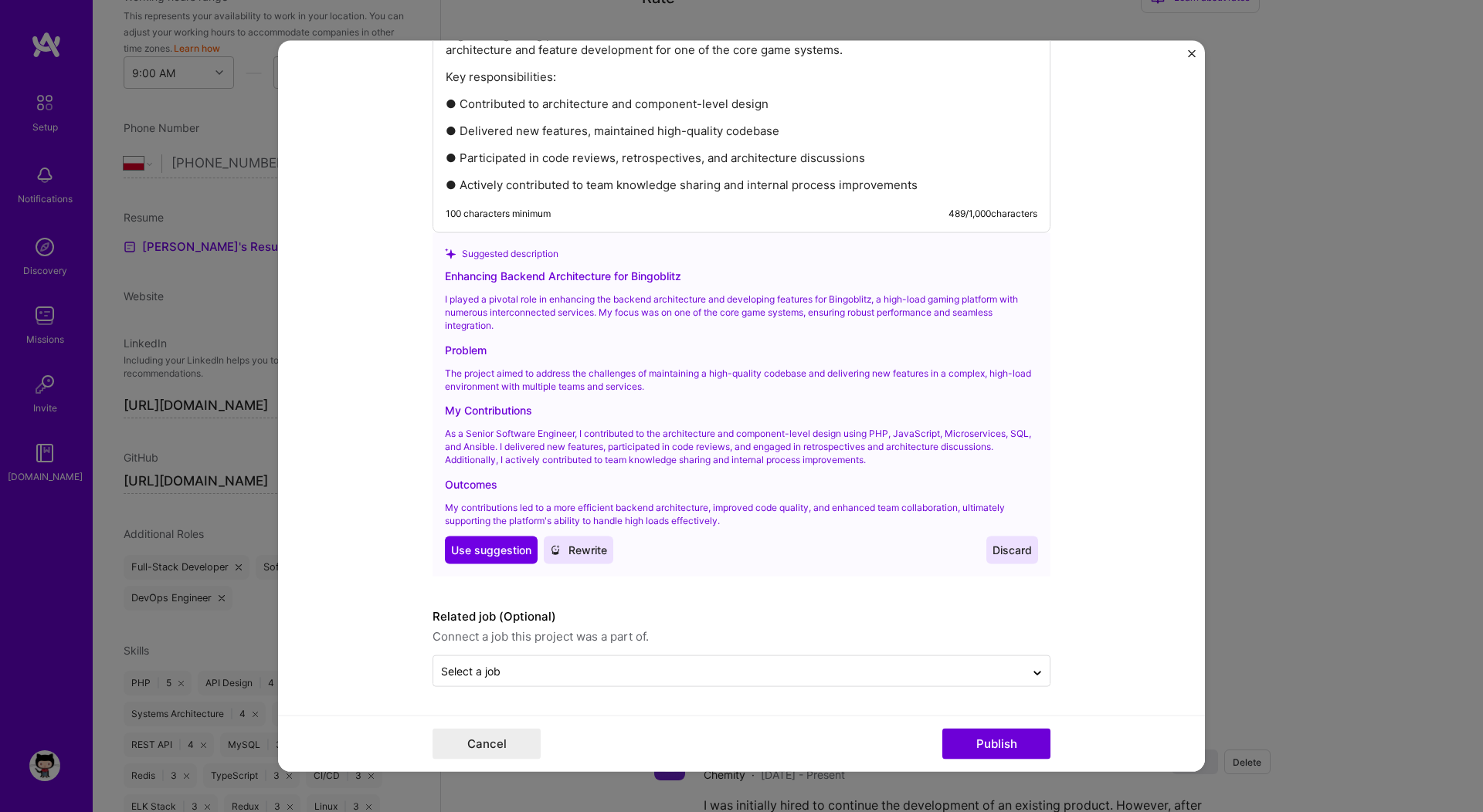
click at [996, 549] on span "Discard" at bounding box center [1012, 551] width 40 height 16
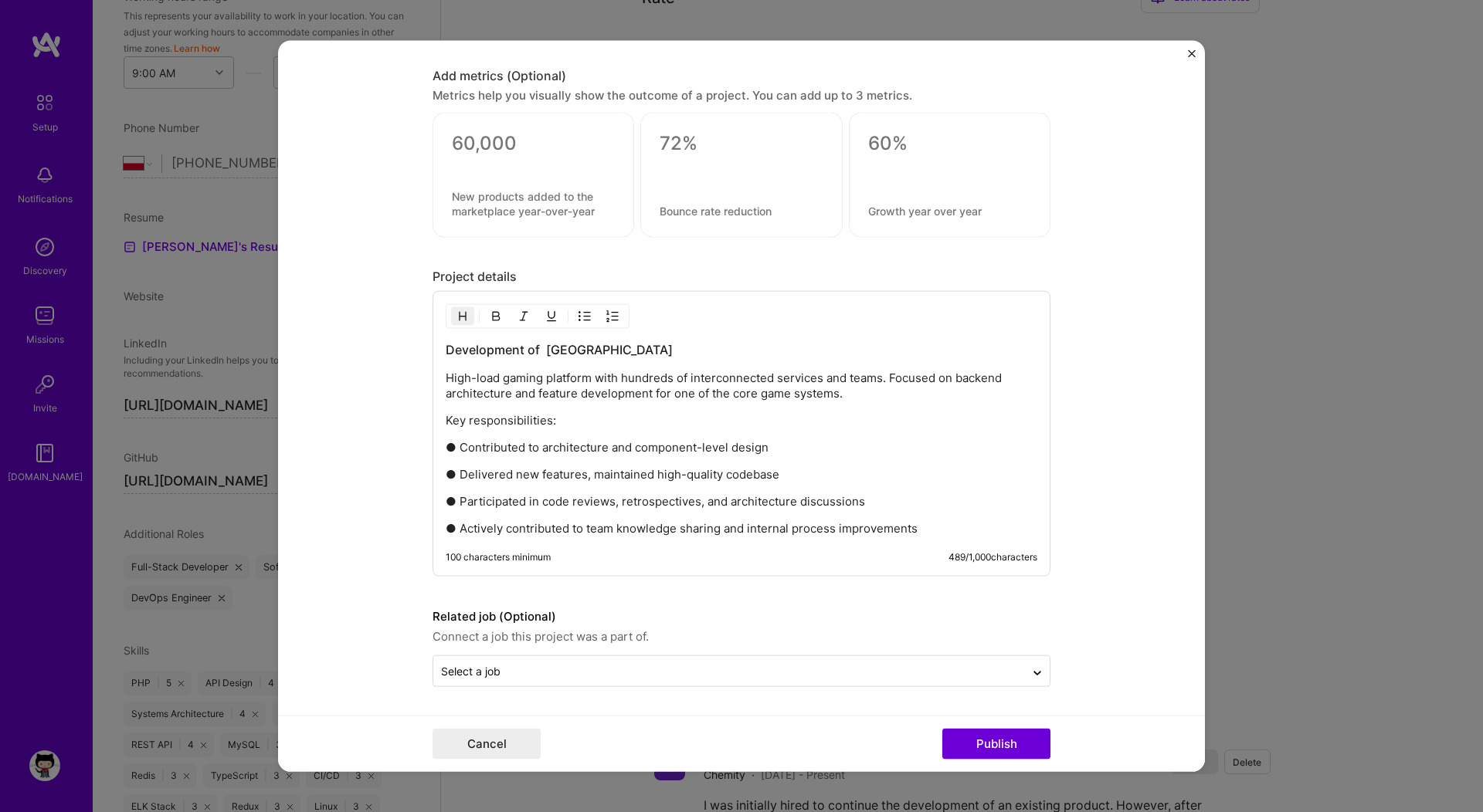
click at [664, 490] on div "Development of Bingoblitz High-load gaming platform with hundreds of interconne…" at bounding box center [742, 438] width 592 height 195
click at [933, 536] on p "●​ Actively contributed to team knowledge sharing and internal process improvem…" at bounding box center [742, 529] width 592 height 16
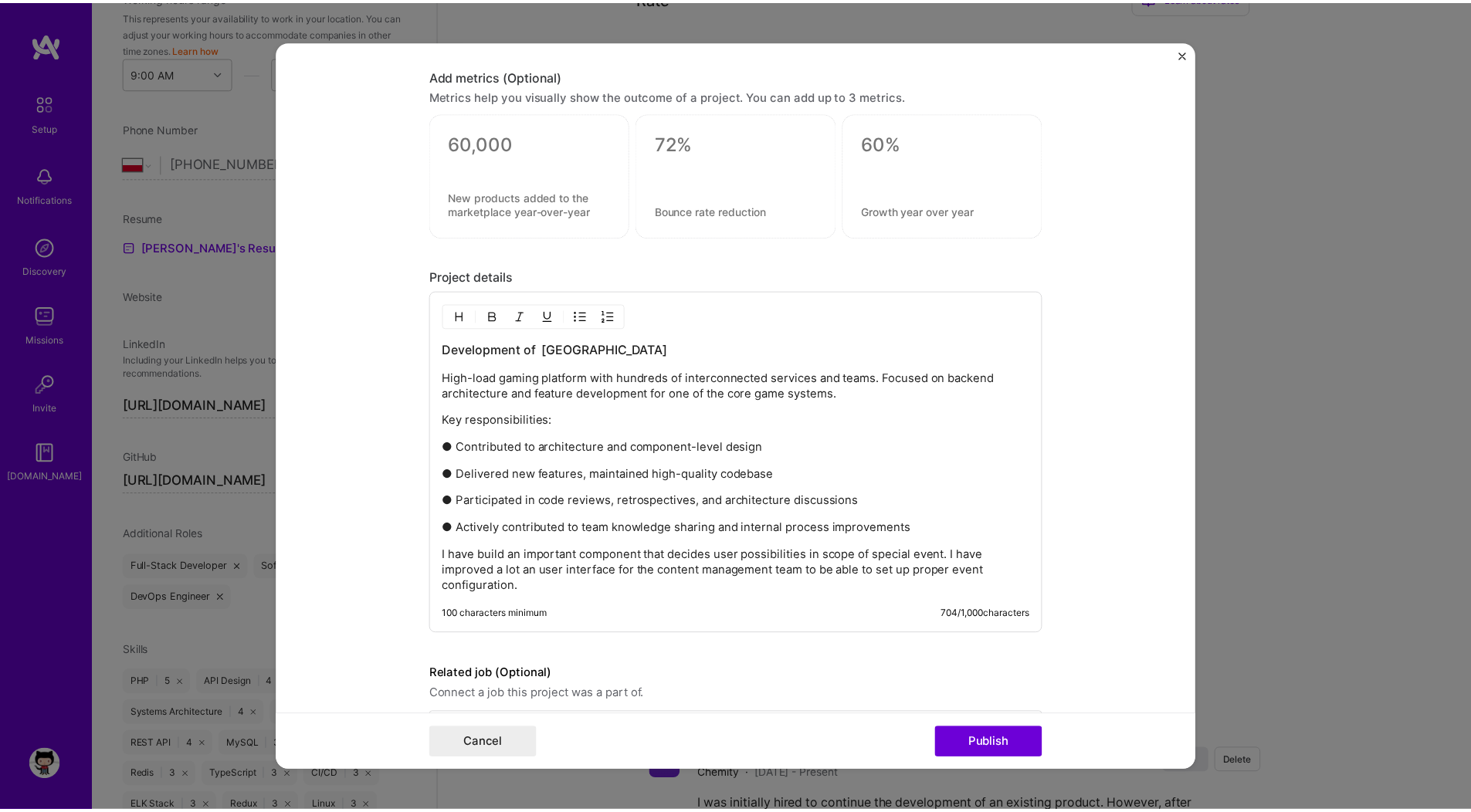
scroll to position [1317, 0]
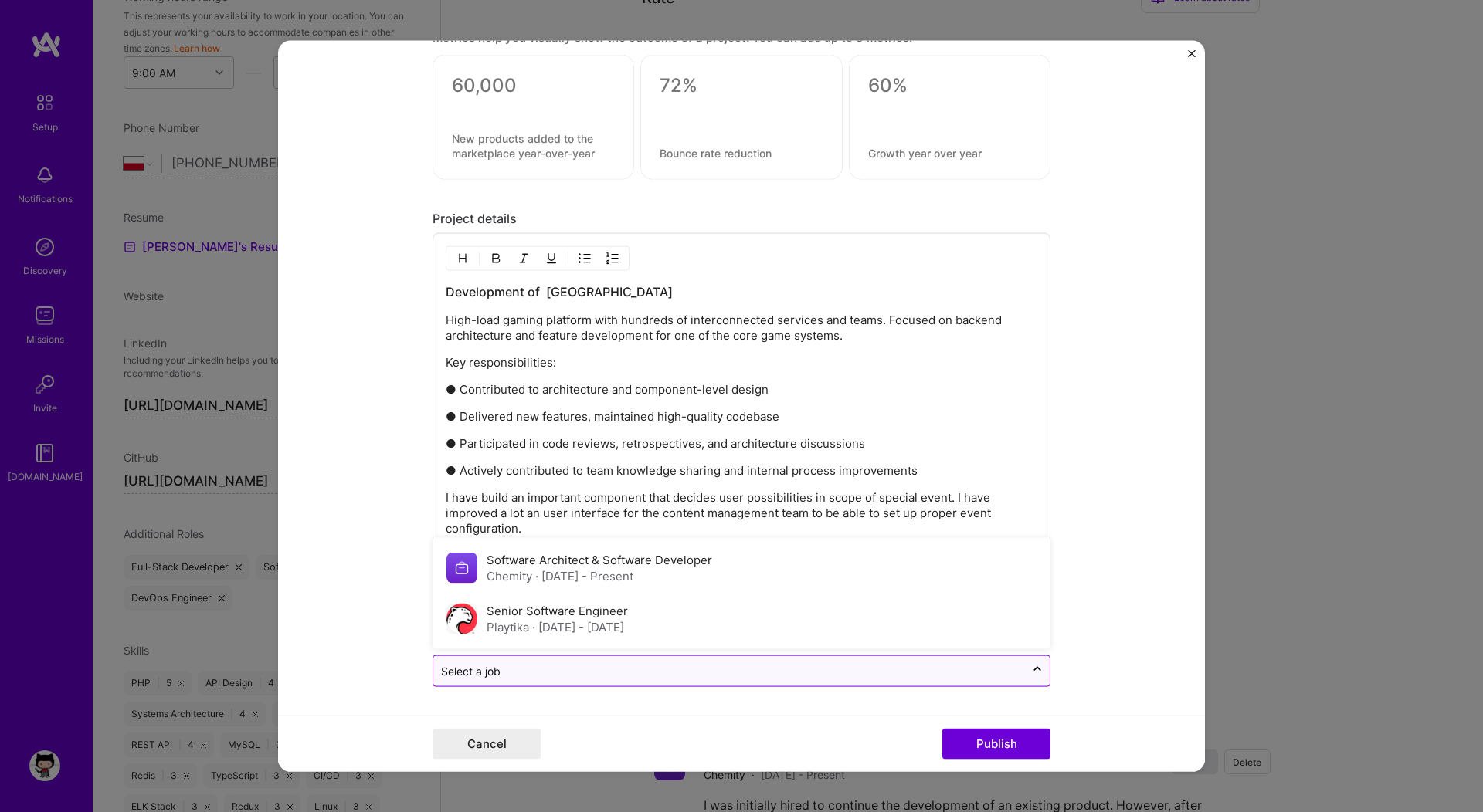
click at [922, 676] on input "text" at bounding box center [729, 671] width 577 height 16
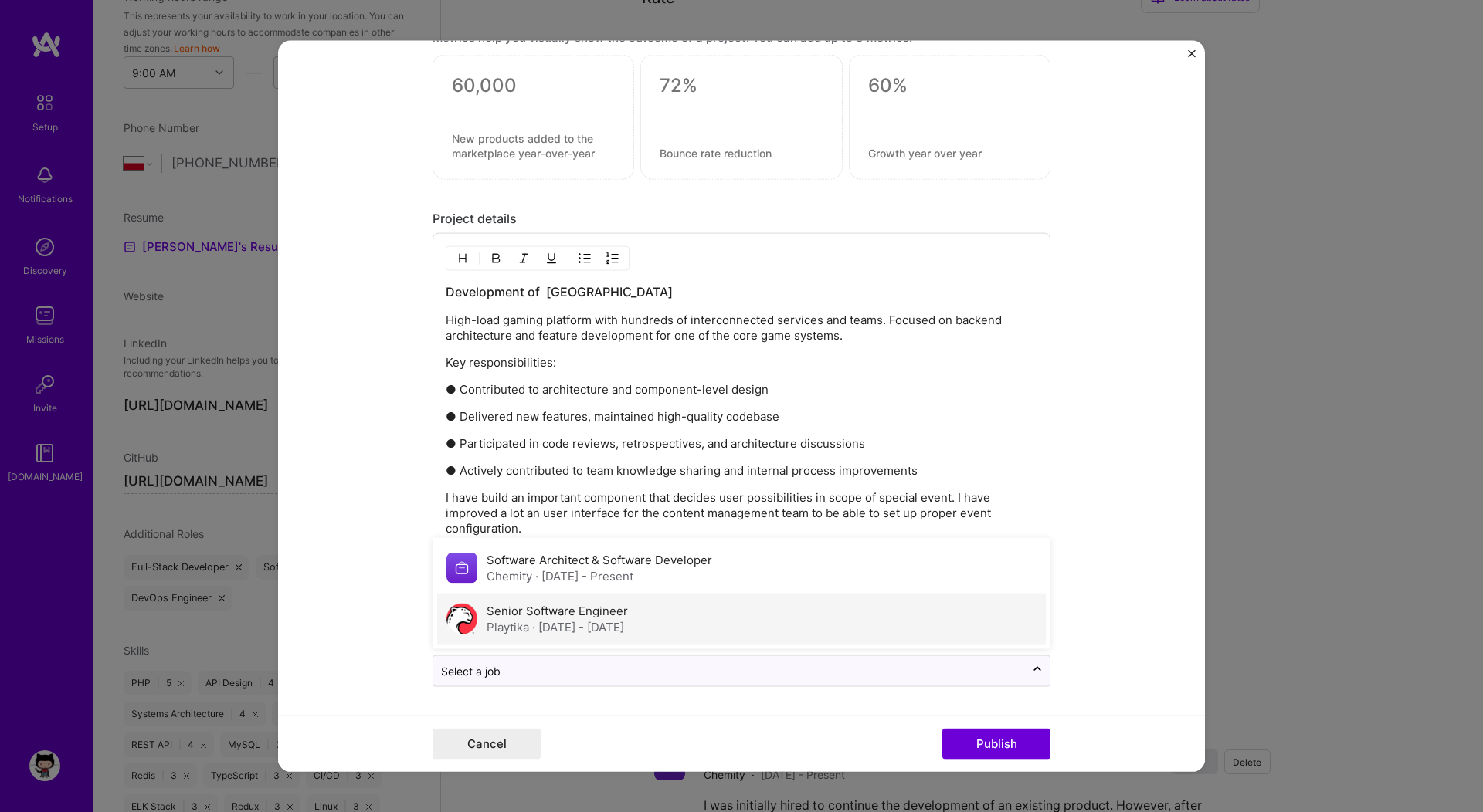
click at [547, 618] on label "Senior Software Engineer" at bounding box center [557, 610] width 142 height 15
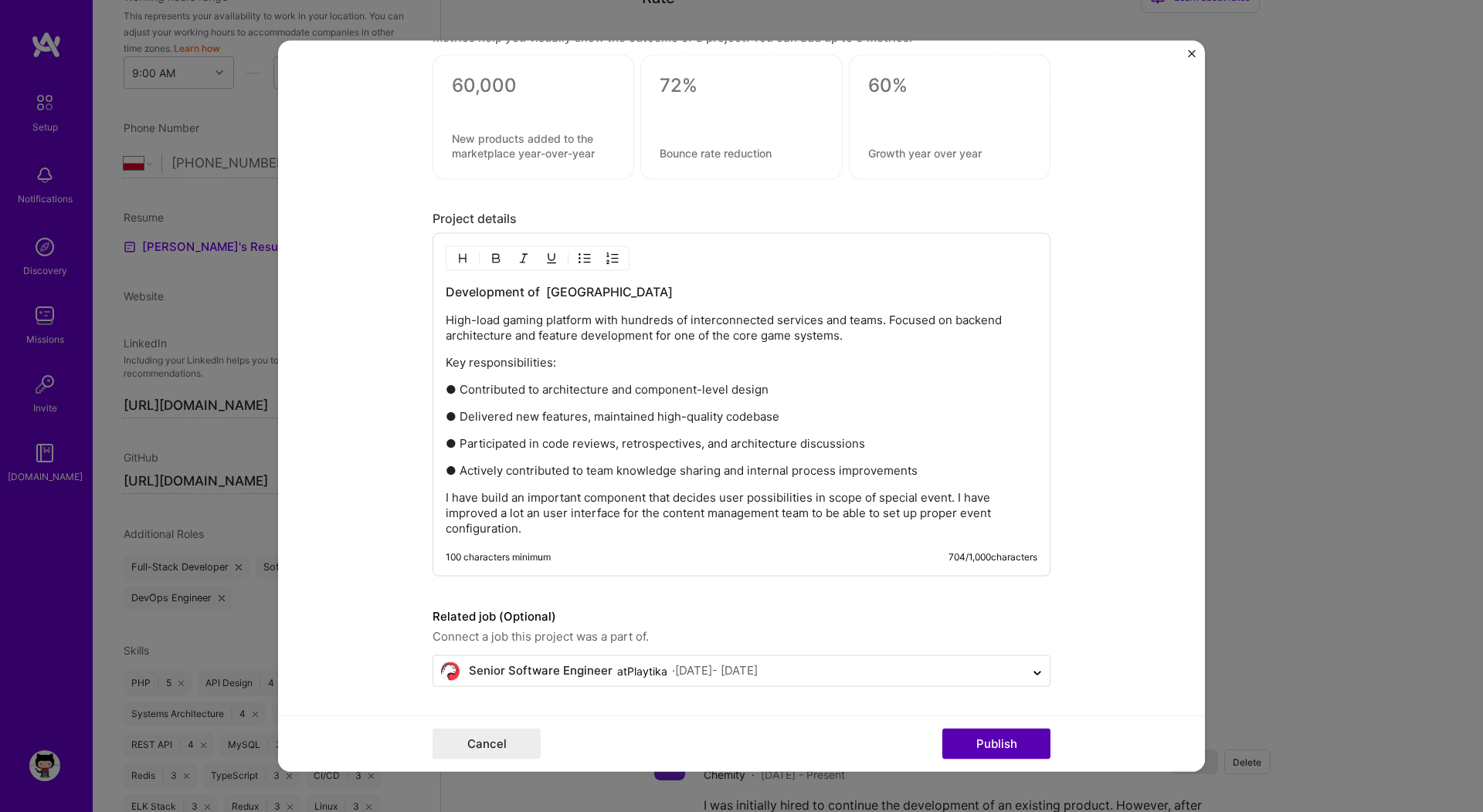
click at [979, 746] on button "Publish" at bounding box center [996, 744] width 108 height 31
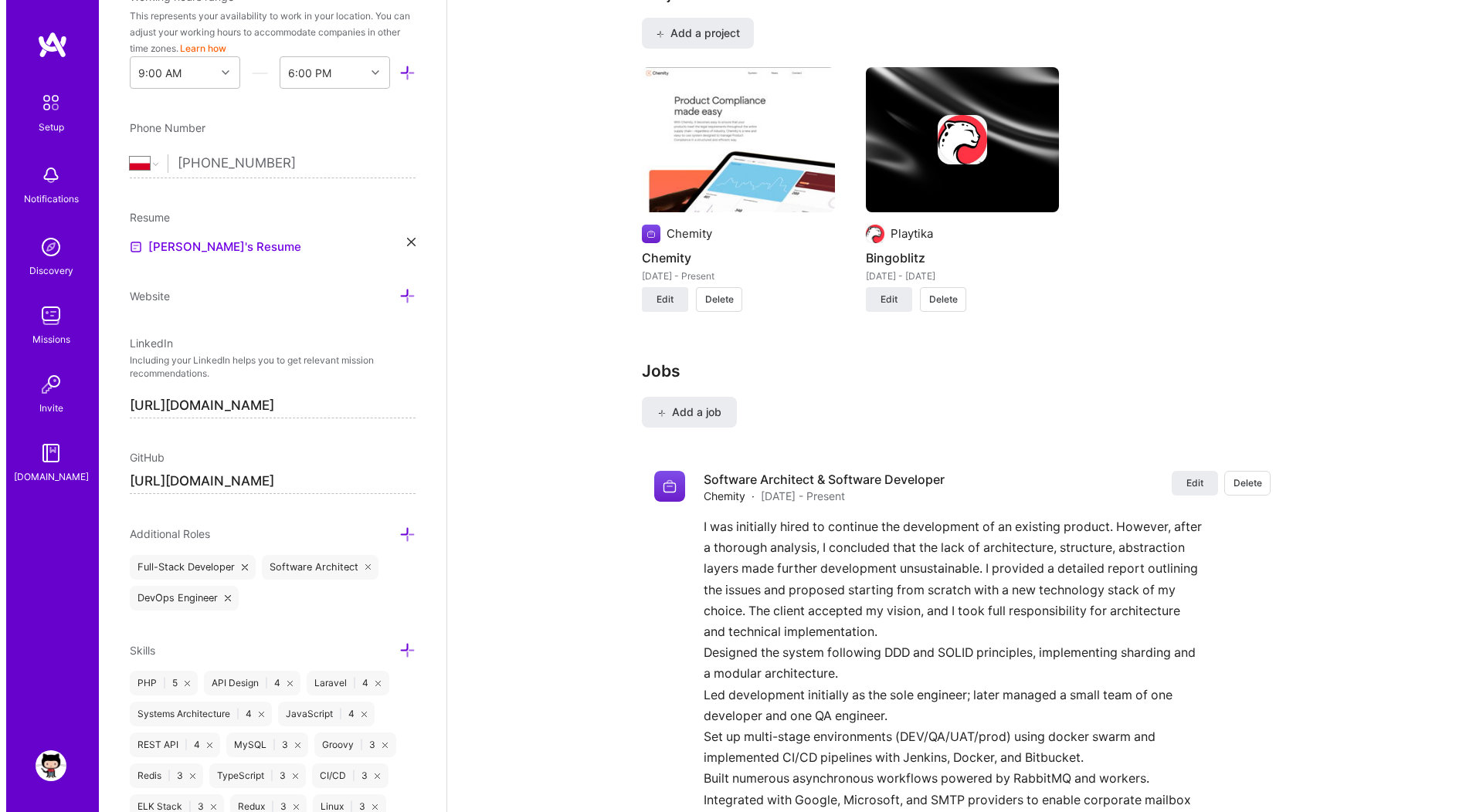
scroll to position [1235, 0]
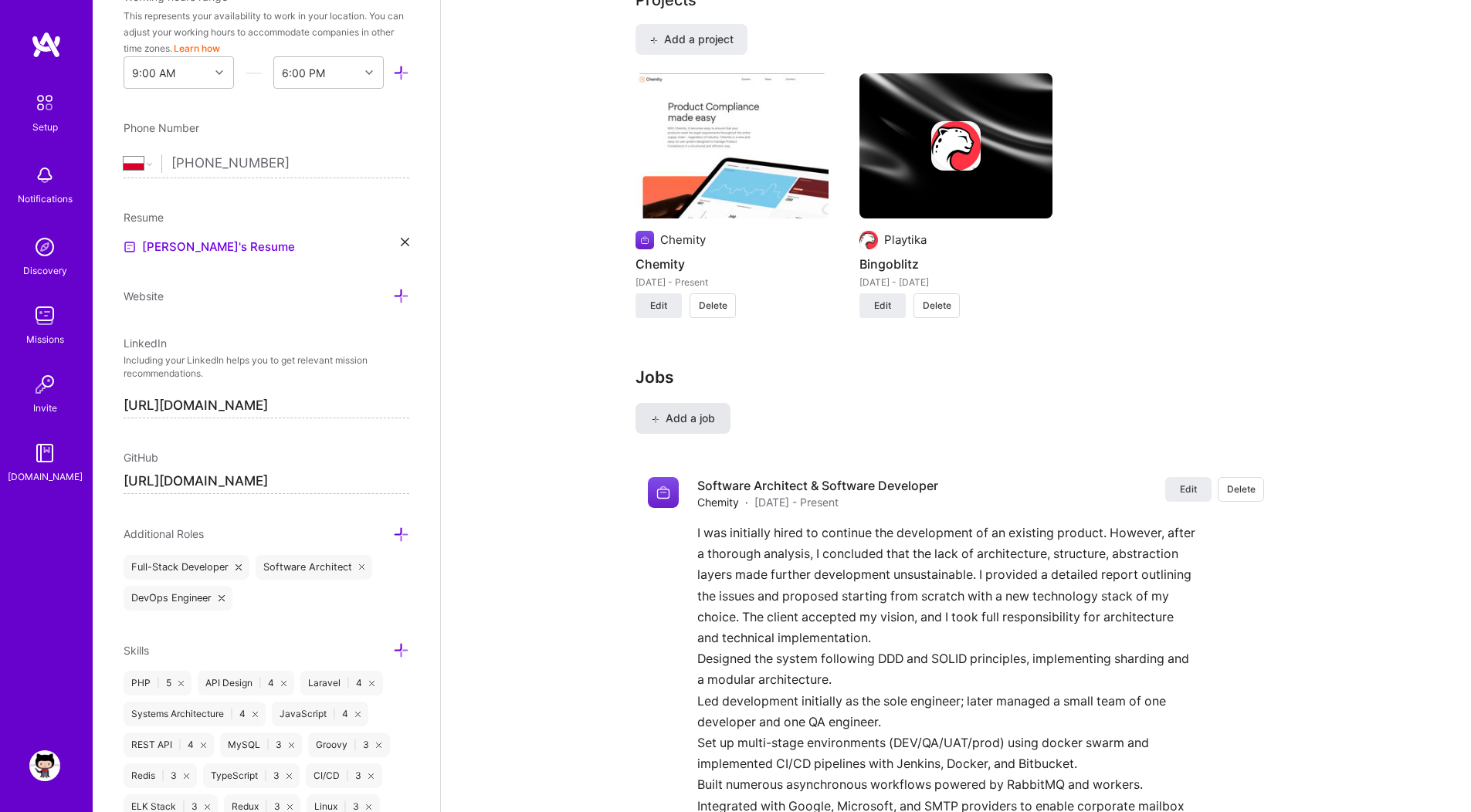
click at [674, 403] on button "Add a job" at bounding box center [683, 418] width 95 height 31
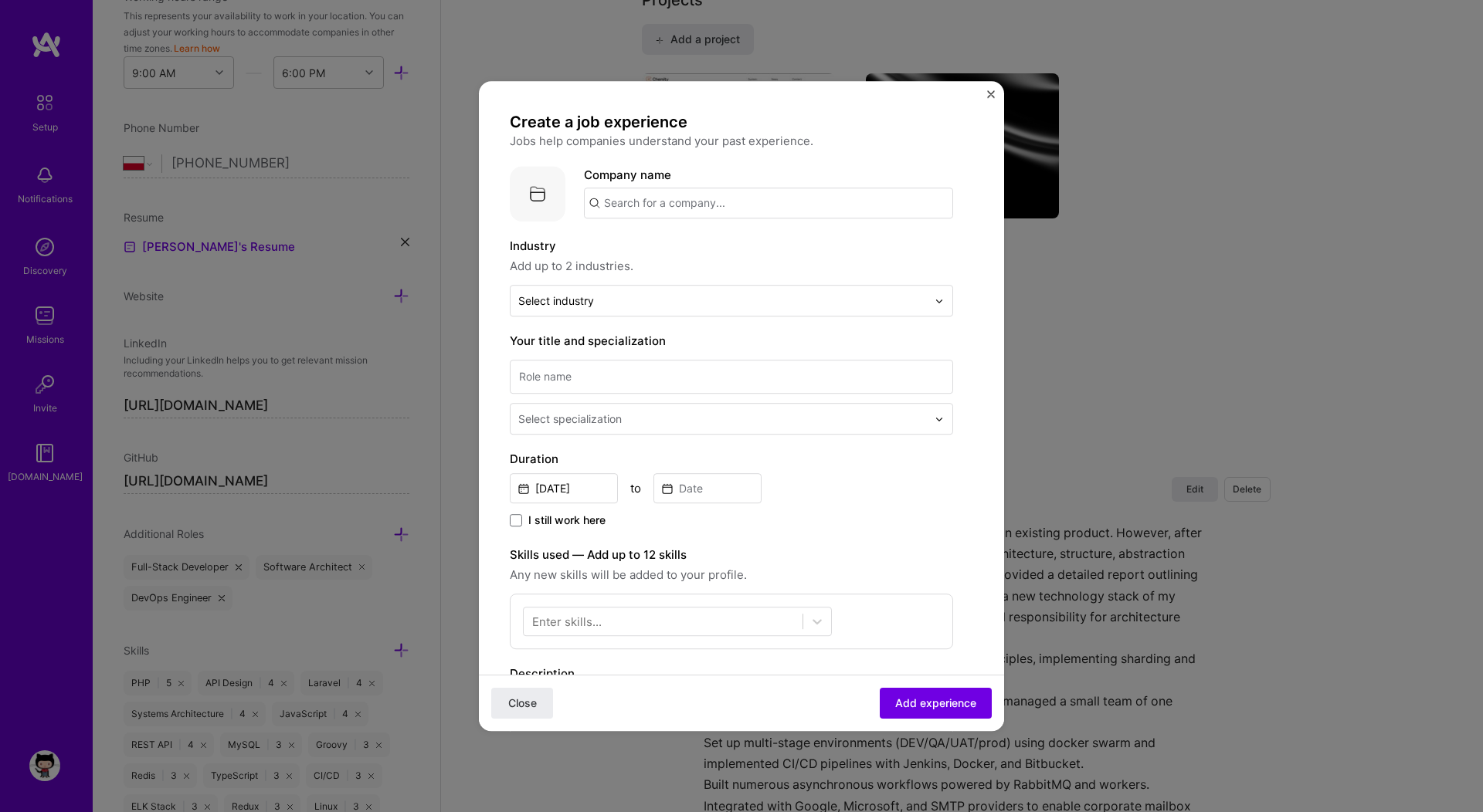
click at [610, 211] on input "text" at bounding box center [769, 203] width 369 height 31
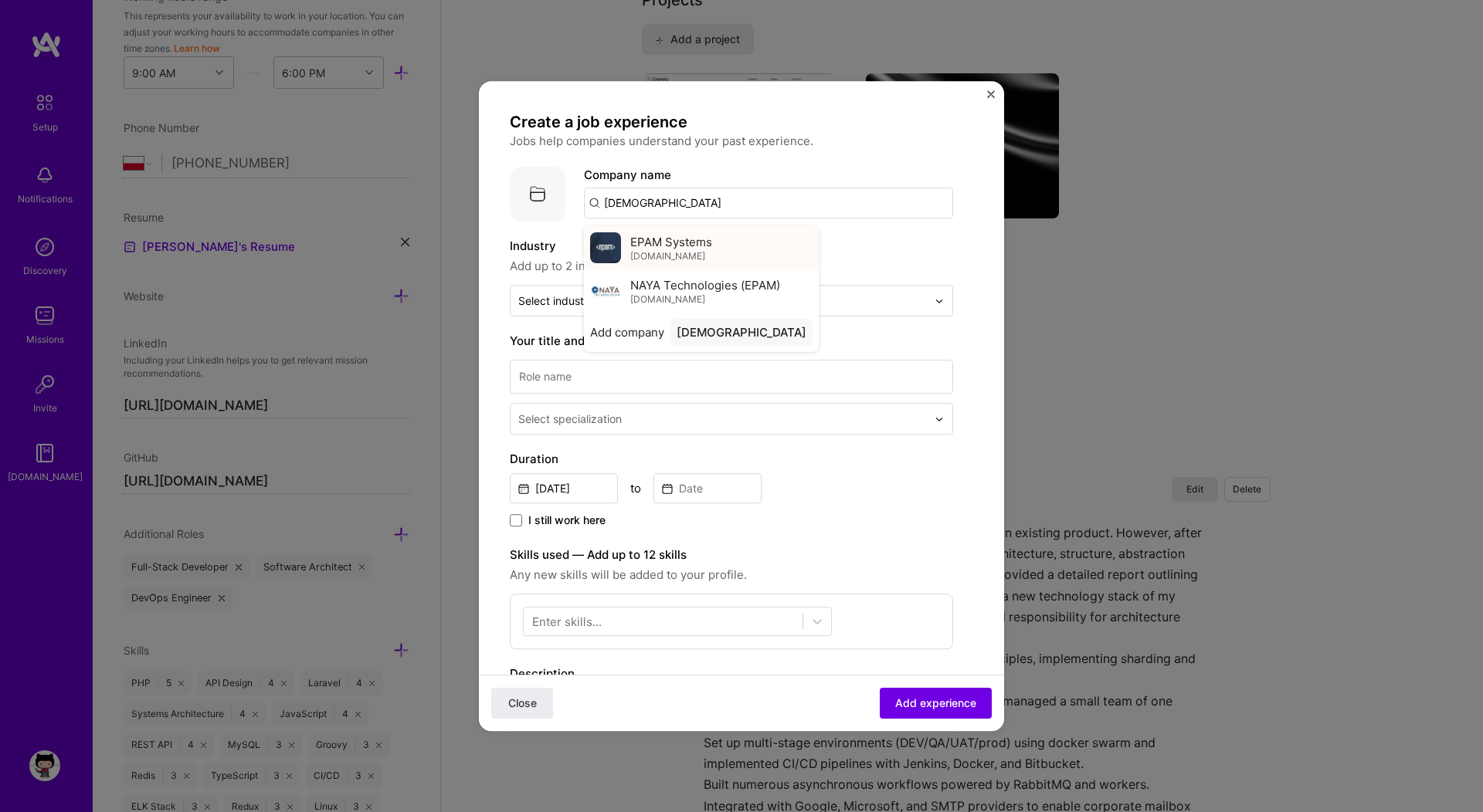
click at [677, 243] on span "EPAM Systems" at bounding box center [671, 242] width 82 height 16
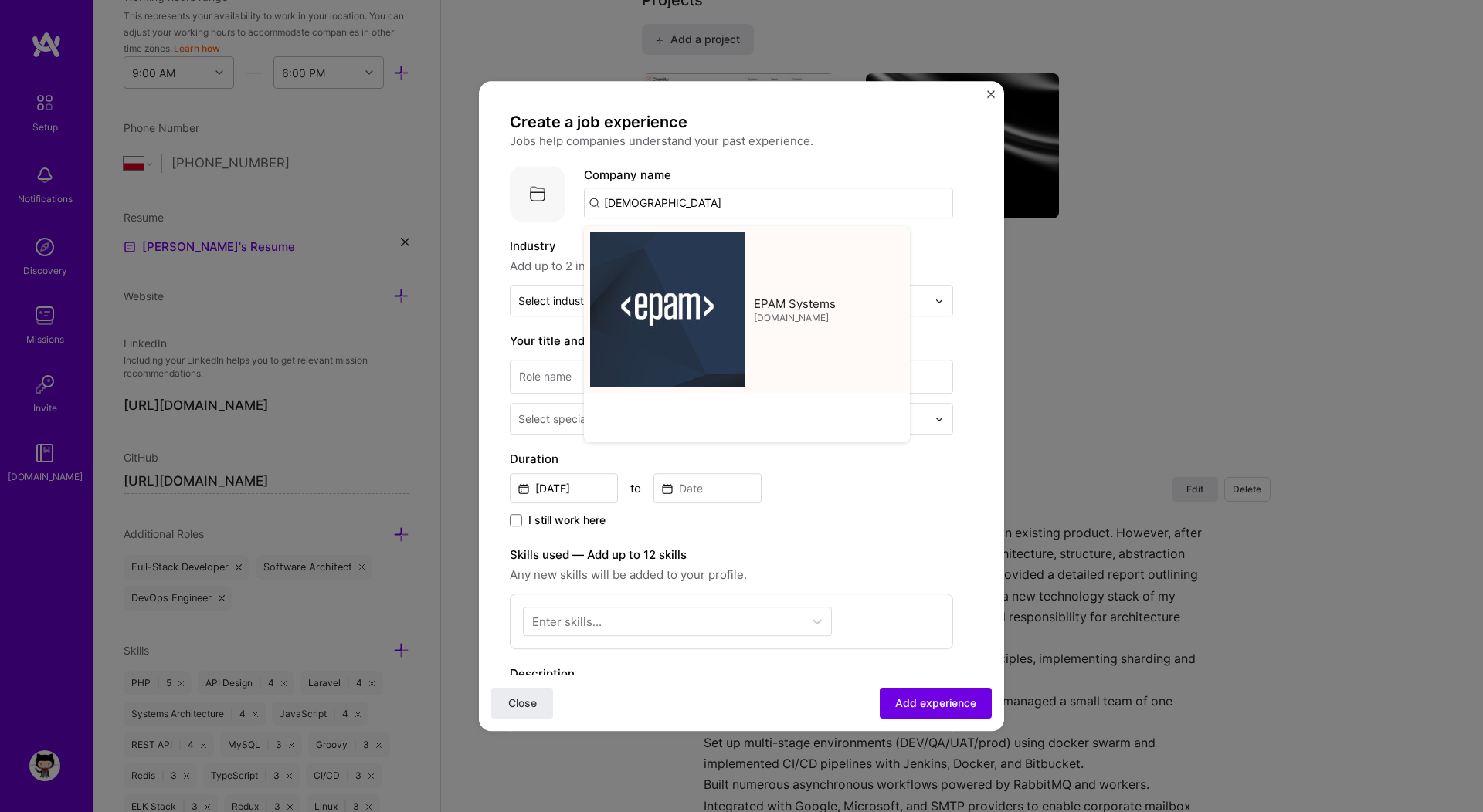
type input "EPAM Systems"
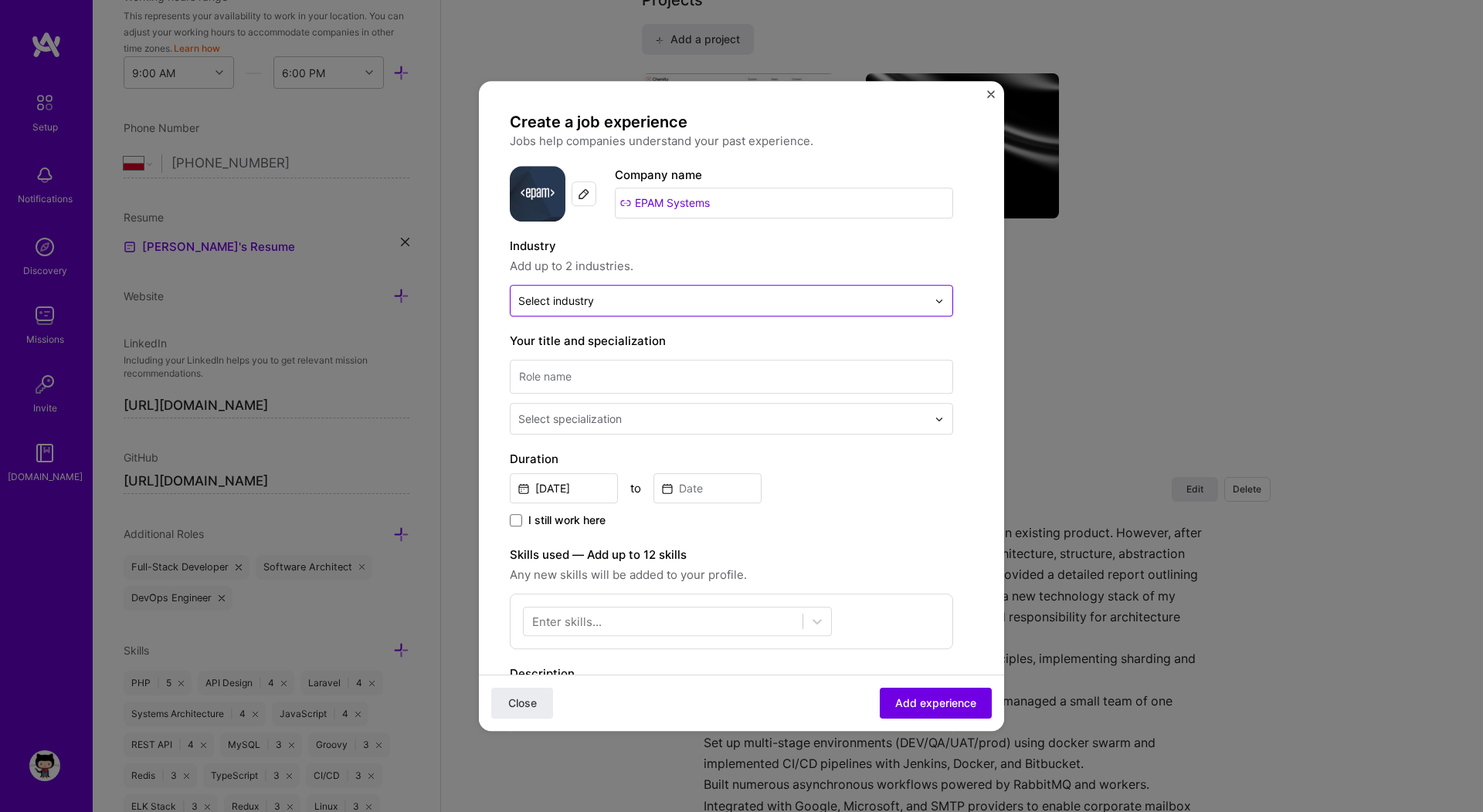
click at [598, 304] on input "text" at bounding box center [722, 301] width 409 height 16
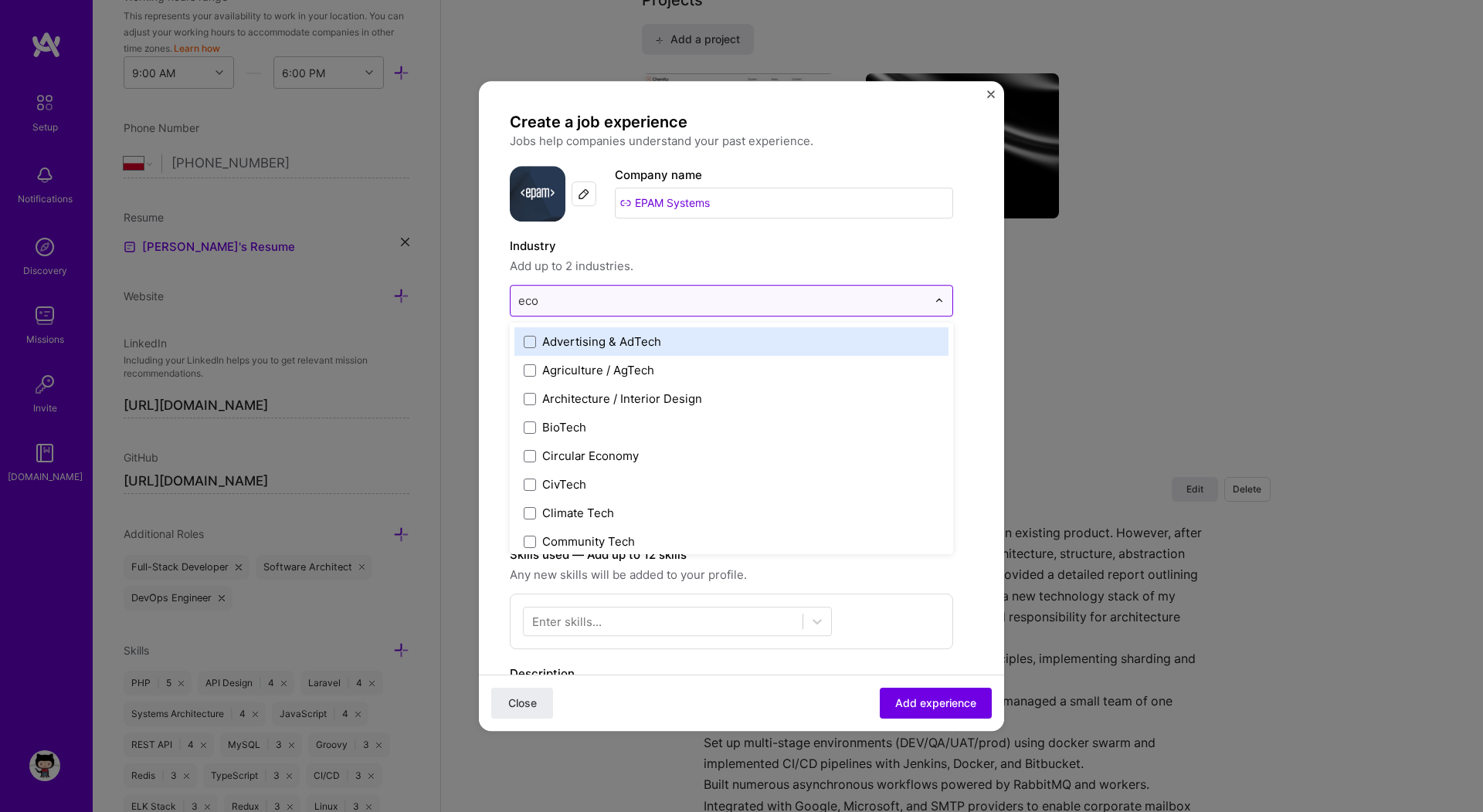
type input "ecom"
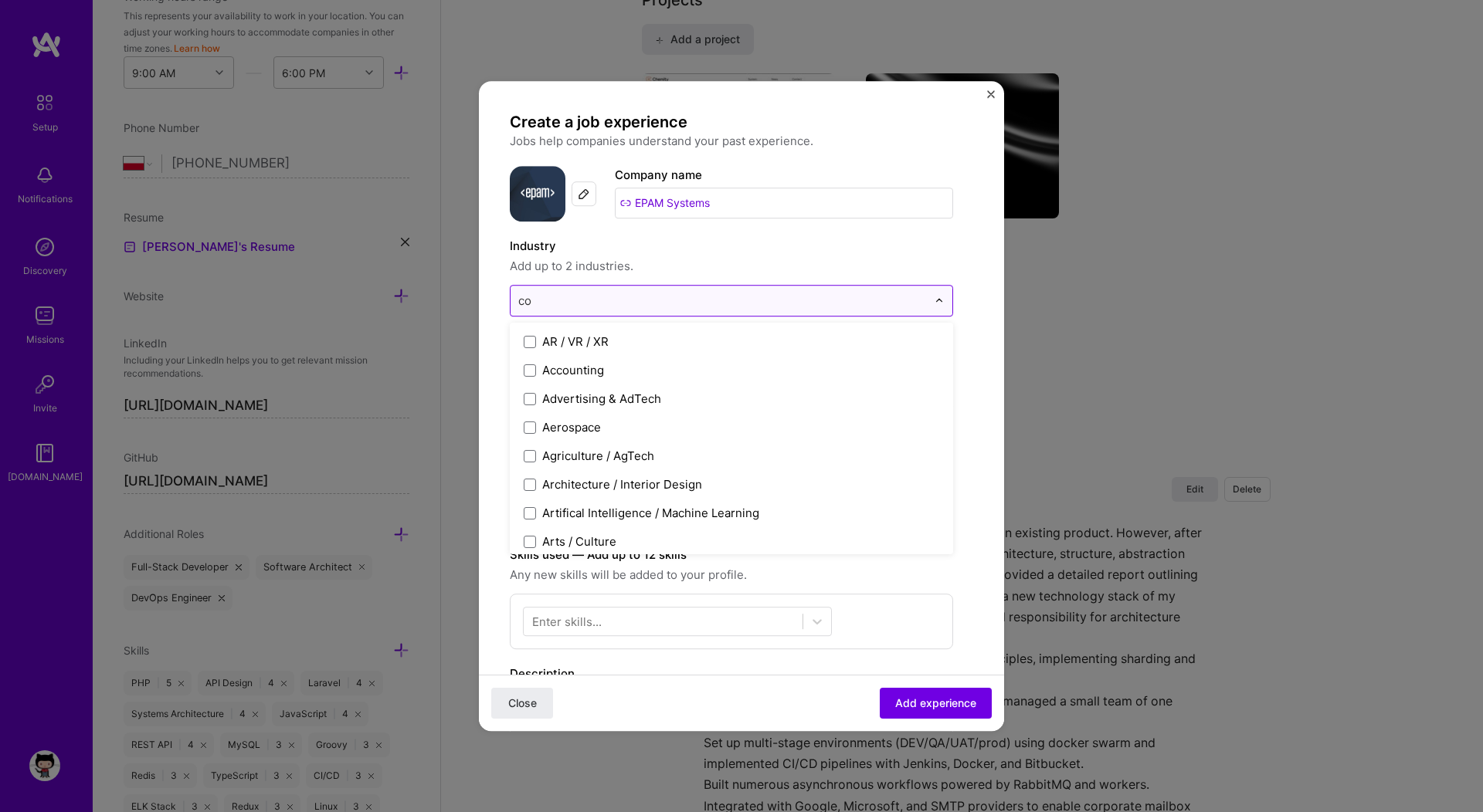
type input "com"
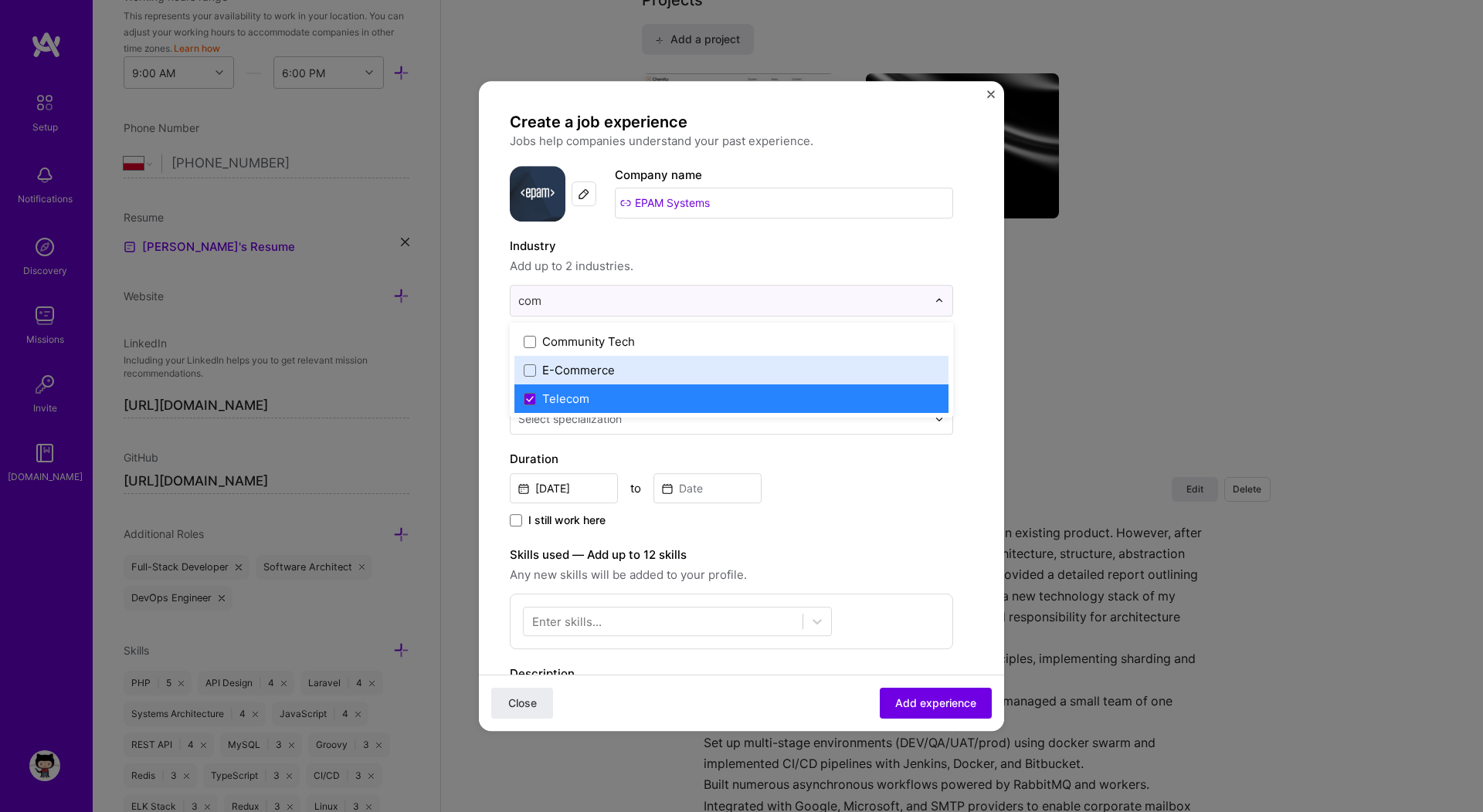
click at [544, 370] on div "E-Commerce" at bounding box center [578, 370] width 73 height 16
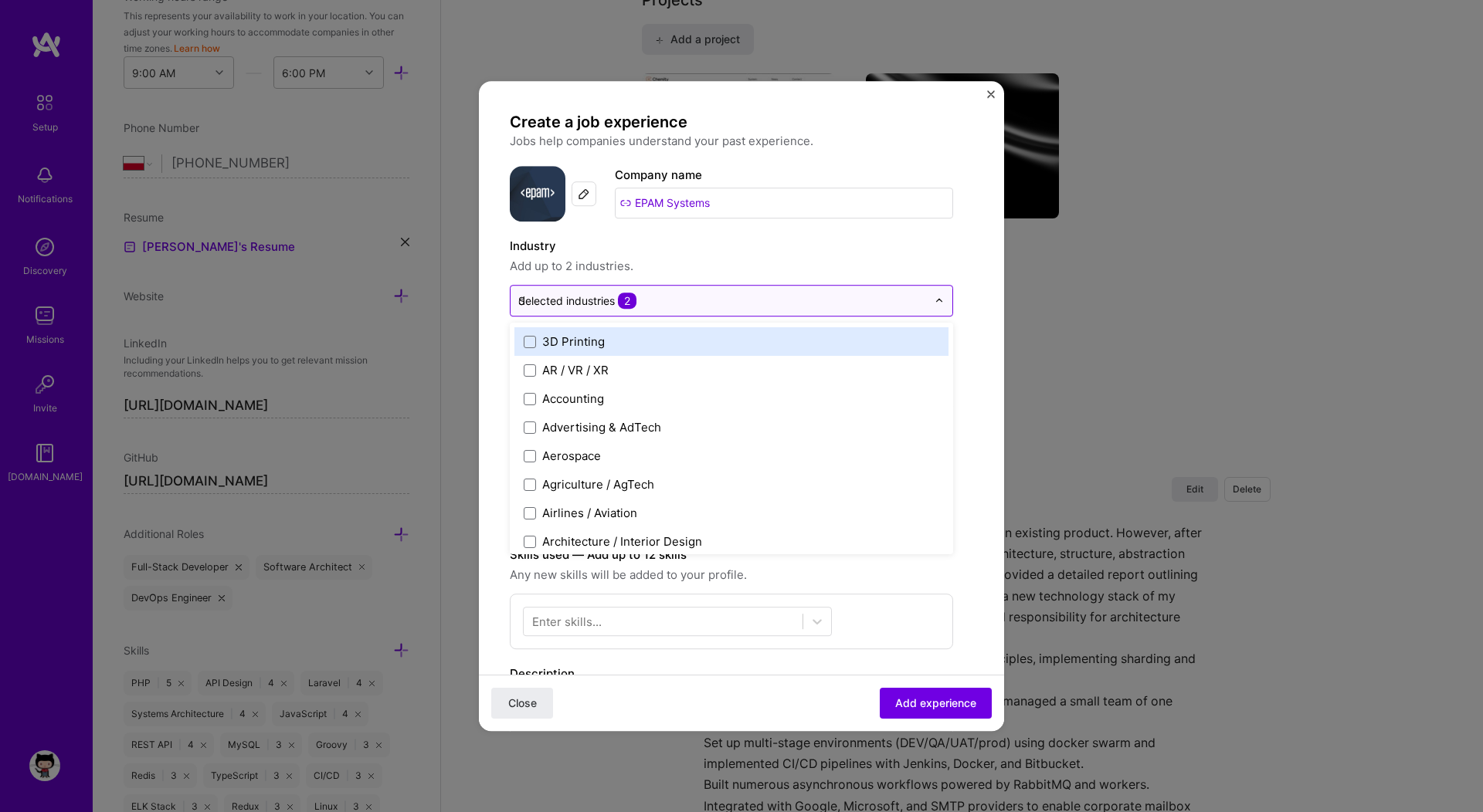
type input "de"
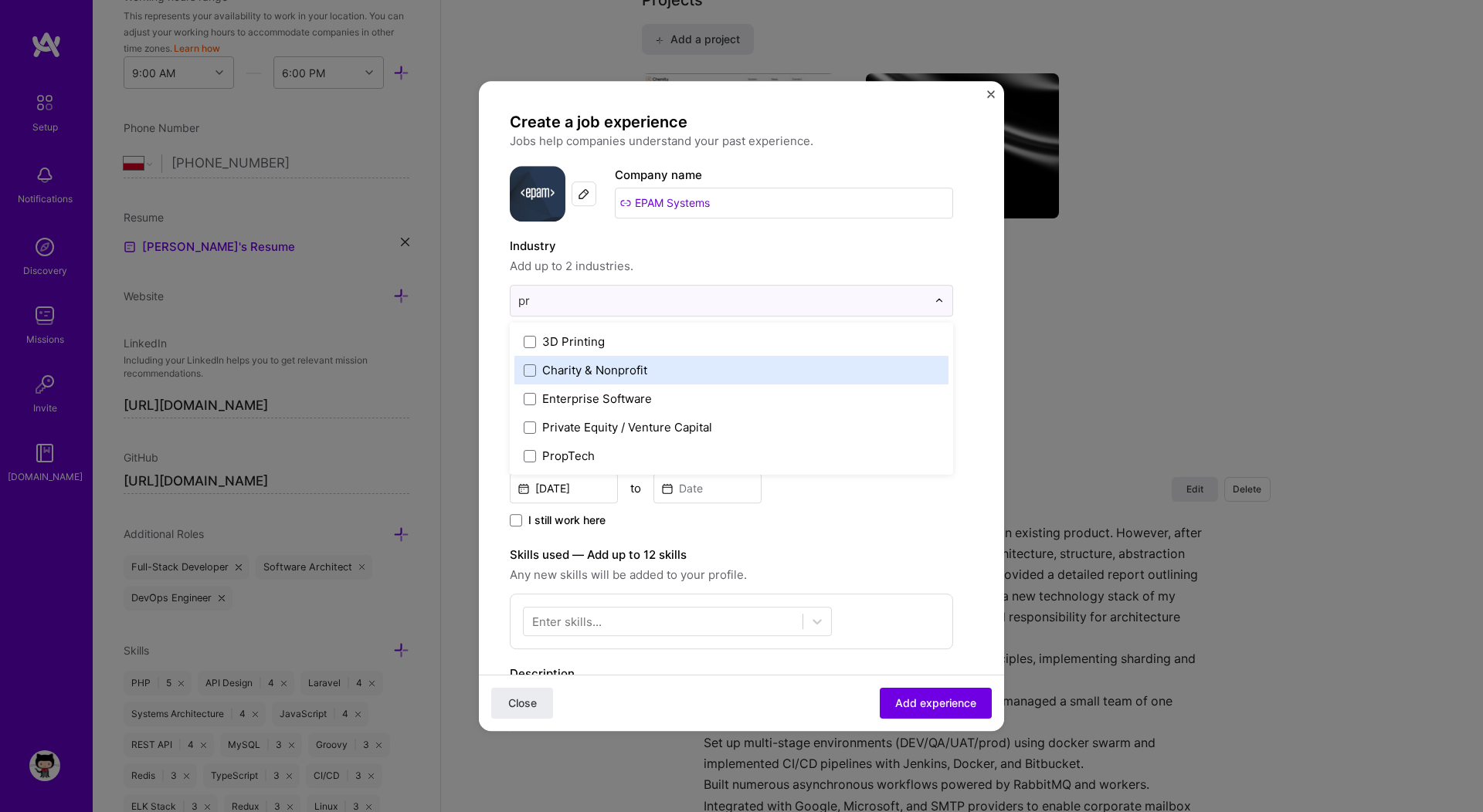
type input "p"
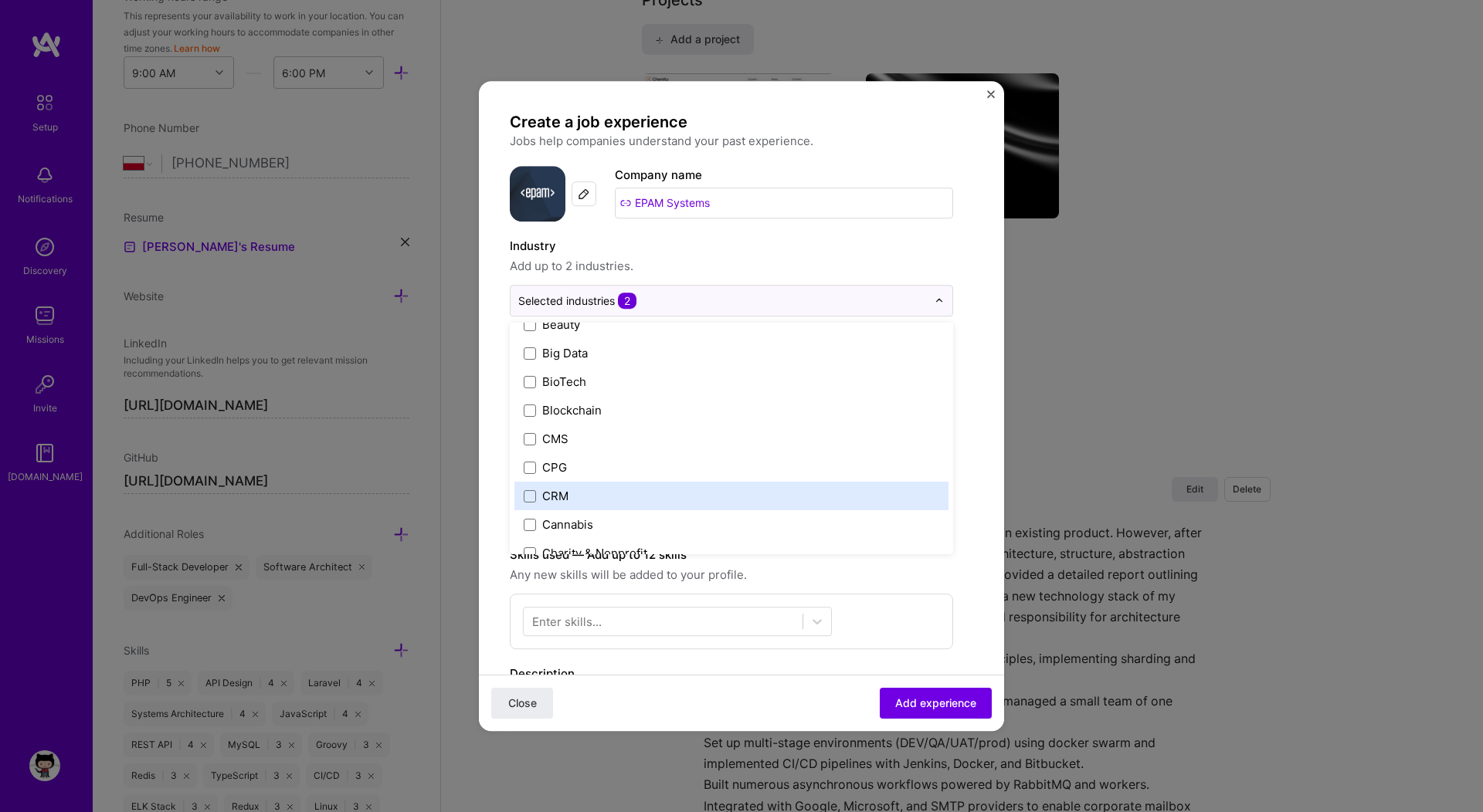
scroll to position [590, 0]
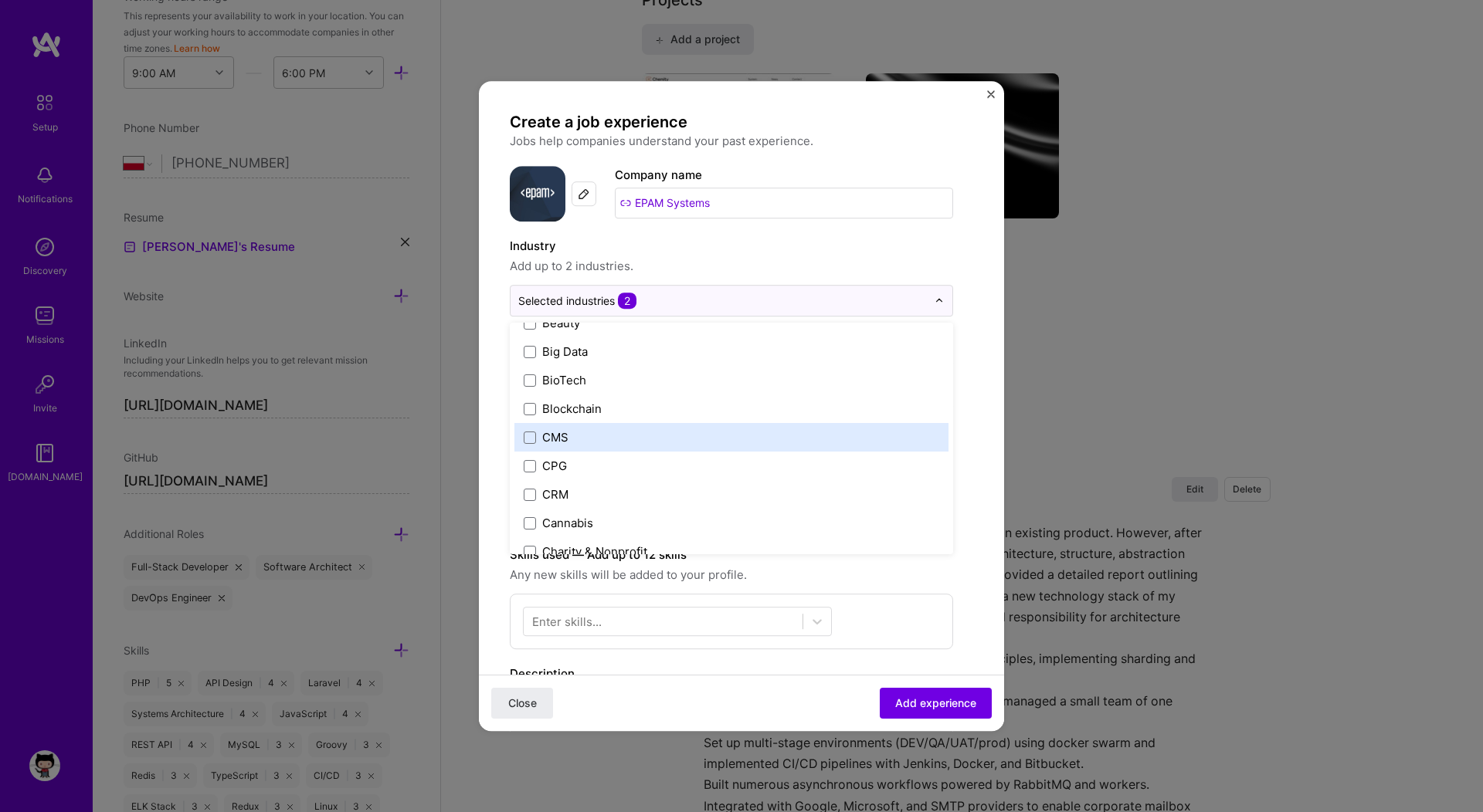
click at [544, 439] on div "CMS" at bounding box center [555, 438] width 26 height 16
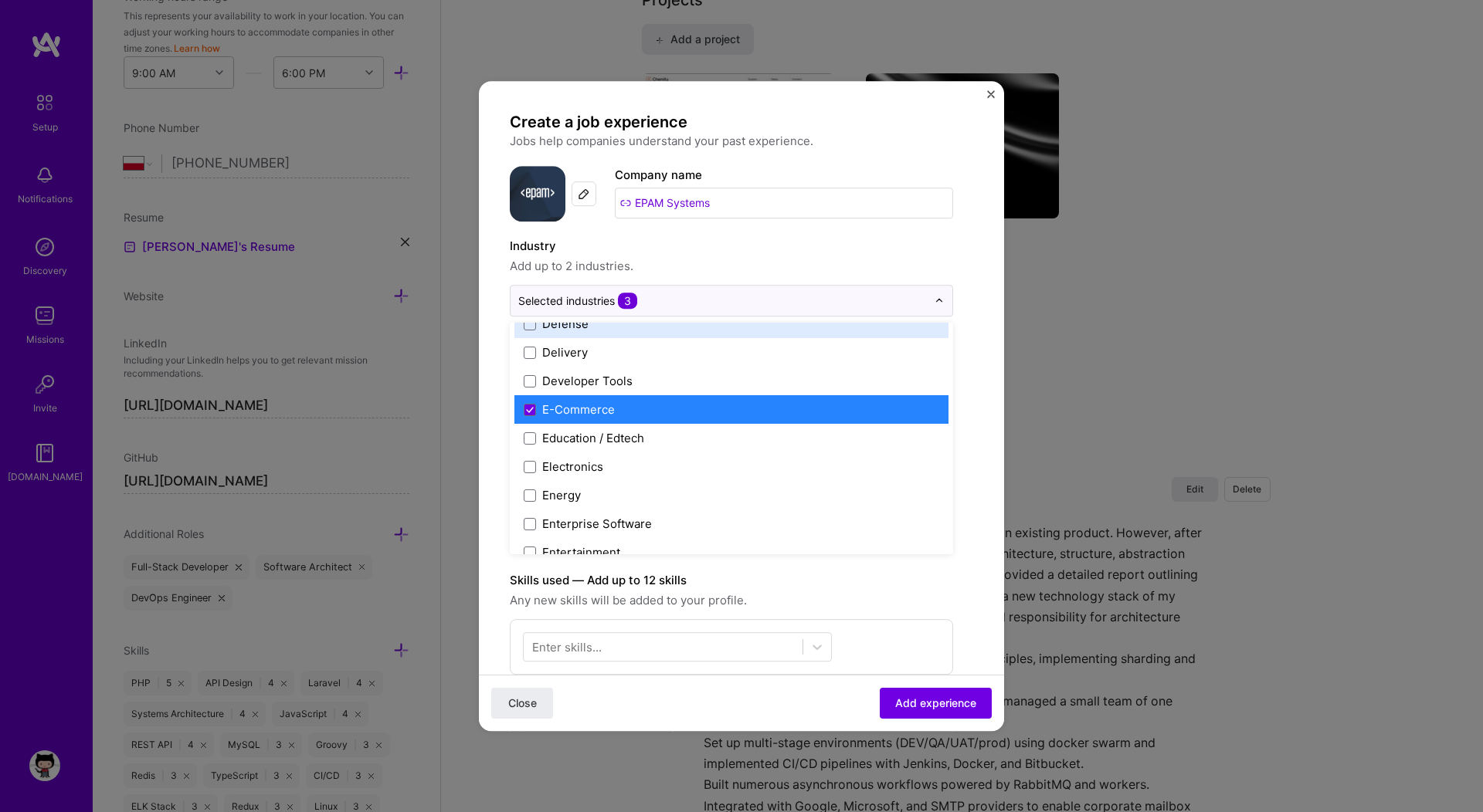
scroll to position [1307, 0]
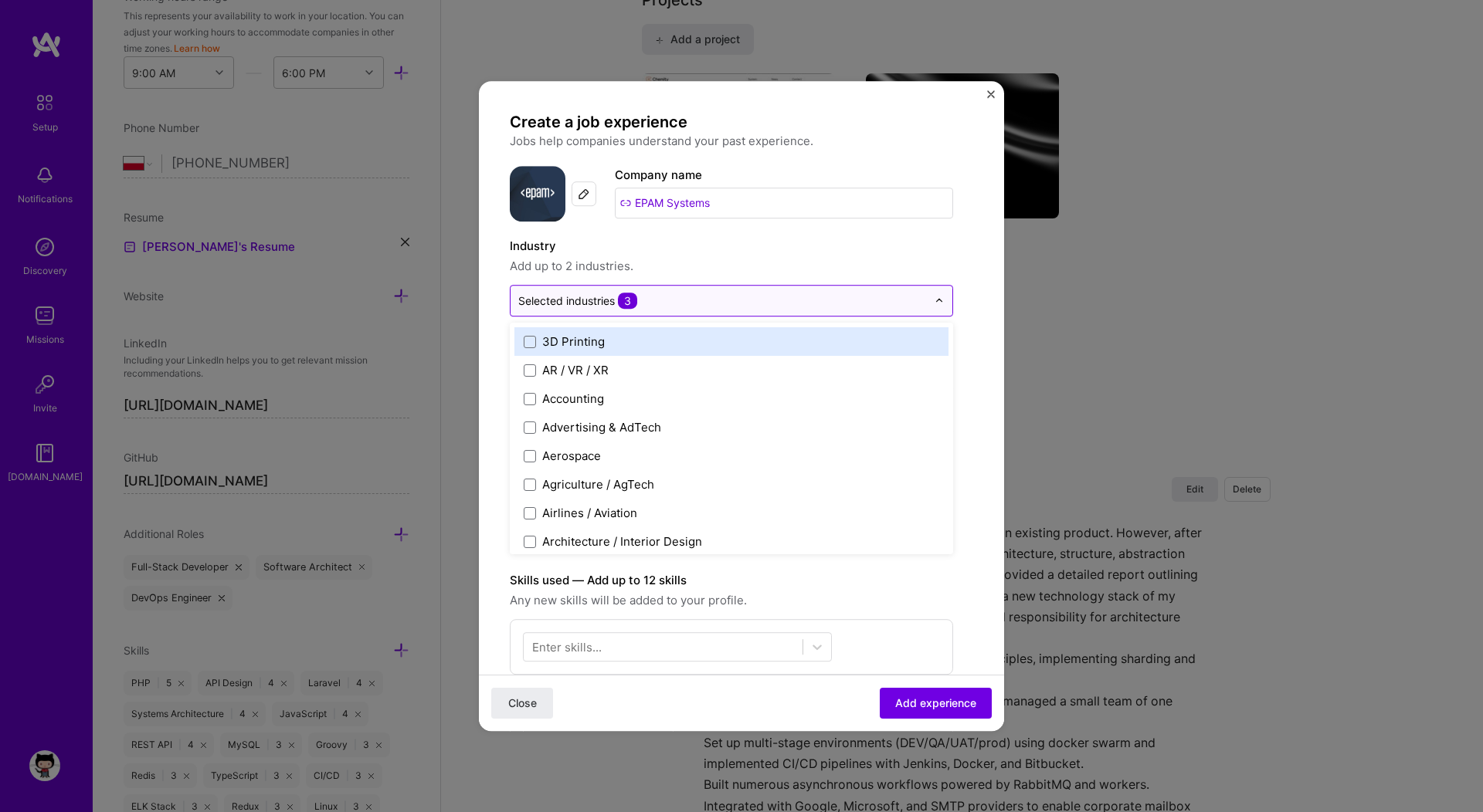
click at [698, 310] on div at bounding box center [722, 301] width 409 height 19
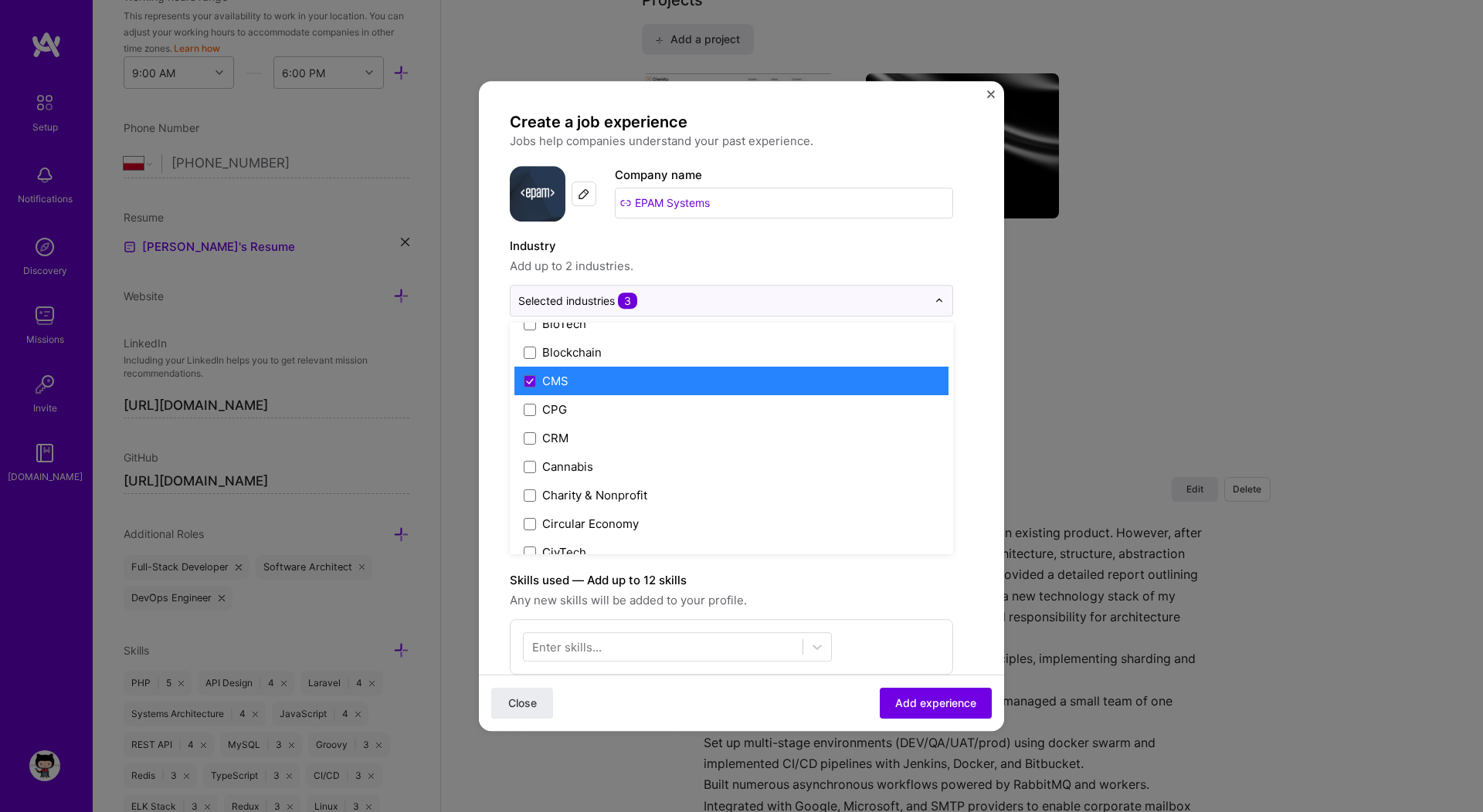
scroll to position [631, 0]
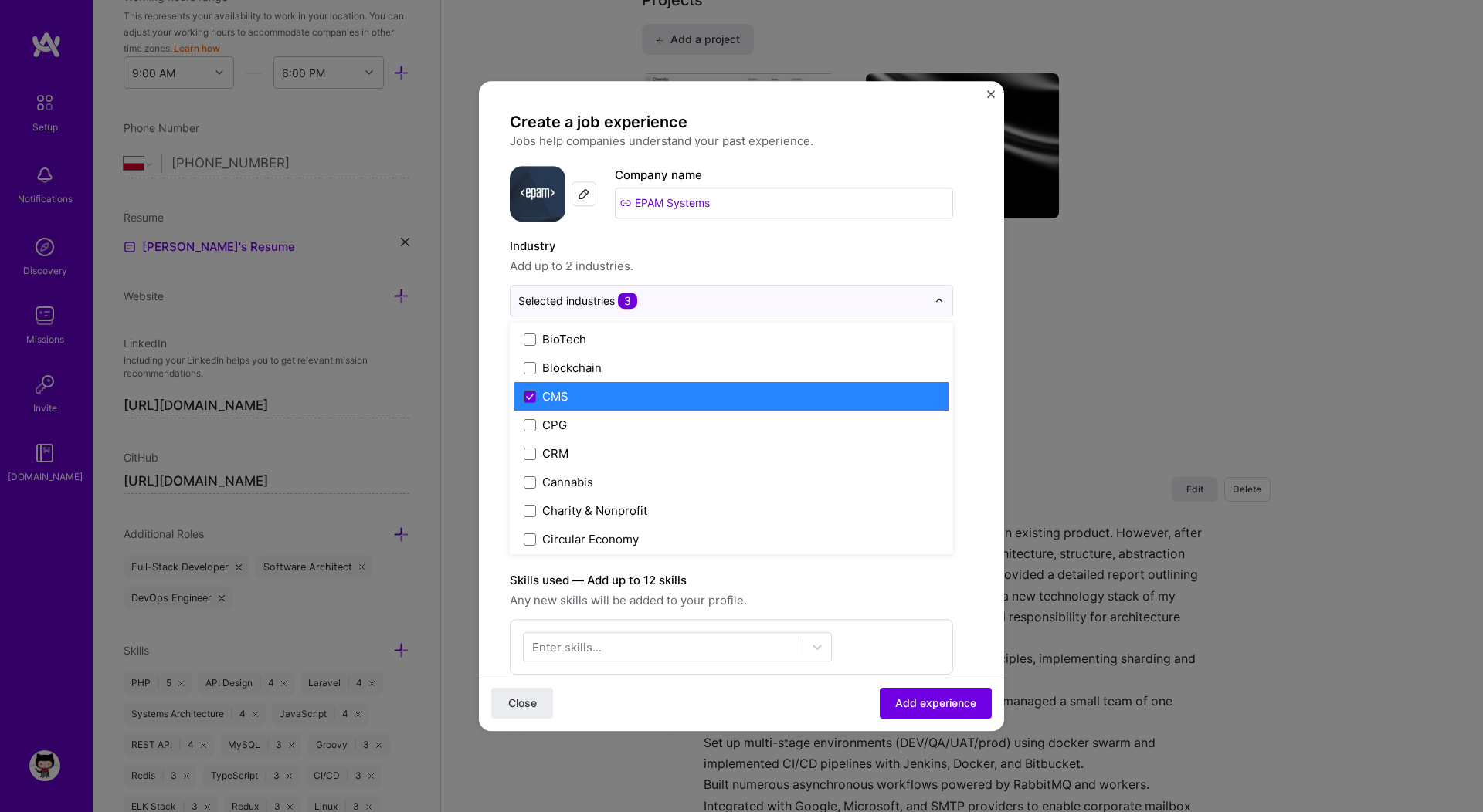
click at [524, 398] on span at bounding box center [530, 397] width 13 height 13
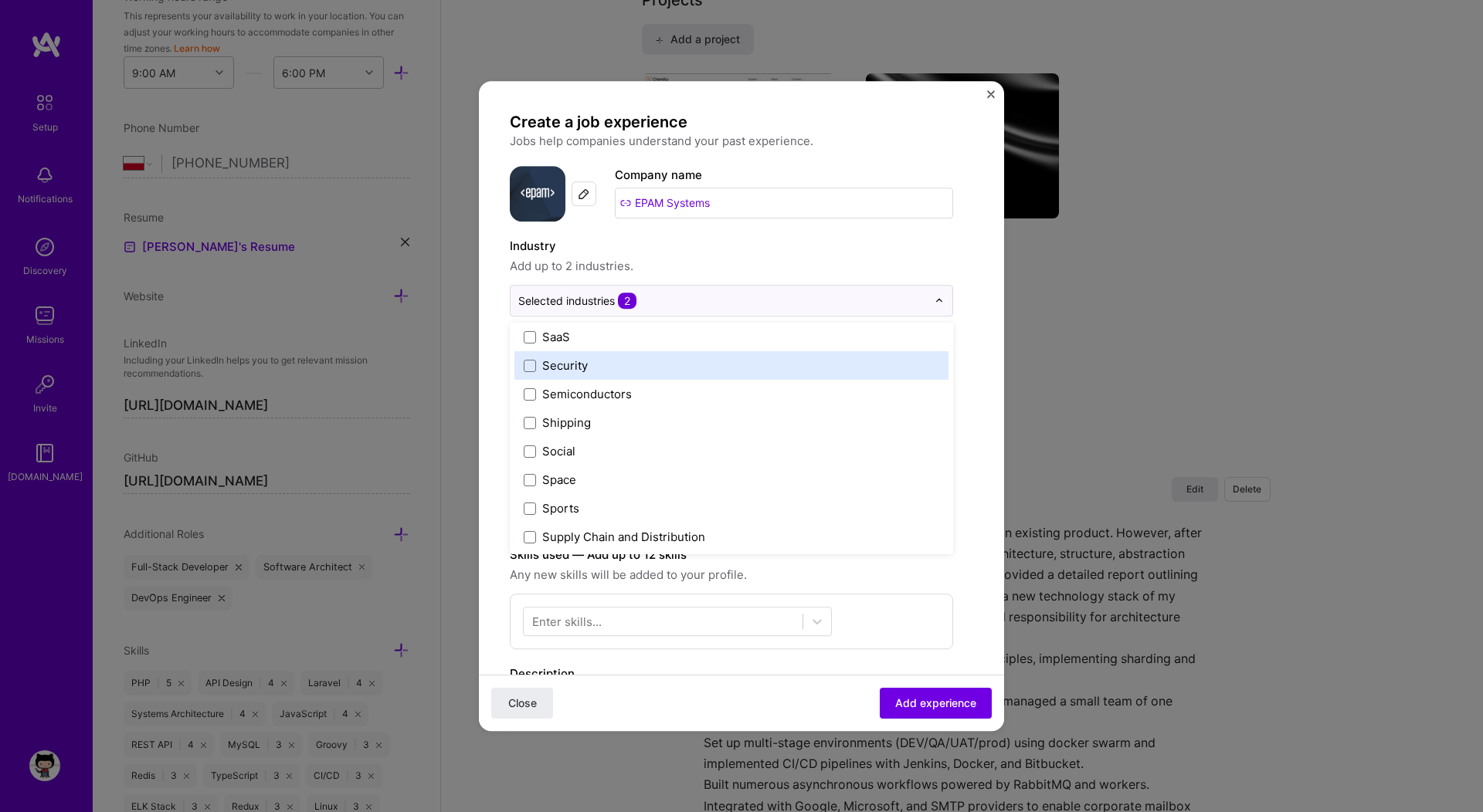
scroll to position [3087, 0]
click at [498, 365] on form "Create a job experience Jobs help companies understand your past experience. Co…" at bounding box center [741, 620] width 525 height 1017
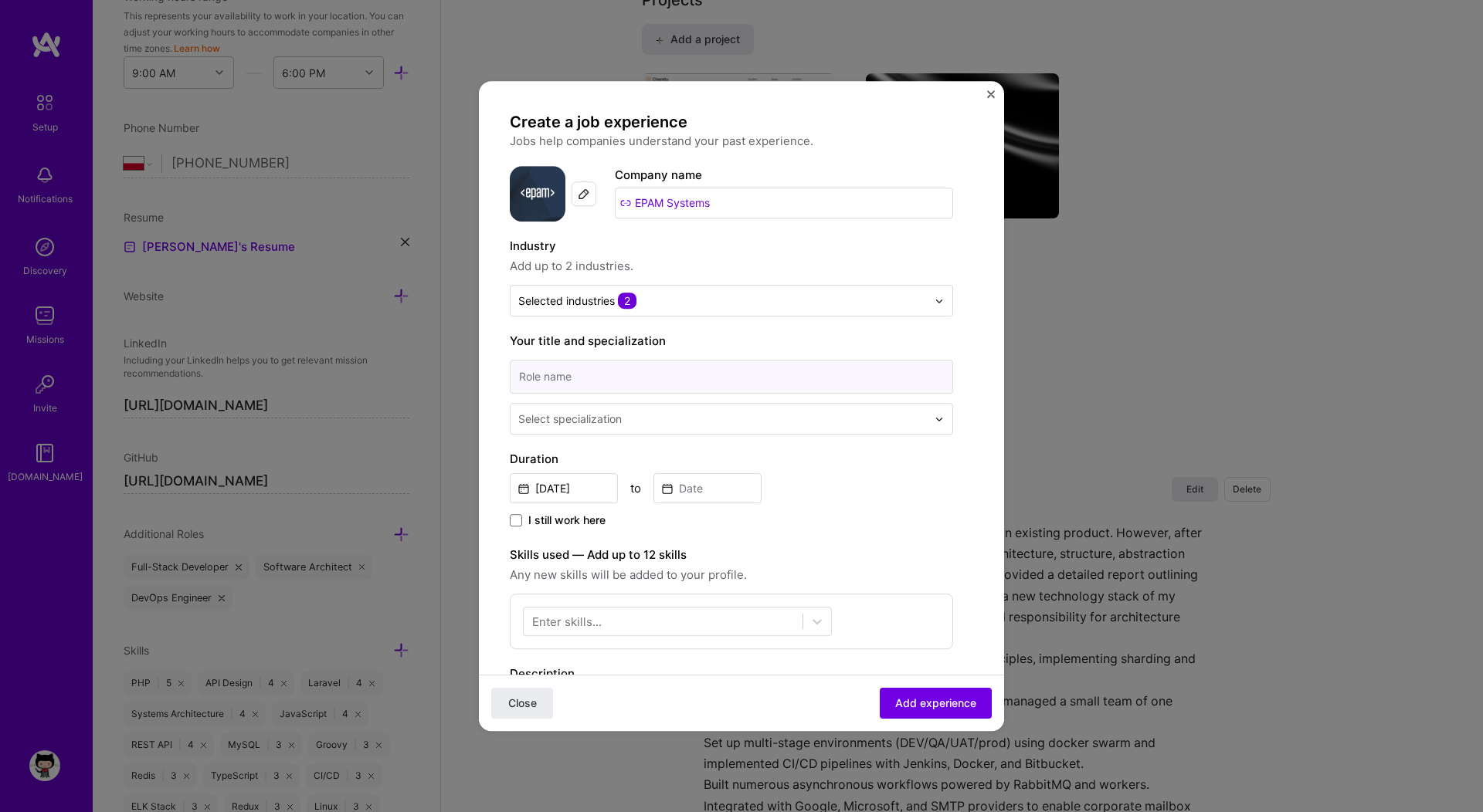
click at [568, 373] on input at bounding box center [731, 376] width 444 height 34
click at [521, 377] on input "Software Architect & Software Developer" at bounding box center [731, 376] width 444 height 34
type input "Senior Software Engineer | Hands on Team lead | DevOps | System Architect"
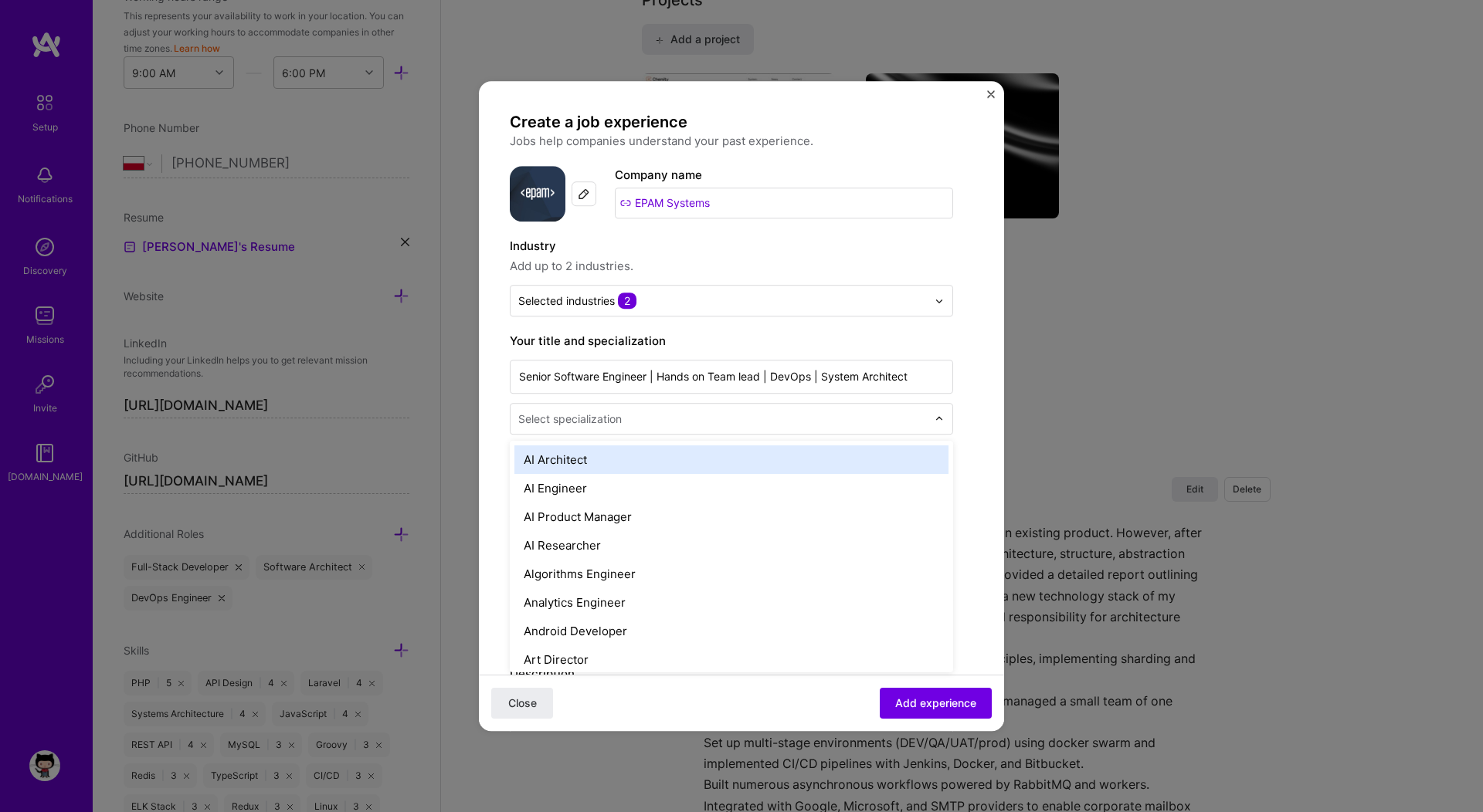
click at [558, 430] on div "Select specialization" at bounding box center [722, 418] width 424 height 30
type input "arch"
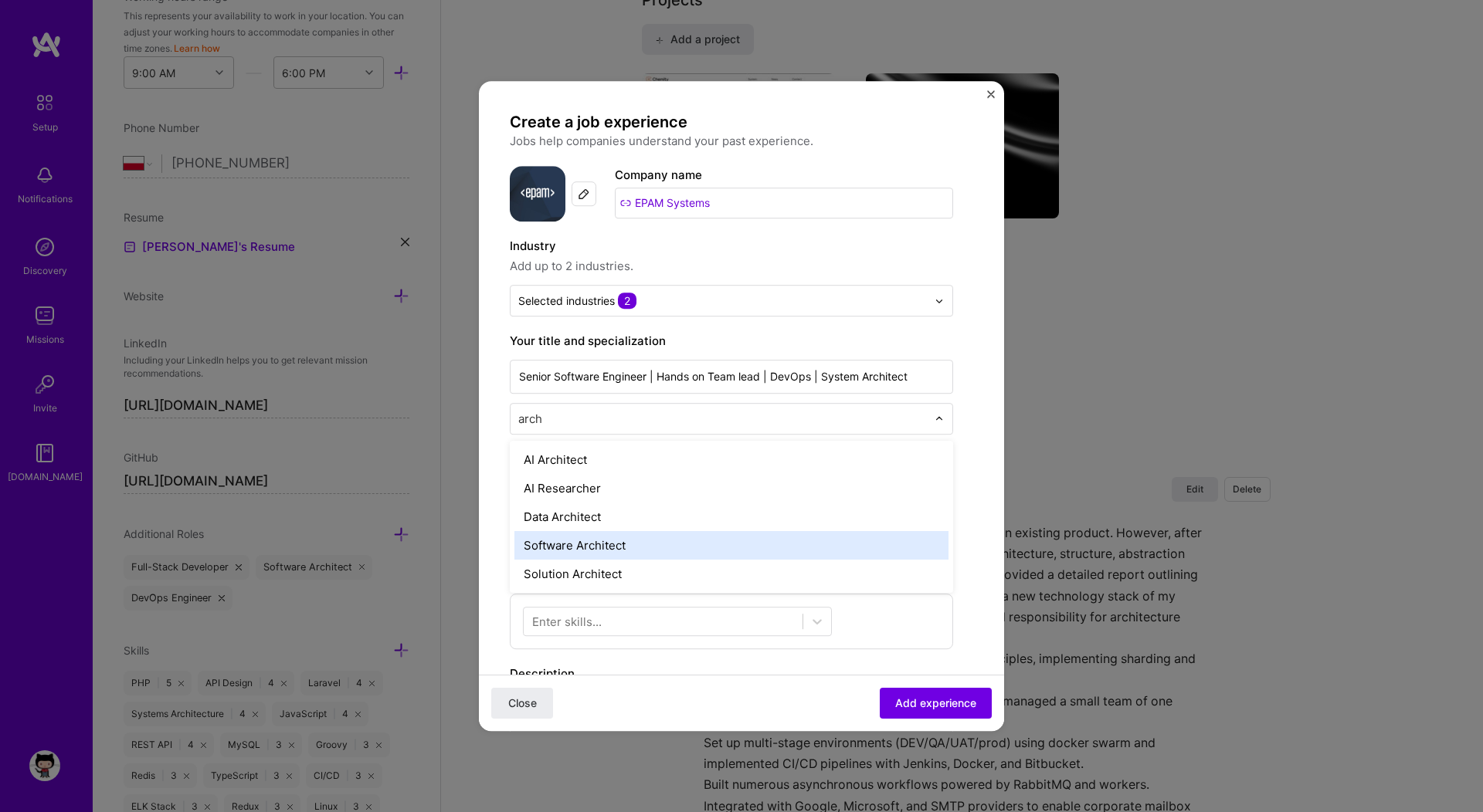
click at [553, 542] on div "Software Architect" at bounding box center [731, 545] width 434 height 28
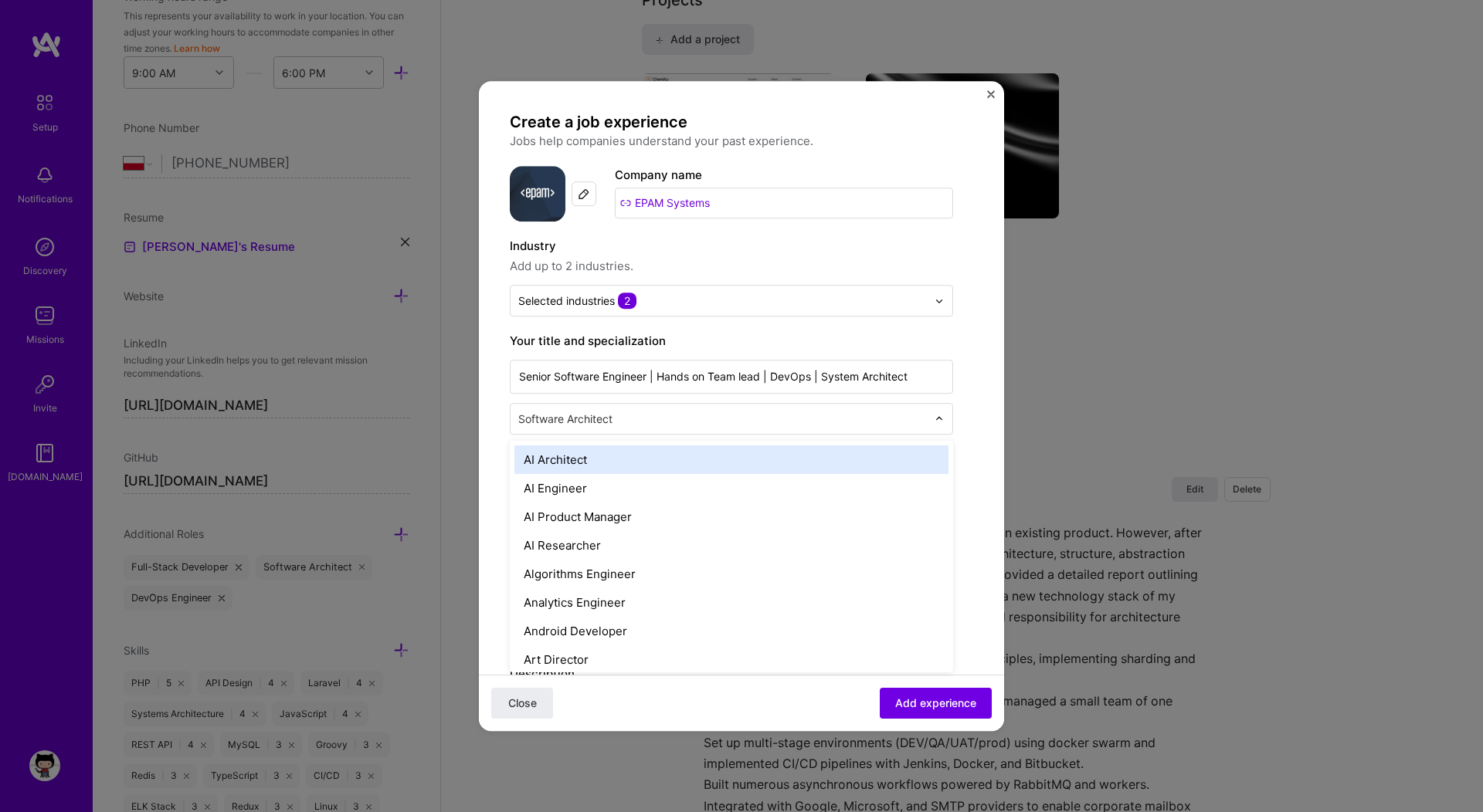
click at [604, 428] on div at bounding box center [724, 419] width 412 height 19
type input "so"
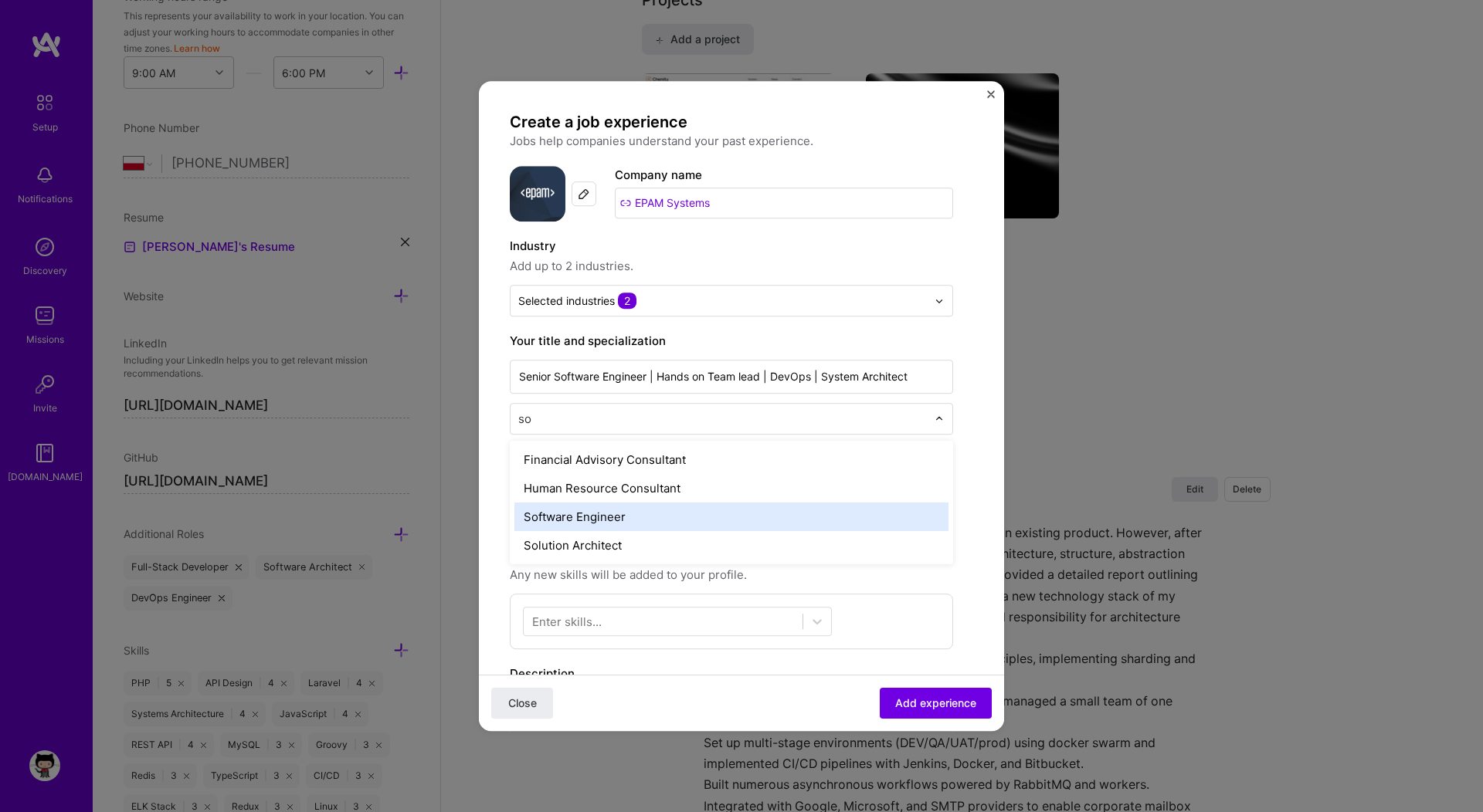
click at [573, 512] on div "Software Engineer" at bounding box center [731, 516] width 434 height 28
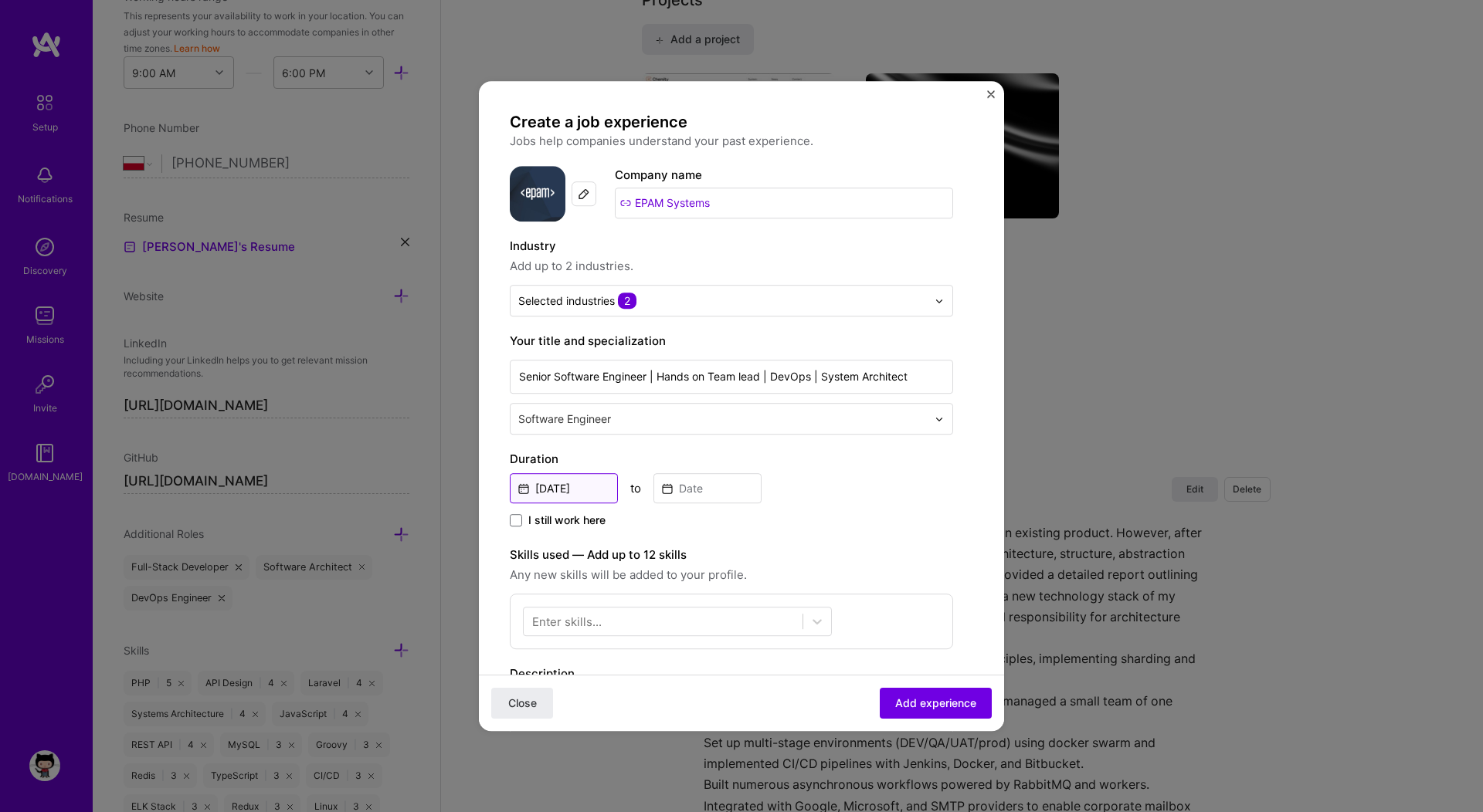
click at [597, 485] on input "[DATE]" at bounding box center [563, 488] width 108 height 30
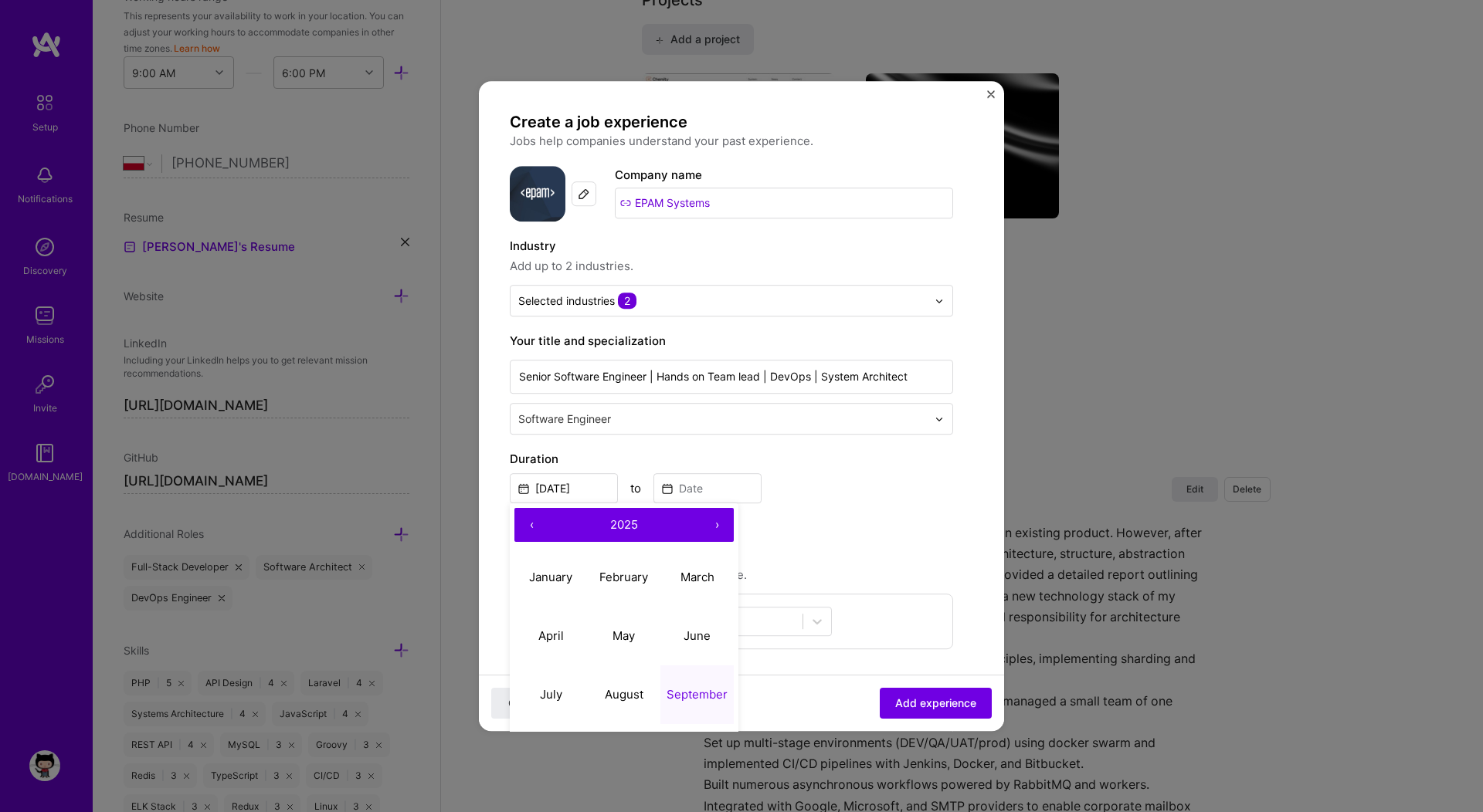
click at [534, 531] on button "‹" at bounding box center [531, 525] width 34 height 34
click at [621, 522] on span "2023" at bounding box center [624, 524] width 28 height 15
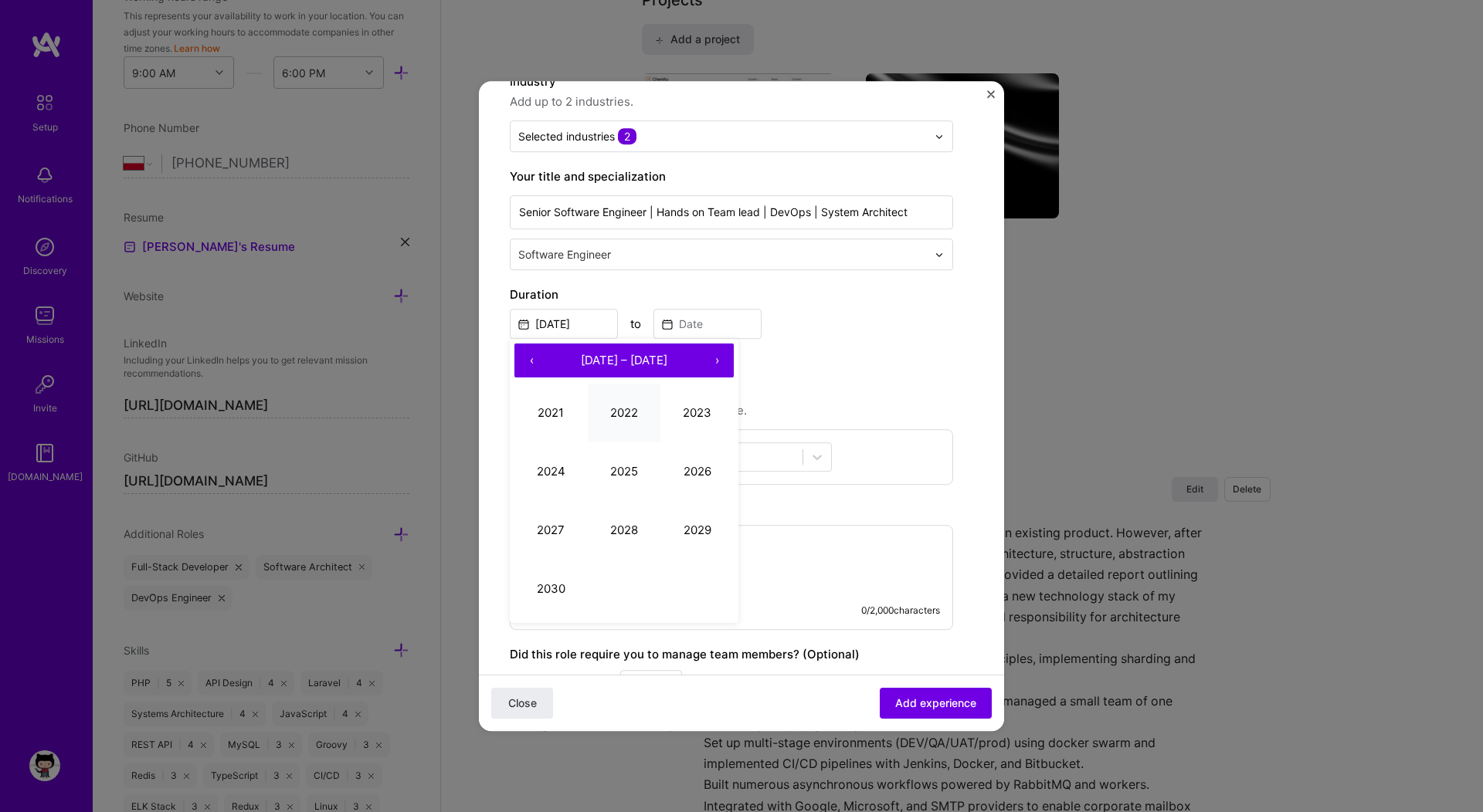
scroll to position [170, 0]
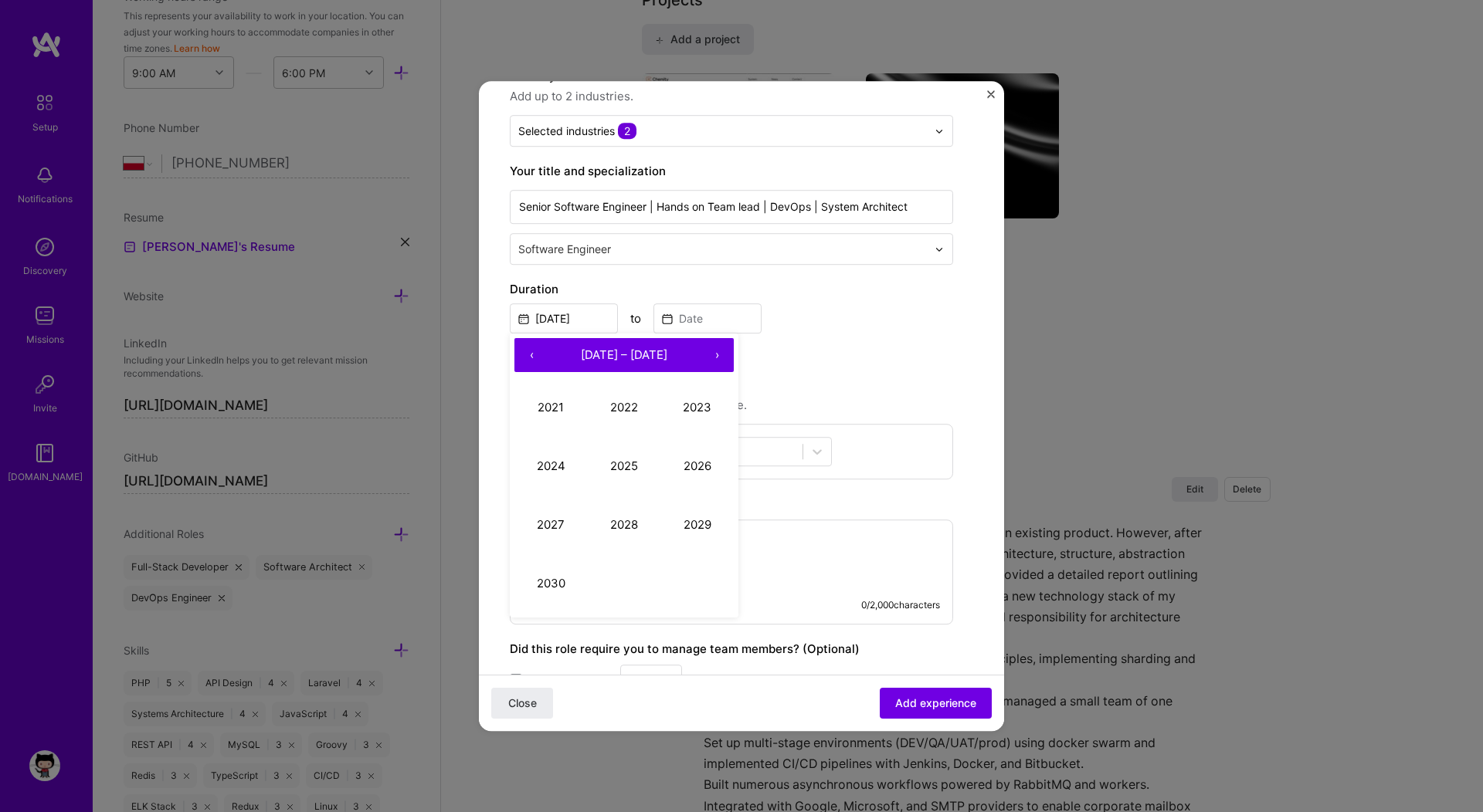
click at [533, 363] on button "‹" at bounding box center [531, 355] width 34 height 34
click at [624, 468] on button "2015" at bounding box center [625, 466] width 74 height 58
click at [716, 357] on button "›" at bounding box center [716, 355] width 34 height 34
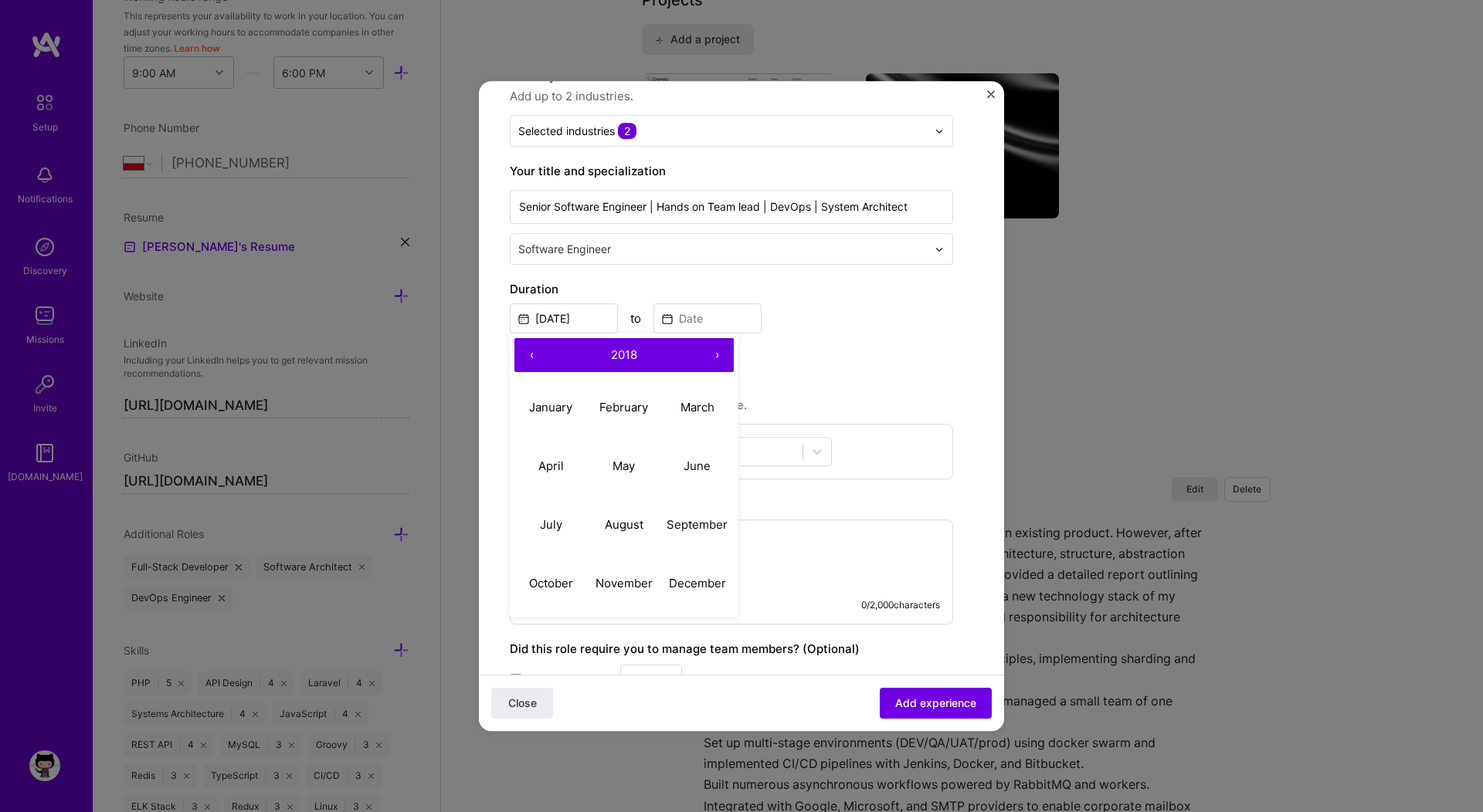
click at [716, 357] on button "›" at bounding box center [716, 355] width 34 height 34
click at [552, 403] on abbr "January" at bounding box center [550, 406] width 44 height 15
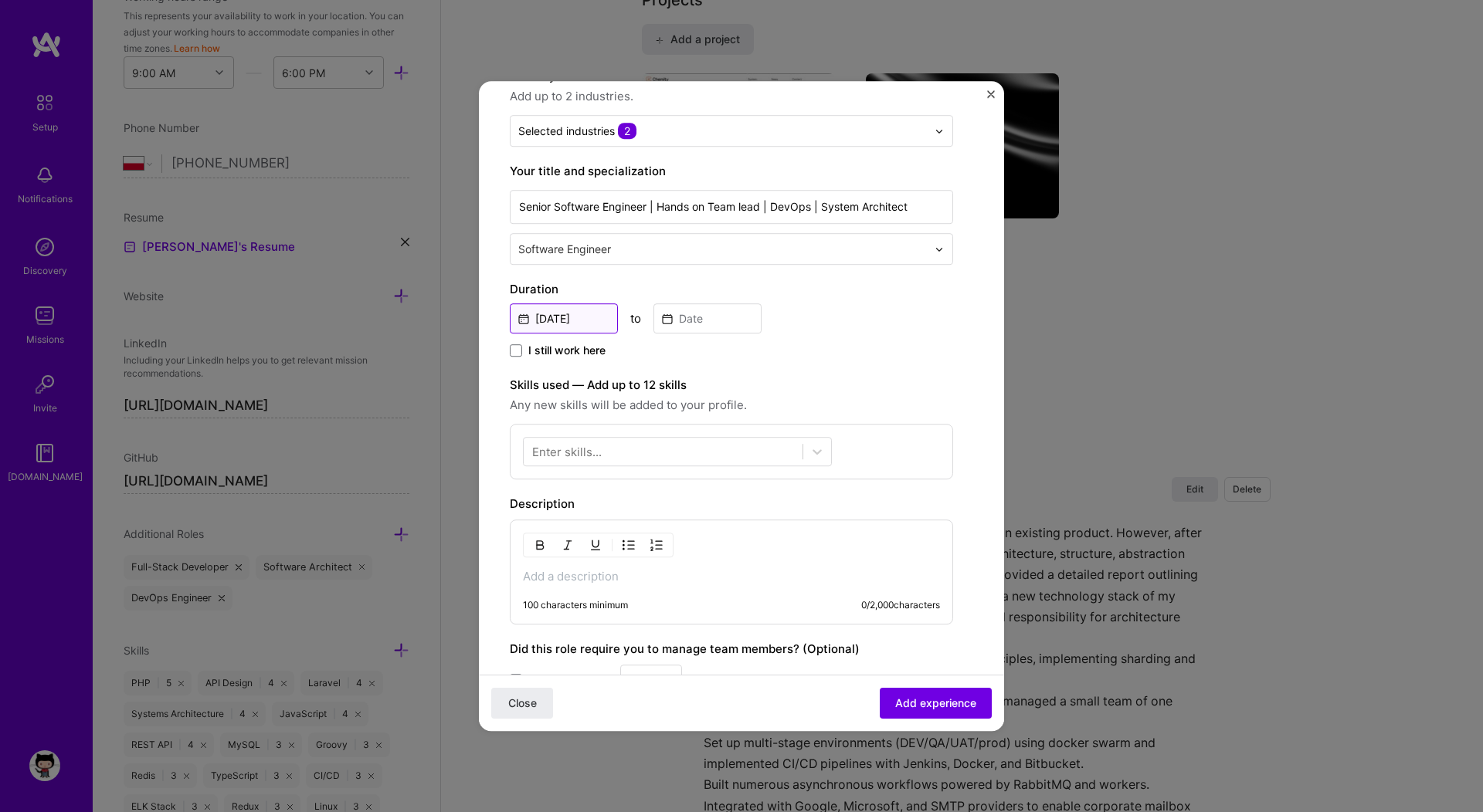
click at [567, 325] on input "[DATE]" at bounding box center [563, 318] width 108 height 30
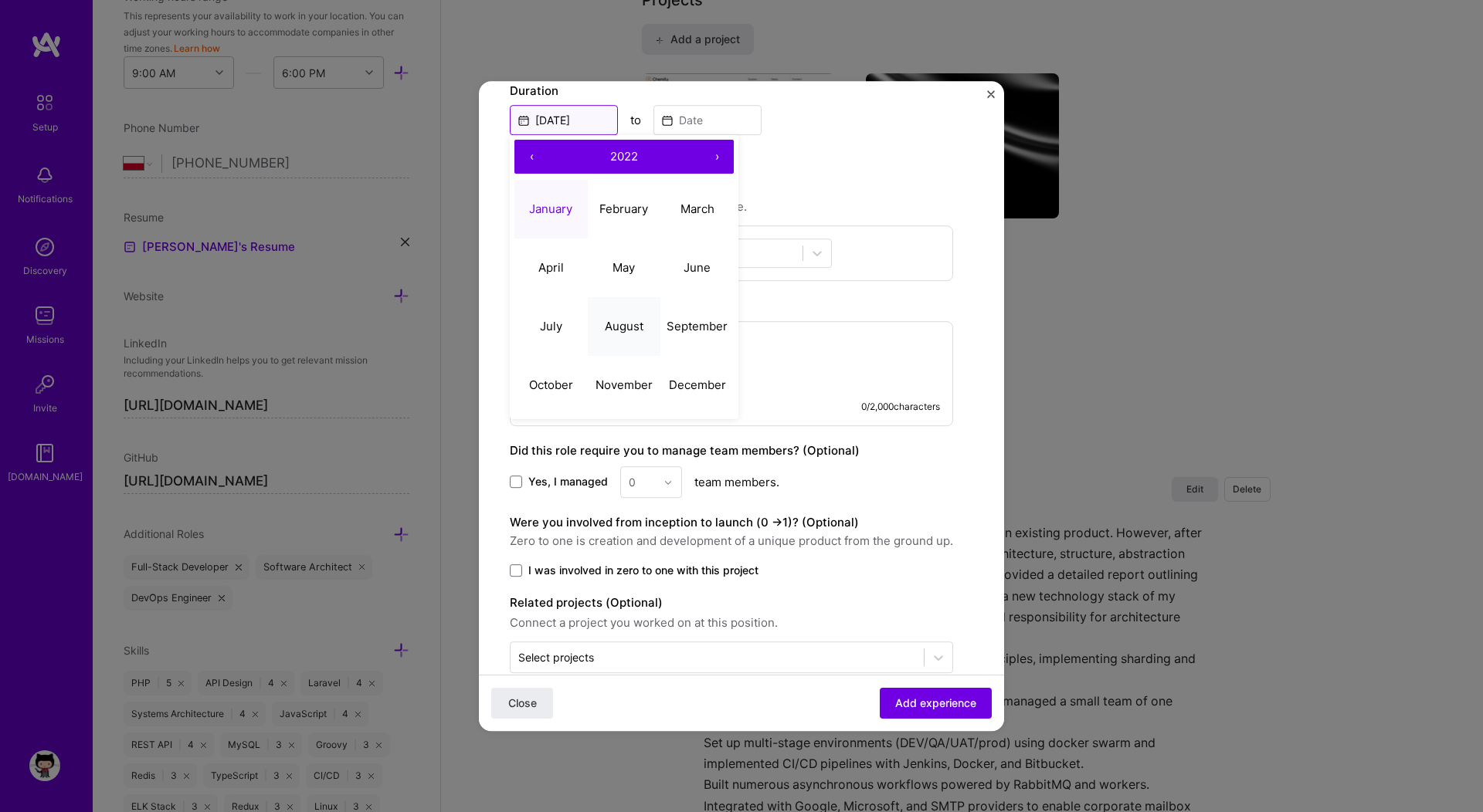
scroll to position [398, 0]
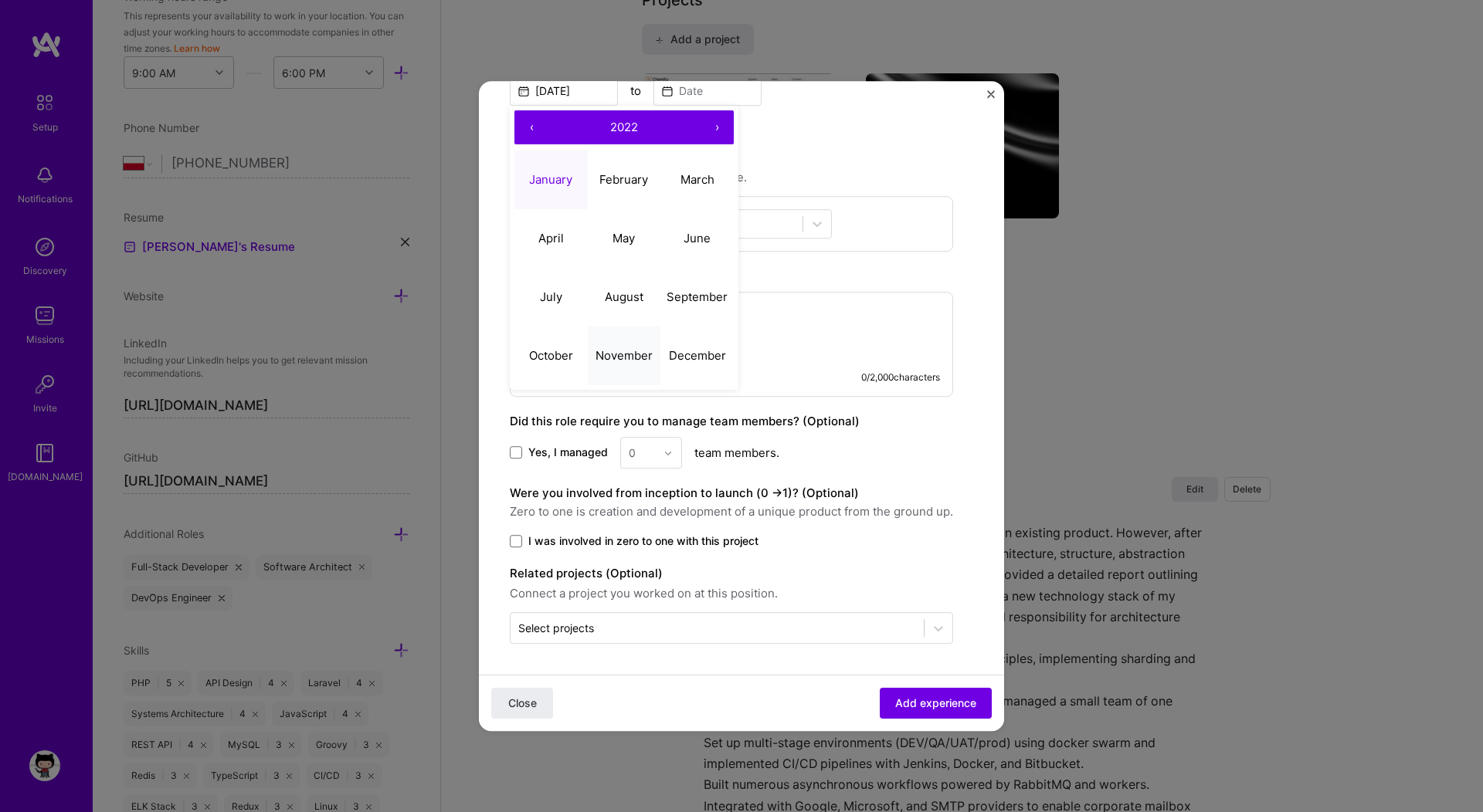
click at [632, 346] on button "November" at bounding box center [625, 356] width 74 height 58
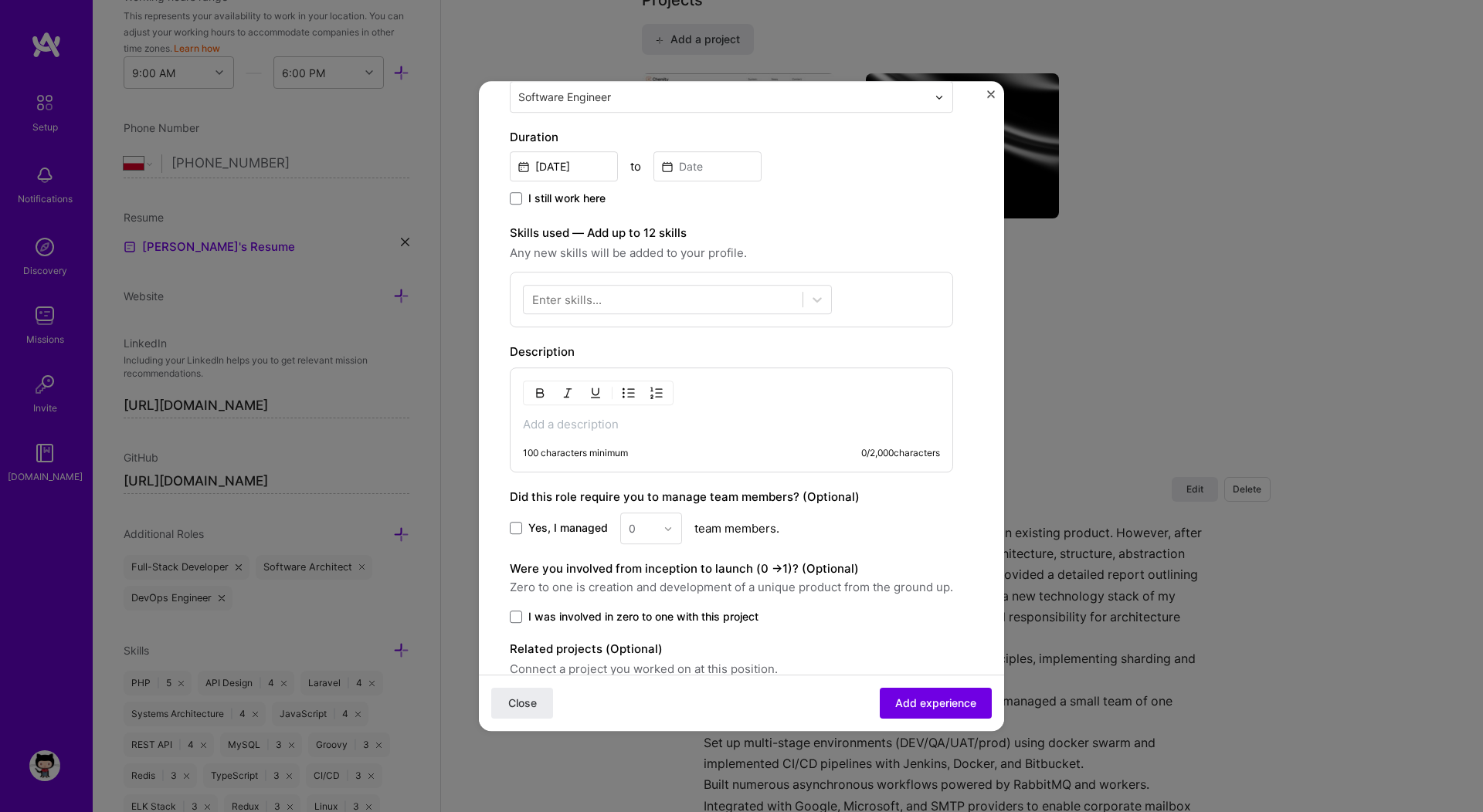
scroll to position [317, 0]
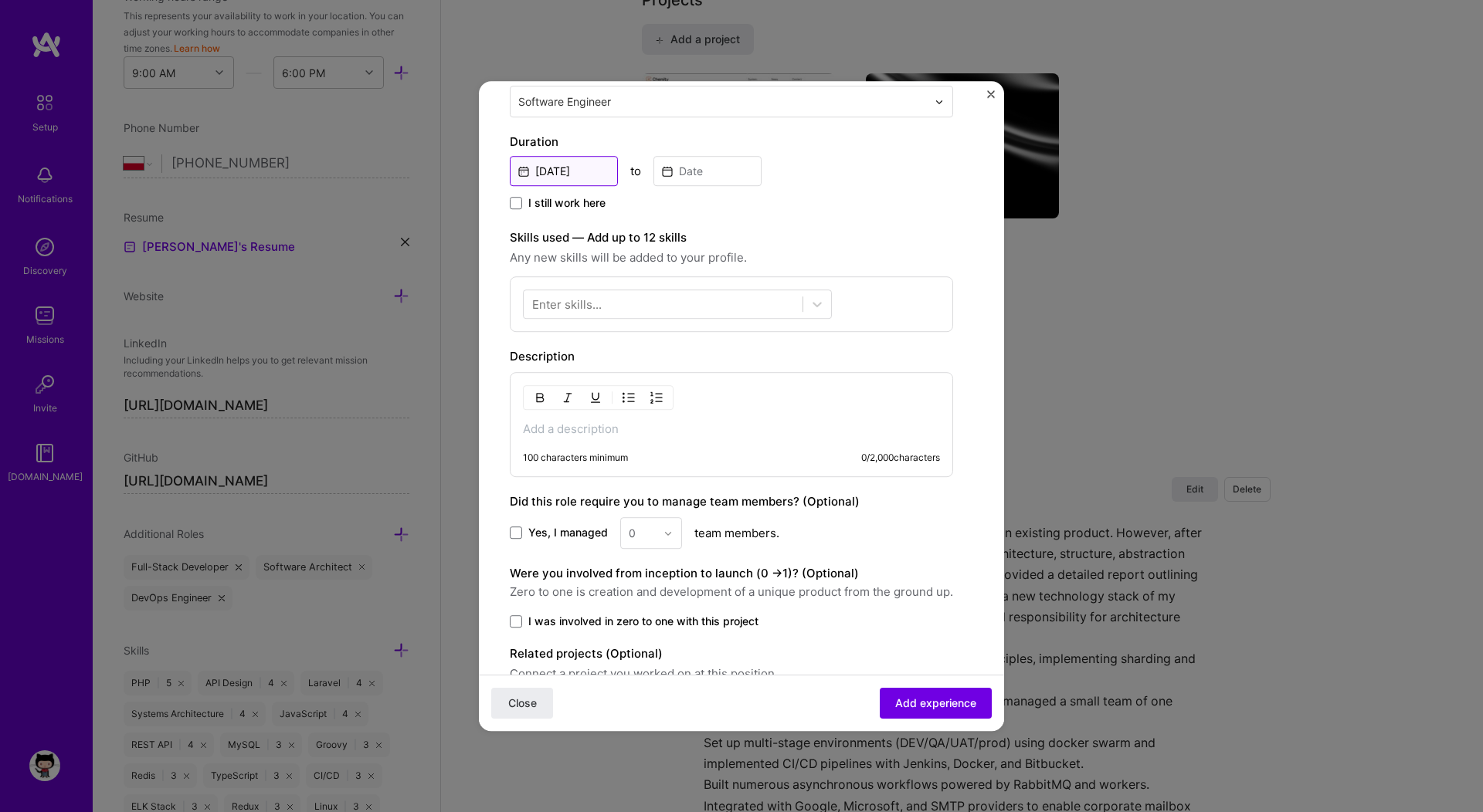
click at [583, 169] on input "[DATE]" at bounding box center [563, 171] width 108 height 30
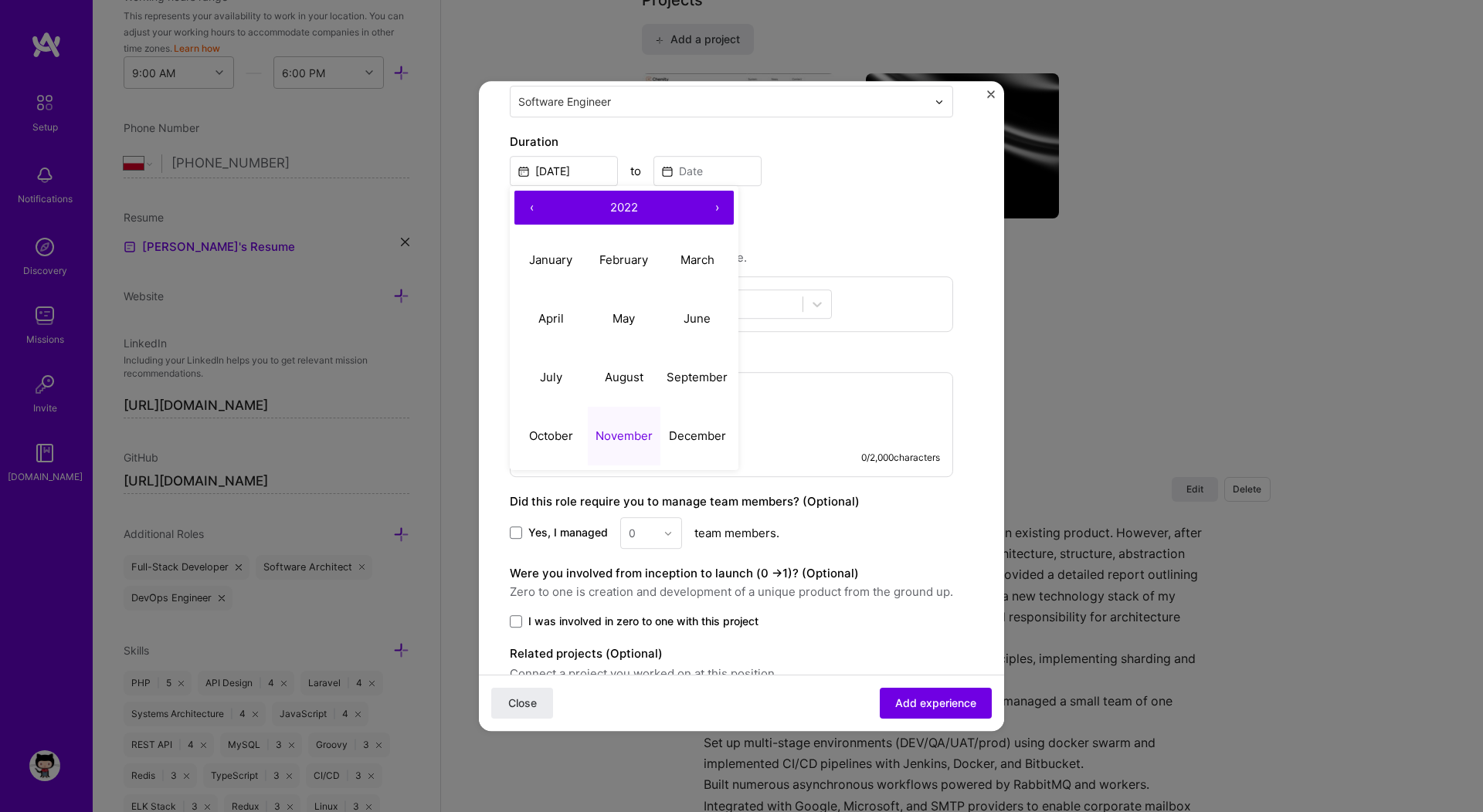
click at [533, 208] on button "‹" at bounding box center [531, 208] width 34 height 34
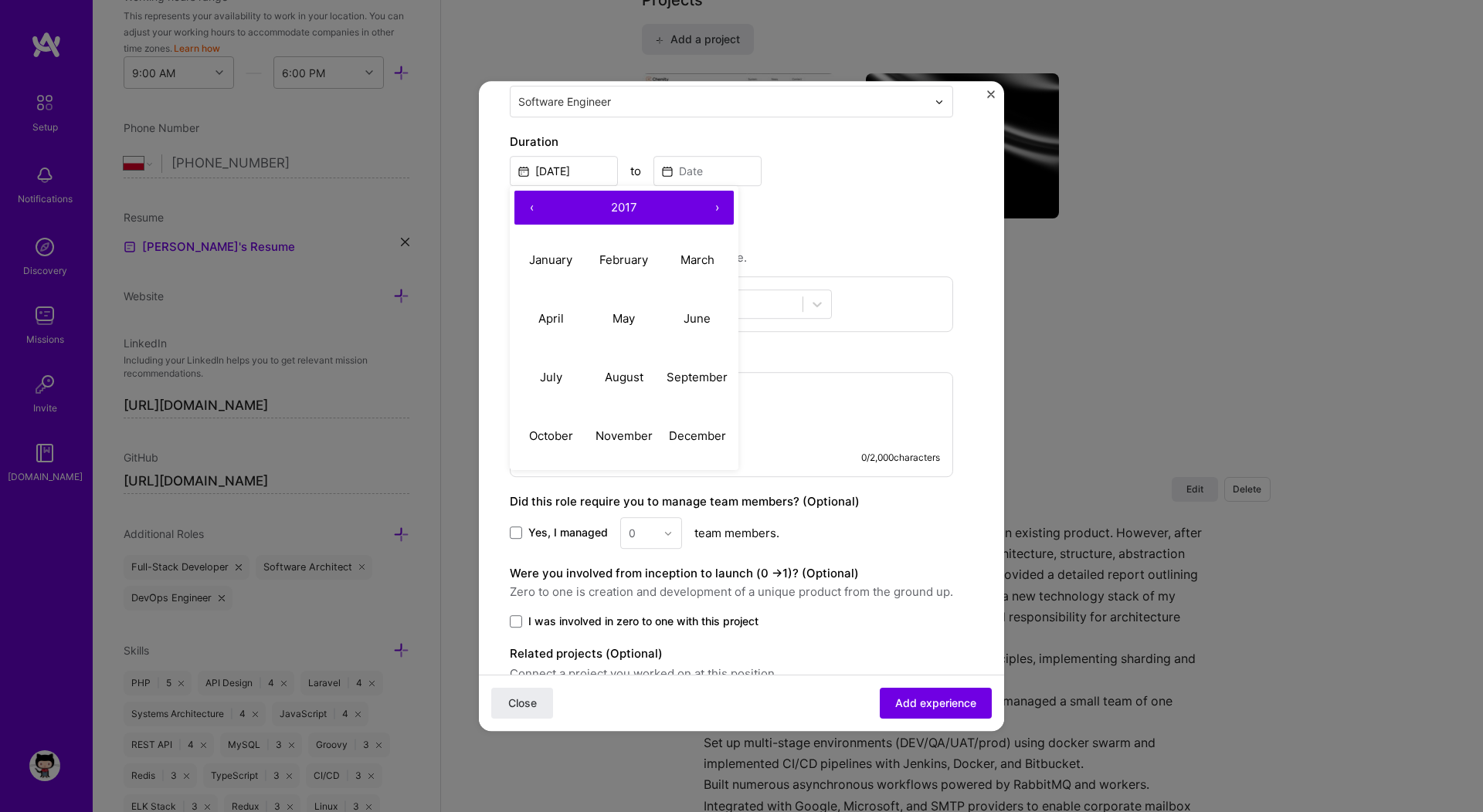
click at [533, 208] on button "‹" at bounding box center [531, 208] width 34 height 34
click at [619, 432] on abbr "November" at bounding box center [624, 436] width 57 height 15
type input "[DATE]"
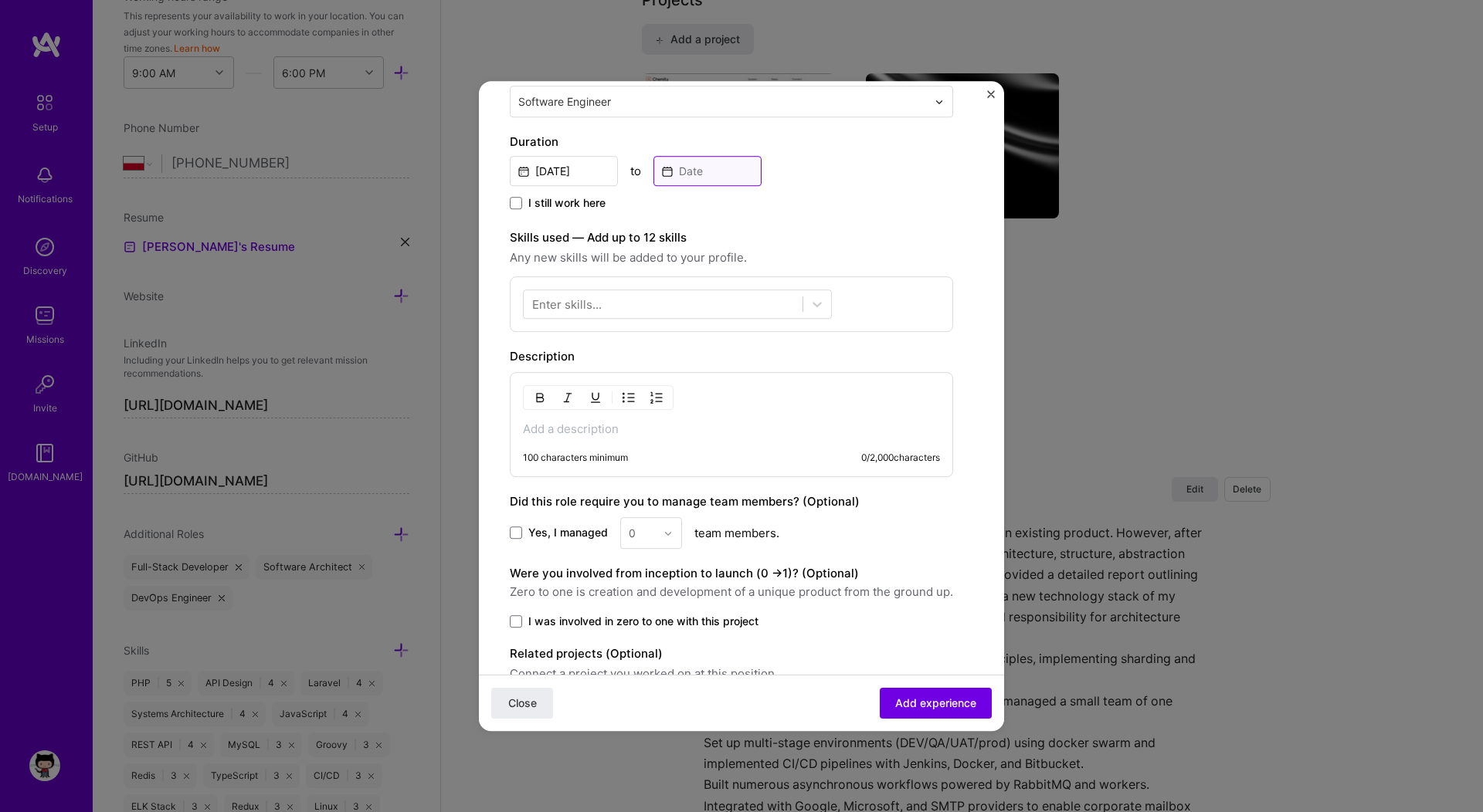
click at [702, 176] on input at bounding box center [707, 171] width 108 height 30
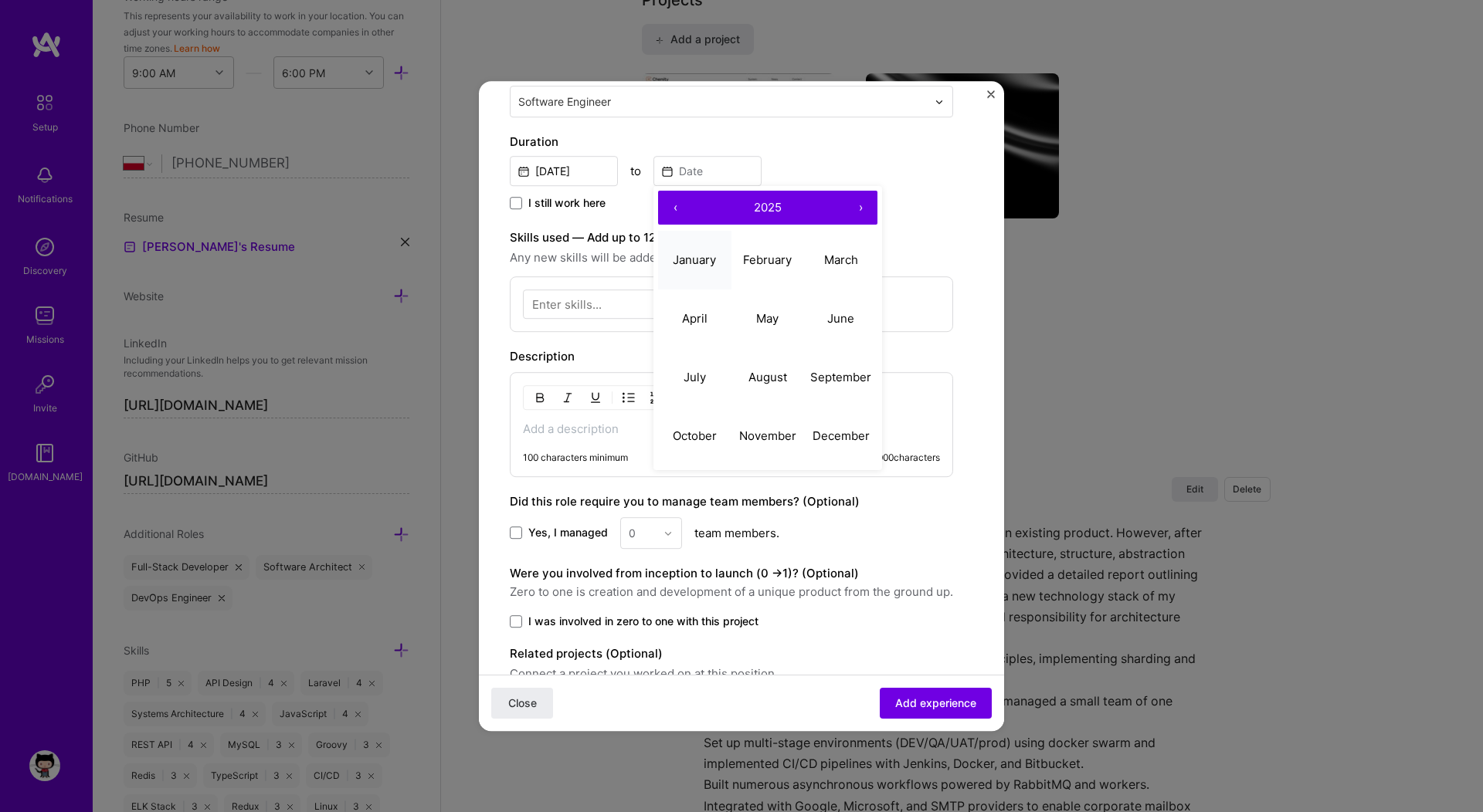
click at [697, 258] on abbr "January" at bounding box center [694, 259] width 44 height 15
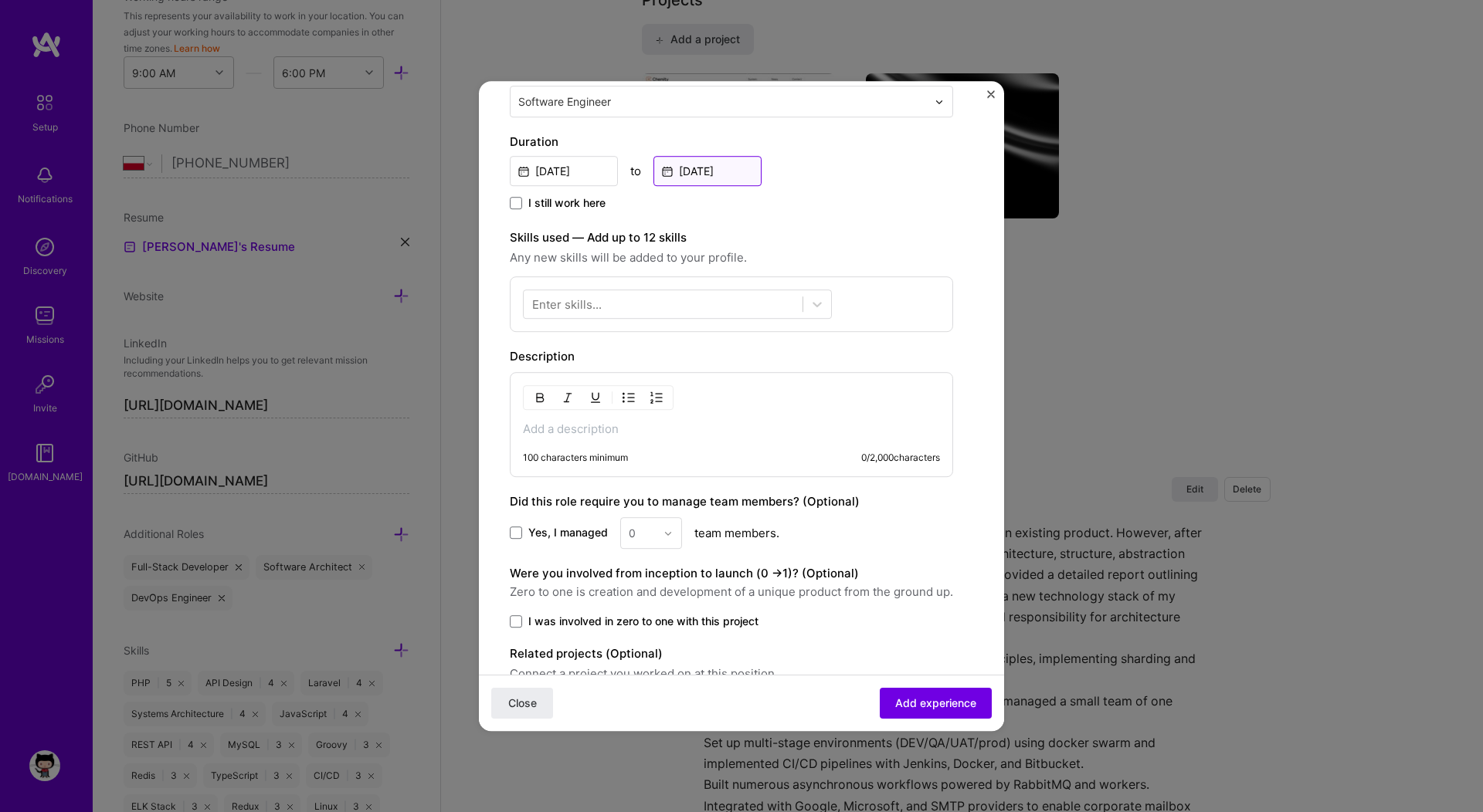
click at [689, 176] on input "[DATE]" at bounding box center [707, 171] width 108 height 30
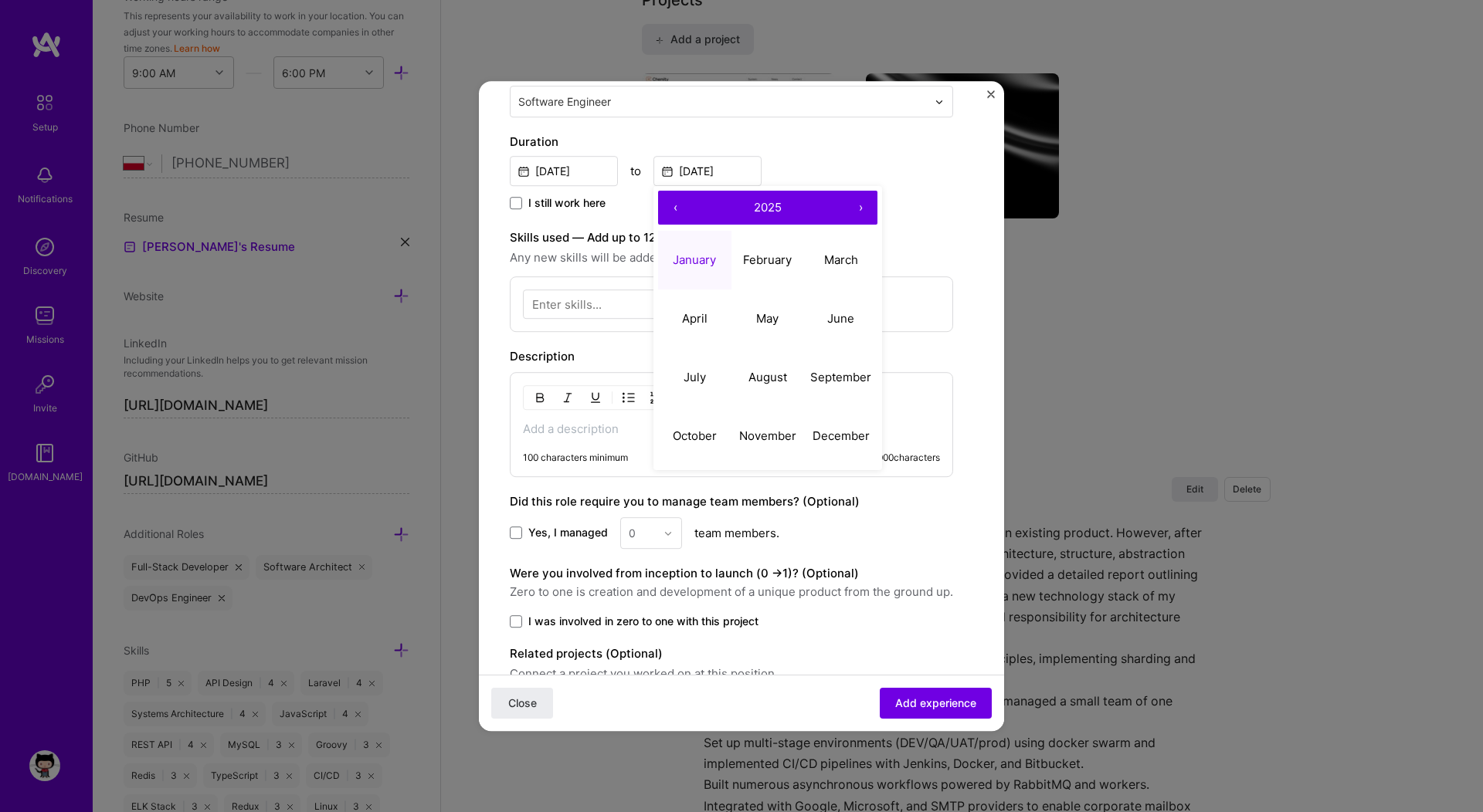
click at [676, 216] on button "‹" at bounding box center [675, 208] width 34 height 34
click at [697, 253] on abbr "January" at bounding box center [694, 259] width 44 height 15
type input "[DATE]"
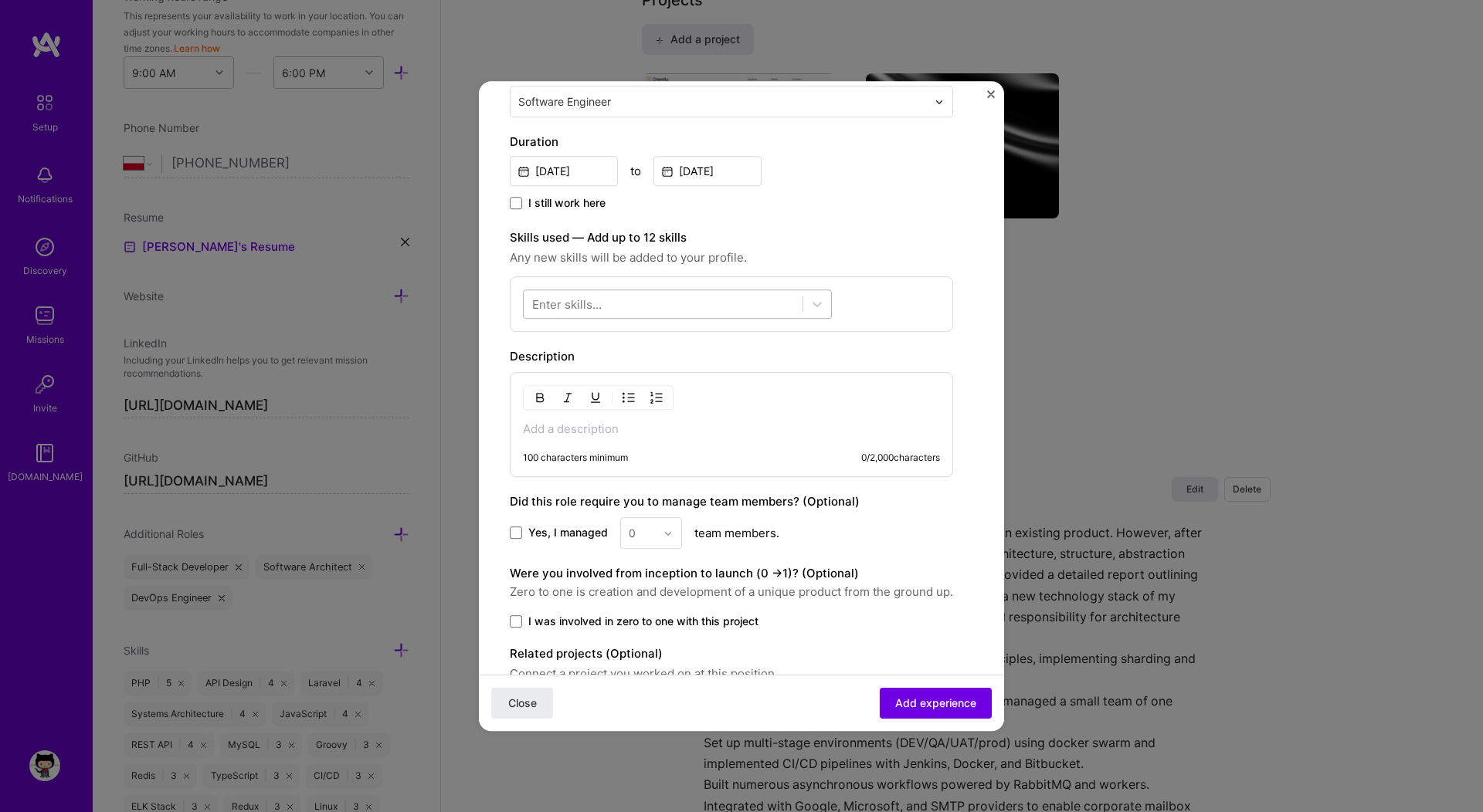
click at [645, 311] on div at bounding box center [663, 305] width 279 height 25
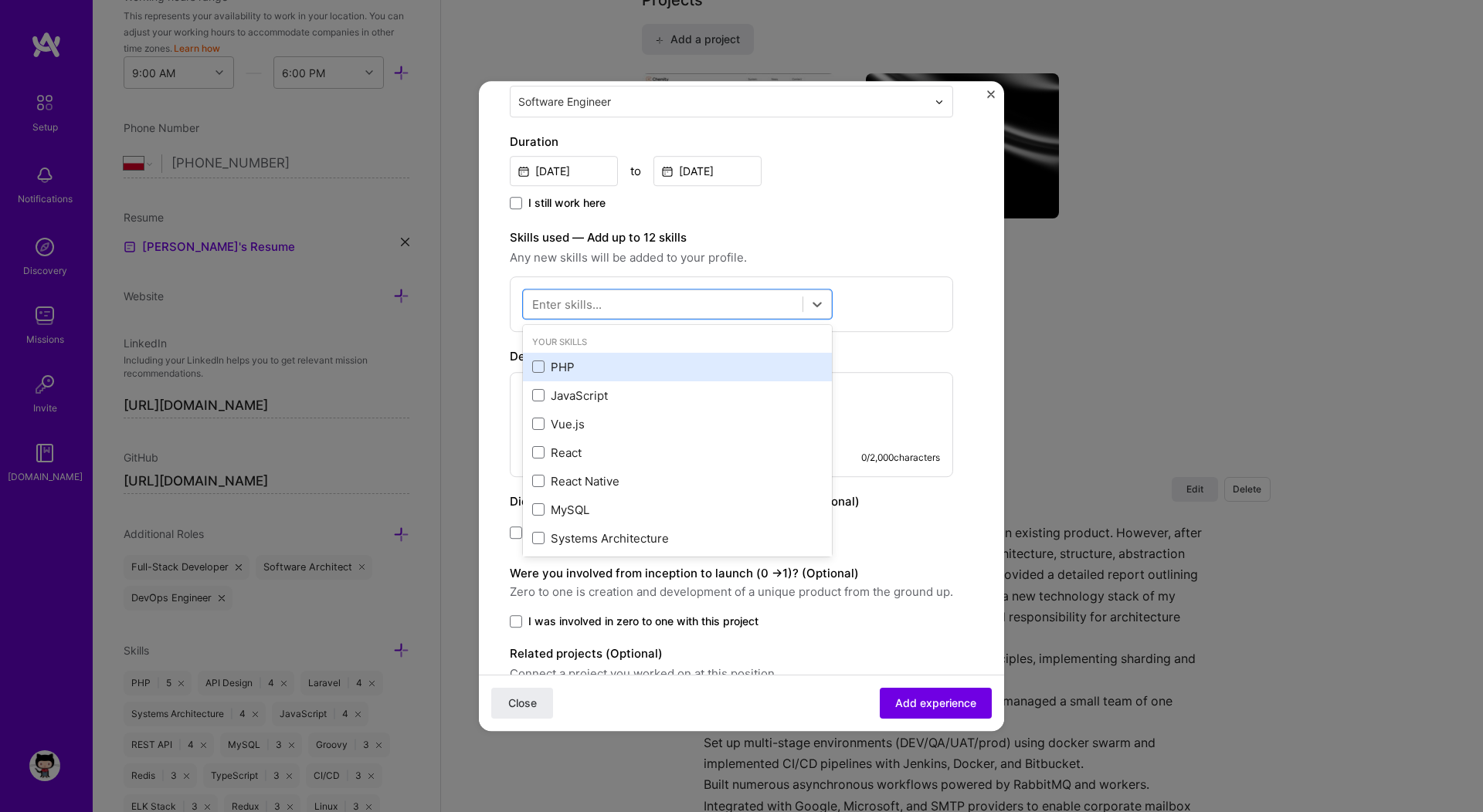
click at [561, 361] on div "PHP" at bounding box center [676, 367] width 290 height 16
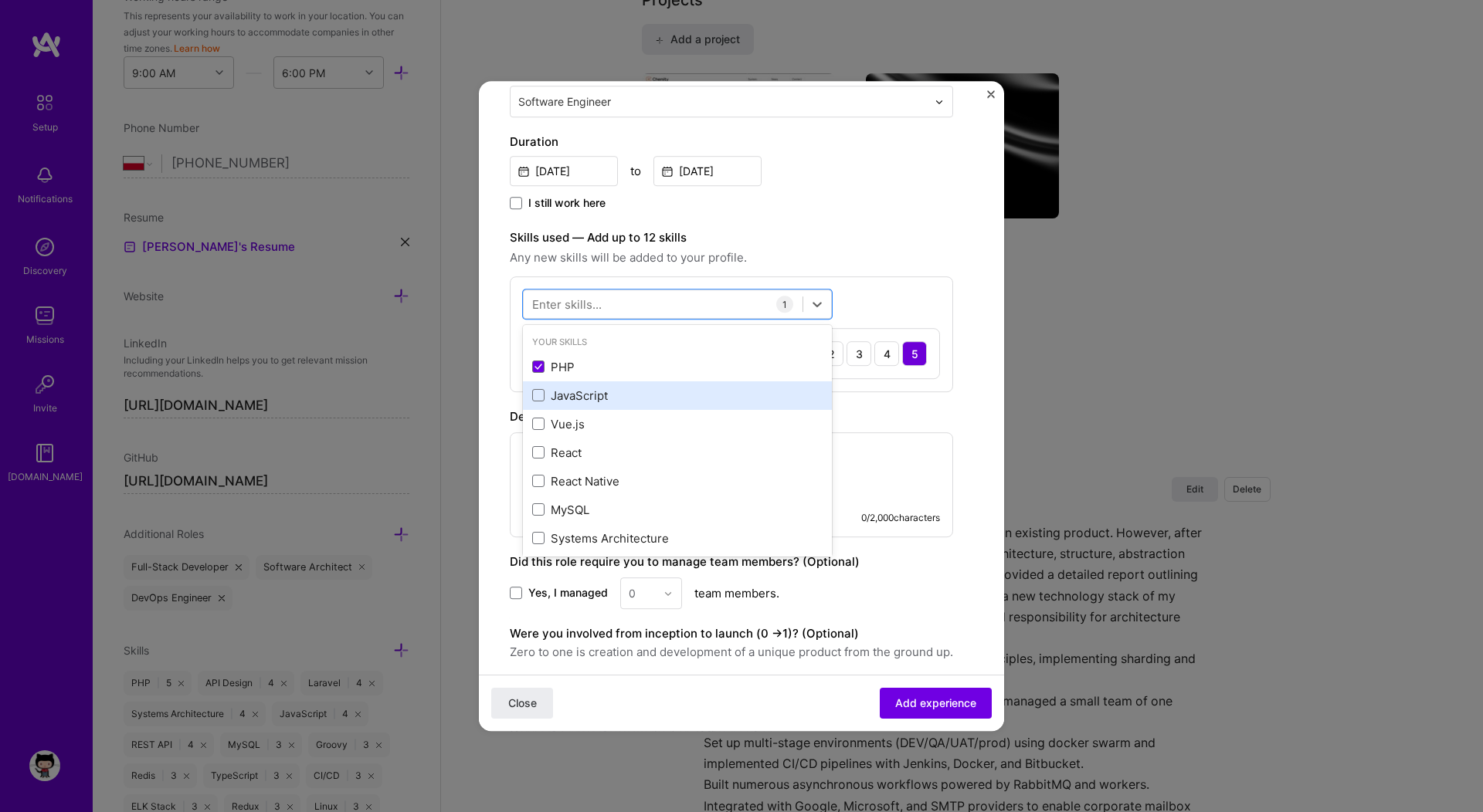
click at [565, 400] on div "JavaScript" at bounding box center [676, 396] width 290 height 16
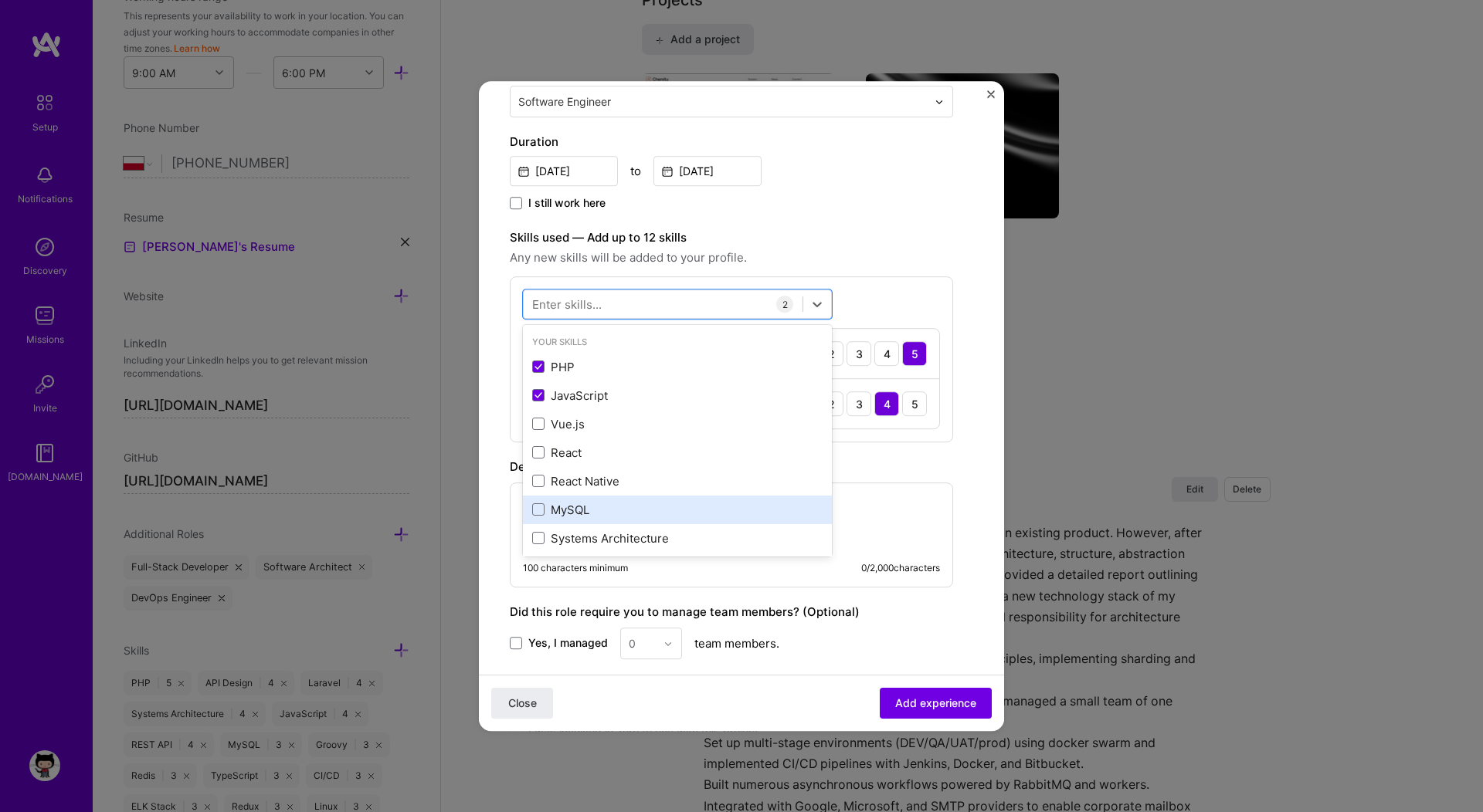
click at [571, 510] on div "MySQL" at bounding box center [676, 509] width 290 height 16
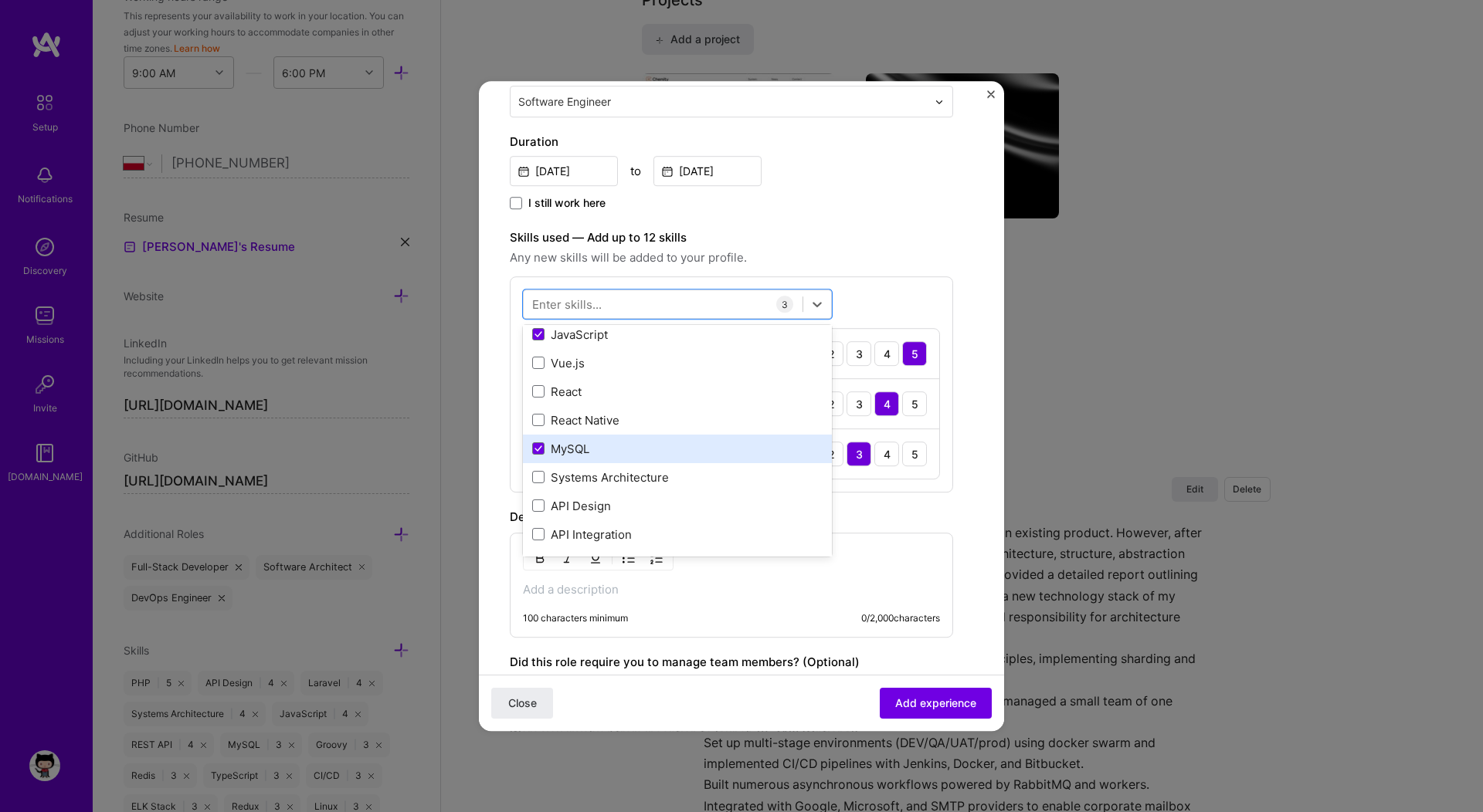
scroll to position [66, 0]
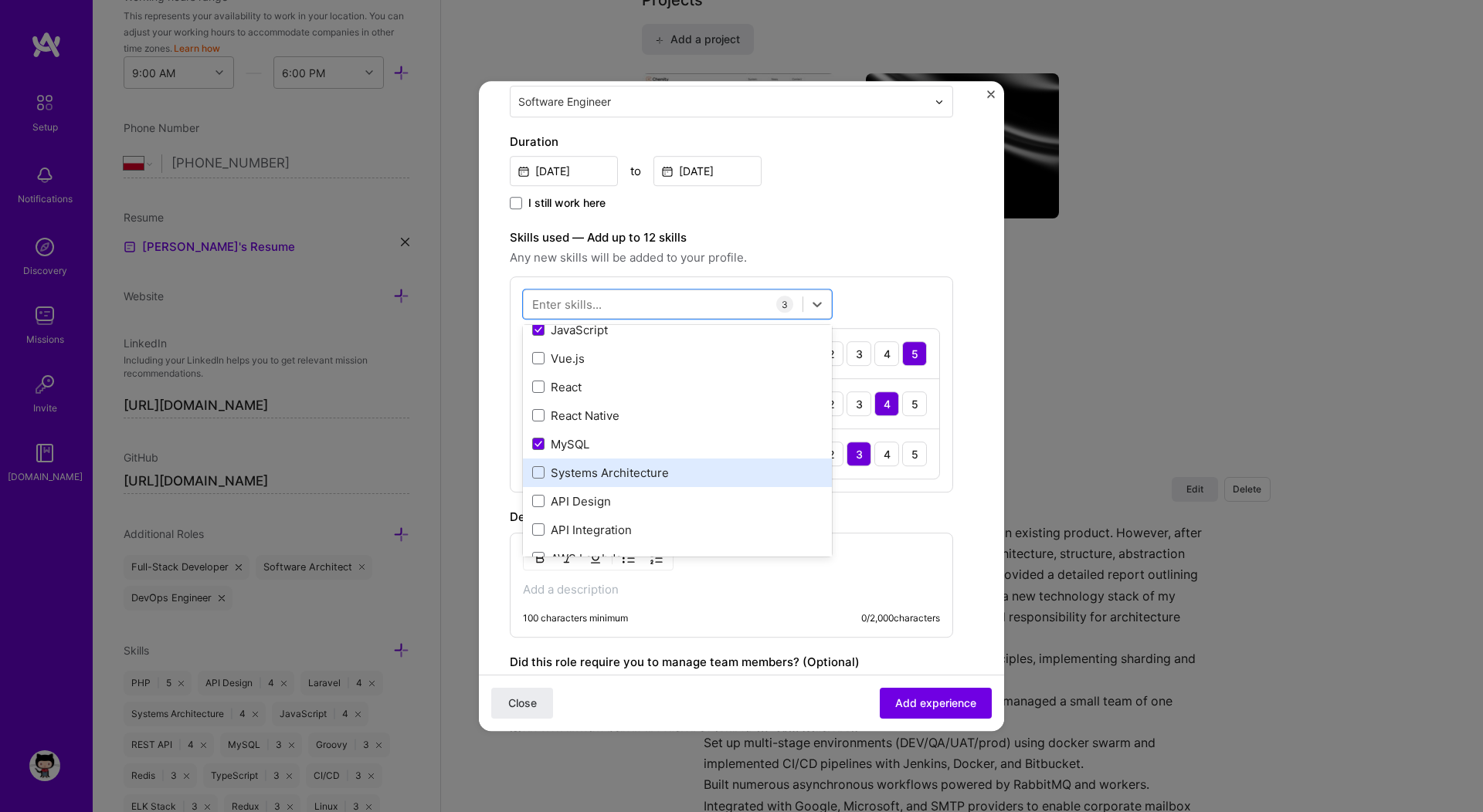
click at [565, 469] on div "Systems Architecture" at bounding box center [676, 472] width 290 height 16
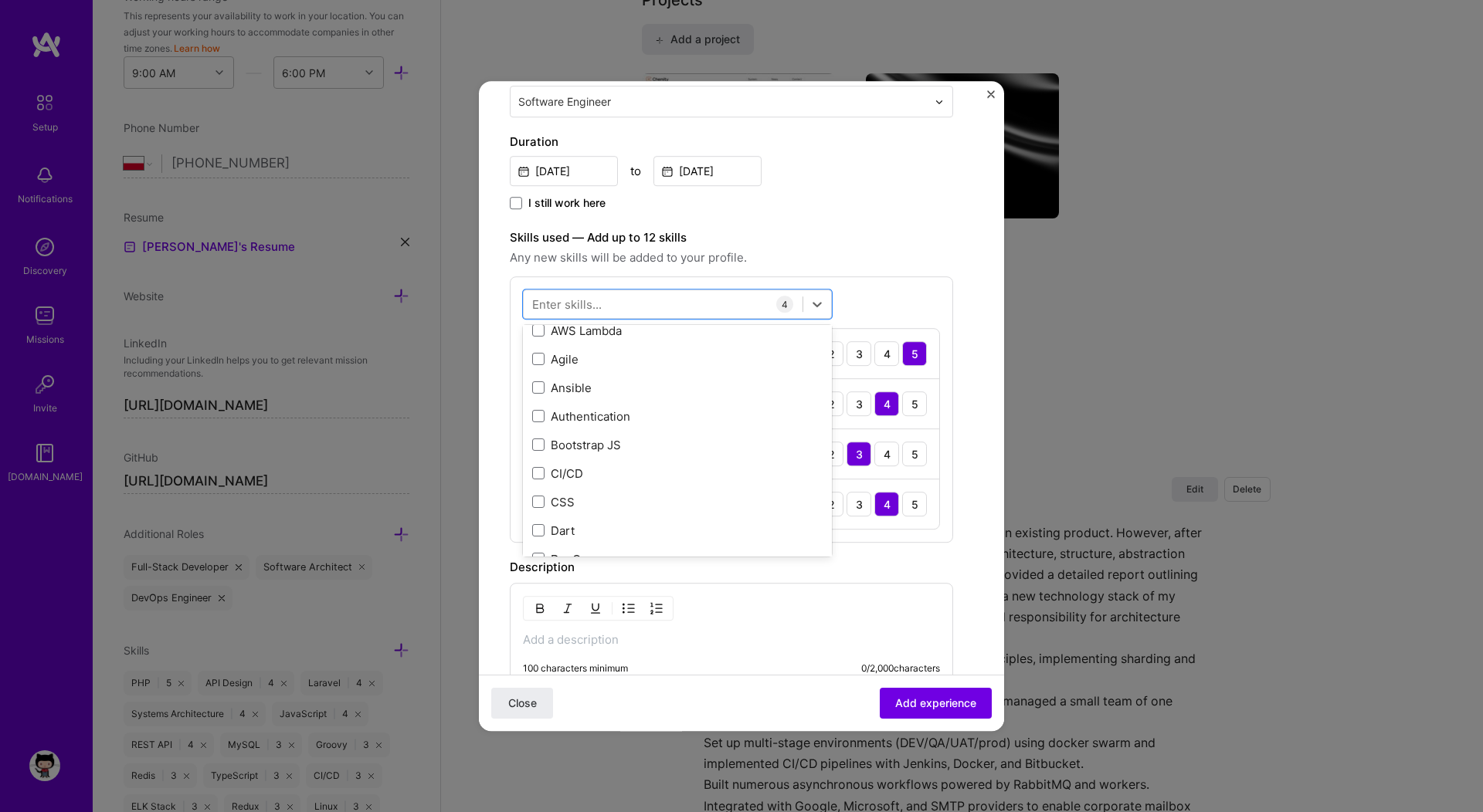
scroll to position [0, 0]
click at [868, 244] on label "Skills used — Add up to 12 skills" at bounding box center [731, 238] width 444 height 18
click at [687, 303] on div at bounding box center [663, 305] width 279 height 25
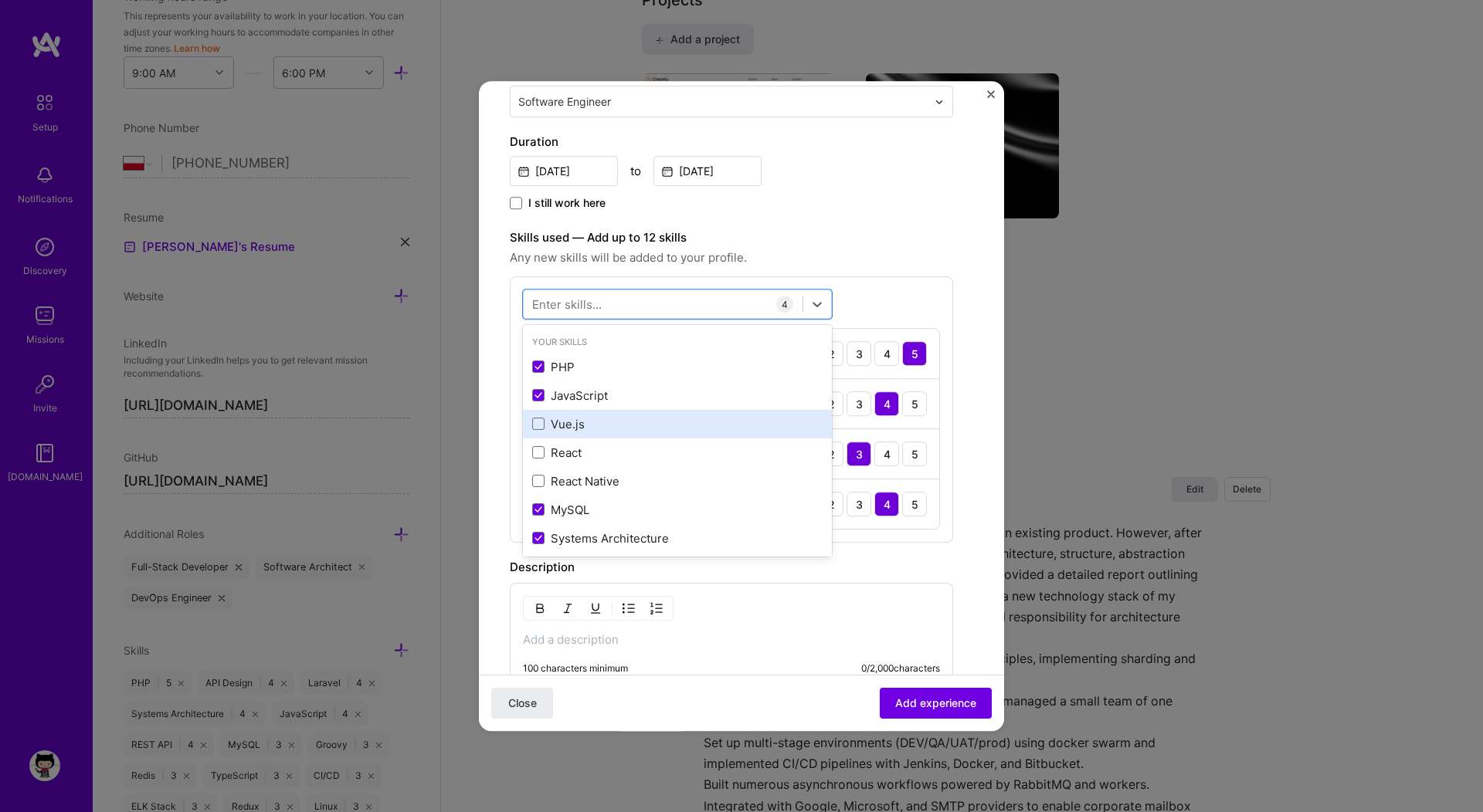
scroll to position [146, 0]
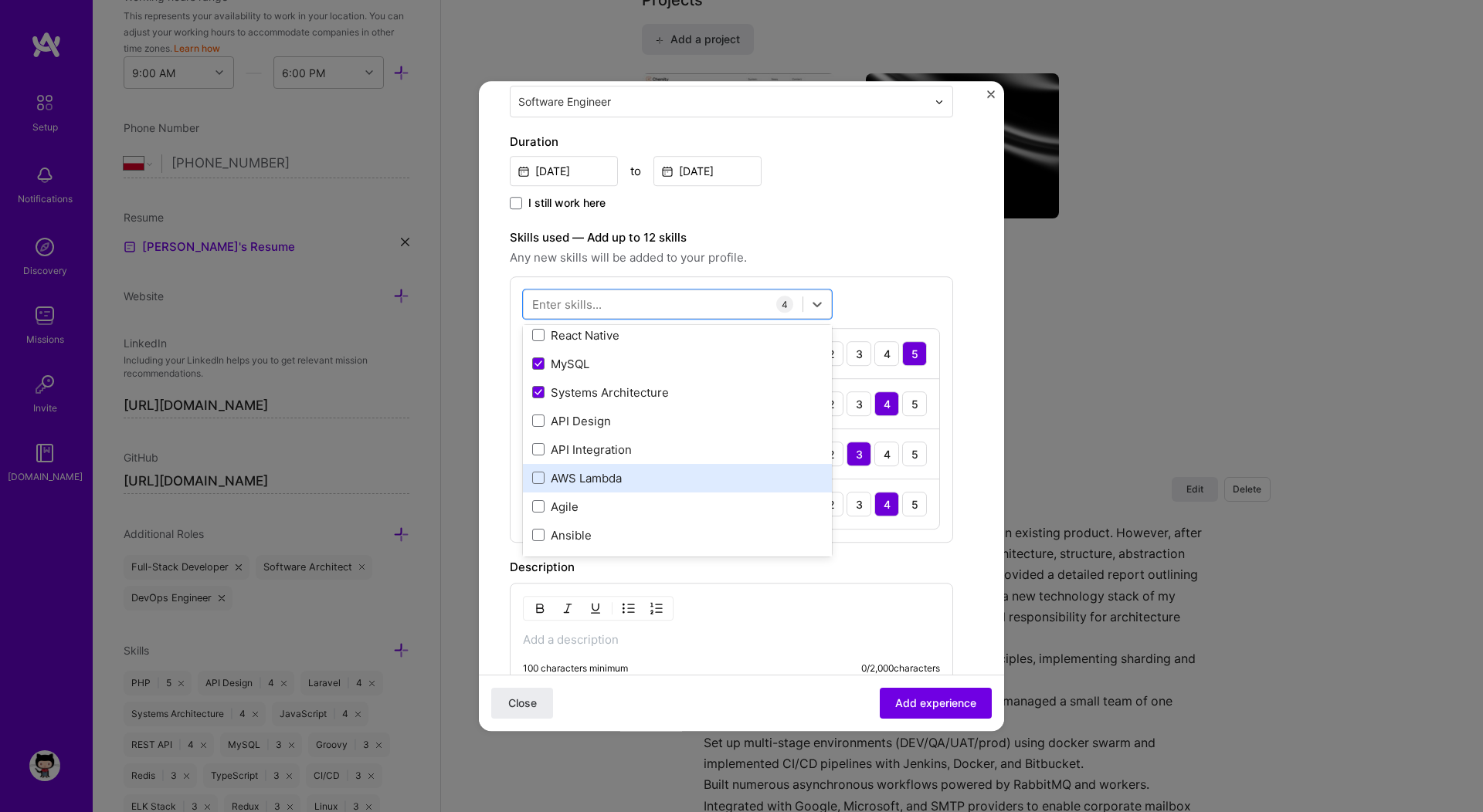
click at [614, 481] on div "AWS Lambda" at bounding box center [676, 478] width 290 height 16
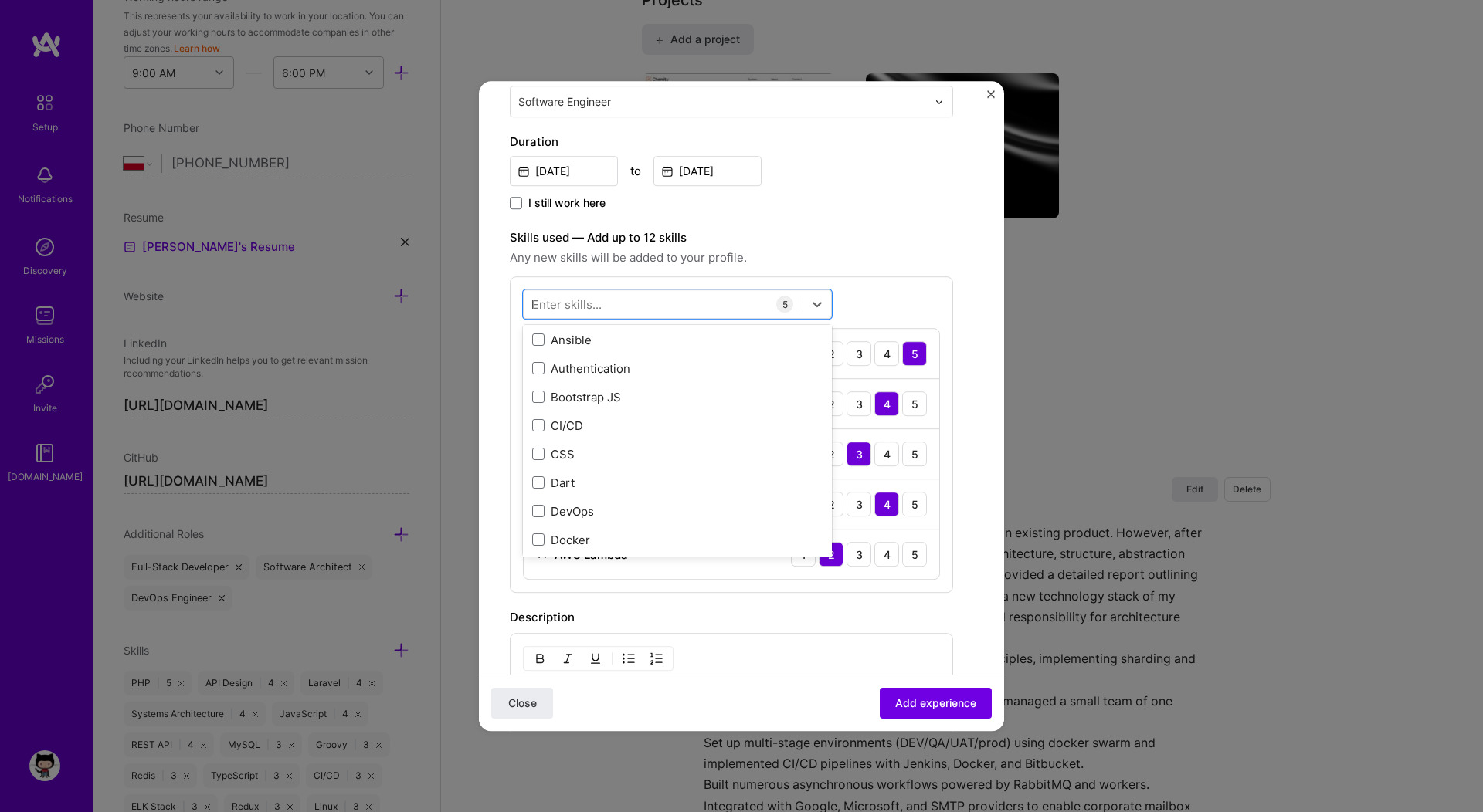
scroll to position [0, 0]
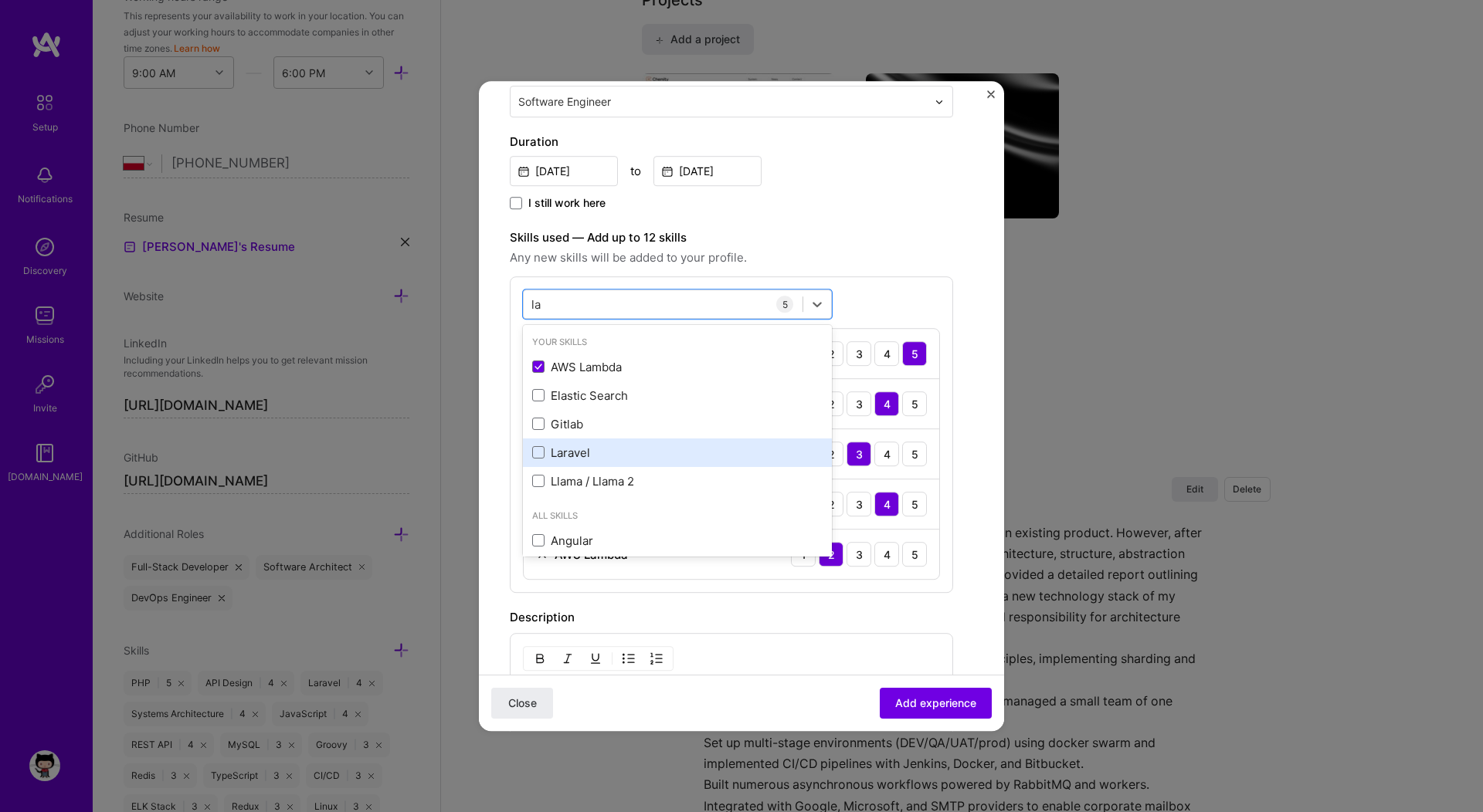
click at [579, 460] on div "Laravel" at bounding box center [676, 452] width 290 height 16
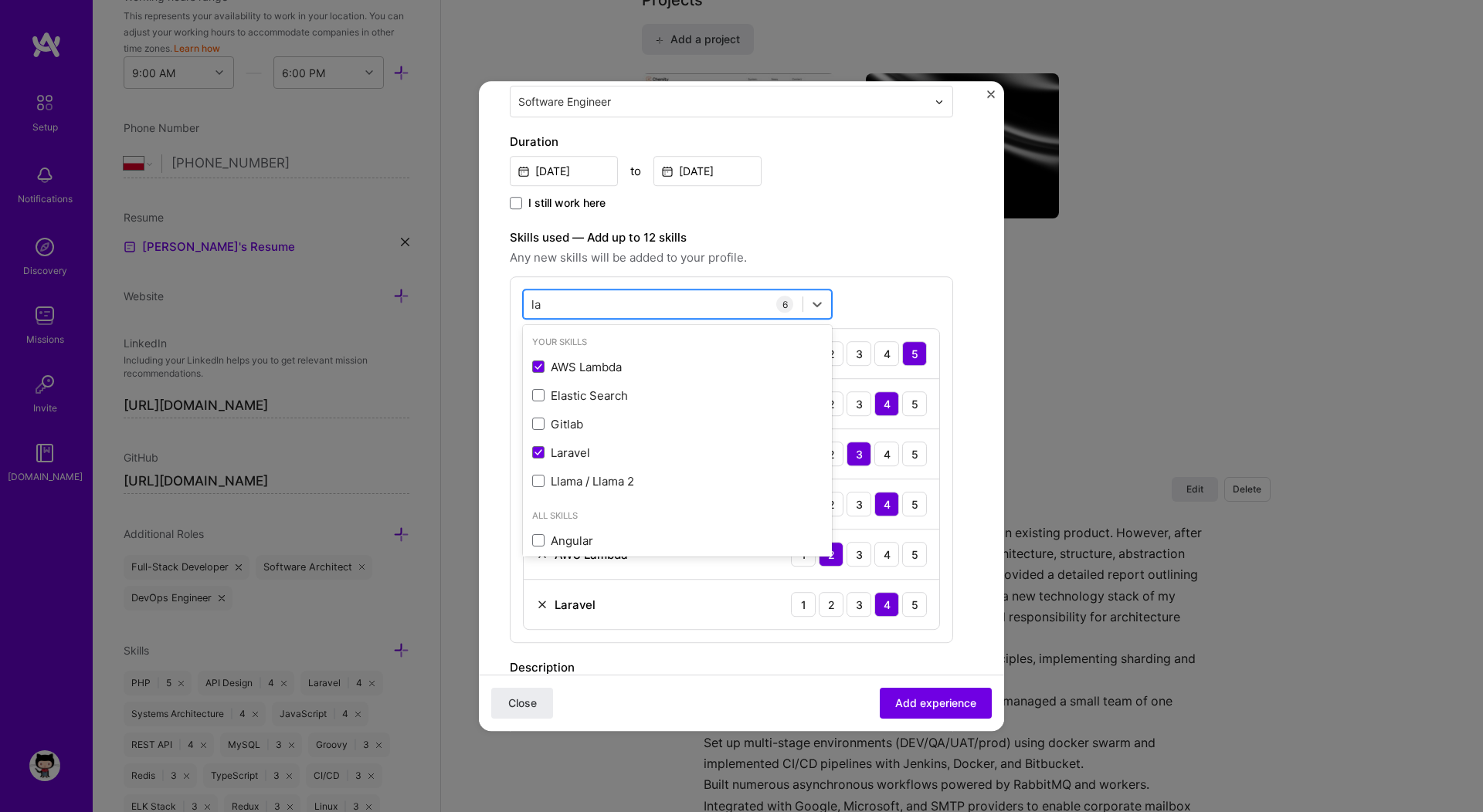
click at [648, 304] on div "la la" at bounding box center [663, 305] width 279 height 25
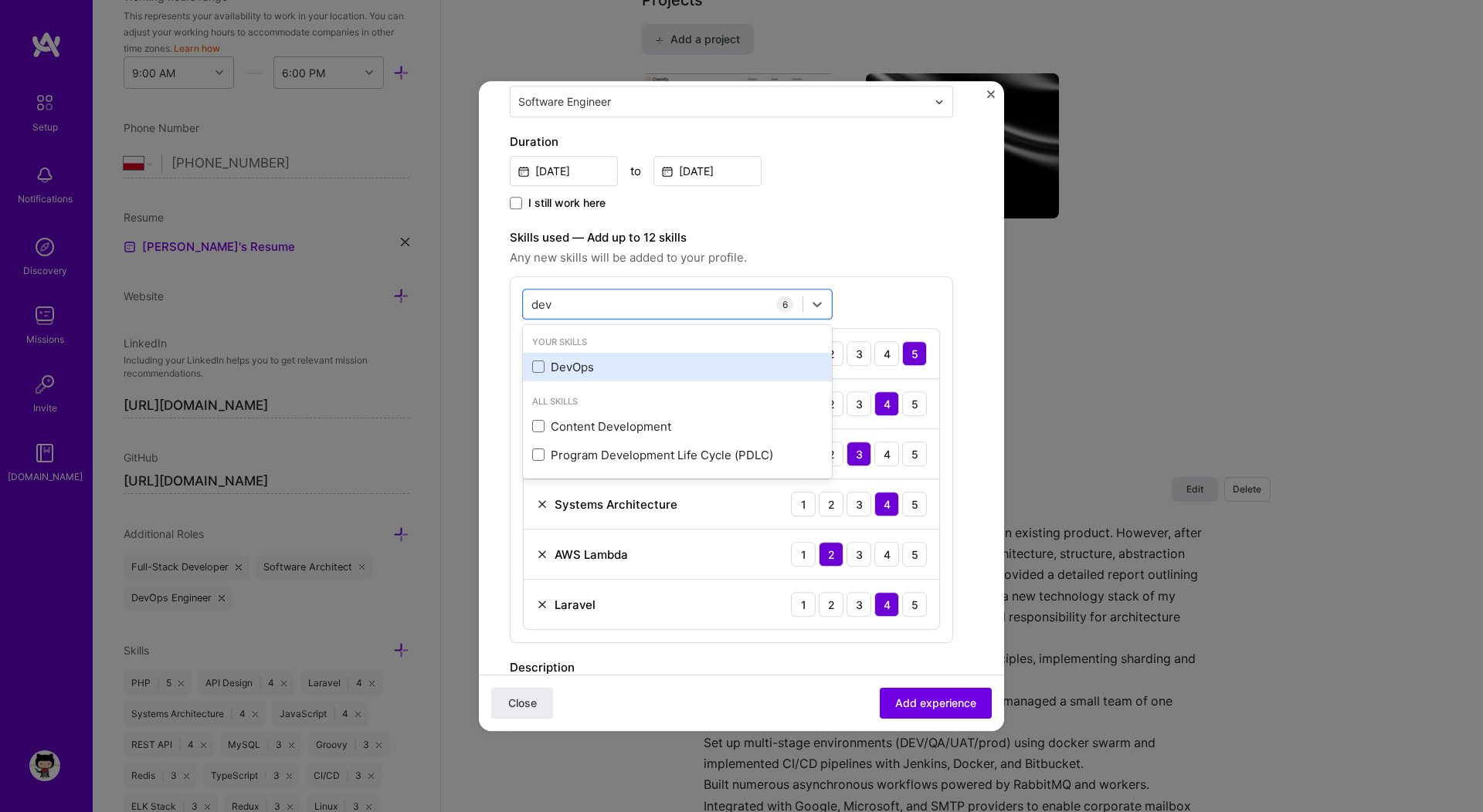
click at [564, 371] on div "DevOps" at bounding box center [676, 367] width 290 height 16
click at [506, 363] on form "Create a job experience Jobs help companies understand your past experience. Co…" at bounding box center [741, 483] width 525 height 1379
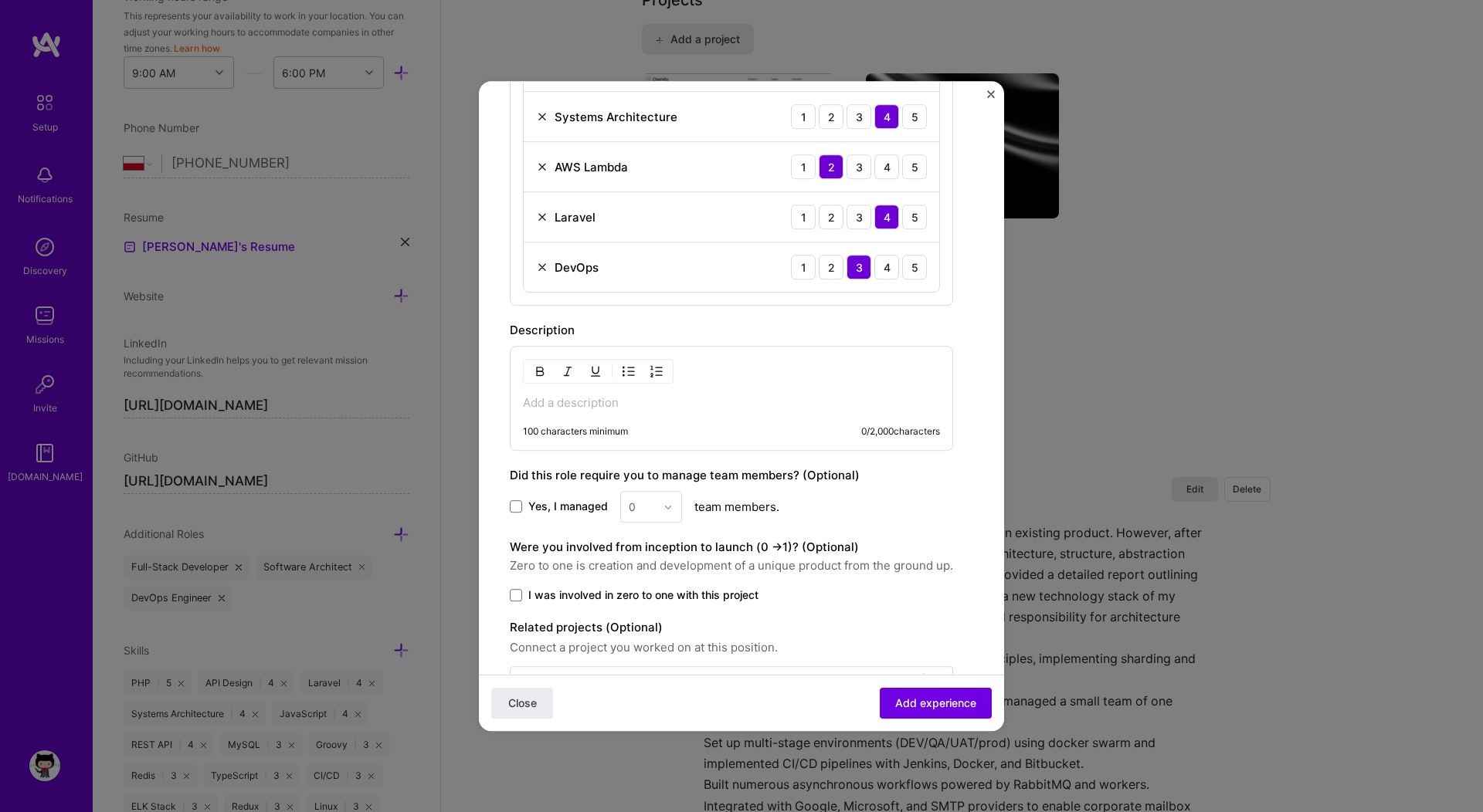
scroll to position [706, 0]
click at [558, 508] on span "Yes, I managed" at bounding box center [568, 505] width 80 height 16
click at [0, 0] on input "Yes, I managed" at bounding box center [0, 0] width 0 height 0
click at [661, 503] on div "0" at bounding box center [651, 505] width 62 height 32
click at [649, 632] on div "4" at bounding box center [651, 632] width 52 height 28
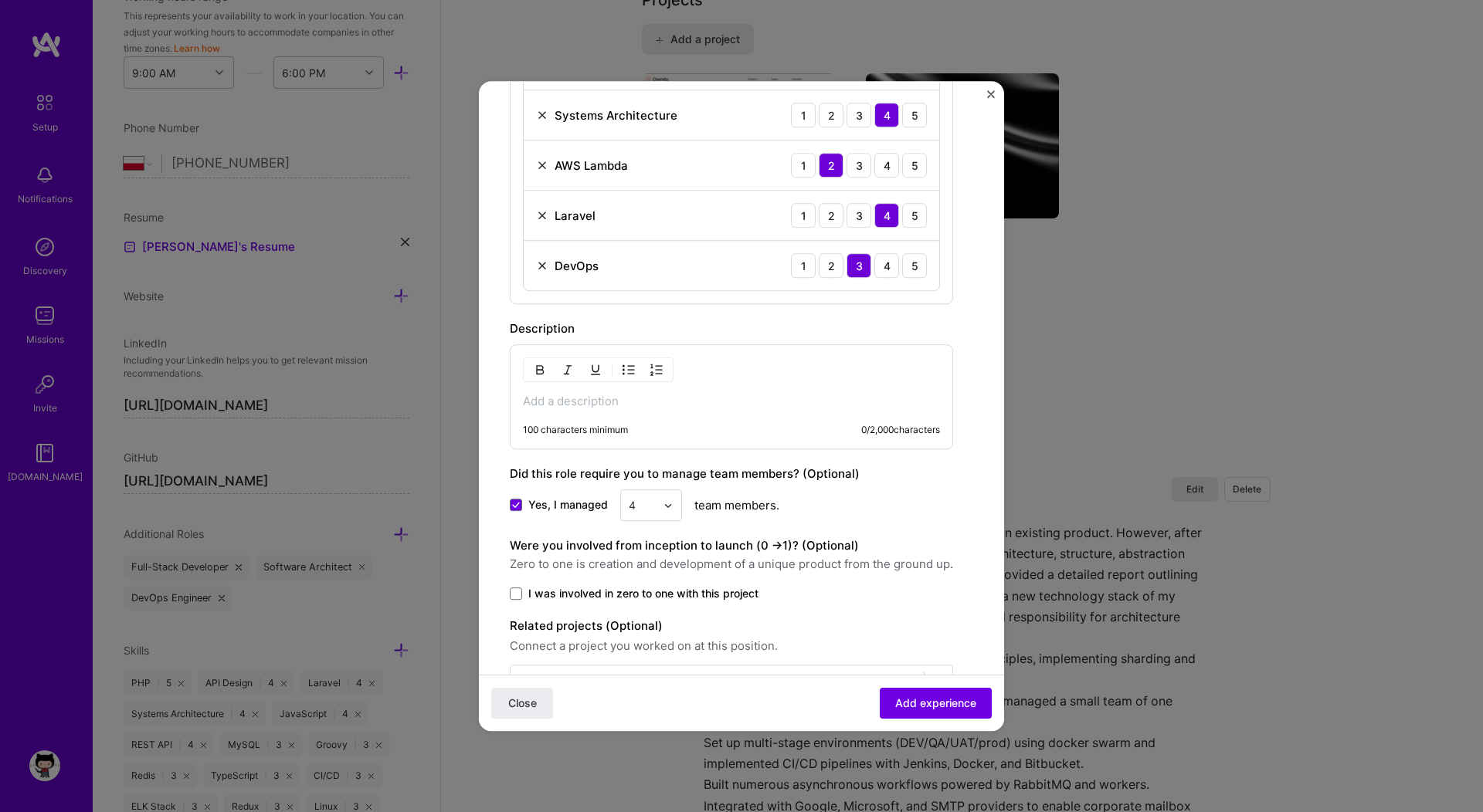
click at [735, 599] on span "I was involved in zero to one with this project" at bounding box center [643, 594] width 230 height 16
click at [0, 0] on input "I was involved in zero to one with this project" at bounding box center [0, 0] width 0 height 0
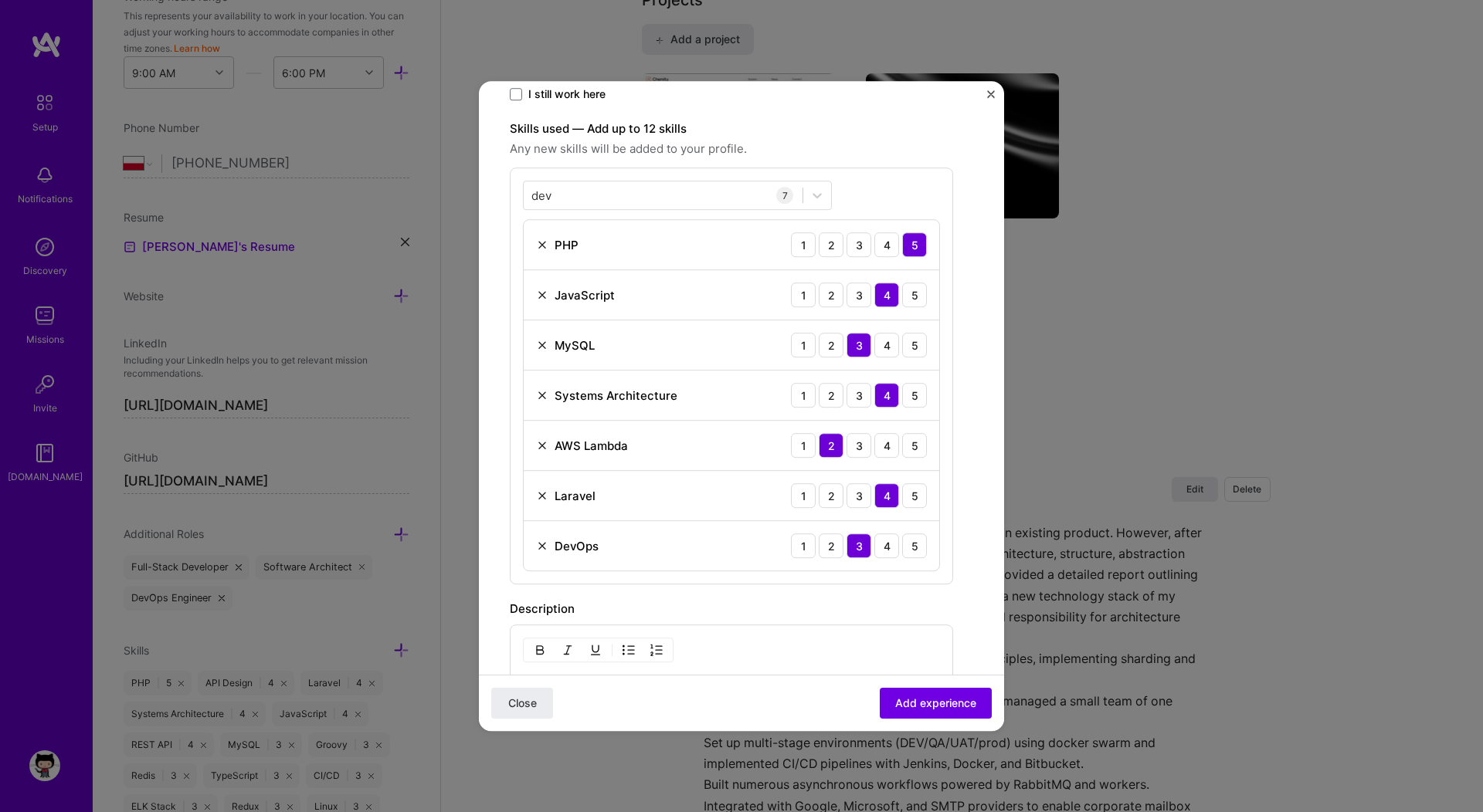
scroll to position [433, 0]
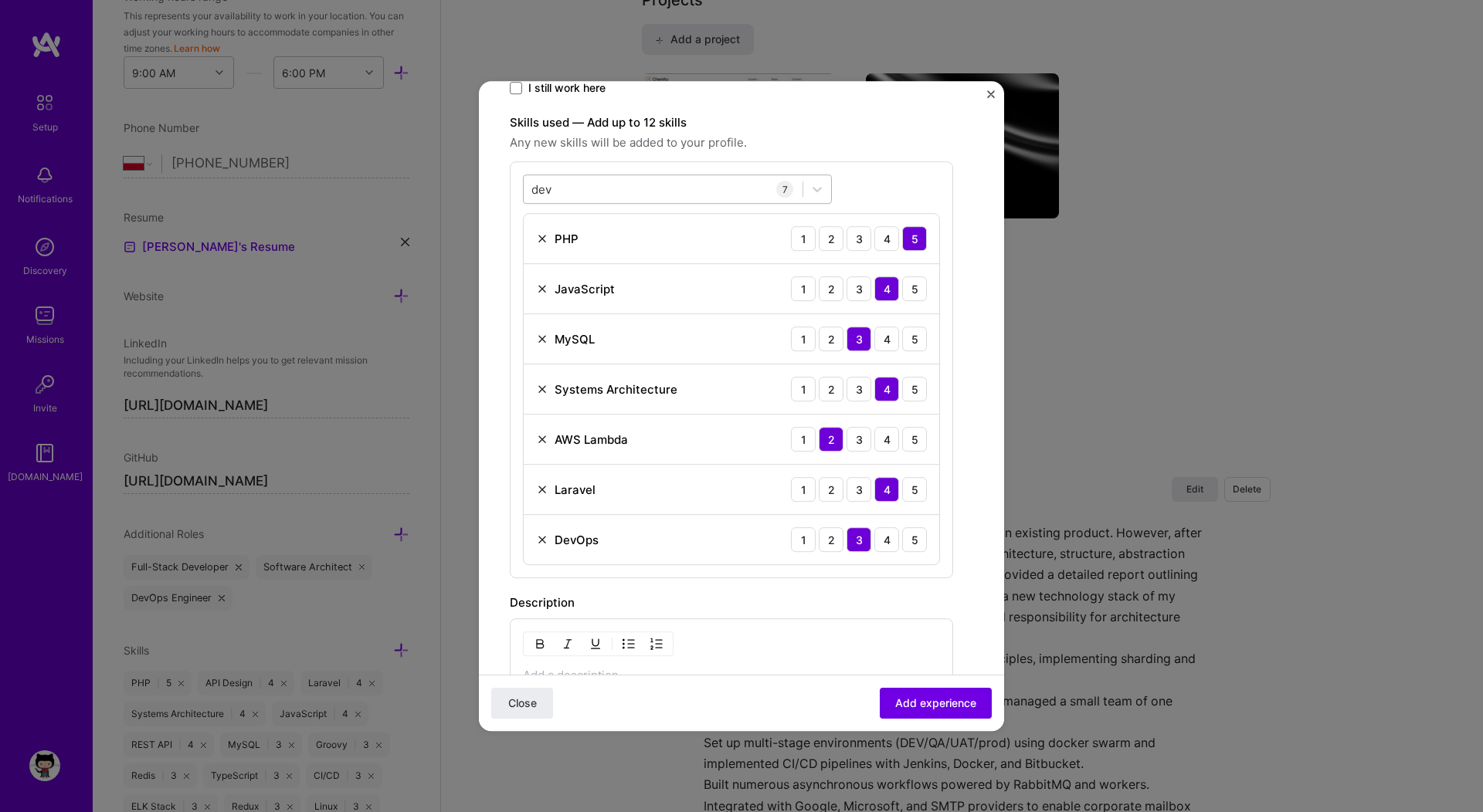
click at [659, 186] on div "dev dev" at bounding box center [663, 189] width 279 height 25
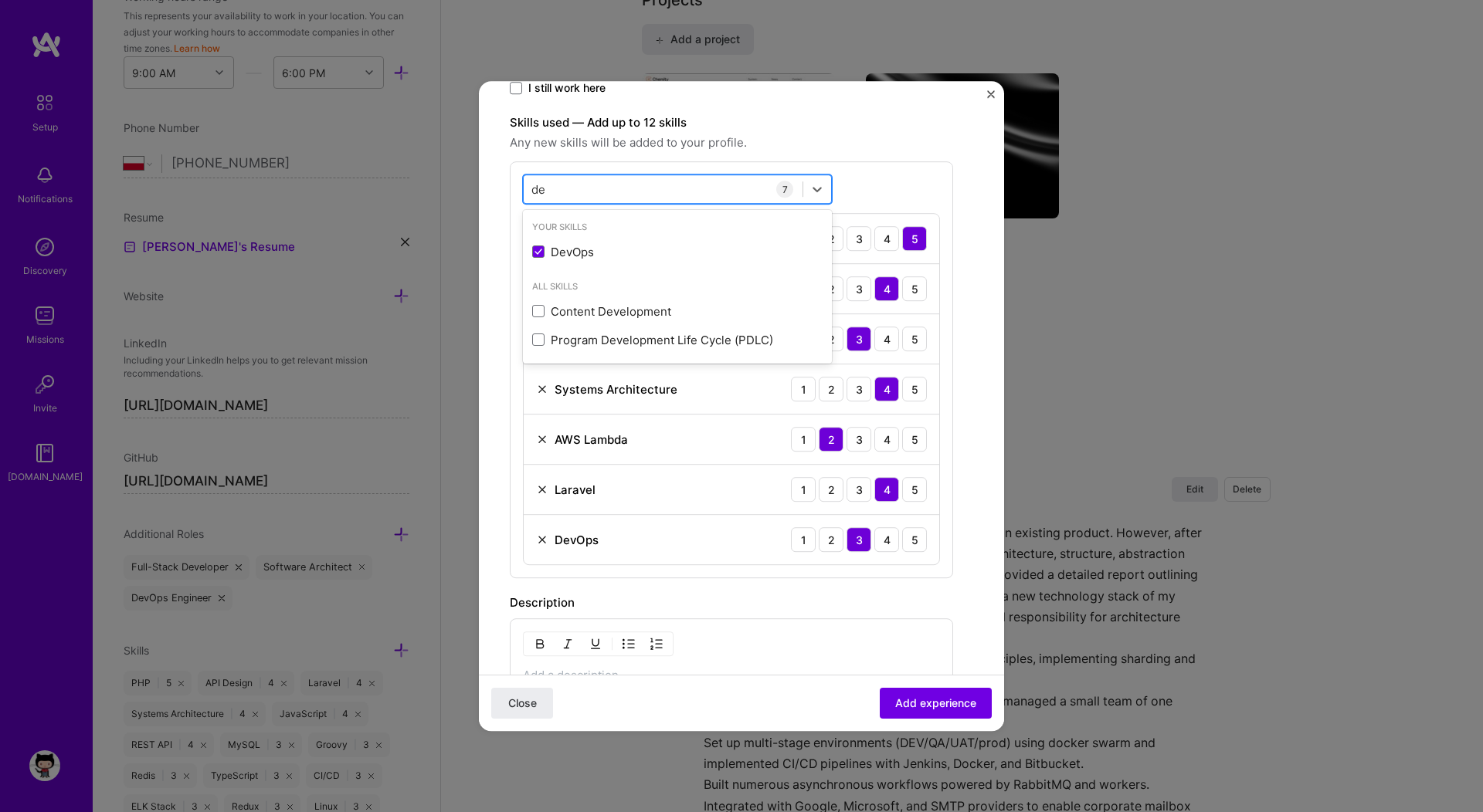
type input "d"
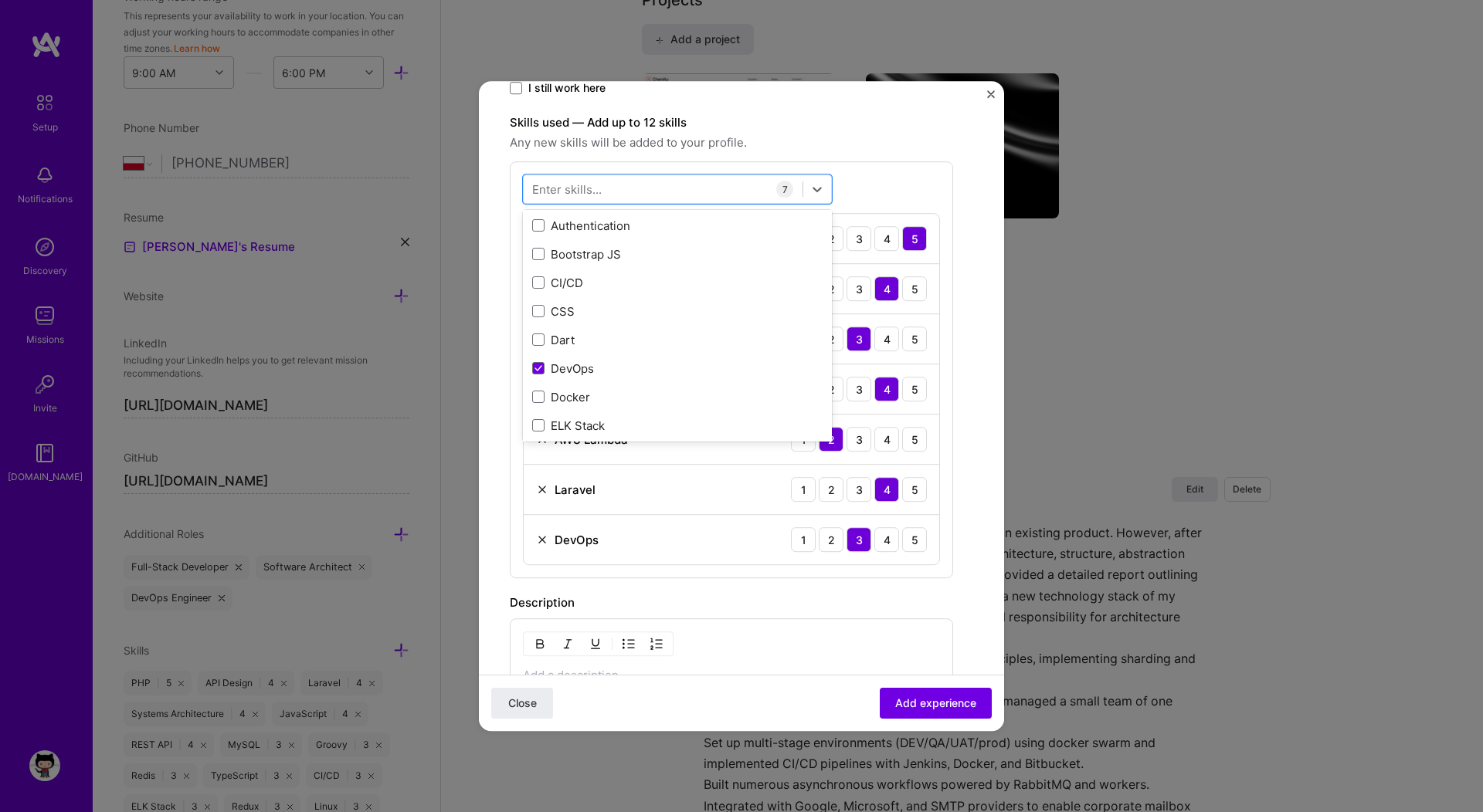
scroll to position [380, 0]
click at [571, 274] on div "CI/CD" at bounding box center [676, 272] width 290 height 16
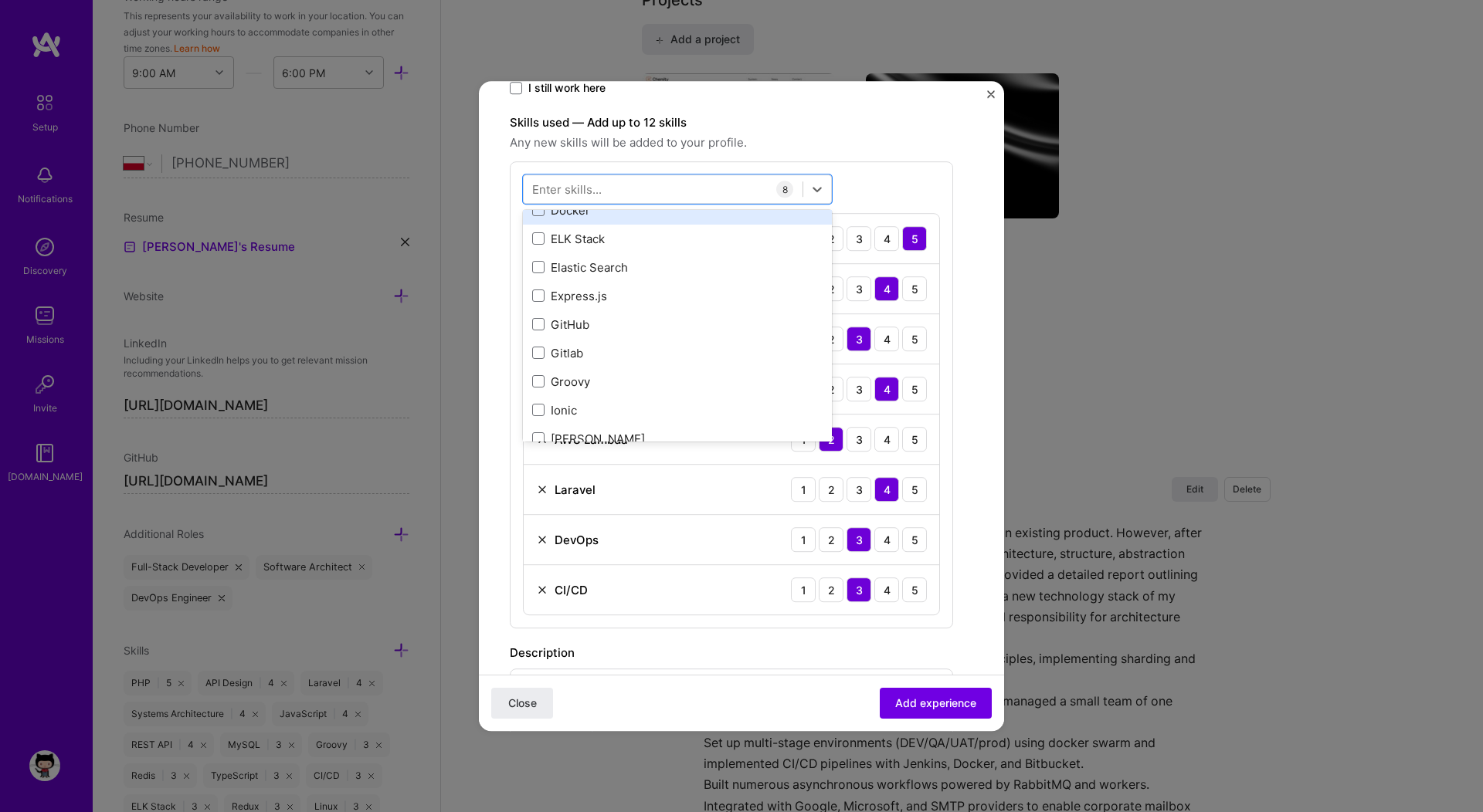
click at [566, 210] on div "Docker" at bounding box center [676, 211] width 290 height 16
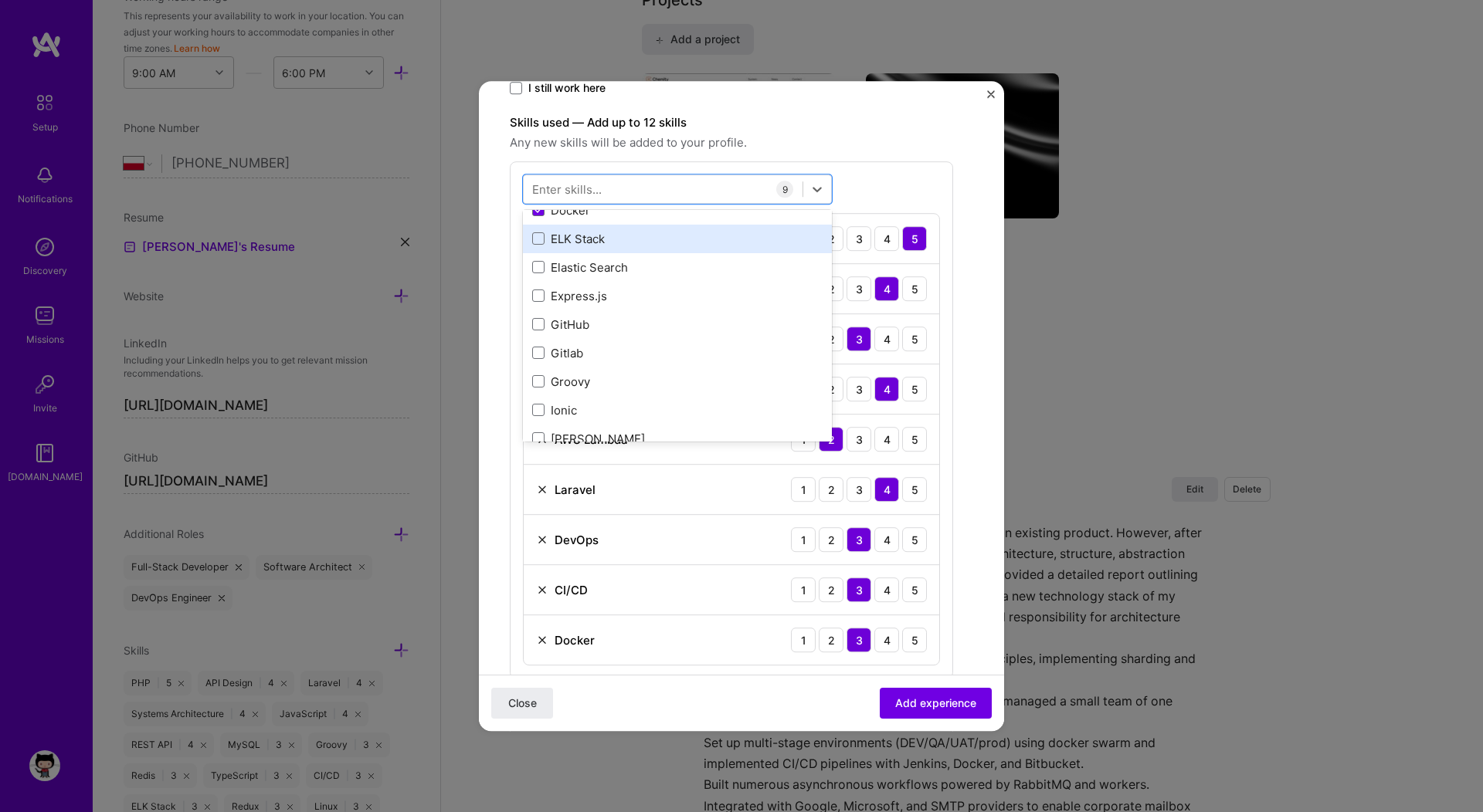
click at [571, 236] on div "ELK Stack" at bounding box center [676, 239] width 290 height 16
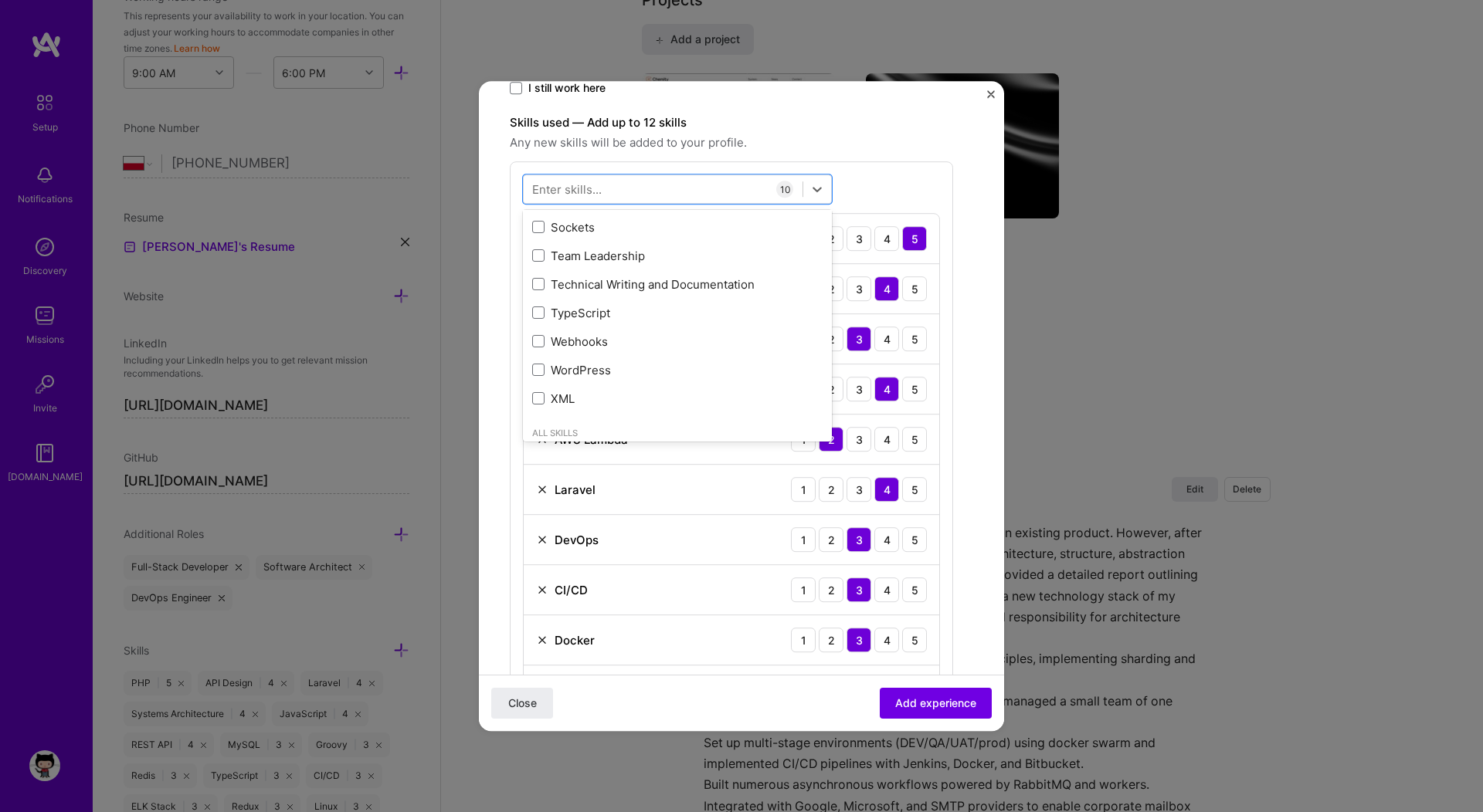
scroll to position [1404, 0]
click at [604, 279] on div "Technical Writing and Documentation" at bounding box center [676, 276] width 290 height 16
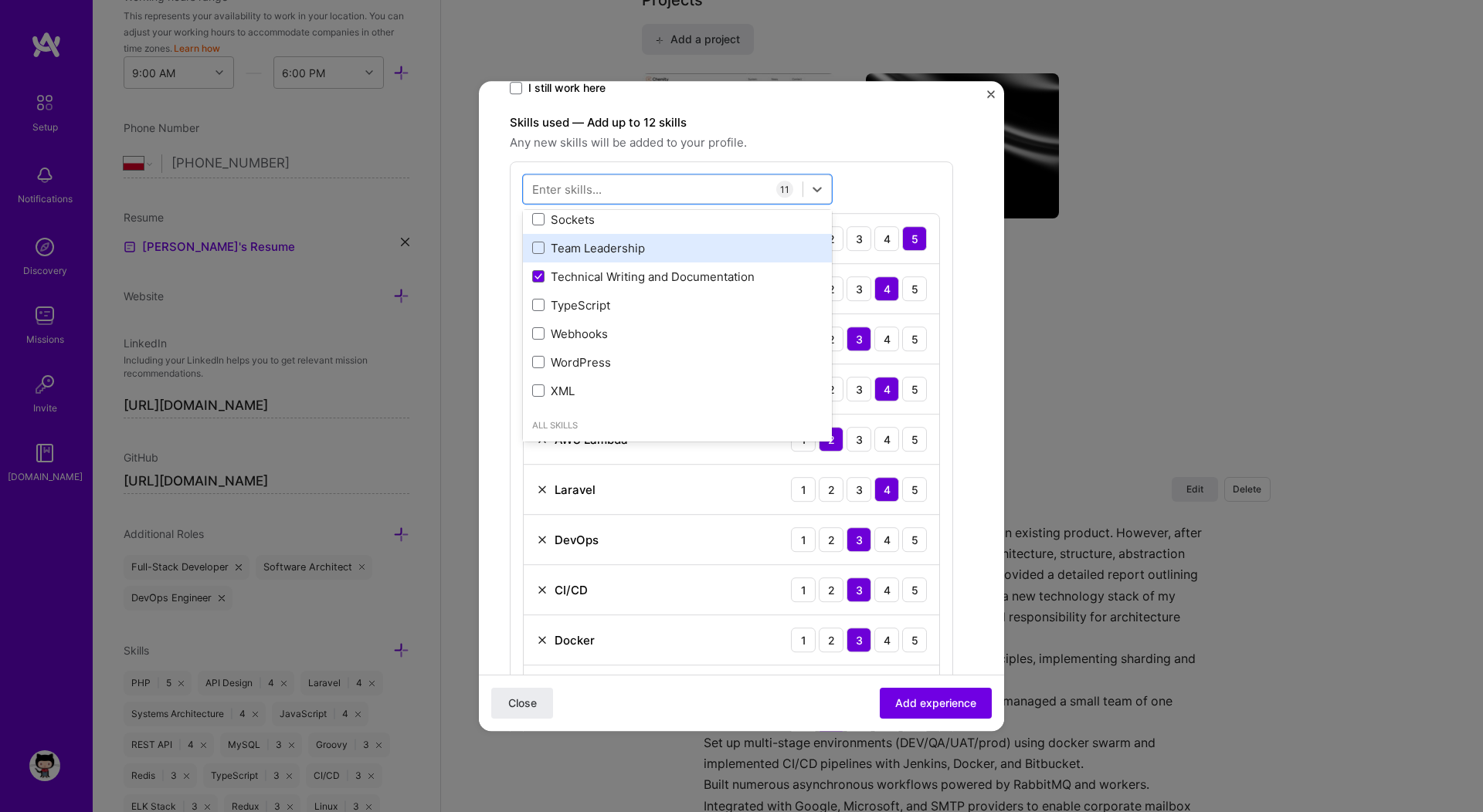
click at [585, 251] on div "Team Leadership" at bounding box center [676, 248] width 290 height 16
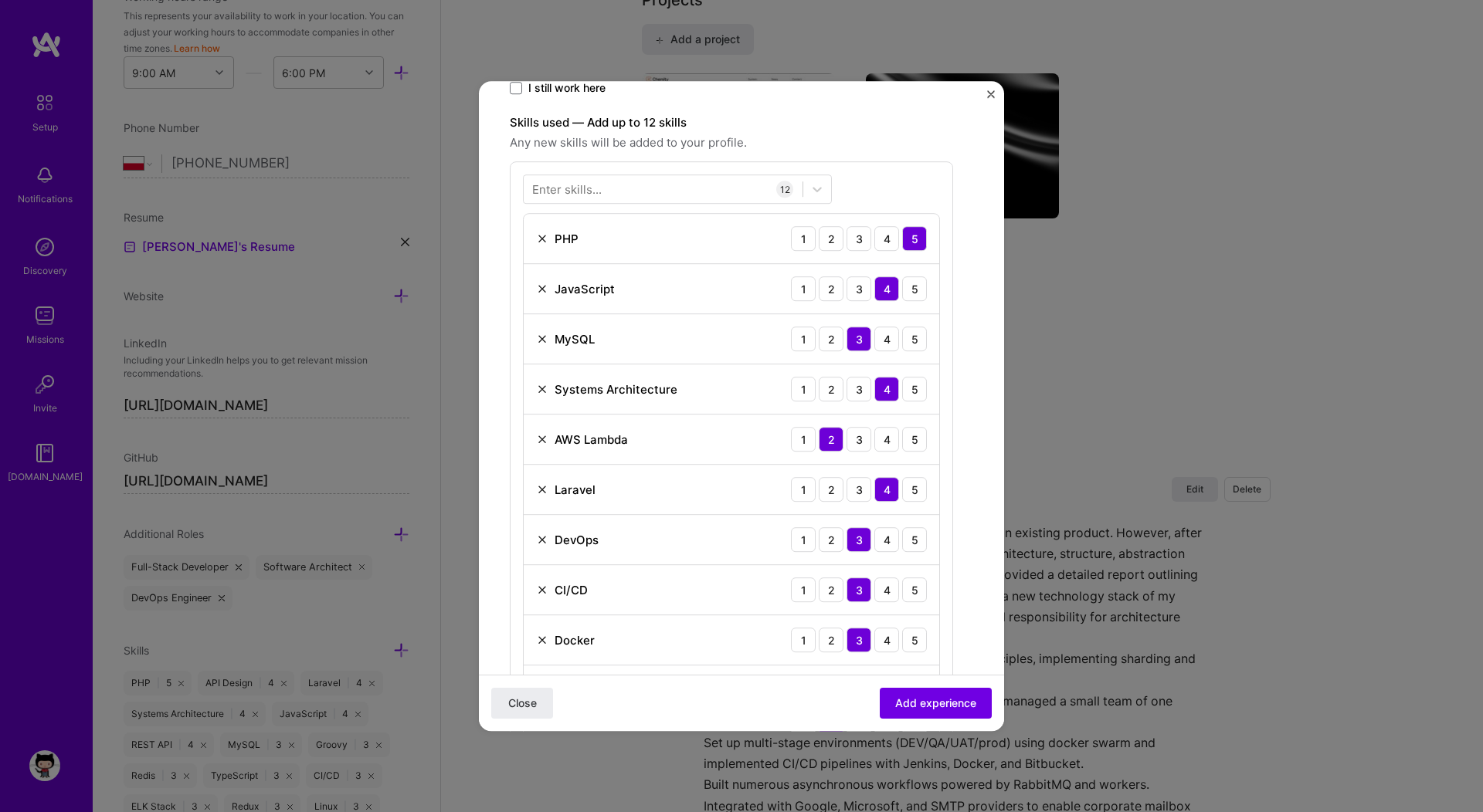
click at [918, 161] on div "Enter skills... 12 PHP 1 2 3 4 5 JavaScript 1 2 3 4 5 MySQL 1 2 3 4 5 Systems A…" at bounding box center [731, 495] width 444 height 667
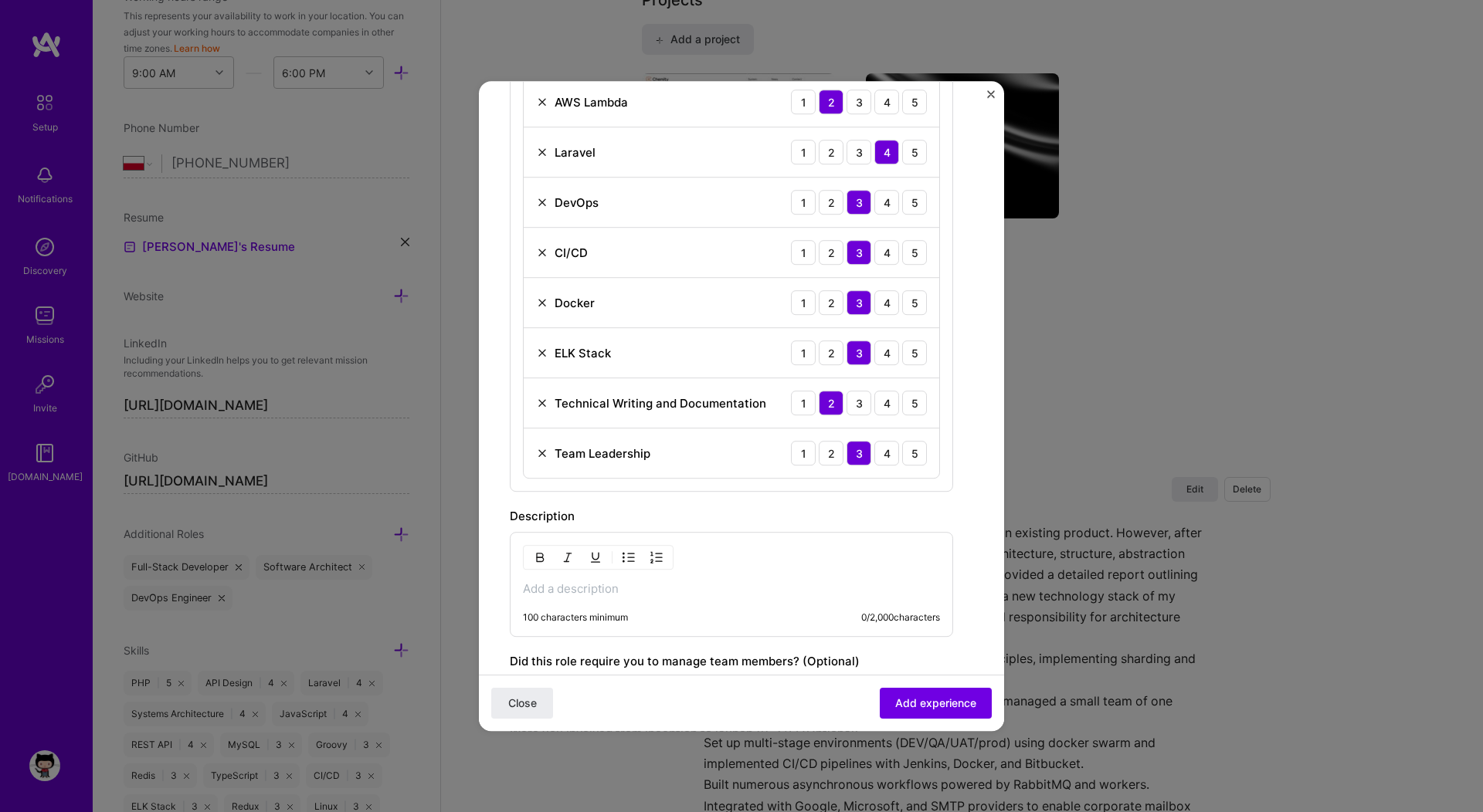
scroll to position [1010, 0]
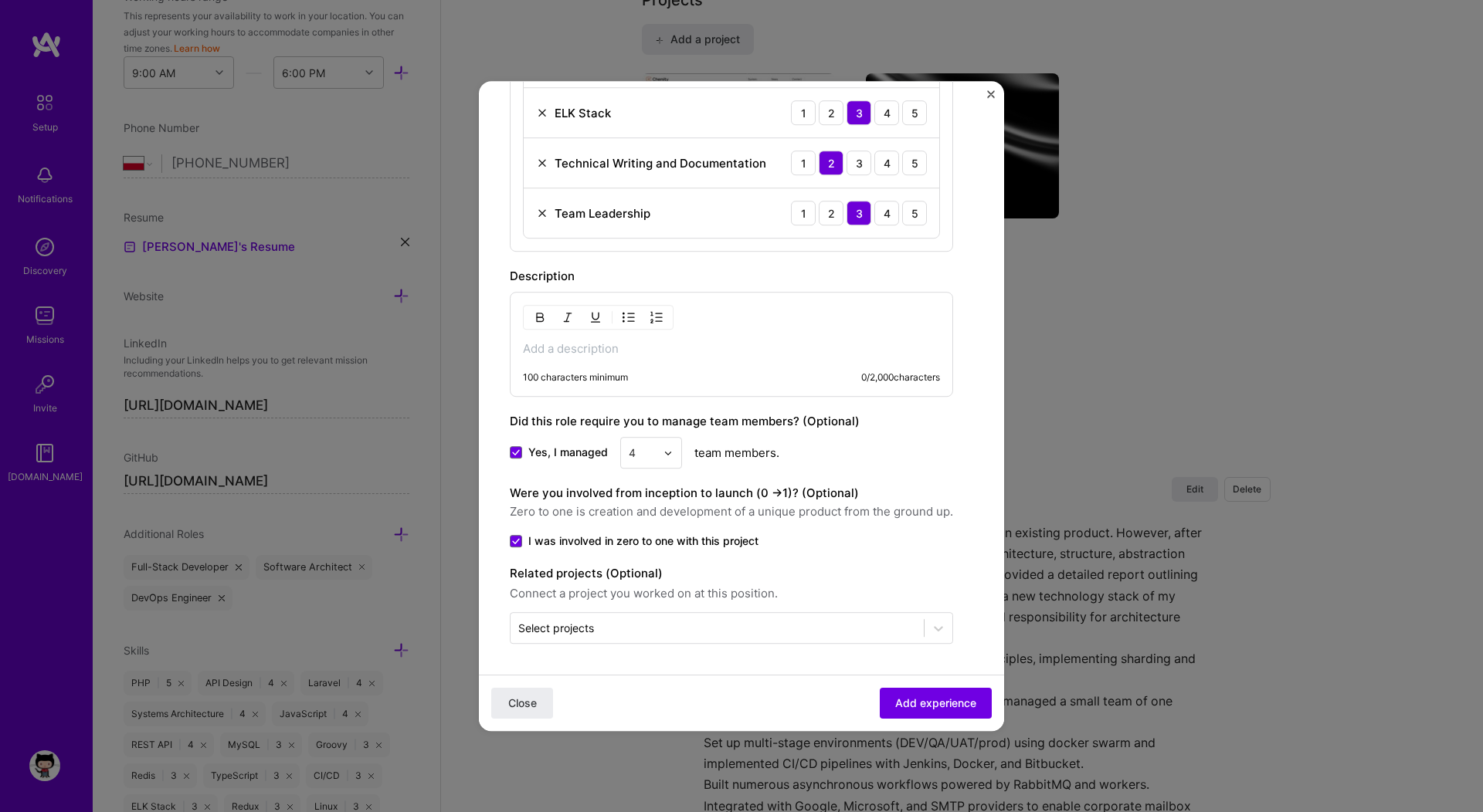
click at [625, 354] on p at bounding box center [732, 349] width 417 height 16
click at [563, 346] on p at bounding box center [732, 349] width 417 height 16
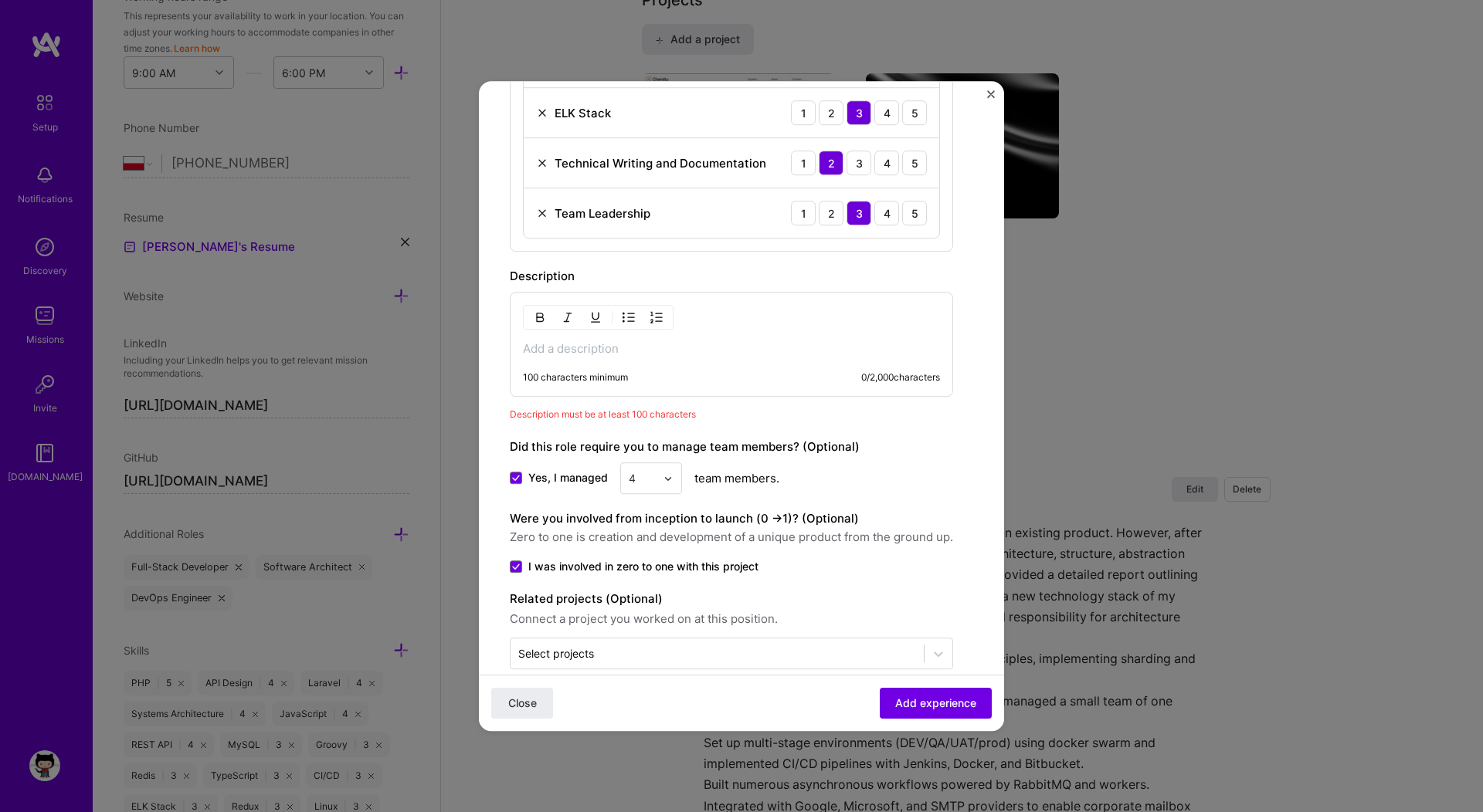
click at [570, 348] on p at bounding box center [732, 349] width 417 height 16
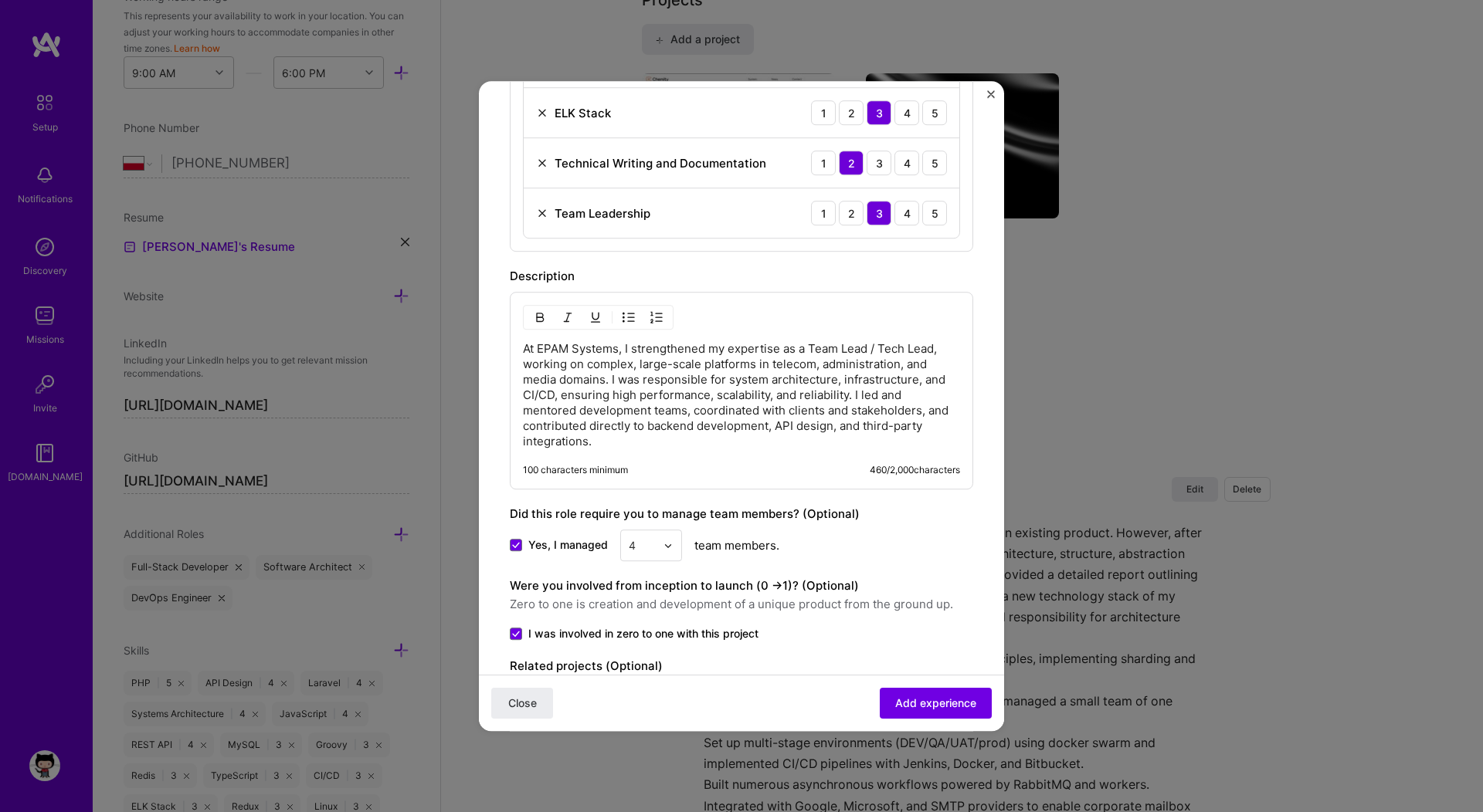
scroll to position [1103, 0]
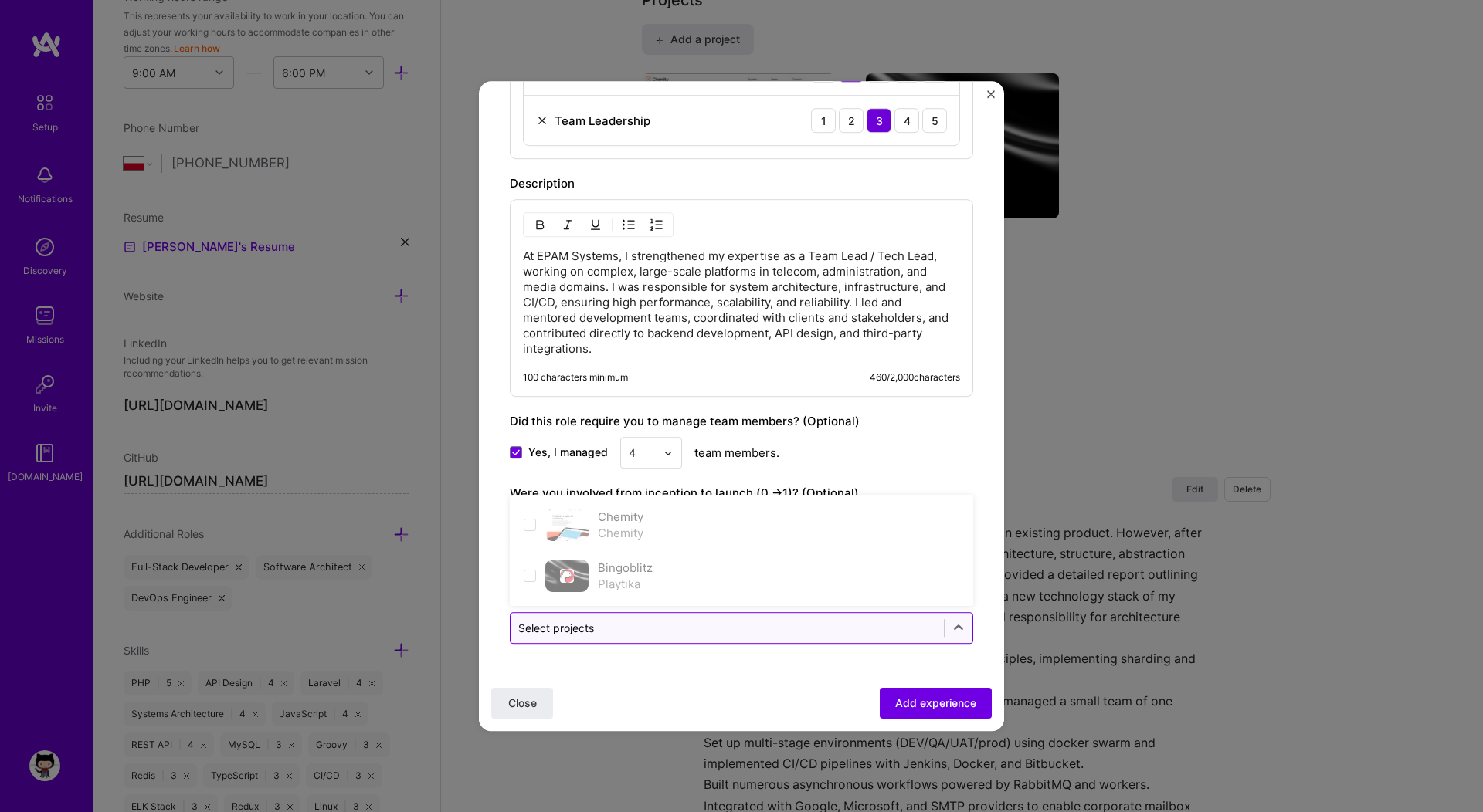
click at [887, 632] on input "text" at bounding box center [727, 628] width 418 height 16
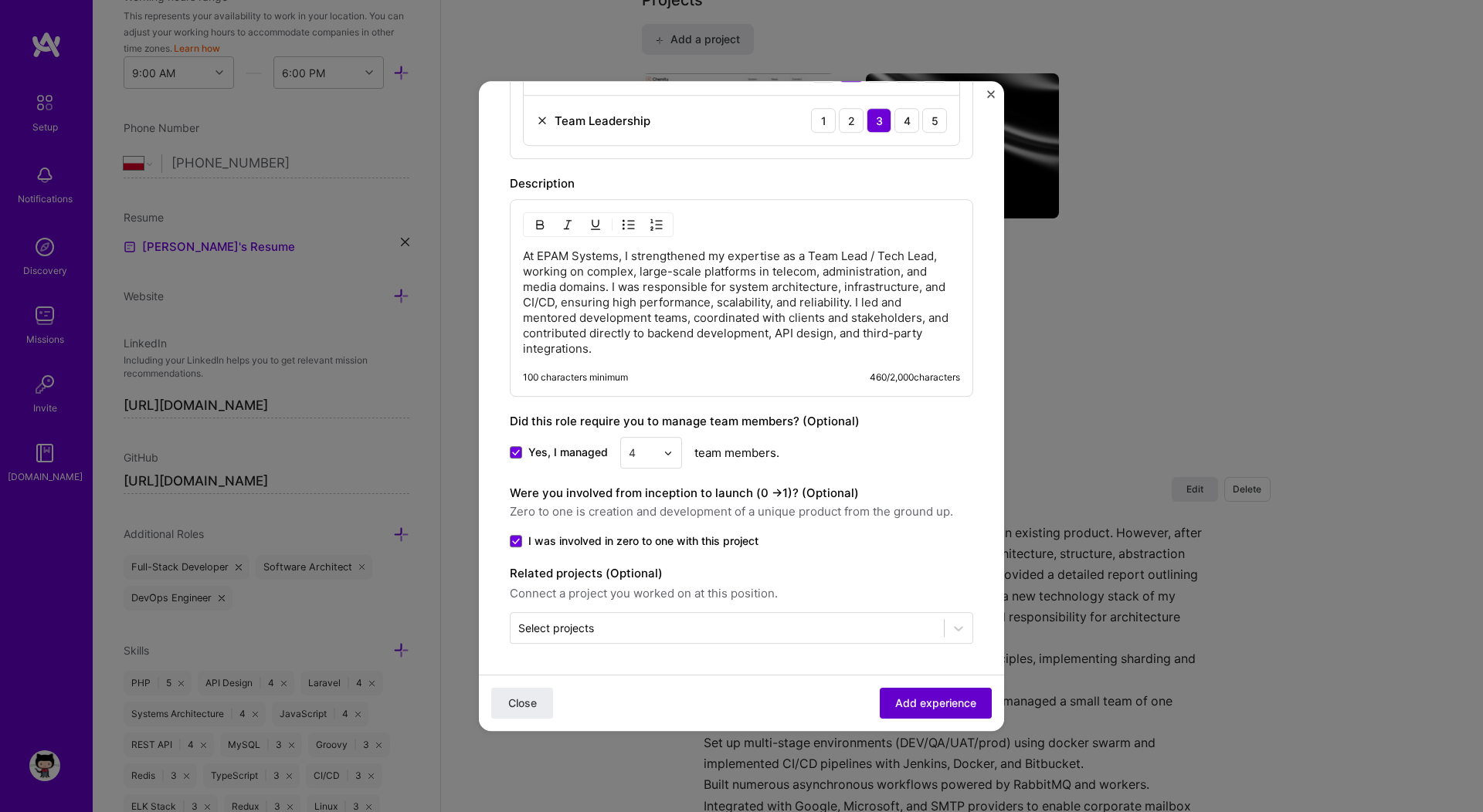
click at [906, 713] on button "Add experience" at bounding box center [936, 703] width 112 height 31
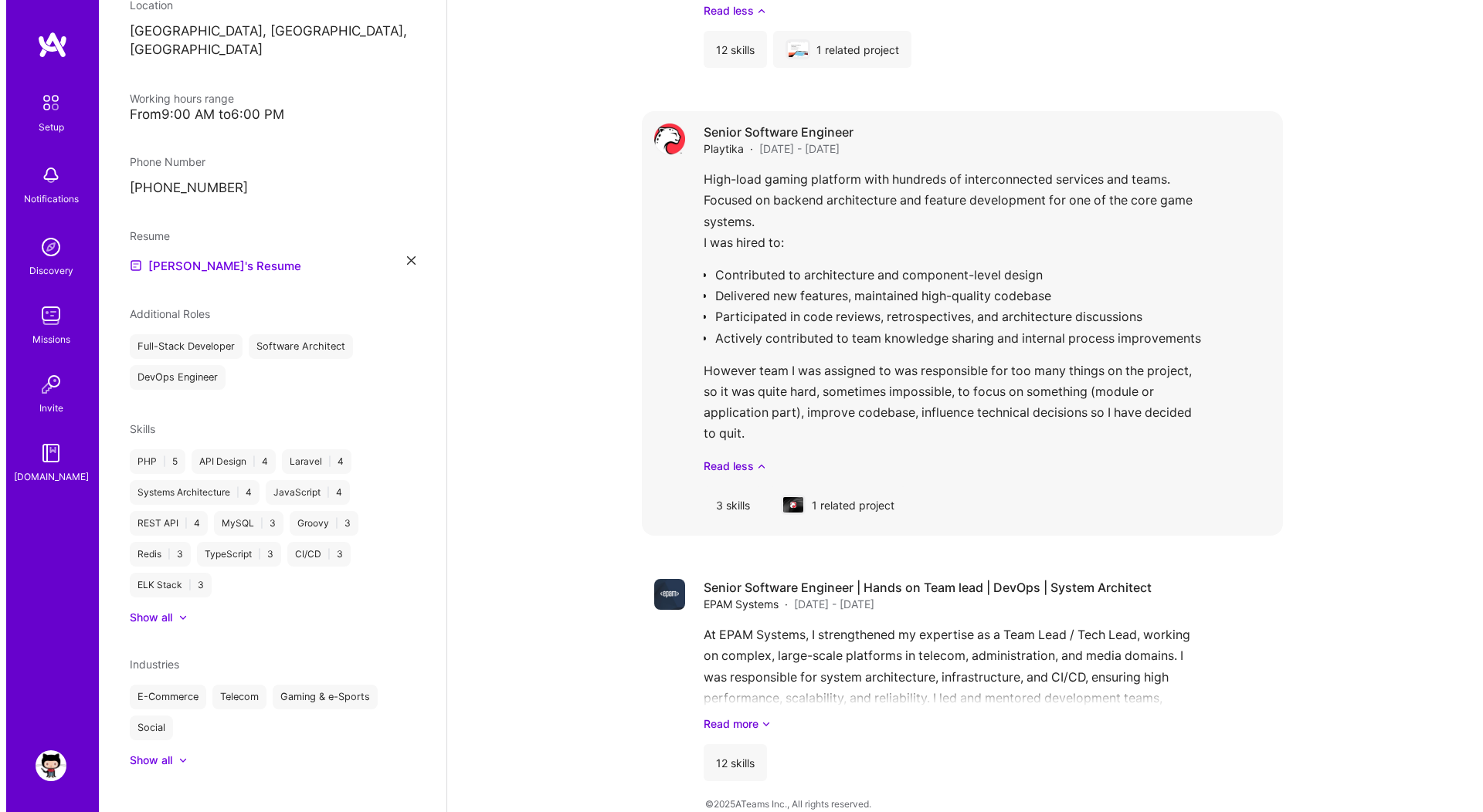
scroll to position [0, 0]
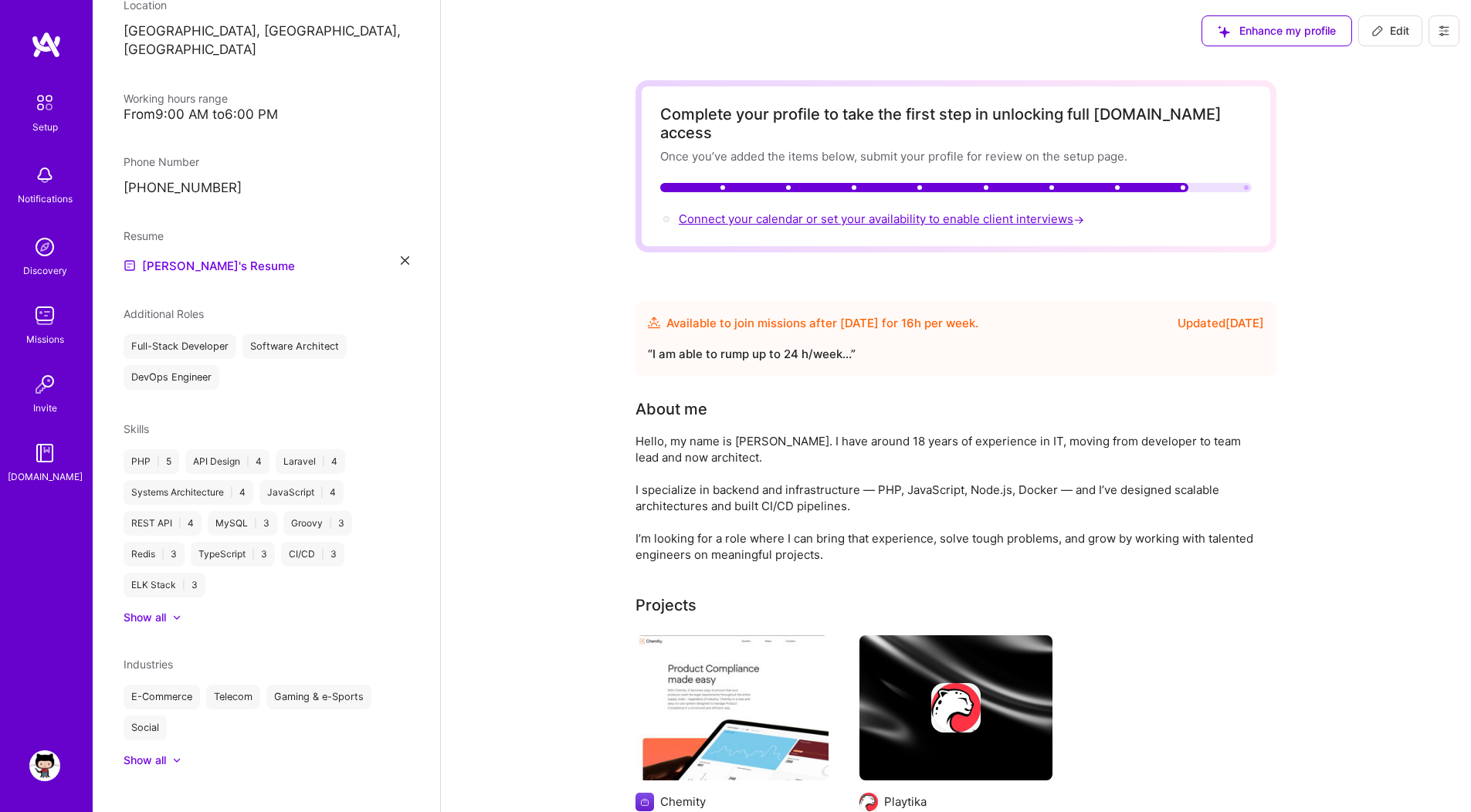
click at [818, 211] on span "Connect your calendar or set your availability to enable client interviews →" at bounding box center [883, 218] width 409 height 15
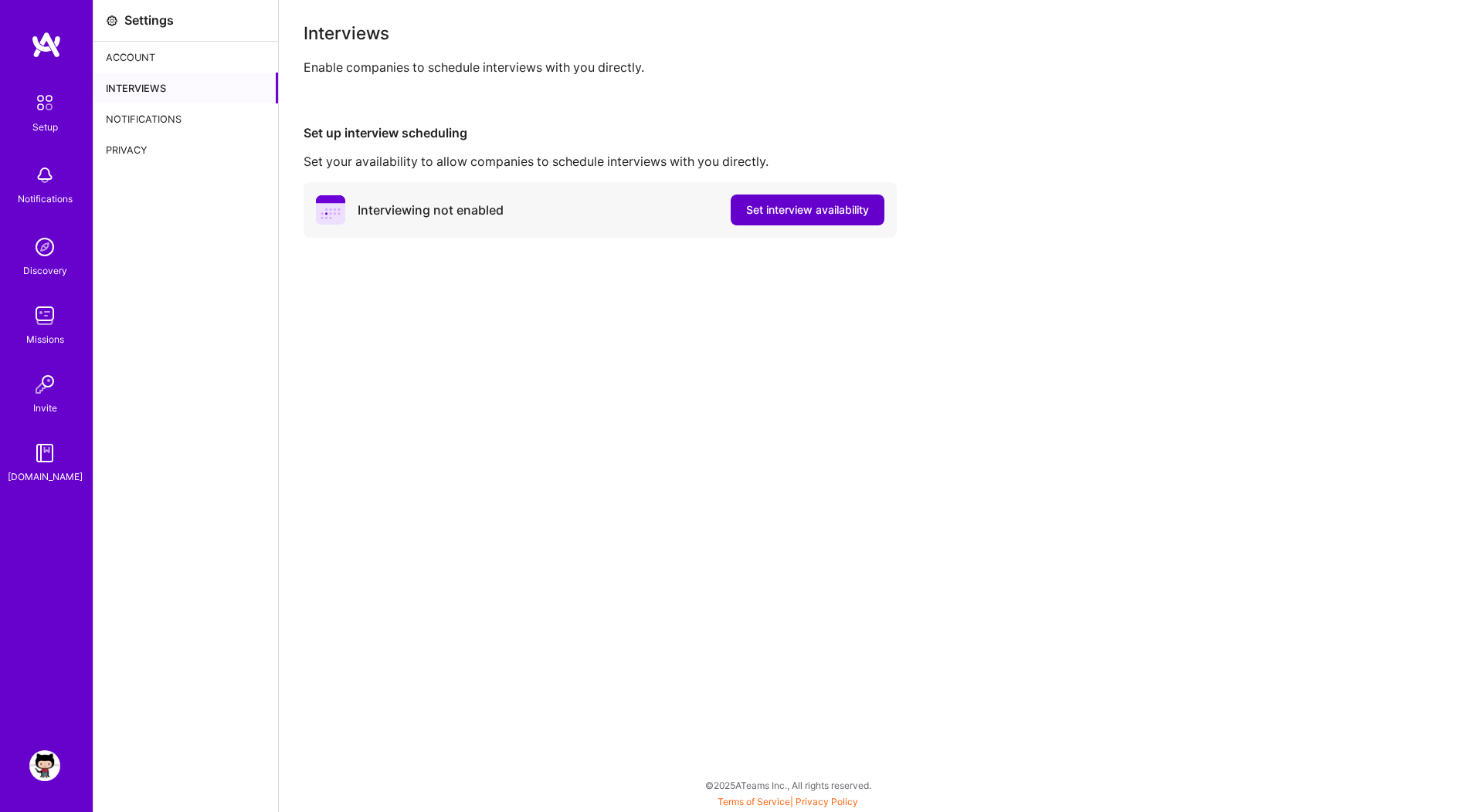
click at [805, 221] on button "Set interview availability" at bounding box center [807, 211] width 153 height 31
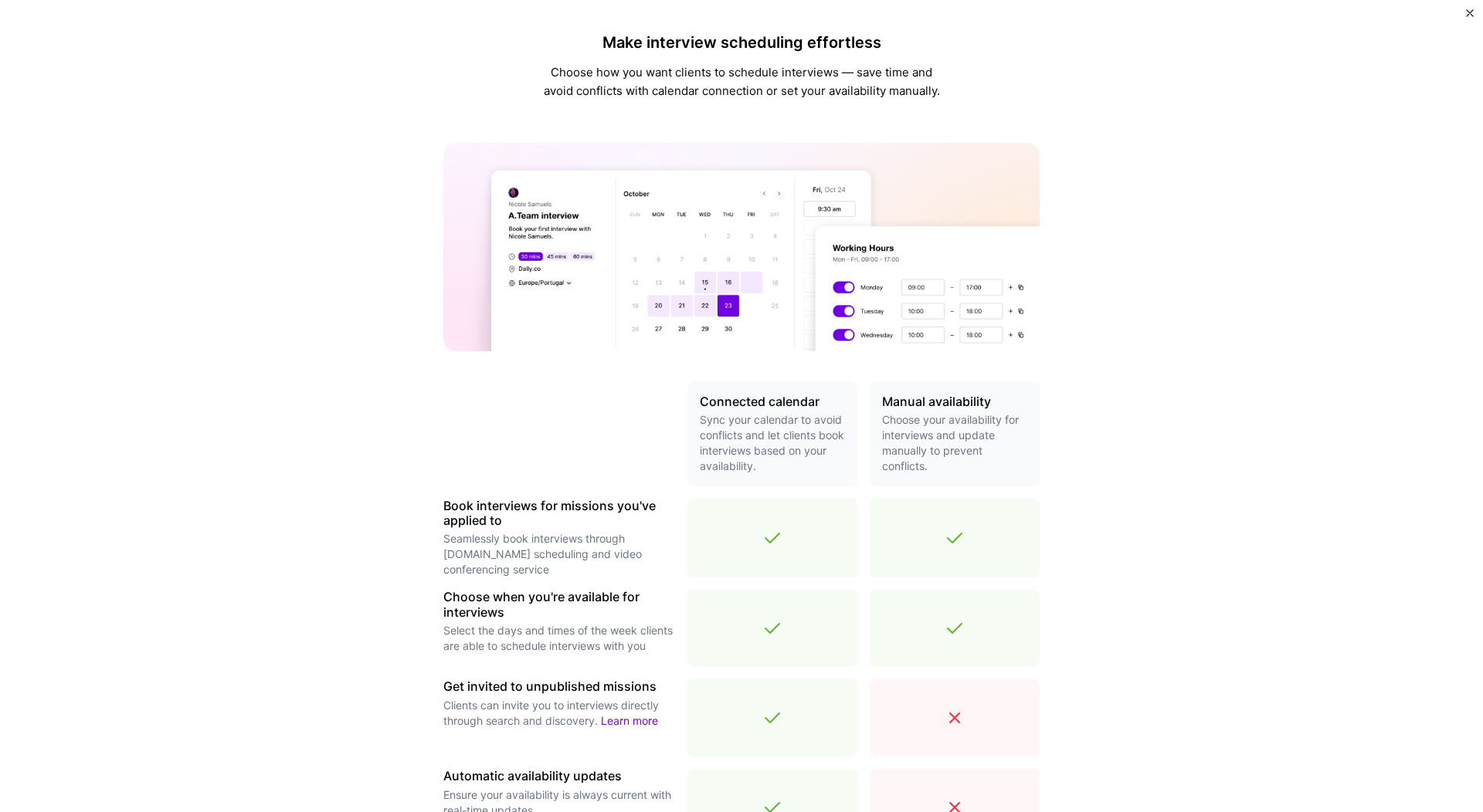
scroll to position [270, 0]
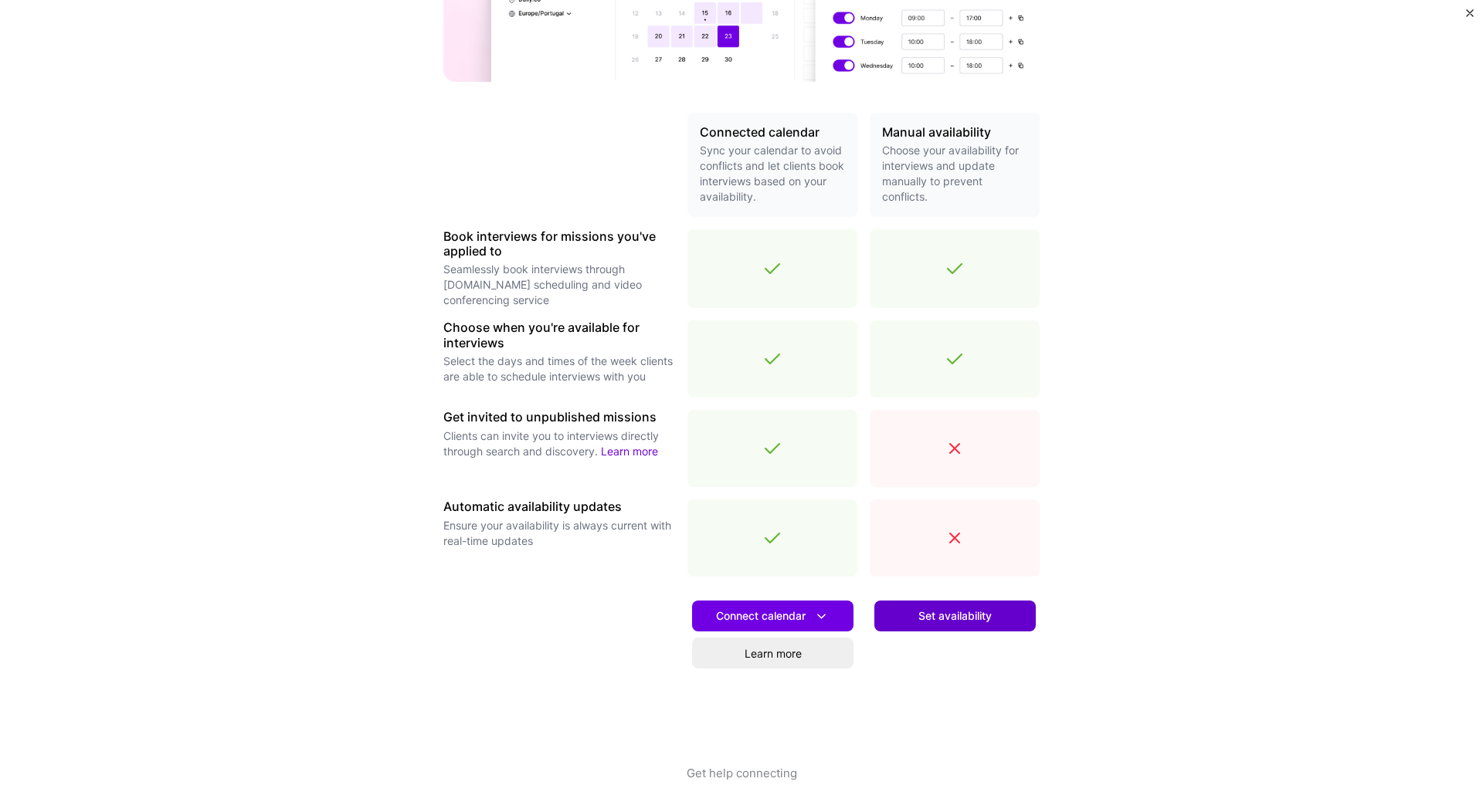
click at [960, 623] on span "Set availability" at bounding box center [955, 616] width 74 height 16
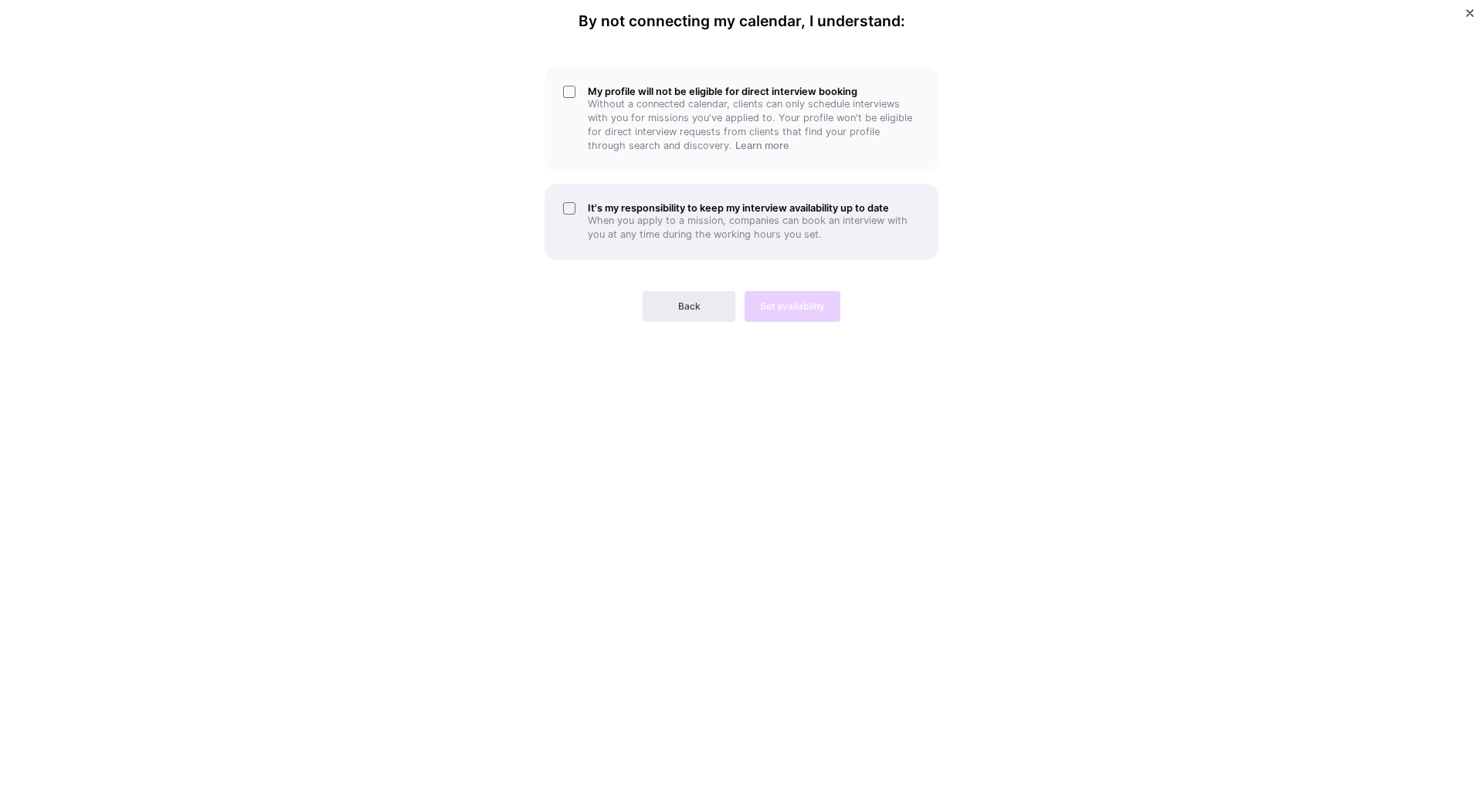
click at [692, 207] on h5 "It's my responsibility to keep my interview availability up to date" at bounding box center [754, 209] width 332 height 12
click at [740, 130] on p "Without a connected calendar, clients can only schedule interviews with you for…" at bounding box center [754, 124] width 332 height 55
click at [706, 224] on p "When you apply to a mission, companies can book an interview with you at any ti…" at bounding box center [754, 227] width 332 height 28
click at [810, 300] on span "Set availability" at bounding box center [792, 307] width 65 height 14
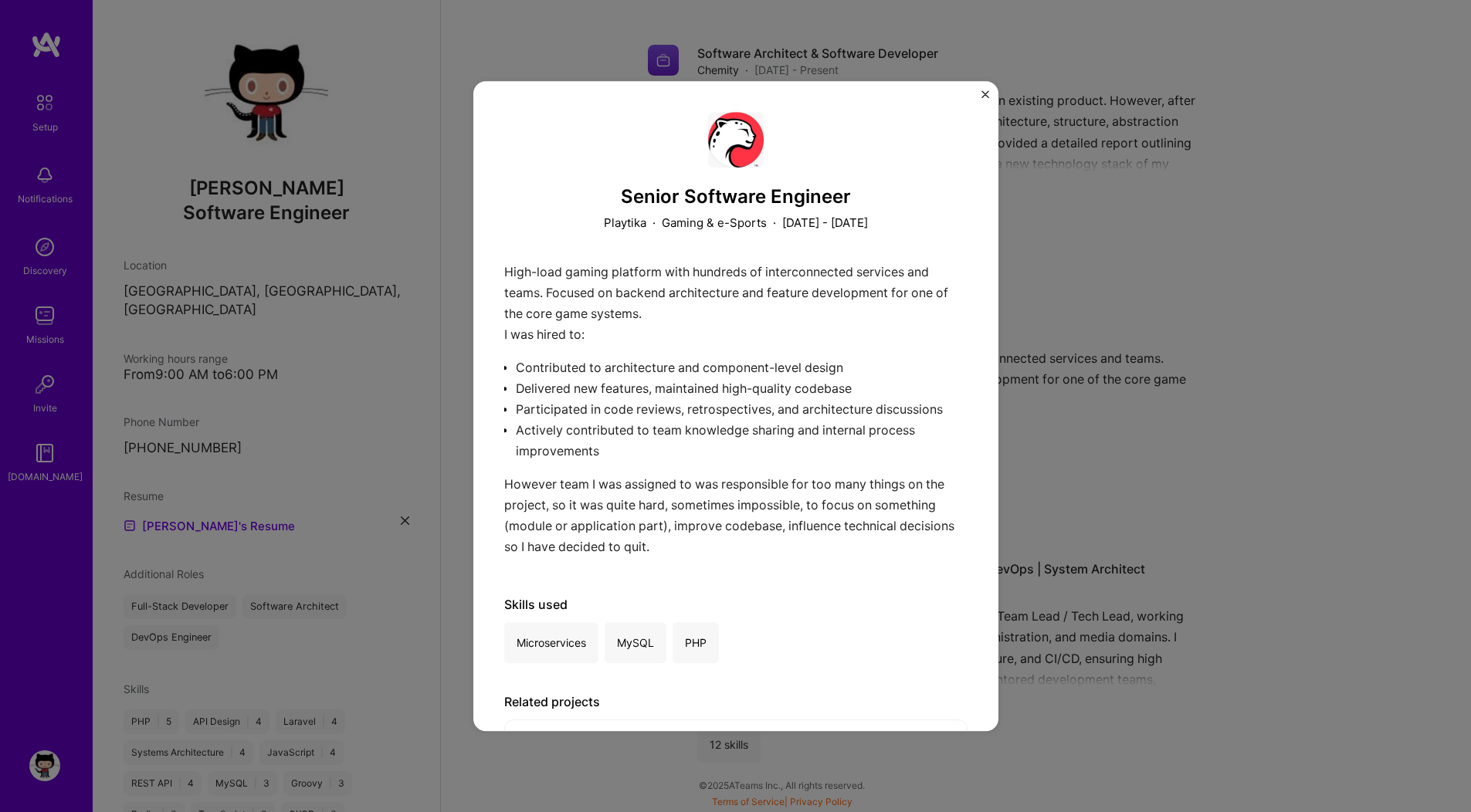
scroll to position [928, 0]
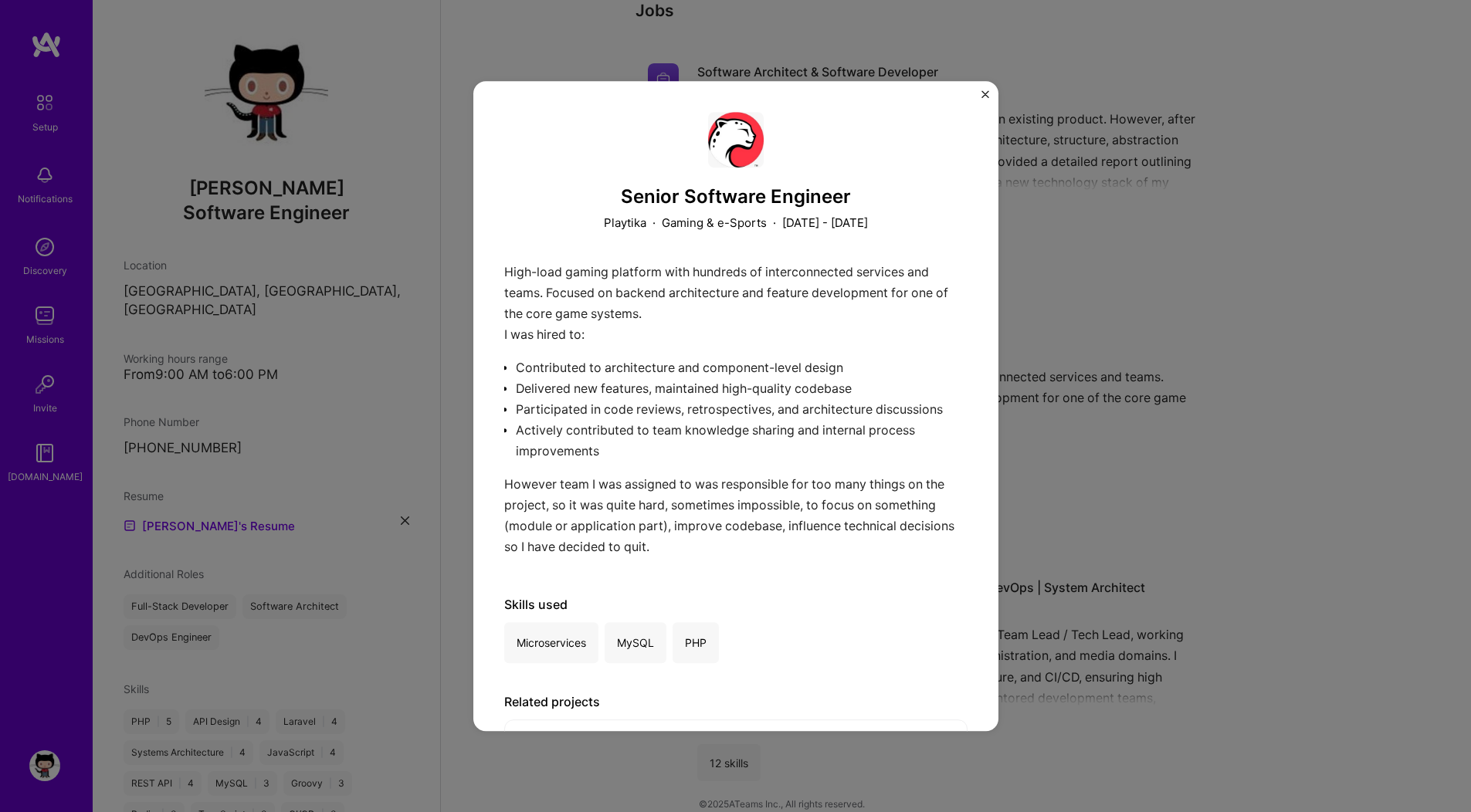
click at [982, 92] on img "Close" at bounding box center [986, 94] width 8 height 8
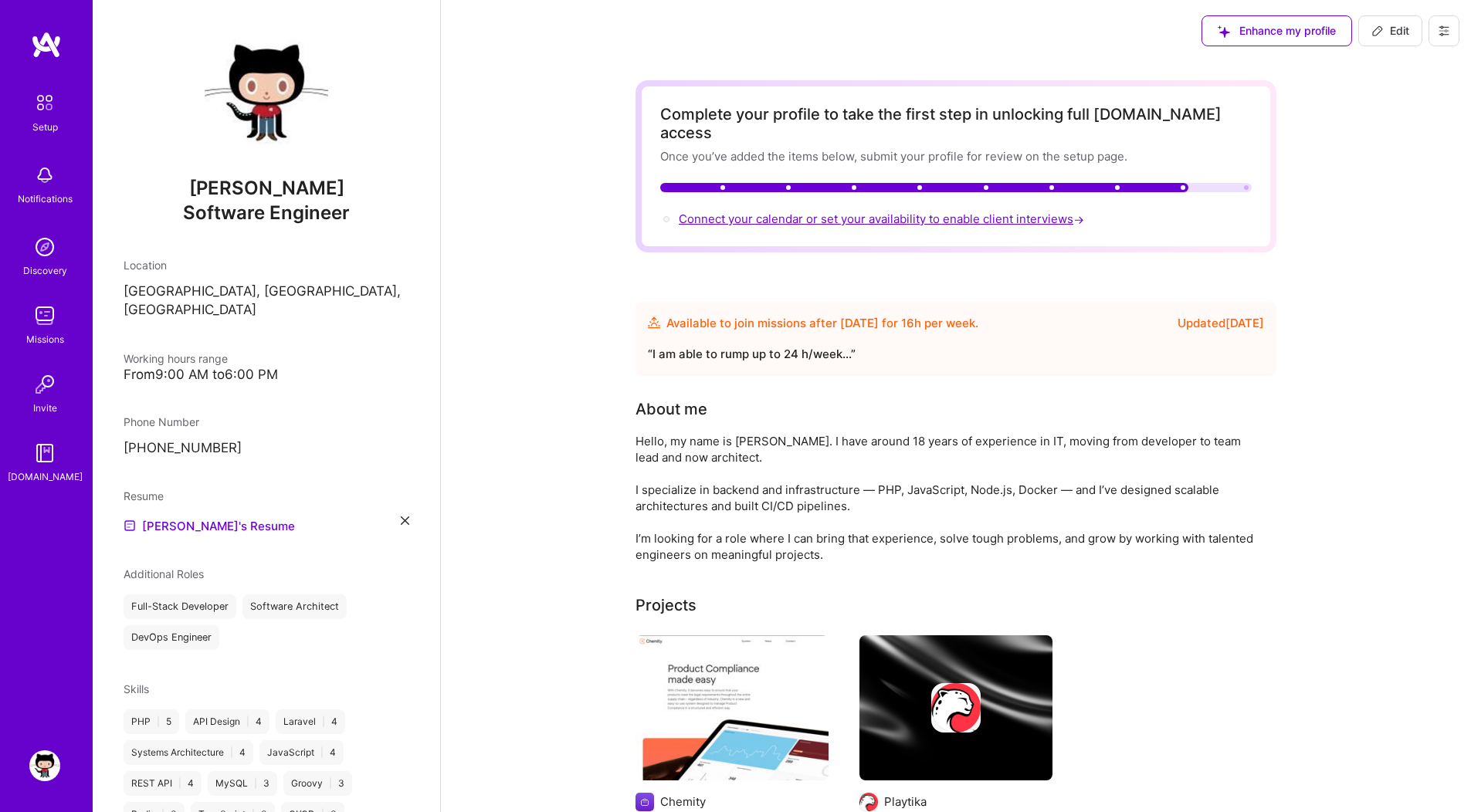
click at [823, 211] on span "Connect your calendar or set your availability to enable client interviews →" at bounding box center [883, 218] width 409 height 15
click at [753, 211] on span "Connect your calendar or set your availability to enable client interviews →" at bounding box center [883, 218] width 409 height 15
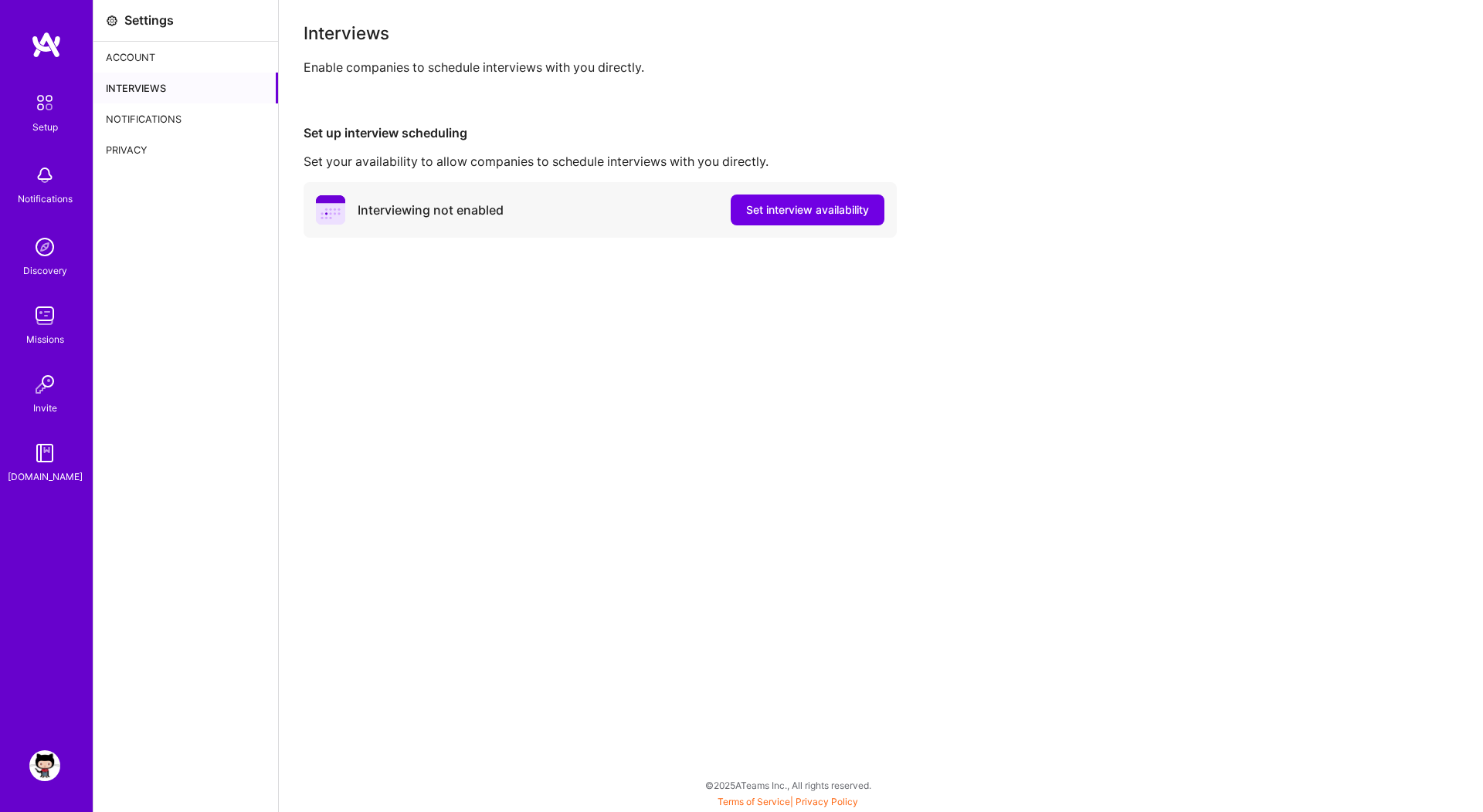
click at [138, 50] on div "Account" at bounding box center [185, 57] width 184 height 31
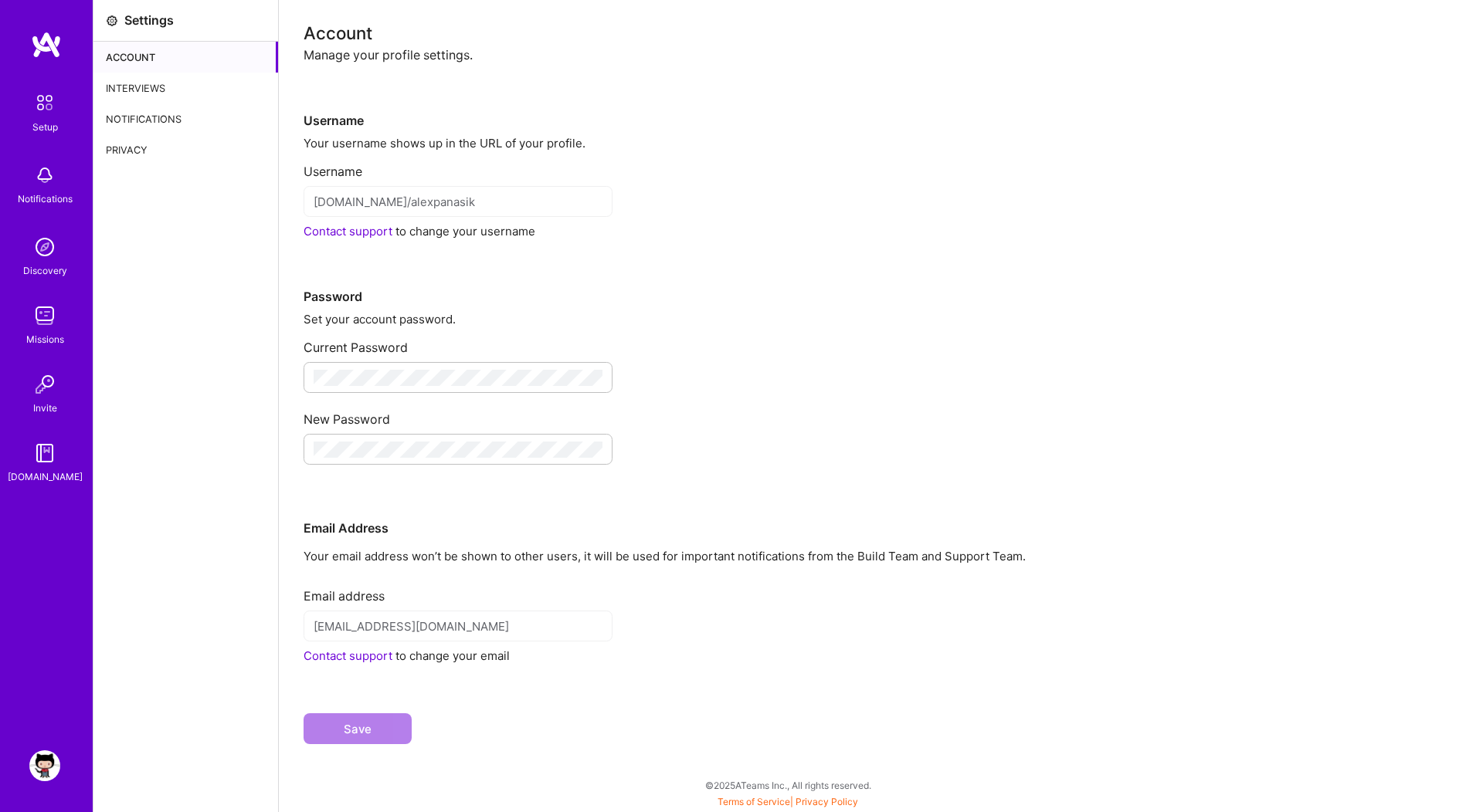
click at [129, 87] on div "Interviews" at bounding box center [185, 88] width 184 height 31
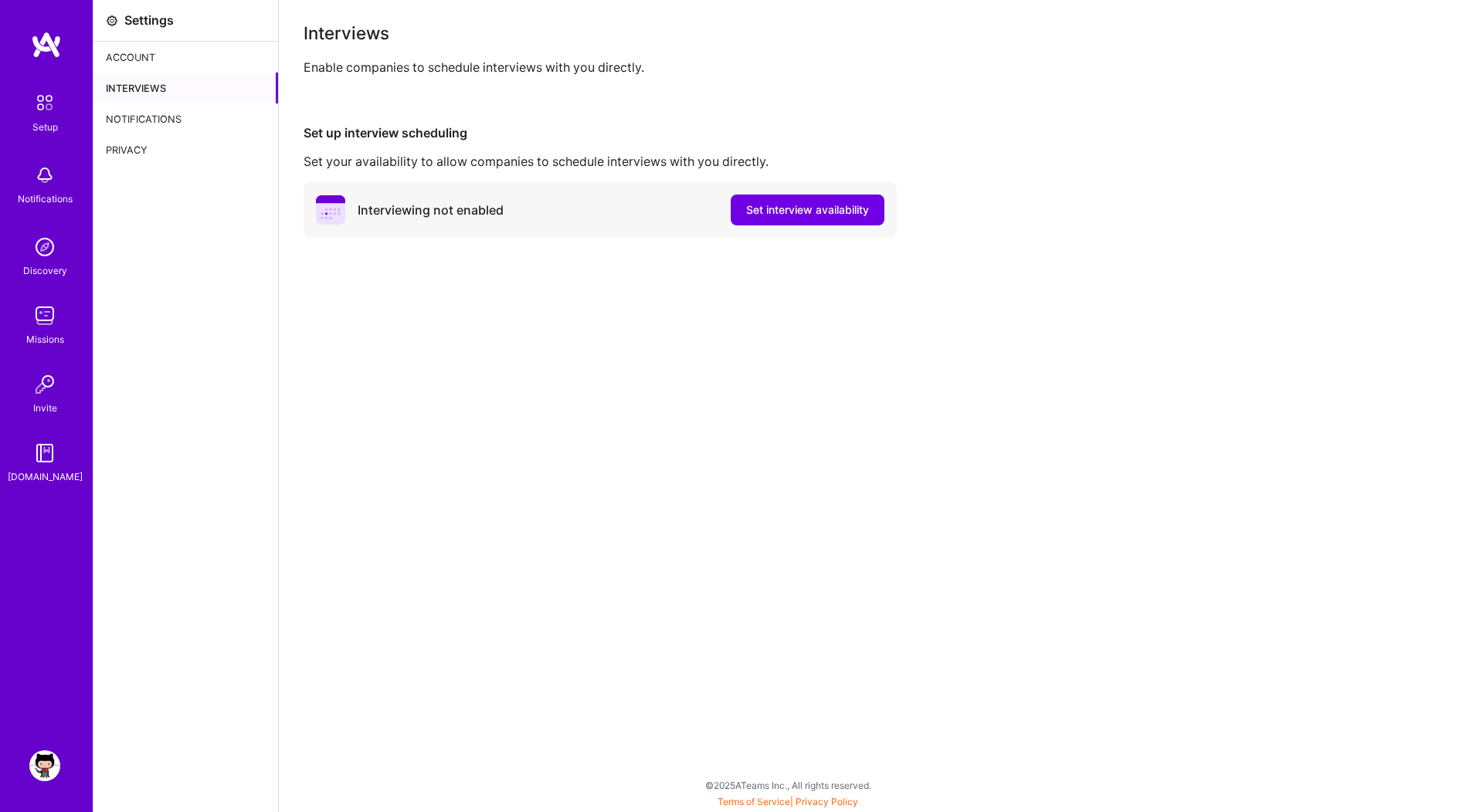
click at [142, 115] on div "Notifications" at bounding box center [185, 119] width 184 height 31
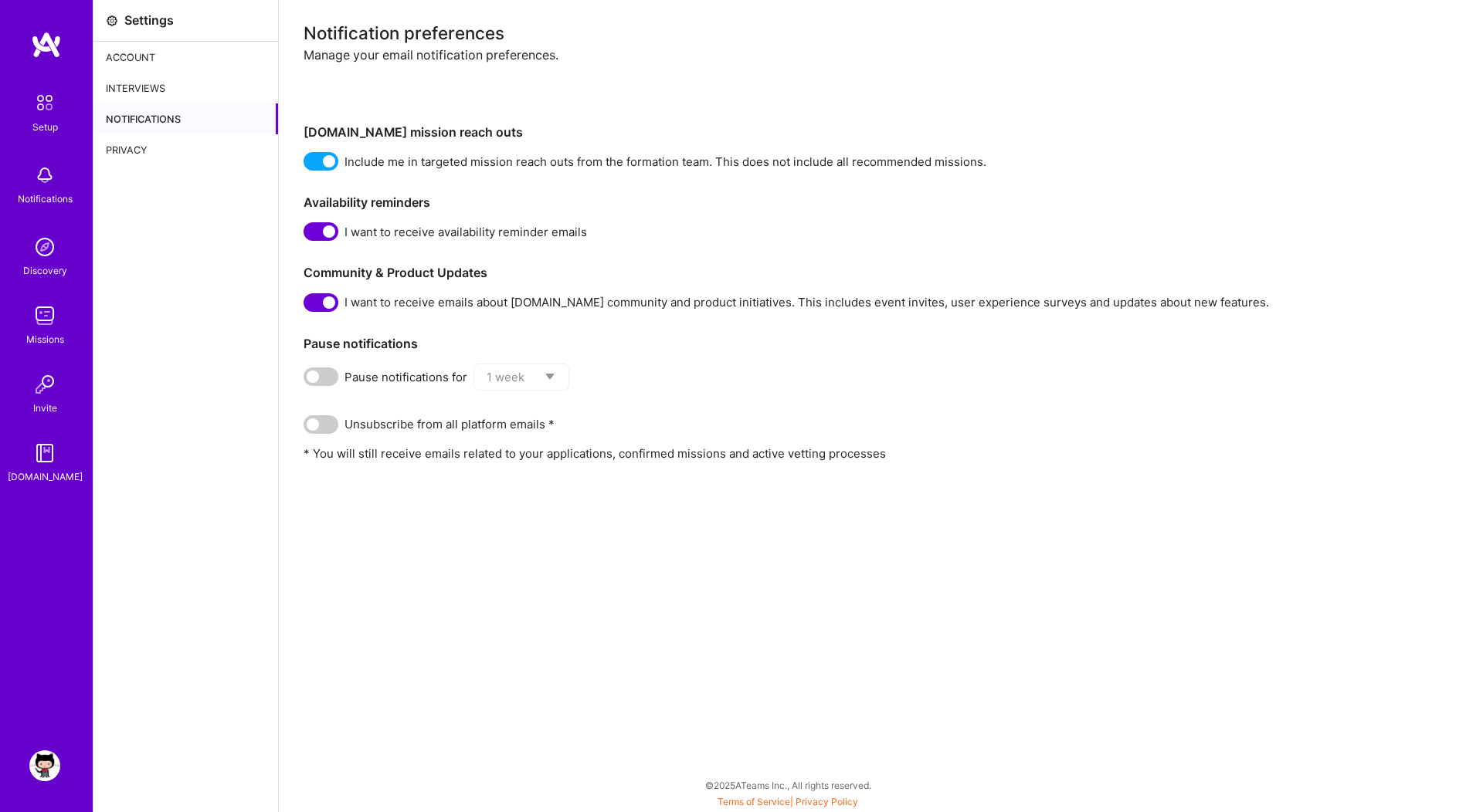
click at [127, 95] on div "Interviews" at bounding box center [185, 88] width 184 height 31
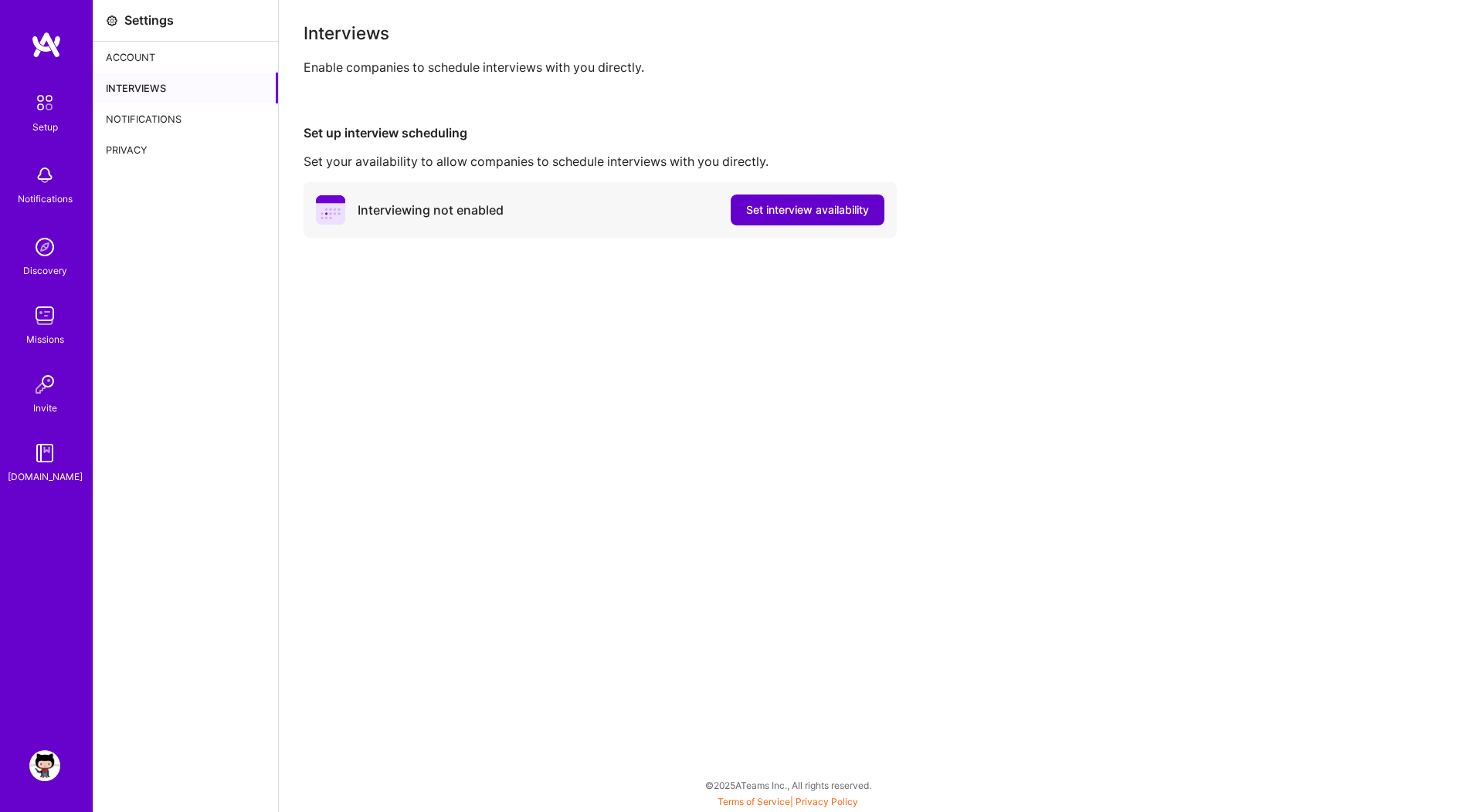
click at [788, 207] on span "Set interview availability" at bounding box center [807, 211] width 123 height 16
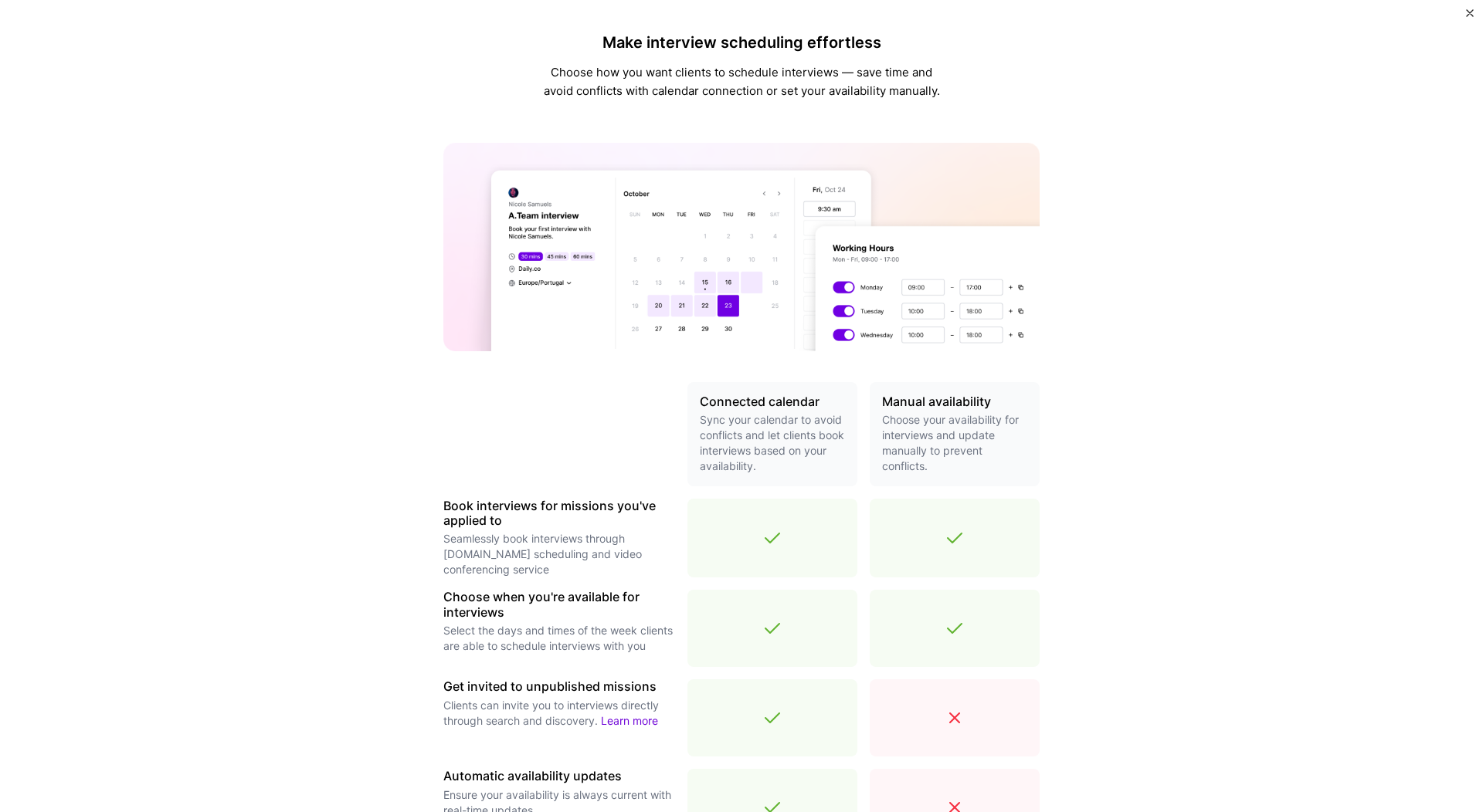
scroll to position [270, 0]
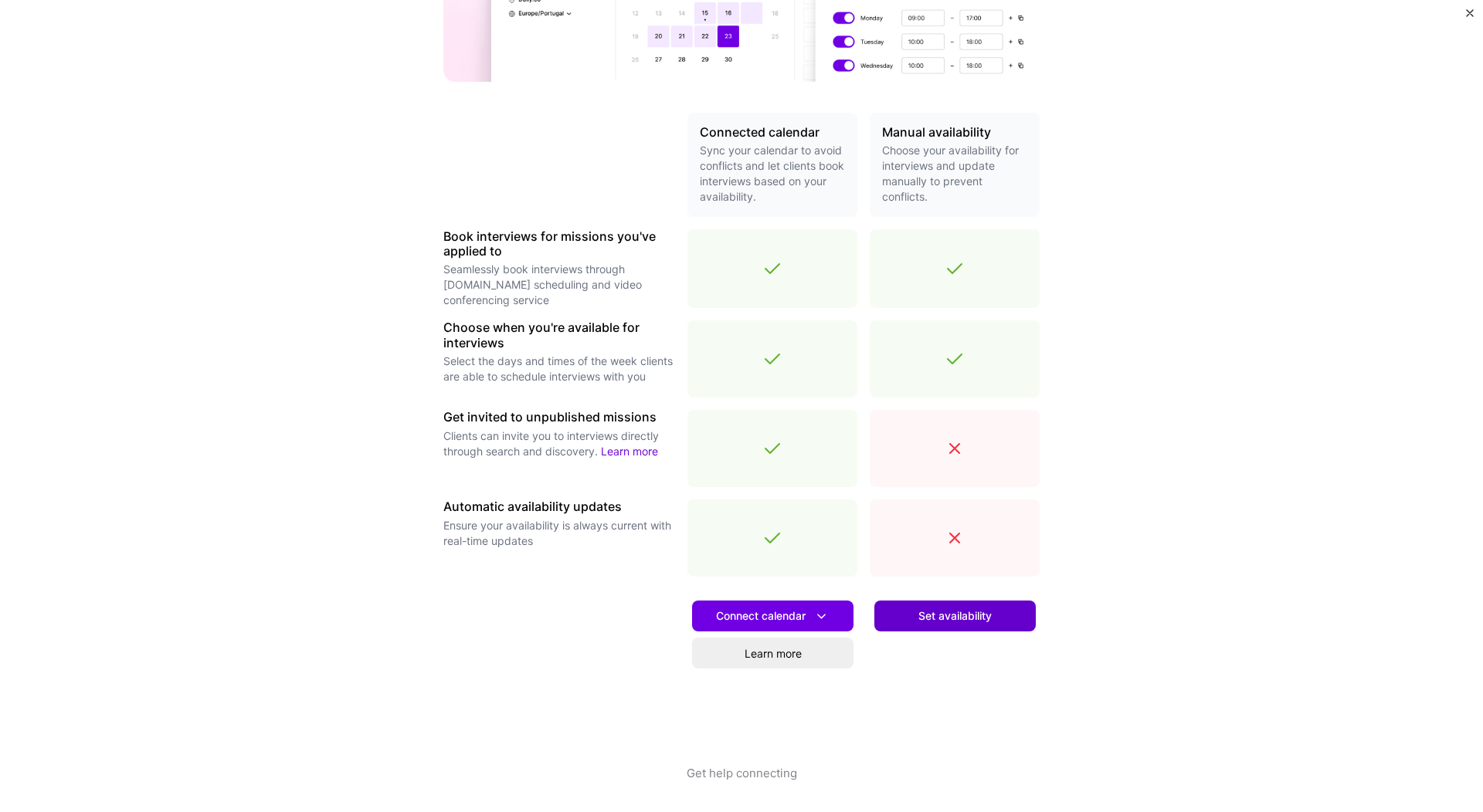
click at [952, 624] on span "Set availability" at bounding box center [955, 616] width 74 height 16
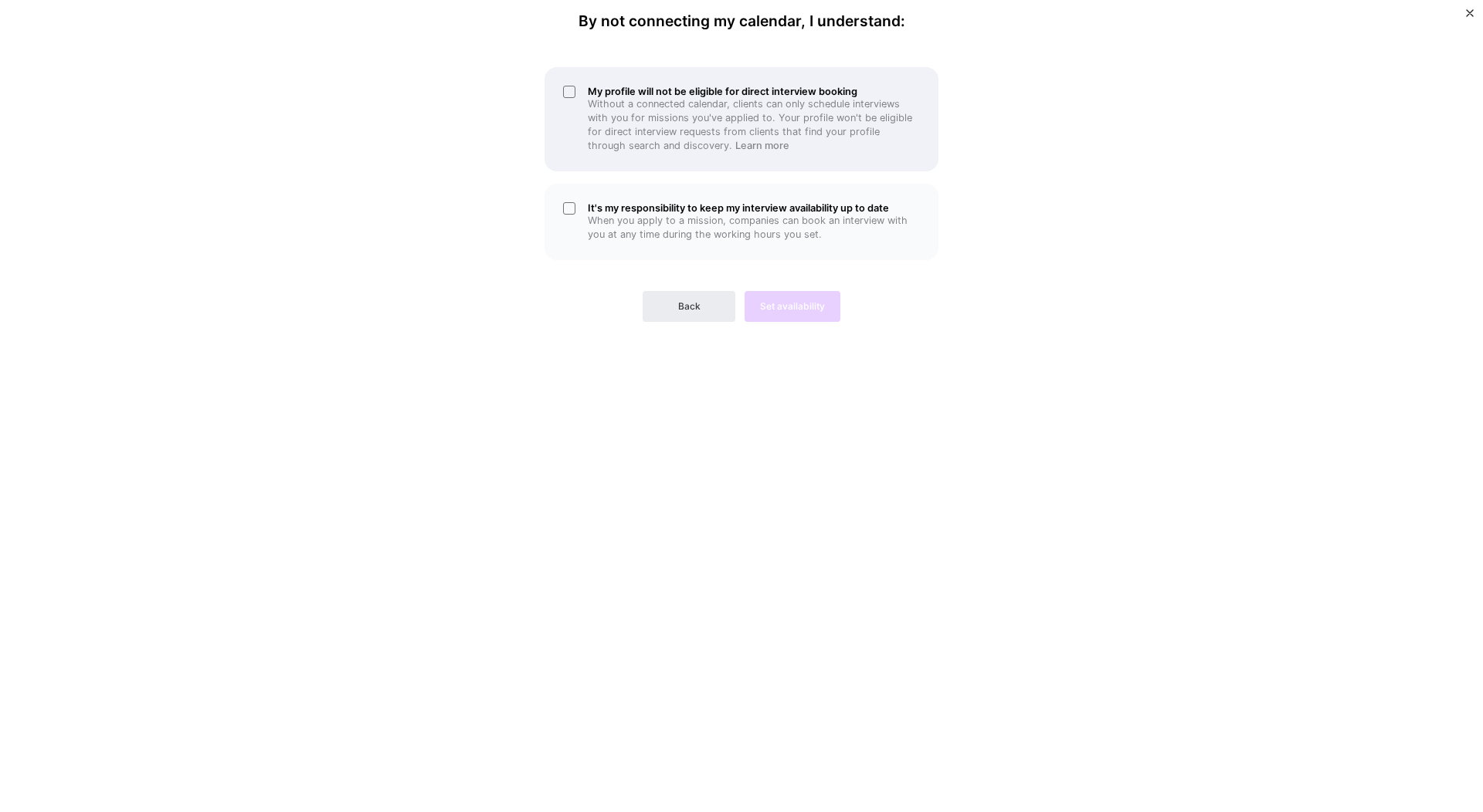
click at [672, 128] on p "Without a connected calendar, clients can only schedule interviews with you for…" at bounding box center [754, 124] width 332 height 55
click at [682, 213] on p "When you apply to a mission, companies can book an interview with you at any ti…" at bounding box center [754, 227] width 332 height 28
click at [782, 294] on button "Set availability" at bounding box center [792, 307] width 96 height 31
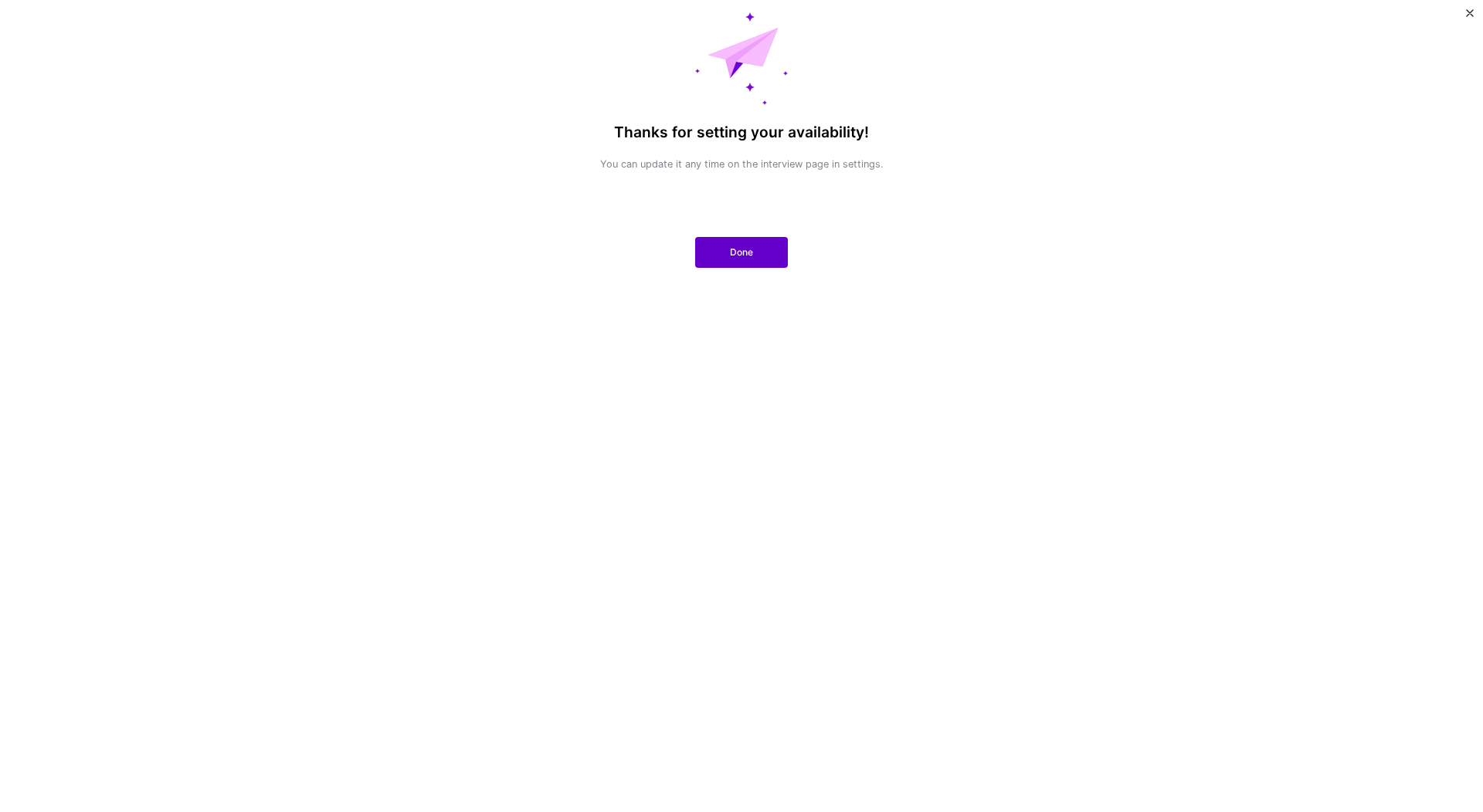
click at [742, 252] on span "Done" at bounding box center [742, 252] width 23 height 14
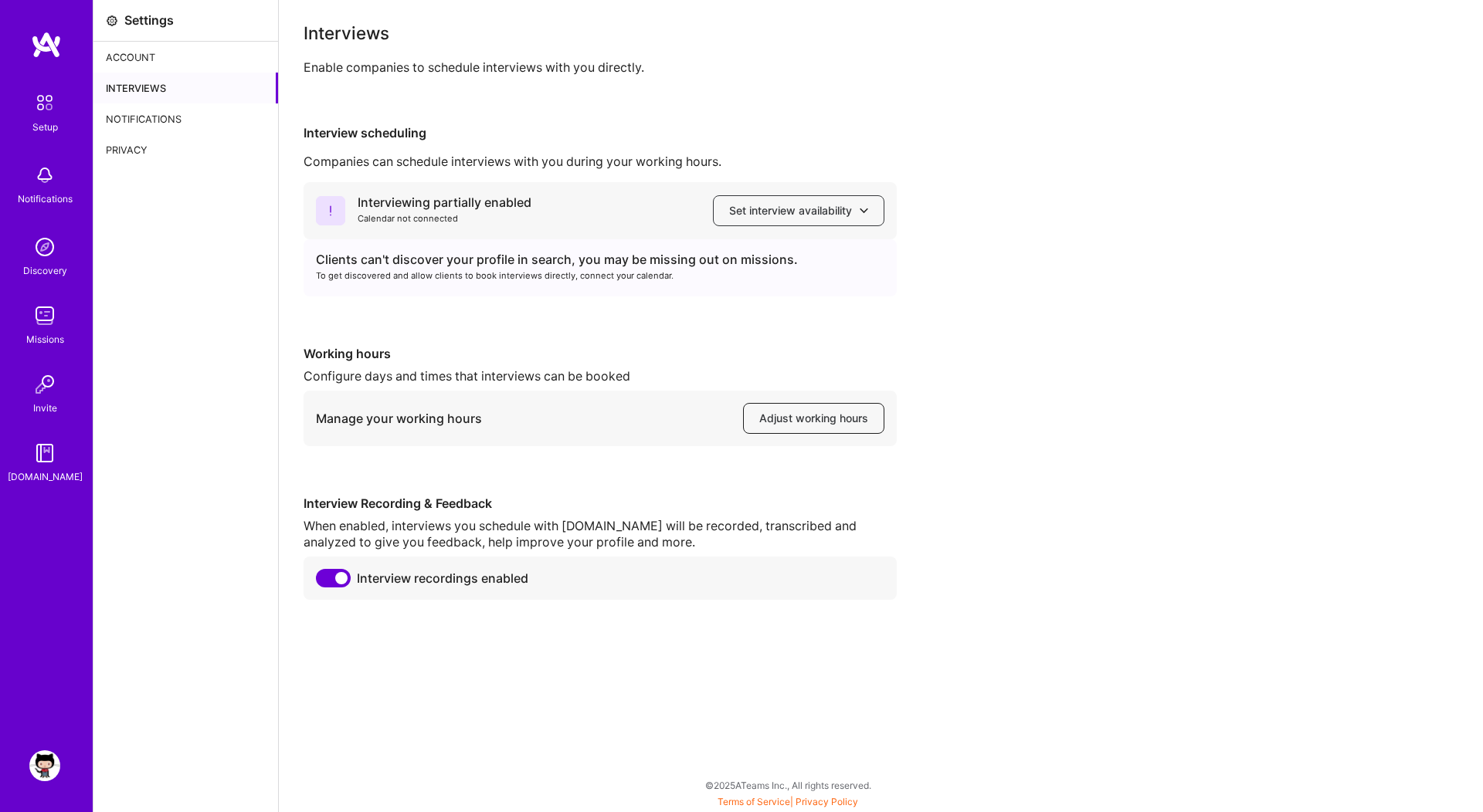
click at [776, 418] on span "Adjust working hours" at bounding box center [813, 418] width 109 height 16
click at [752, 201] on button "Set interview availability" at bounding box center [799, 211] width 172 height 31
click at [508, 293] on div "Clients can't discover your profile in search, you may be missing out on missio…" at bounding box center [600, 268] width 593 height 57
click at [760, 205] on span "Set interview availability" at bounding box center [798, 211] width 139 height 16
click at [749, 264] on button "Google calendar" at bounding box center [783, 254] width 201 height 41
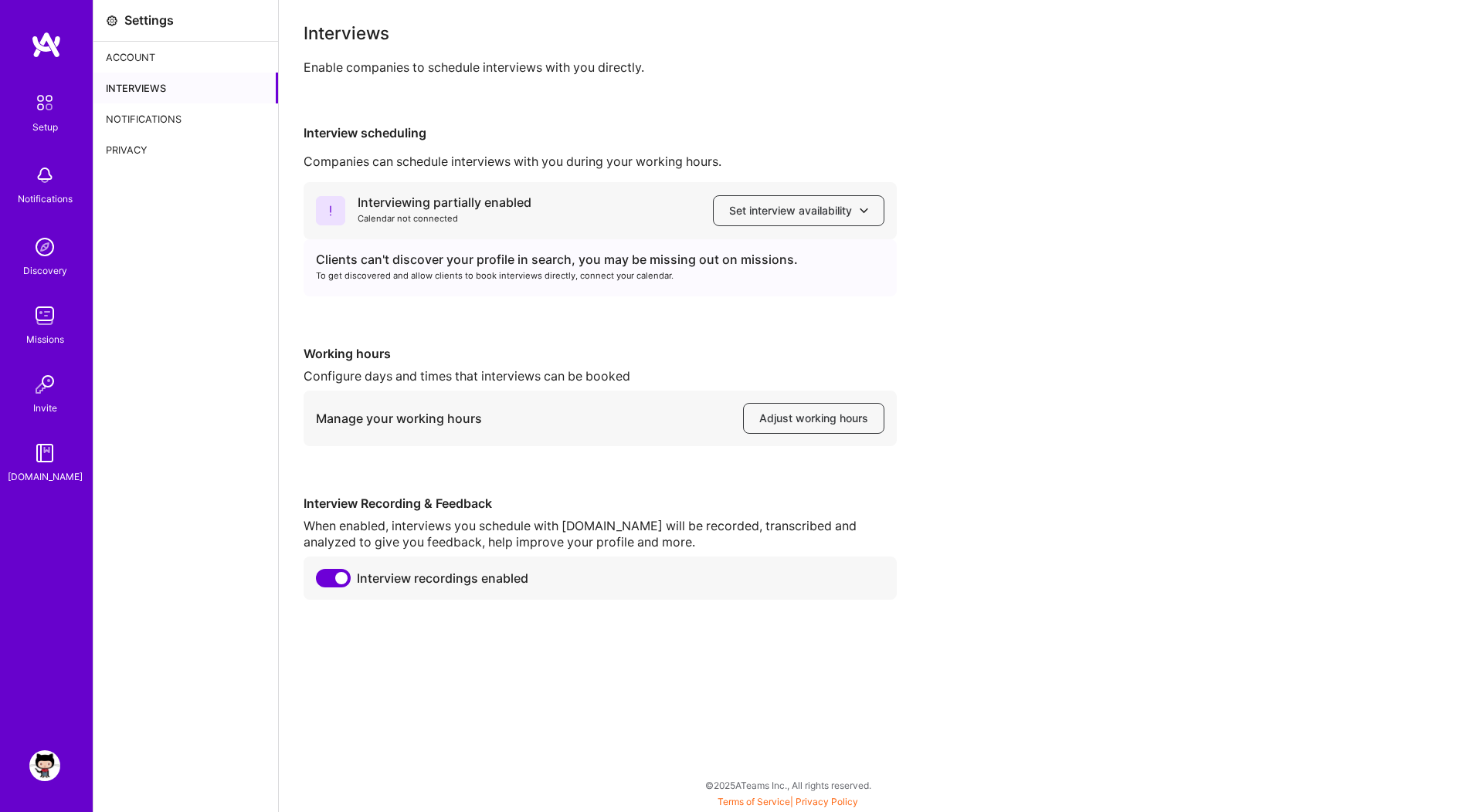
click at [142, 81] on div "Interviews" at bounding box center [185, 88] width 184 height 31
click at [48, 109] on img at bounding box center [44, 102] width 32 height 32
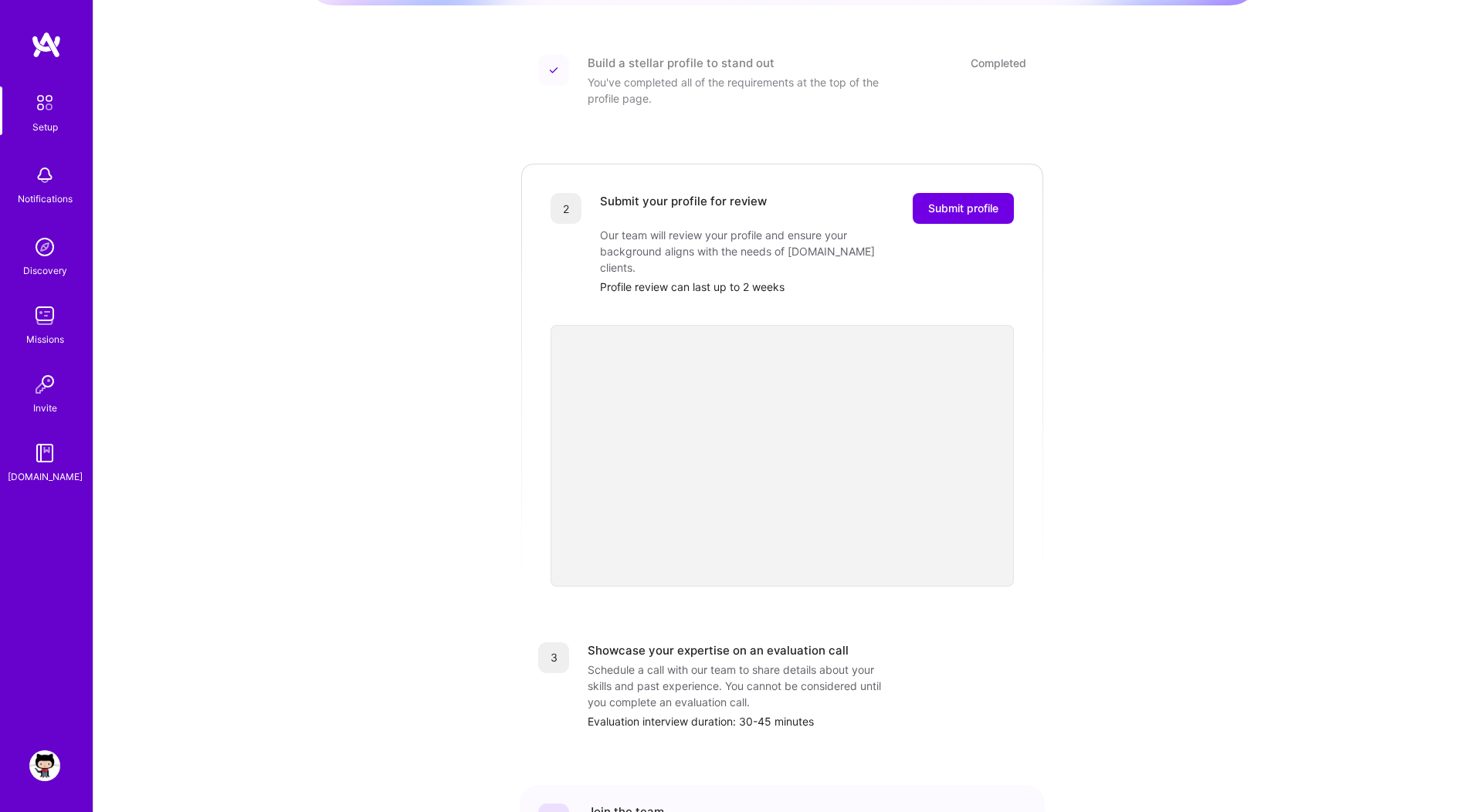
scroll to position [195, 0]
click at [944, 200] on span "Submit profile" at bounding box center [964, 208] width 70 height 16
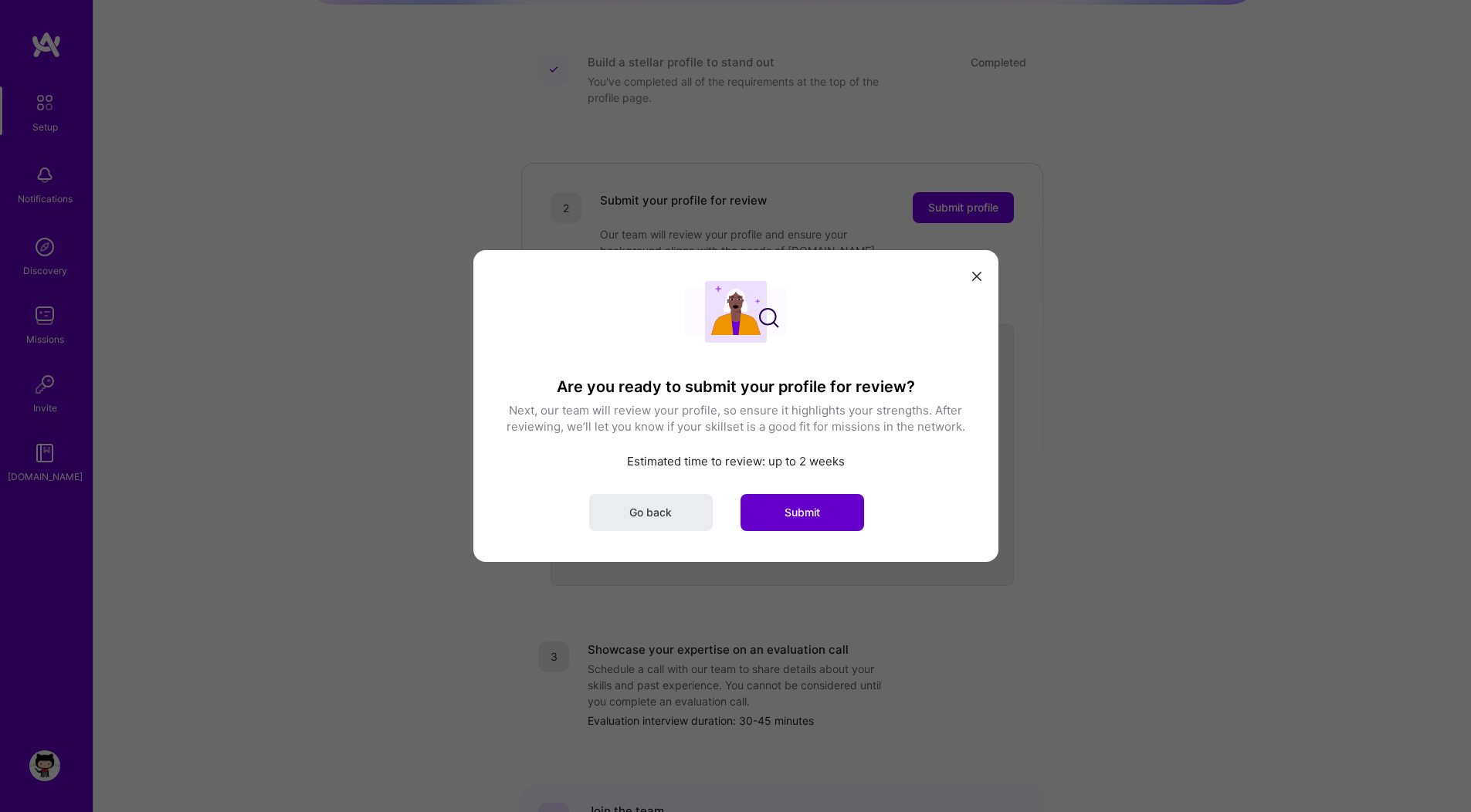
click at [794, 512] on span "Submit" at bounding box center [802, 513] width 36 height 16
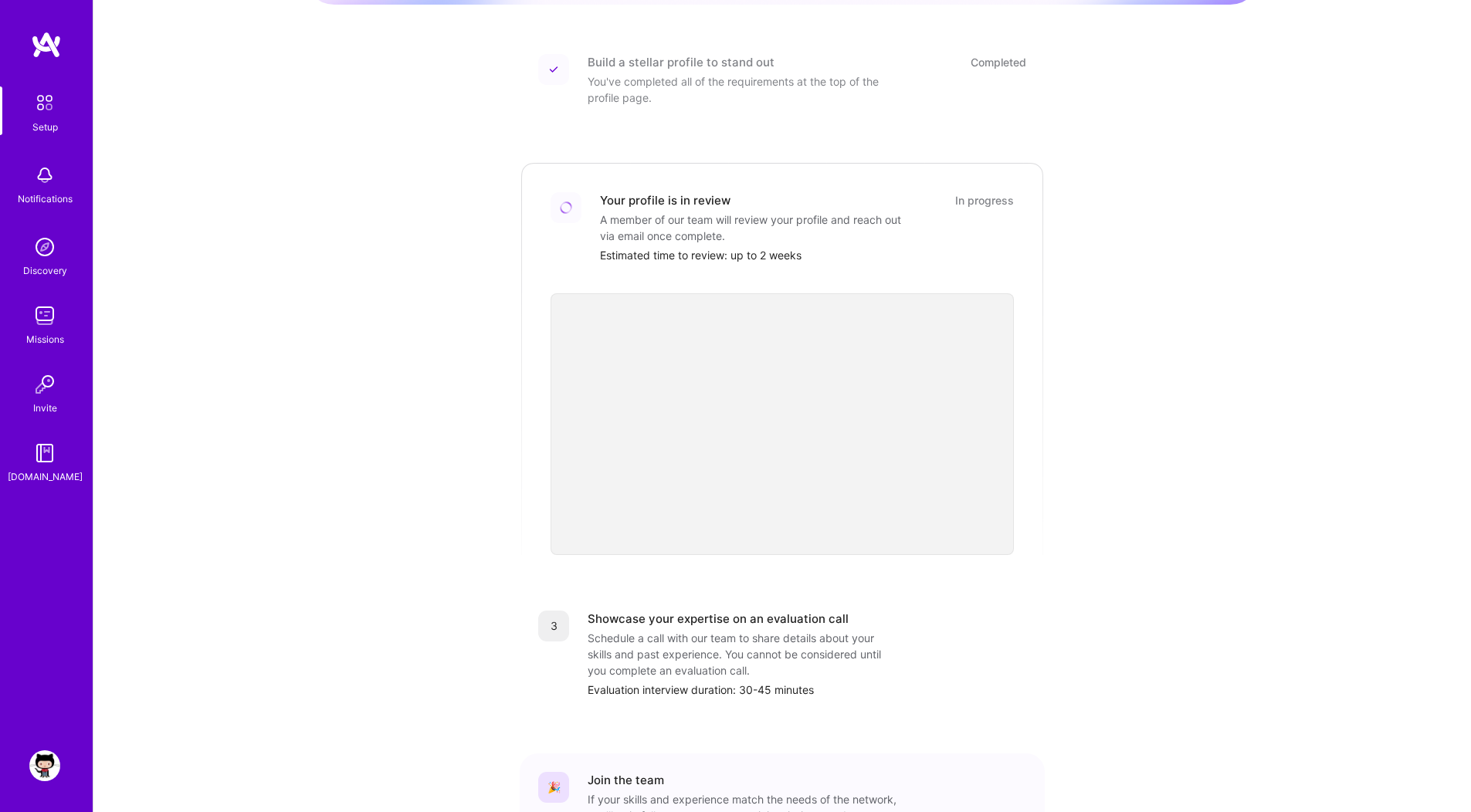
scroll to position [0, 0]
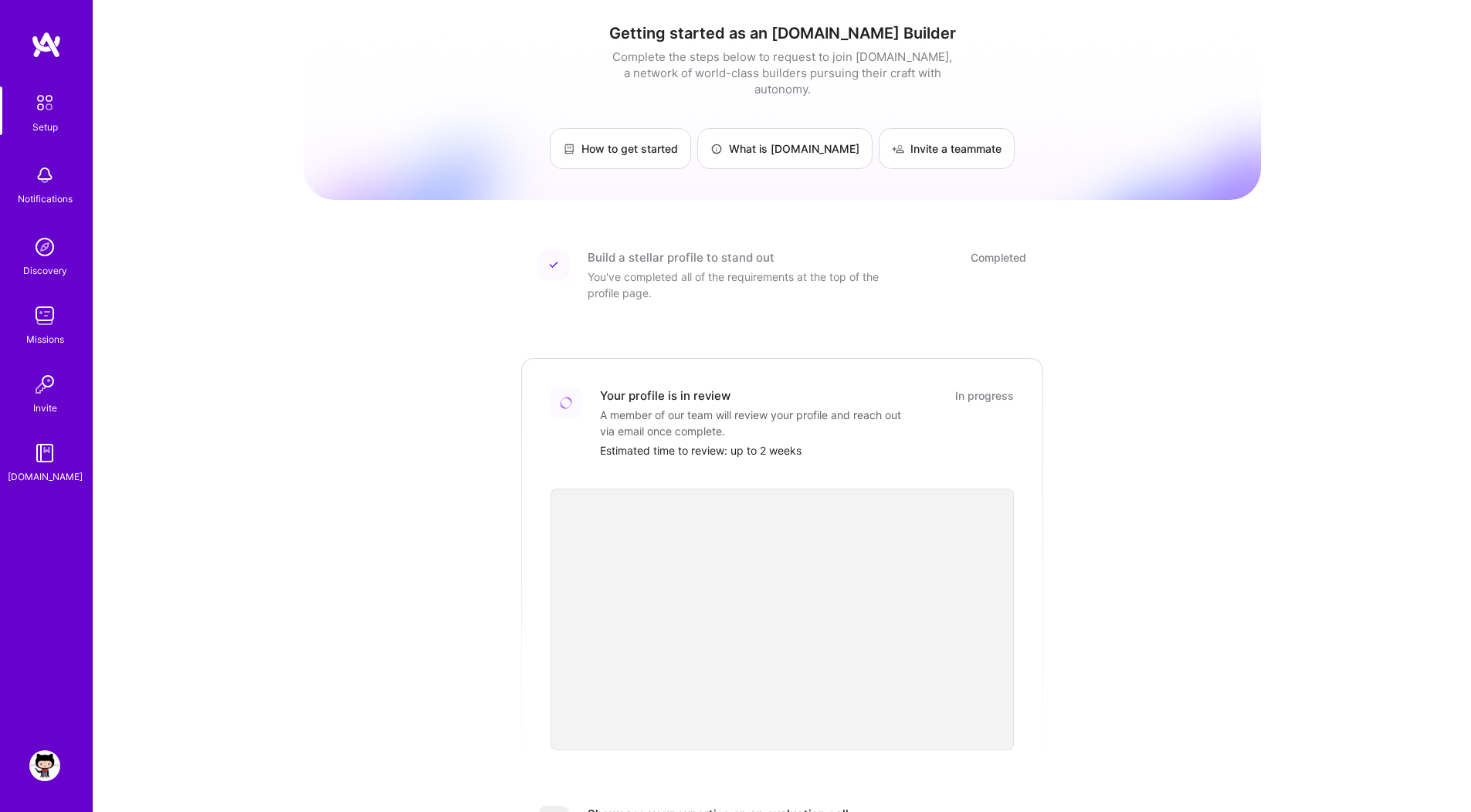
click at [753, 269] on div "You've completed all of the requirements at the top of the profile page." at bounding box center [742, 284] width 309 height 32
click at [681, 249] on div "Build a stellar profile to stand out" at bounding box center [681, 257] width 187 height 16
click at [46, 773] on img at bounding box center [45, 766] width 31 height 31
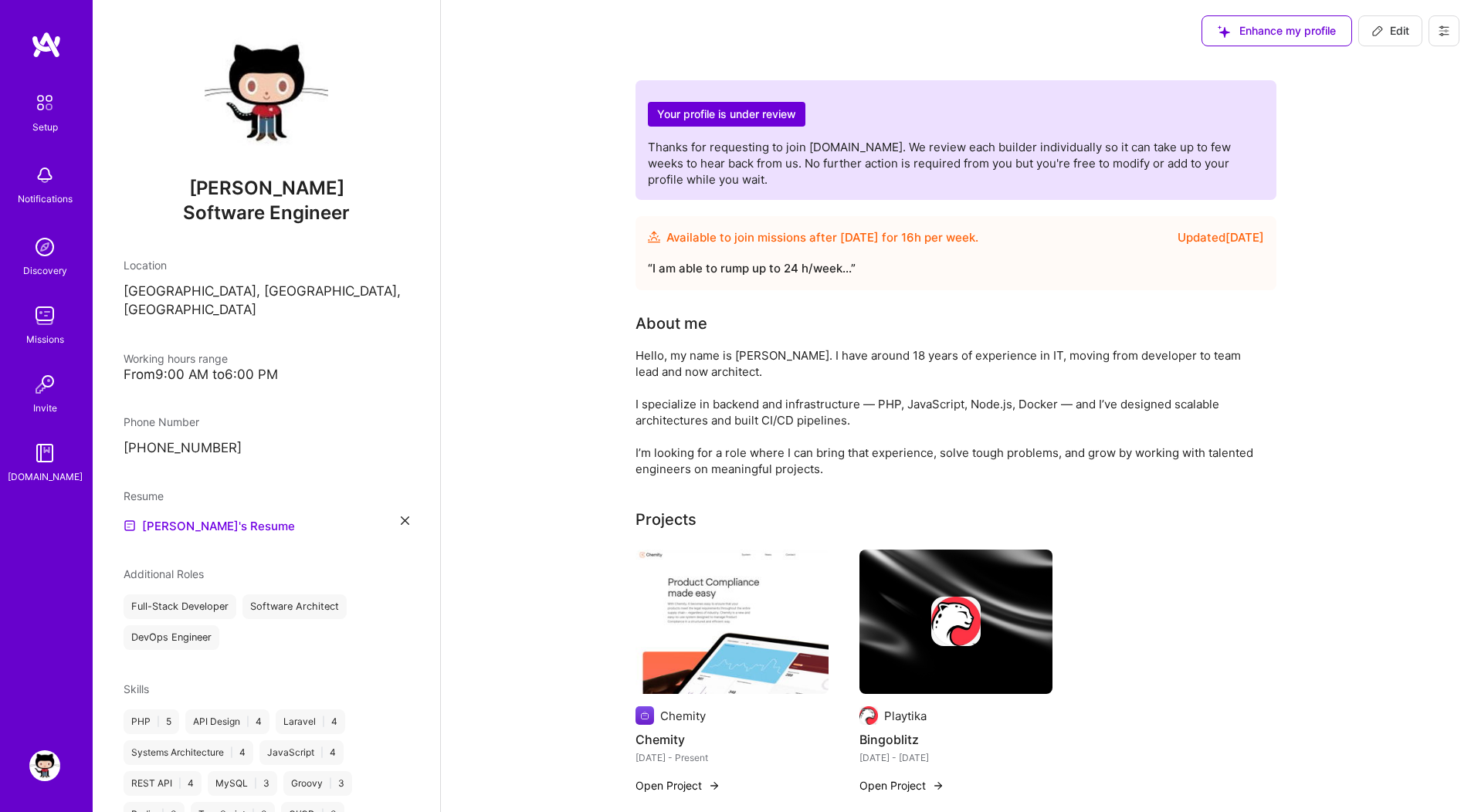
click at [834, 241] on div "Available to join missions after Oct 20, 2025 for 16 h per week ." at bounding box center [823, 238] width 312 height 18
click at [1178, 236] on div "Updated 1 day ago" at bounding box center [1221, 238] width 86 height 18
click at [1361, 36] on button "Edit" at bounding box center [1390, 31] width 64 height 31
select select "PL"
select select "Future Date"
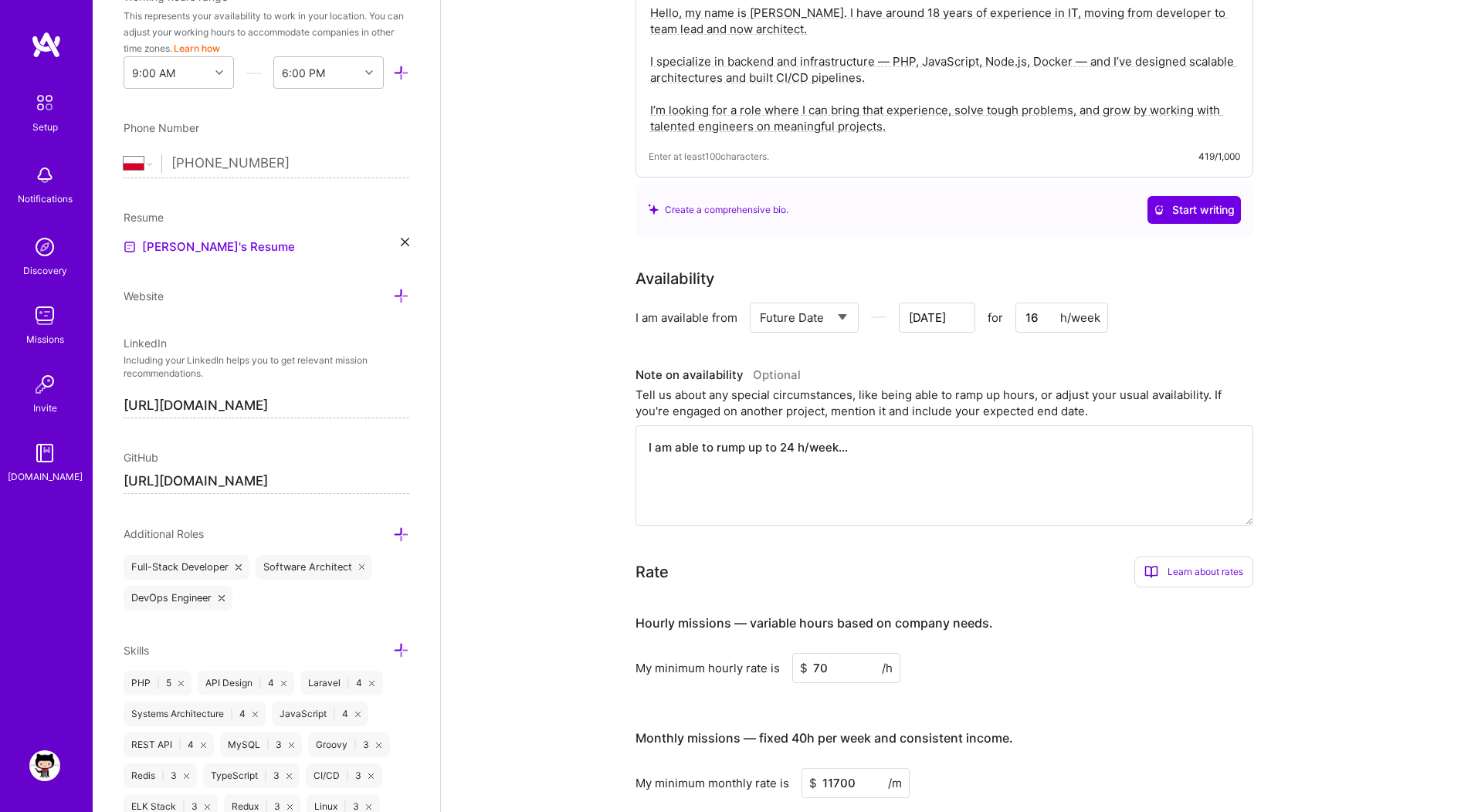
scroll to position [278, 0]
drag, startPoint x: 1047, startPoint y: 319, endPoint x: 1003, endPoint y: 318, distance: 44.0
click at [1003, 318] on div "Select... Right Now Future Date Not Available Oct 20 for 16 h/week" at bounding box center [929, 316] width 358 height 30
type input "Oct 18"
type input "4"
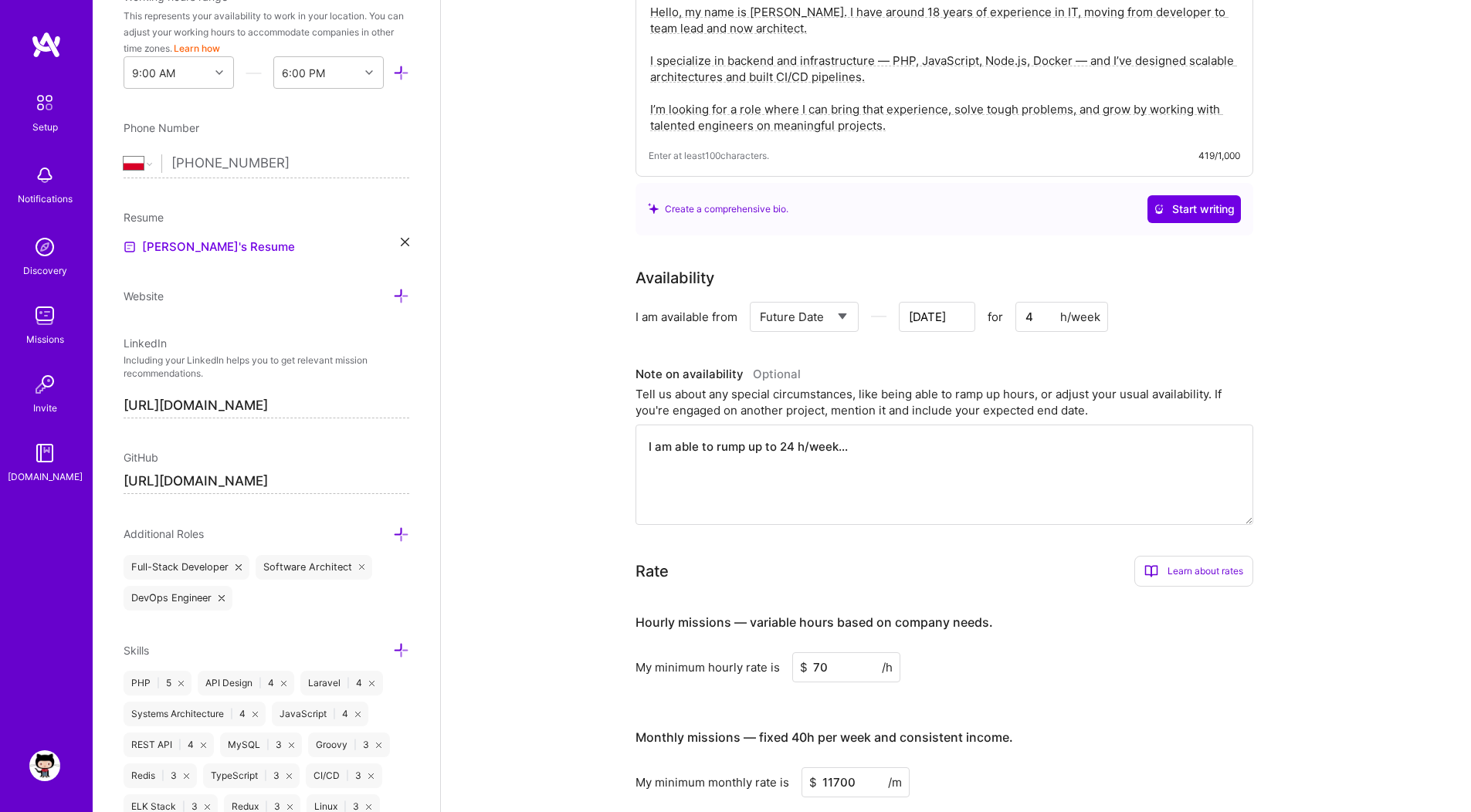
type input "Oct 17"
type input "40"
click at [940, 319] on input "Oct 17" at bounding box center [936, 316] width 77 height 30
click at [832, 274] on div "27" at bounding box center [833, 271] width 20 height 20
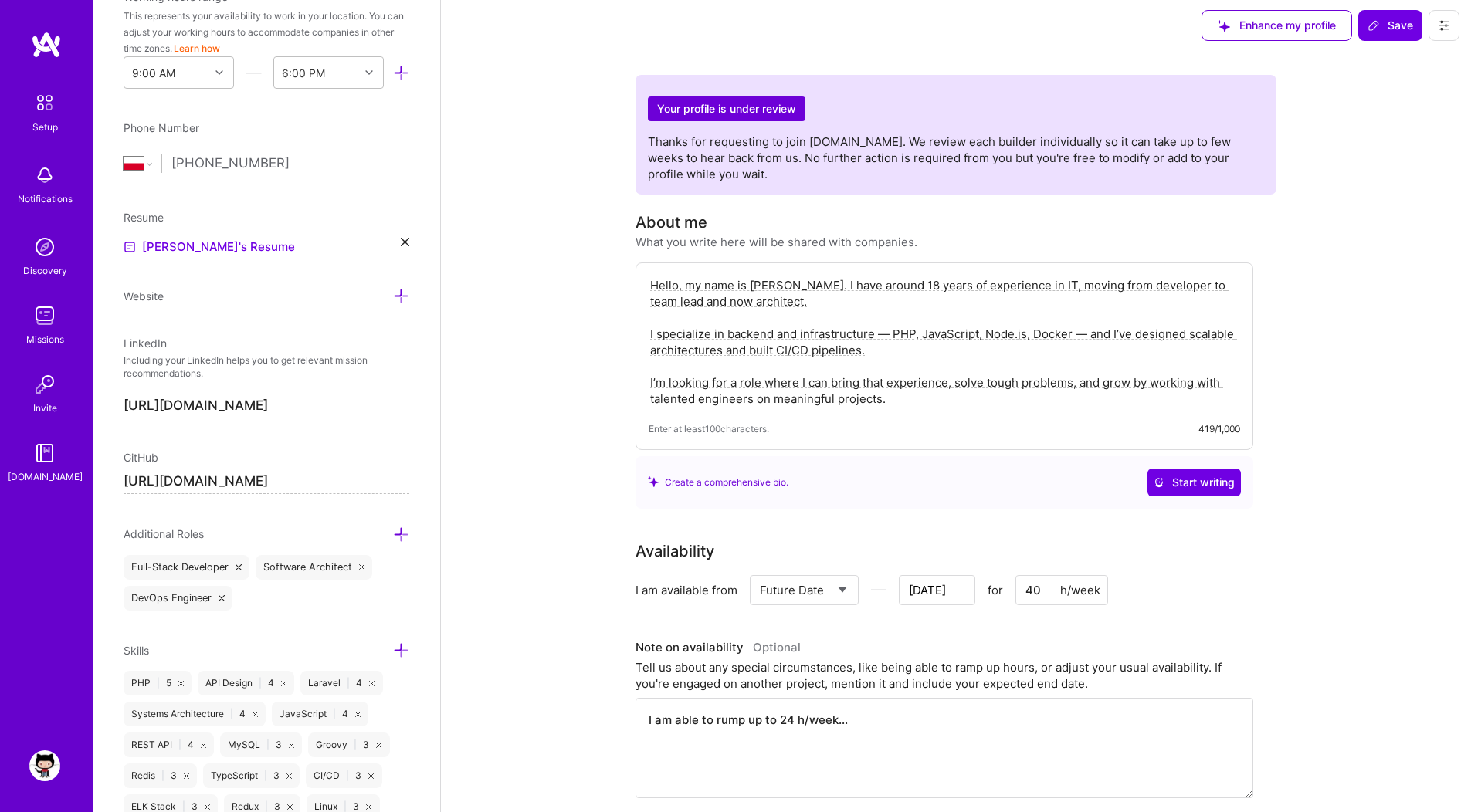
scroll to position [0, 0]
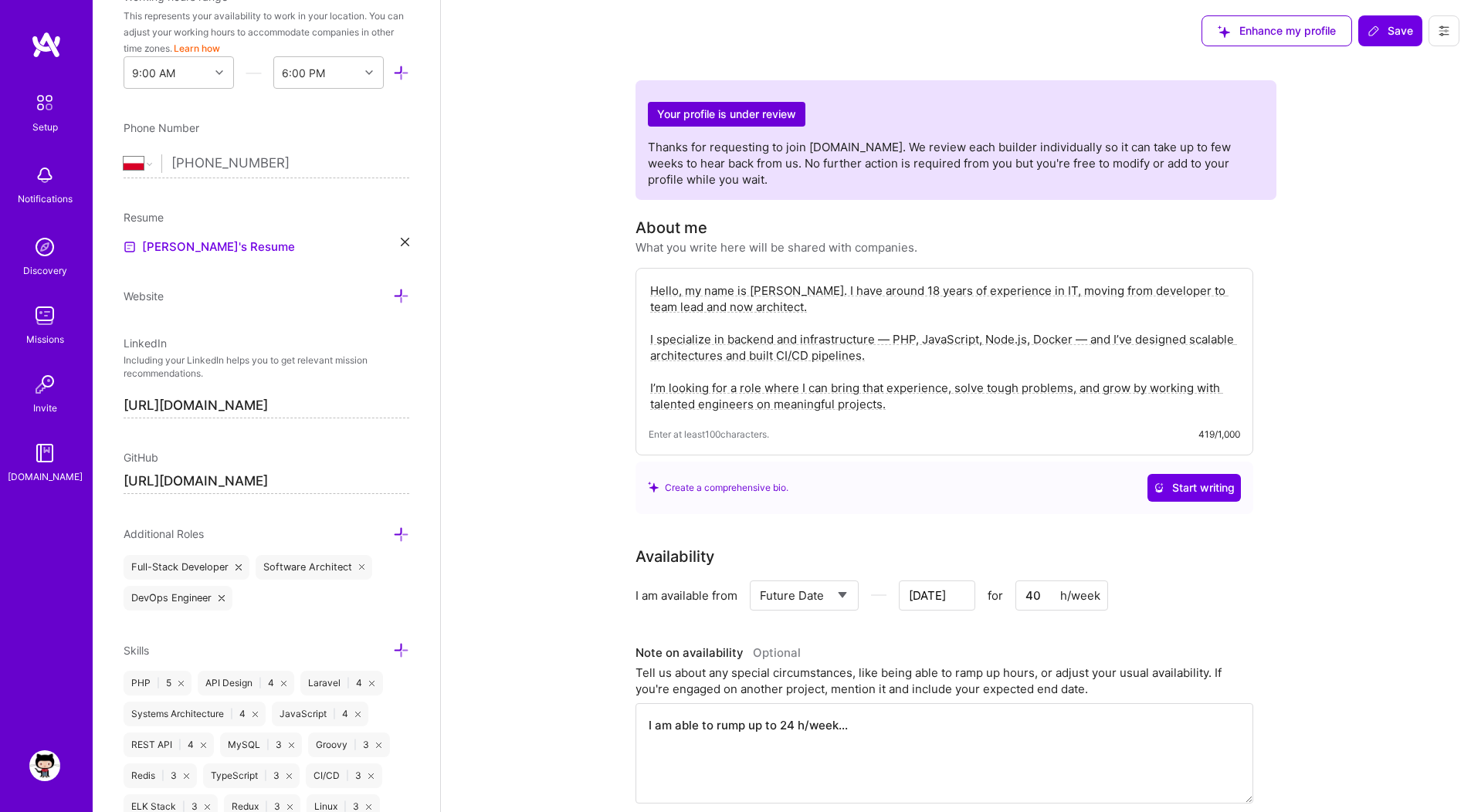
click at [1391, 28] on span "Save" at bounding box center [1390, 31] width 46 height 16
type input "[DATE]"
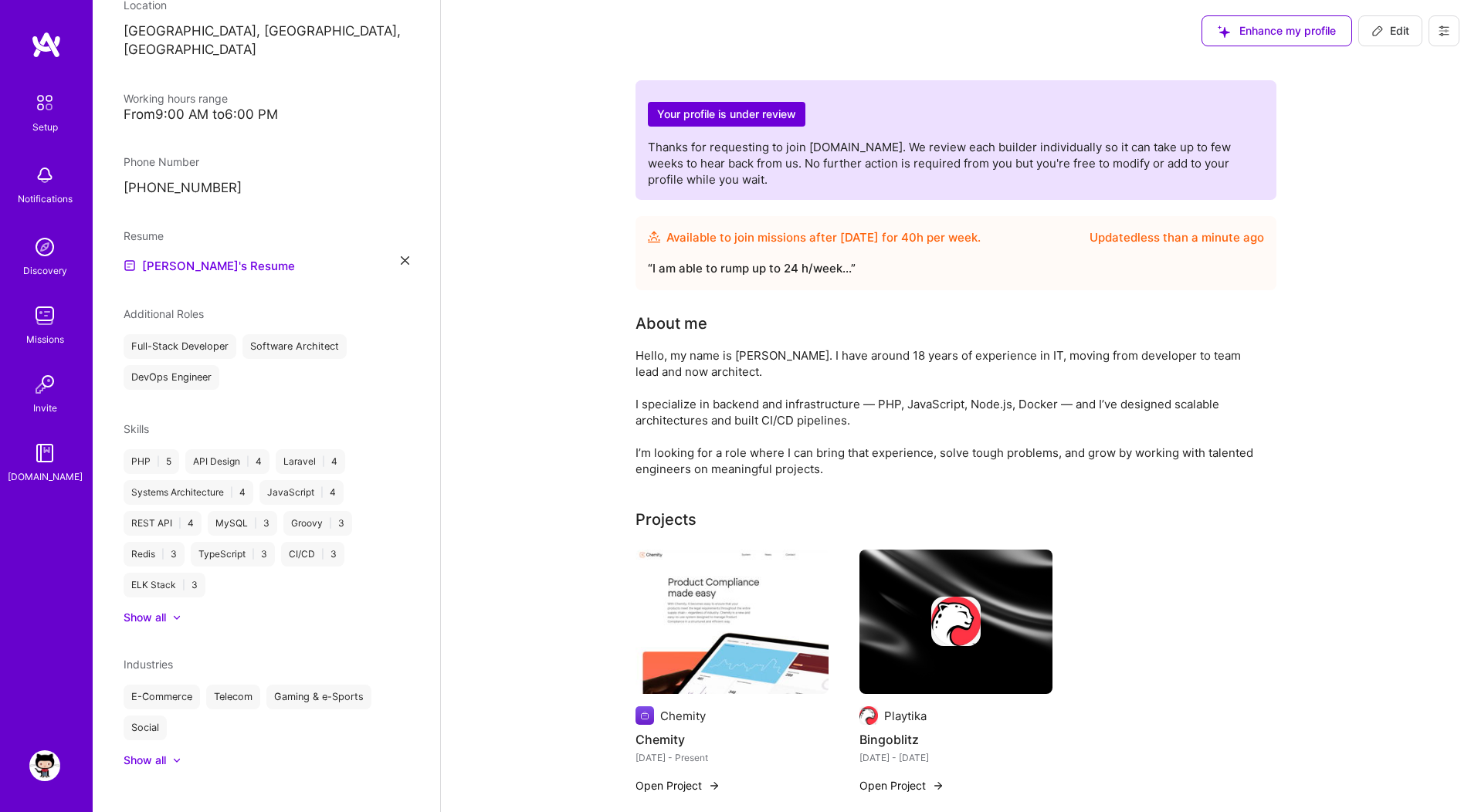
click at [1382, 33] on icon at bounding box center [1377, 30] width 13 height 13
select select "PL"
select select "Future Date"
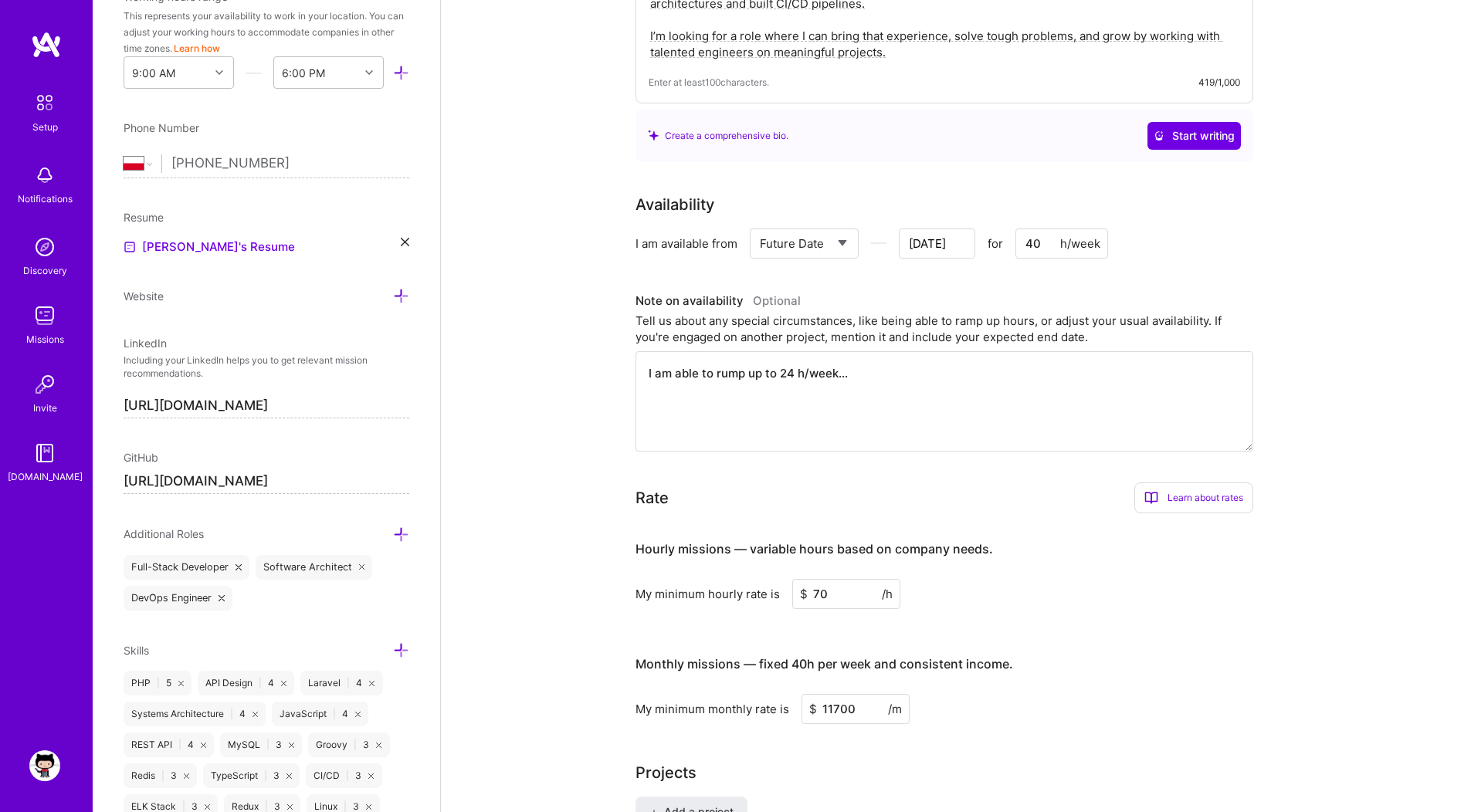
scroll to position [354, 0]
drag, startPoint x: 875, startPoint y: 396, endPoint x: 606, endPoint y: 370, distance: 270.3
type input "[DATE]"
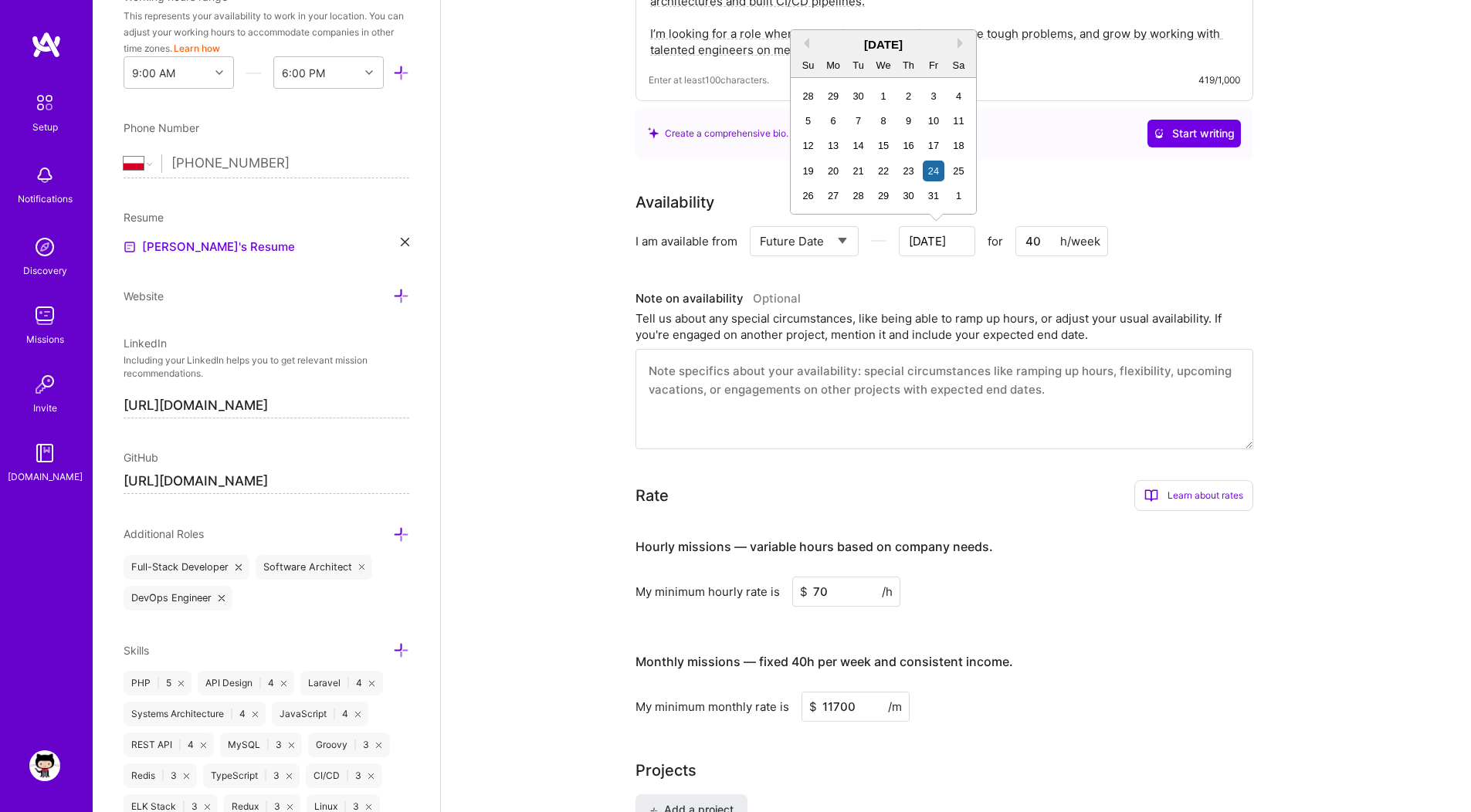
click at [969, 243] on input "[DATE]" at bounding box center [936, 241] width 77 height 30
click at [838, 192] on div "27" at bounding box center [833, 195] width 20 height 20
click at [936, 244] on input "[DATE]" at bounding box center [936, 241] width 77 height 30
click at [834, 201] on div "27" at bounding box center [833, 195] width 20 height 20
click at [1259, 227] on div "Availability I am available from Select... Right Now Future Date Not Available …" at bounding box center [956, 320] width 641 height 259
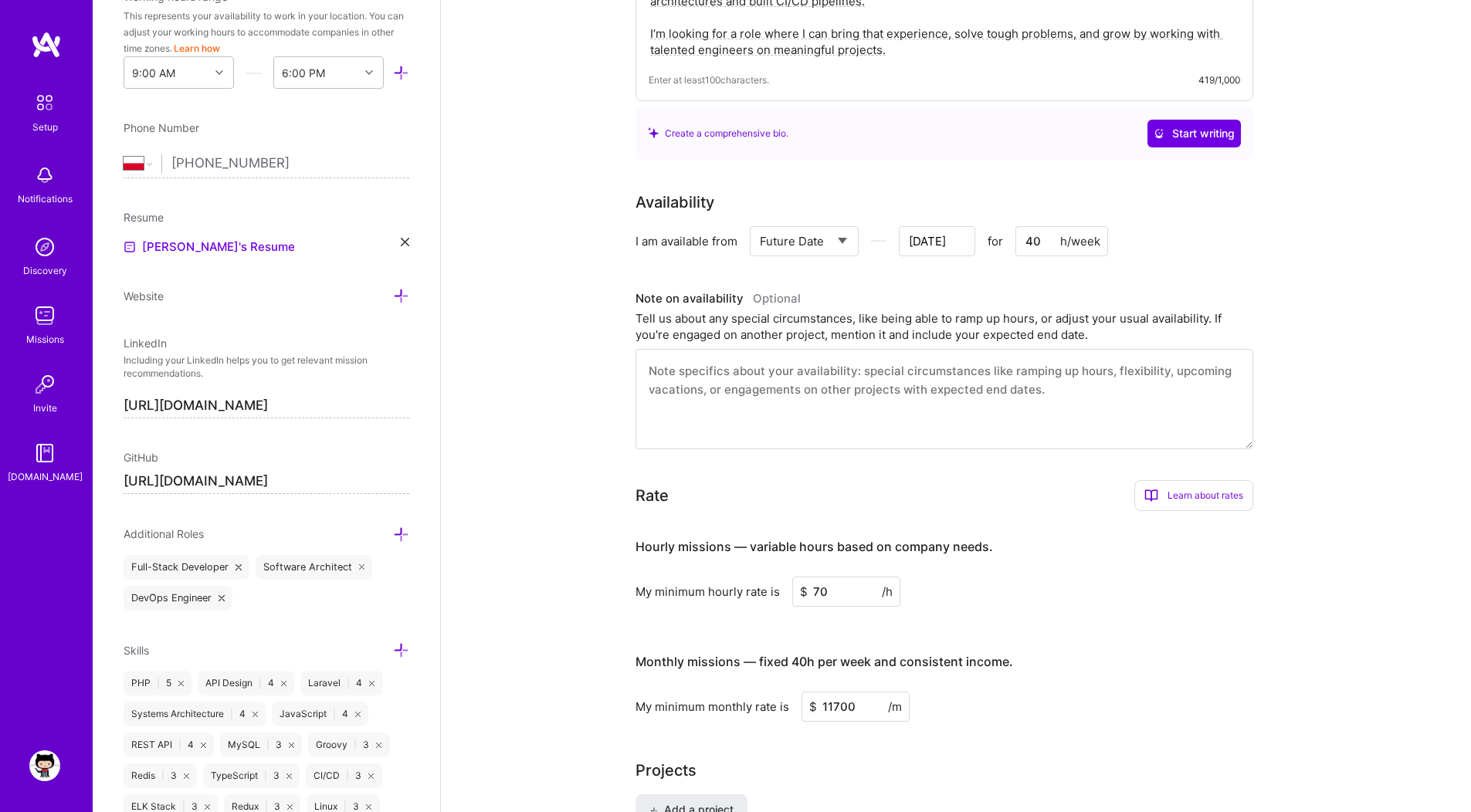
scroll to position [0, 0]
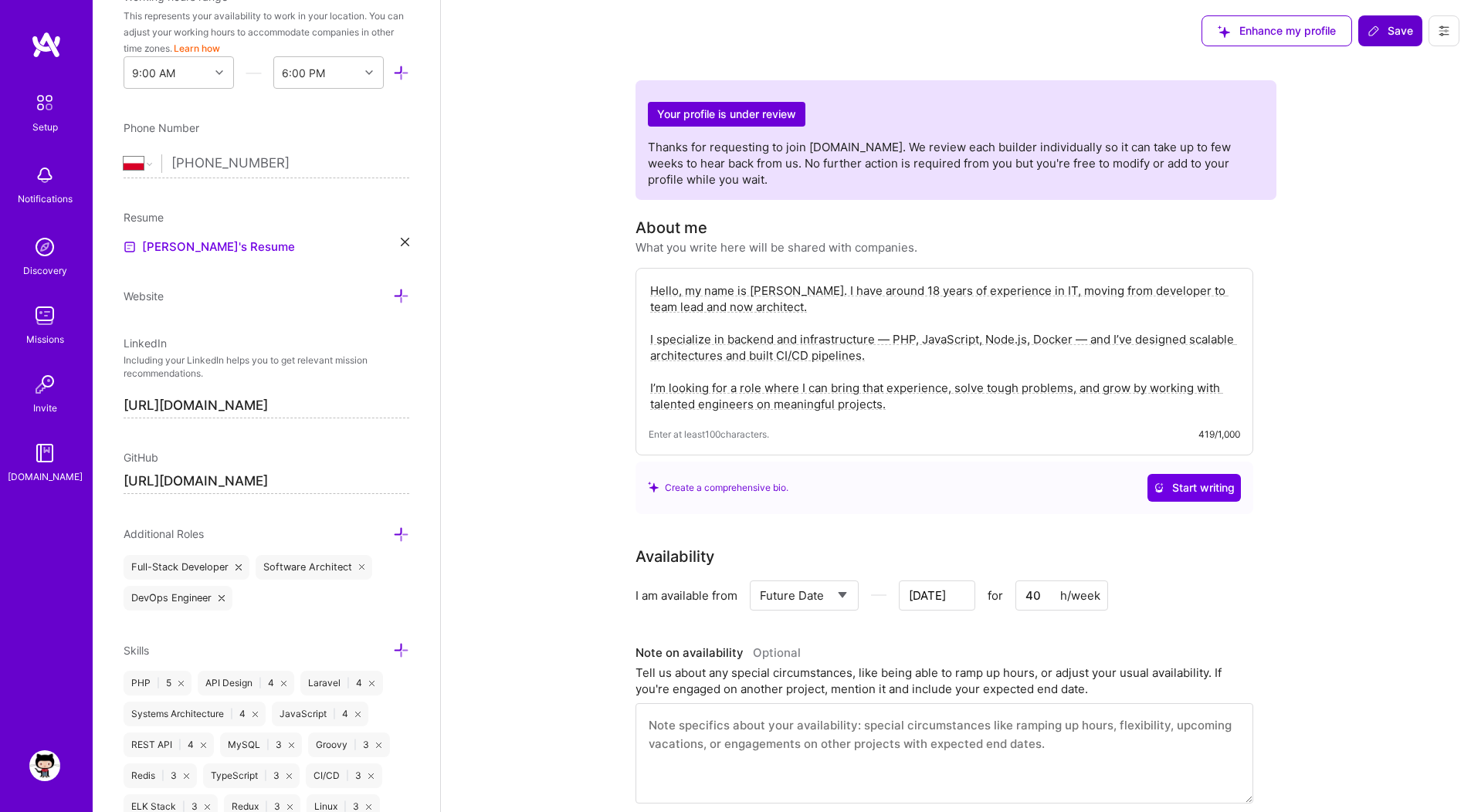
click at [1402, 28] on span "Save" at bounding box center [1390, 31] width 46 height 16
type input "[DATE]"
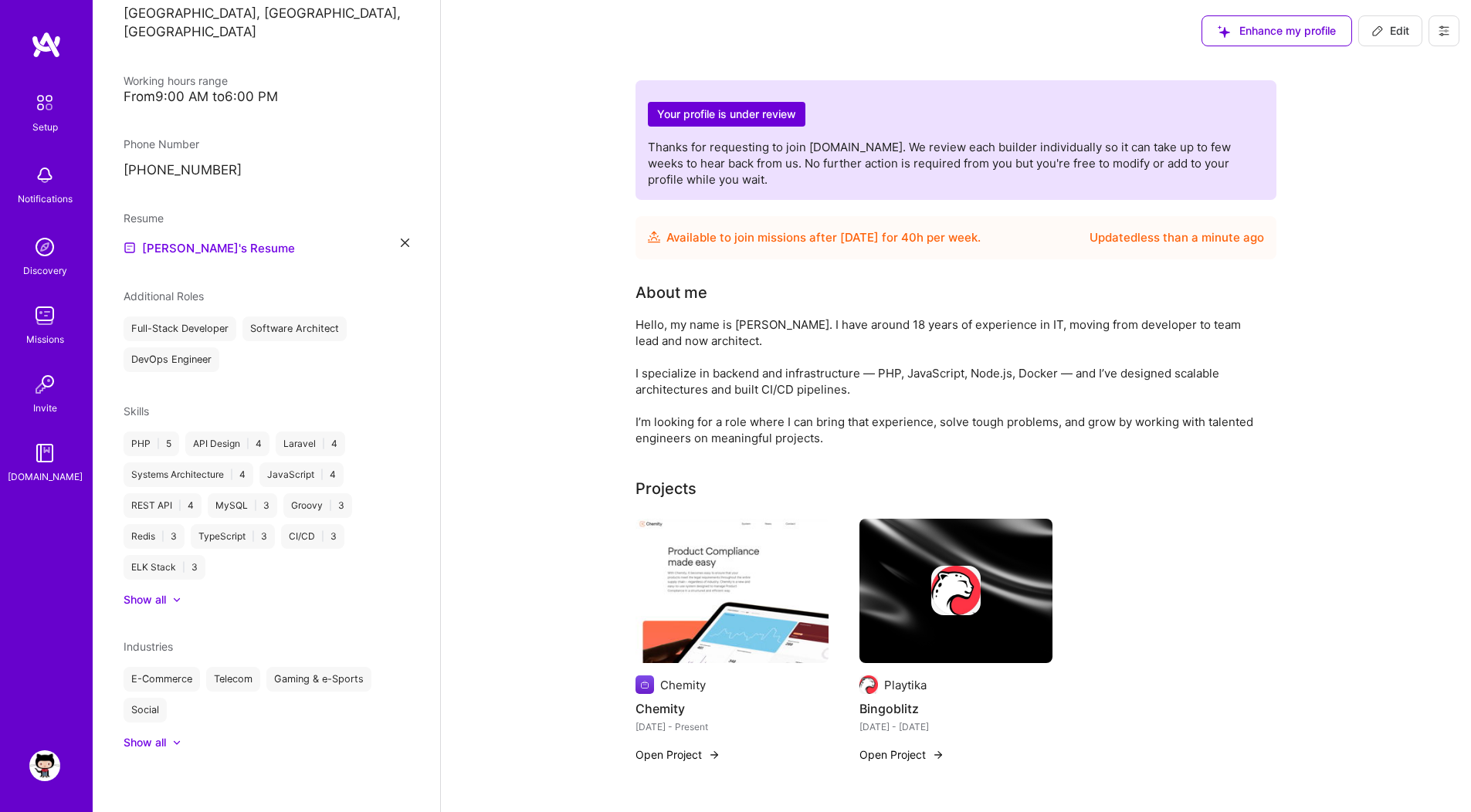
scroll to position [260, 0]
